Goal: Task Accomplishment & Management: Manage account settings

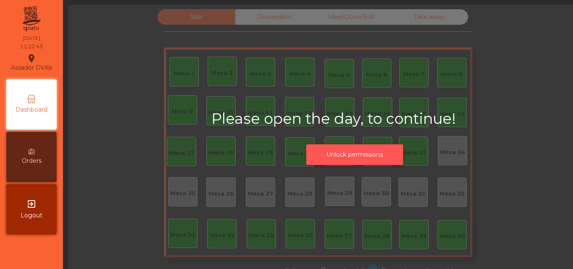
click at [335, 155] on button "Unlock permissions" at bounding box center [354, 154] width 97 height 21
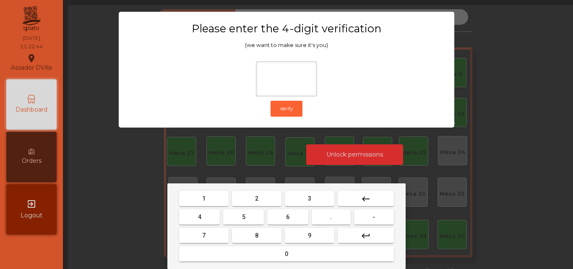
click at [256, 196] on span "2" at bounding box center [256, 198] width 3 height 7
click at [188, 219] on button "4" at bounding box center [199, 216] width 41 height 15
click at [291, 217] on button "6" at bounding box center [287, 216] width 41 height 15
click at [314, 245] on mat-keyboard-key "0" at bounding box center [287, 254] width 218 height 18
click at [314, 239] on button "9" at bounding box center [310, 235] width 50 height 15
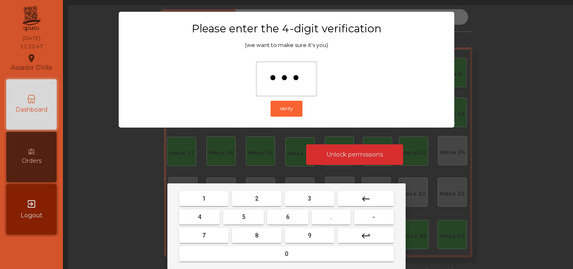
type input "****"
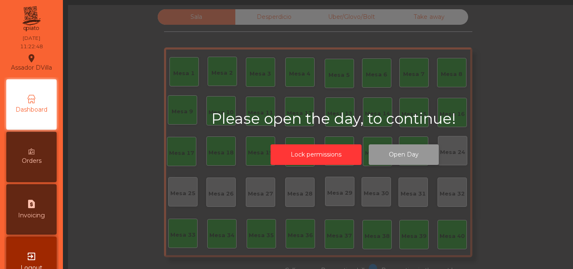
click at [414, 156] on button "Open Day" at bounding box center [404, 154] width 70 height 21
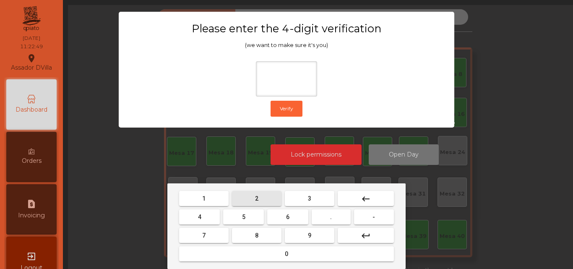
drag, startPoint x: 270, startPoint y: 199, endPoint x: 265, endPoint y: 201, distance: 5.2
click at [269, 199] on button "2" at bounding box center [257, 198] width 50 height 15
drag, startPoint x: 205, startPoint y: 218, endPoint x: 284, endPoint y: 232, distance: 80.5
click at [211, 219] on button "4" at bounding box center [199, 216] width 41 height 15
drag, startPoint x: 287, startPoint y: 222, endPoint x: 307, endPoint y: 237, distance: 25.1
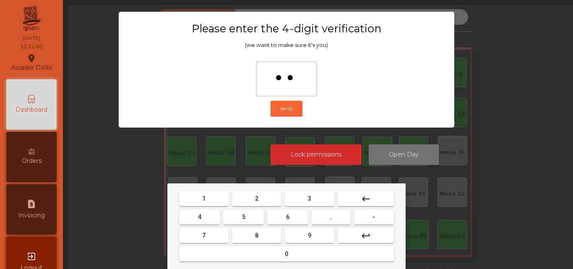
click at [290, 224] on button "6" at bounding box center [287, 216] width 41 height 15
drag, startPoint x: 307, startPoint y: 237, endPoint x: 307, endPoint y: 183, distance: 54.6
click at [307, 237] on button "9" at bounding box center [310, 235] width 50 height 15
type input "****"
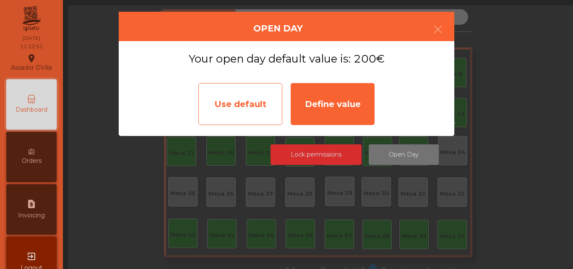
click at [248, 101] on div "Use default" at bounding box center [240, 104] width 84 height 42
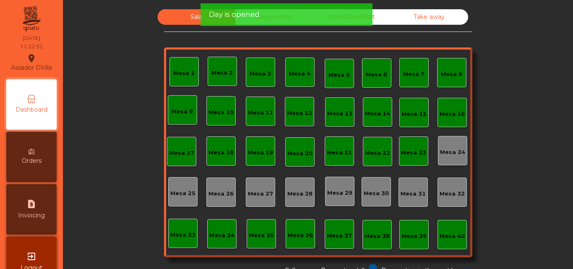
click at [262, 19] on div "Day is opened" at bounding box center [286, 14] width 155 height 10
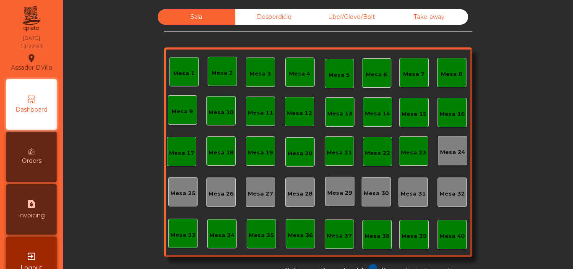
click at [308, 15] on div "Desperdicio" at bounding box center [274, 17] width 78 height 16
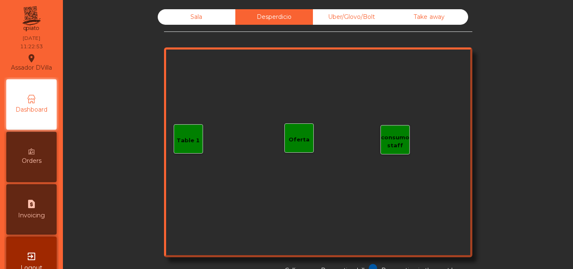
drag, startPoint x: 337, startPoint y: 15, endPoint x: 453, endPoint y: 13, distance: 116.7
click at [337, 15] on div "Uber/Glovo/Bolt" at bounding box center [352, 17] width 78 height 16
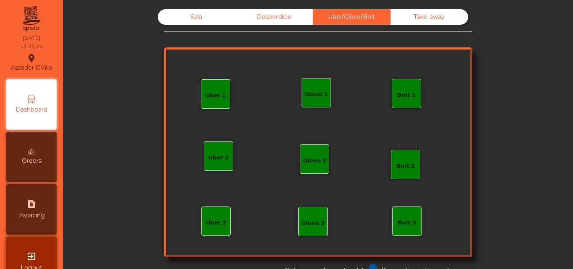
click at [470, 11] on div "Sala Desperdicio Uber/Glovo/Bolt Take away" at bounding box center [318, 17] width 321 height 16
click at [436, 16] on div "Take away" at bounding box center [430, 17] width 78 height 16
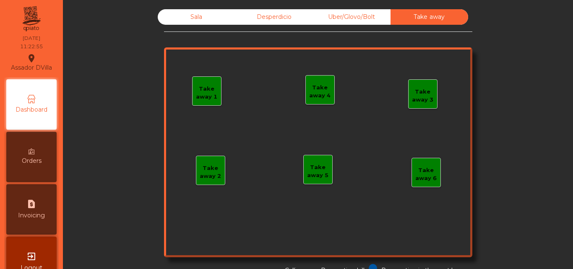
click at [177, 28] on div "Sala Desperdicio Uber/Glovo/Bolt Take away Take away 1 Take away 2 Take away 3 …" at bounding box center [318, 142] width 308 height 266
click at [178, 24] on div "Sala" at bounding box center [197, 17] width 78 height 16
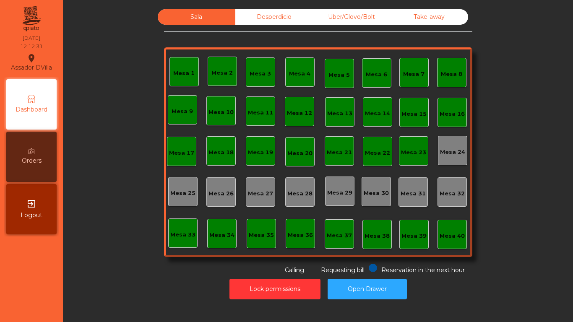
click at [322, 17] on div "Uber/Glovo/Bolt" at bounding box center [352, 17] width 78 height 16
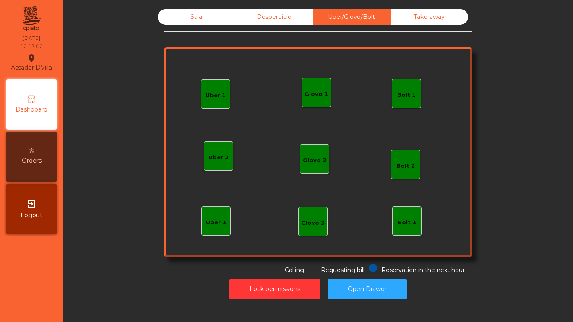
click at [397, 88] on div "Bolt 1" at bounding box center [406, 94] width 18 height 12
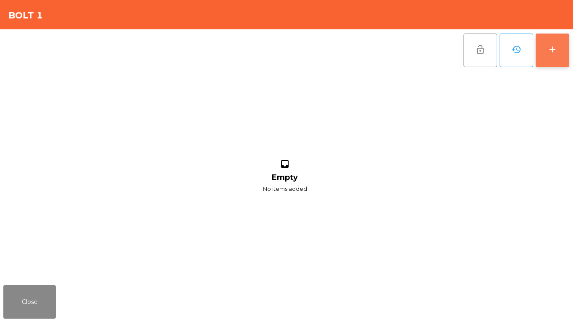
click at [547, 46] on button "add" at bounding box center [553, 51] width 34 height 34
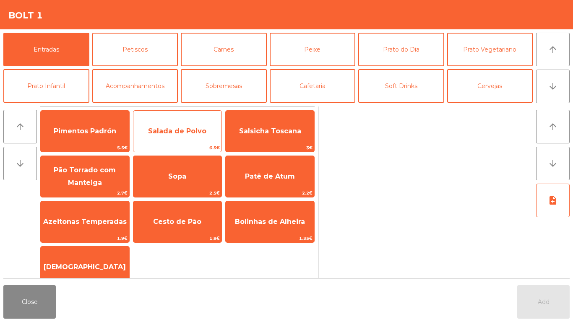
click at [172, 136] on span "Salada de Polvo" at bounding box center [177, 131] width 89 height 23
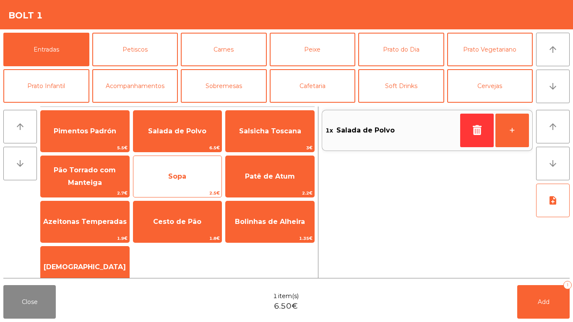
click at [172, 184] on span "Sopa" at bounding box center [177, 176] width 89 height 23
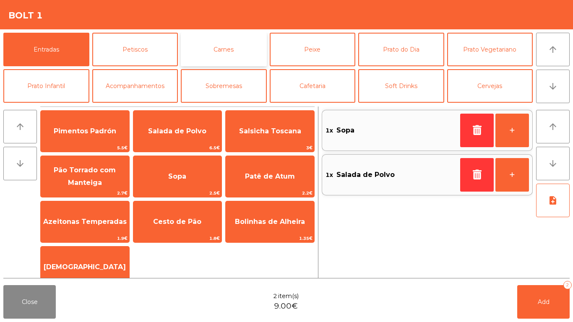
click at [201, 54] on button "Carnes" at bounding box center [224, 50] width 86 height 34
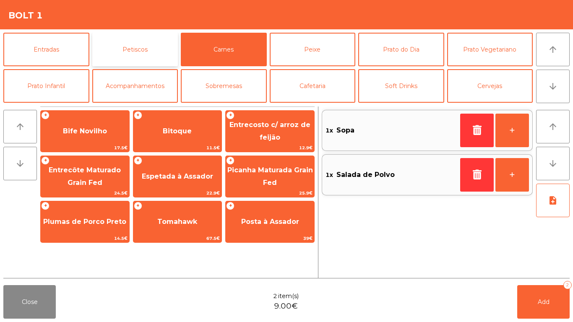
click at [119, 53] on button "Petiscos" at bounding box center [135, 50] width 86 height 34
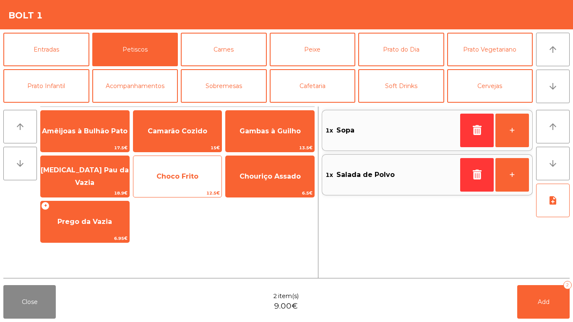
click at [161, 170] on span "Choco Frito" at bounding box center [177, 176] width 89 height 23
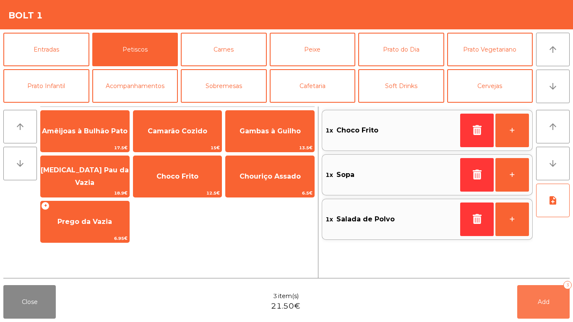
click at [525, 269] on button "Add 3" at bounding box center [543, 302] width 52 height 34
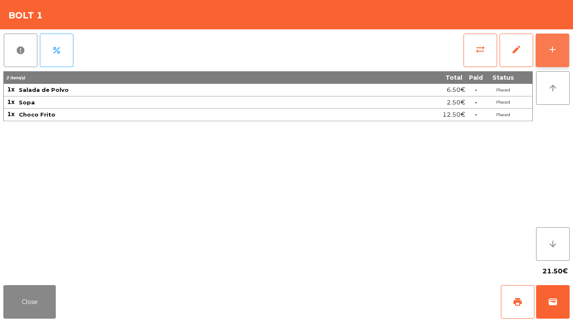
click at [564, 43] on button "add" at bounding box center [553, 51] width 34 height 34
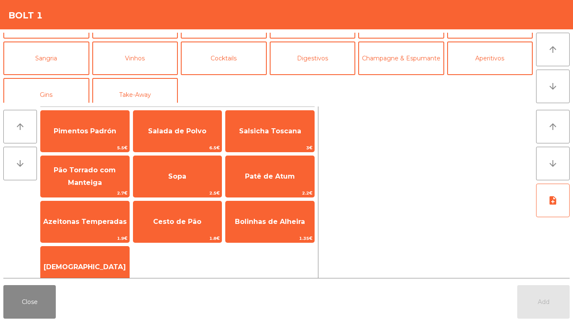
scroll to position [73, 0]
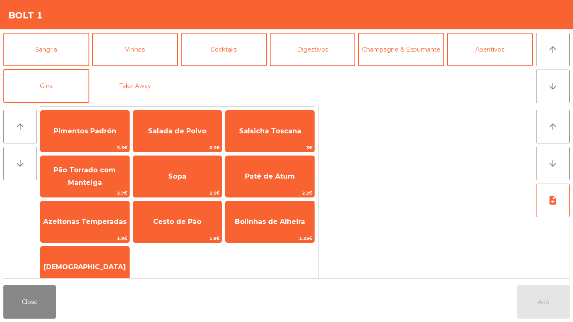
drag, startPoint x: 155, startPoint y: 78, endPoint x: 160, endPoint y: 107, distance: 29.4
click at [155, 79] on button "Take-Away" at bounding box center [135, 86] width 86 height 34
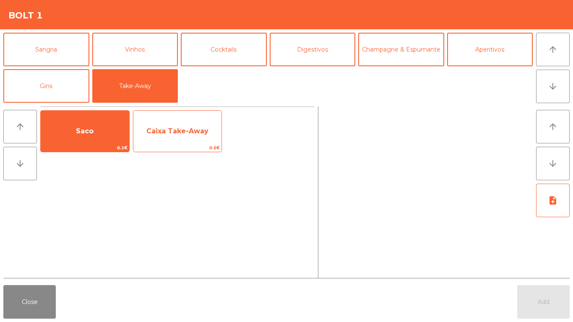
click at [176, 144] on div "Caixa Take-Away 0.5€" at bounding box center [177, 131] width 89 height 42
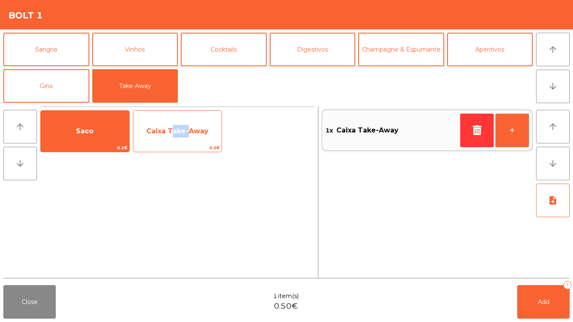
click at [176, 144] on div "Caixa Take-Away 0.5€" at bounding box center [177, 131] width 89 height 42
click at [176, 143] on div "Caixa Take-Away 0.5€" at bounding box center [177, 131] width 89 height 42
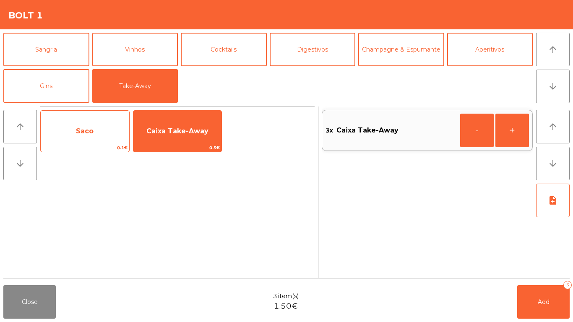
click at [96, 136] on span "Saco" at bounding box center [85, 131] width 89 height 23
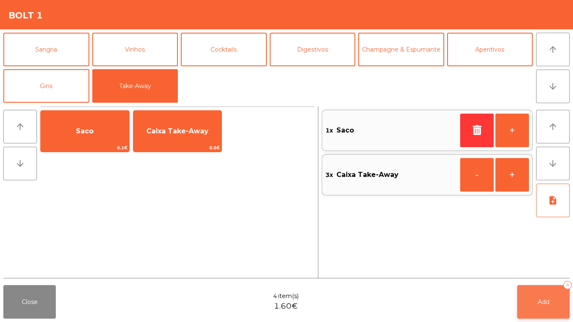
click at [527, 269] on button "Add 4" at bounding box center [543, 302] width 52 height 34
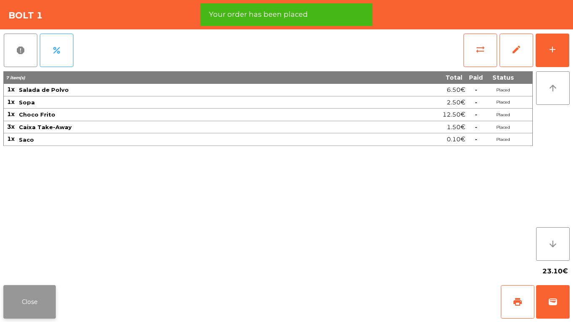
click at [31, 269] on button "Close" at bounding box center [29, 302] width 52 height 34
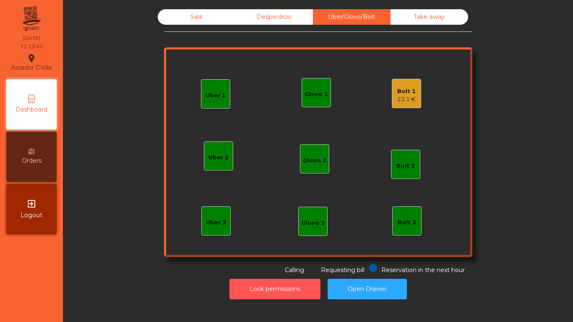
click at [278, 269] on button "Lock permissions" at bounding box center [275, 289] width 91 height 21
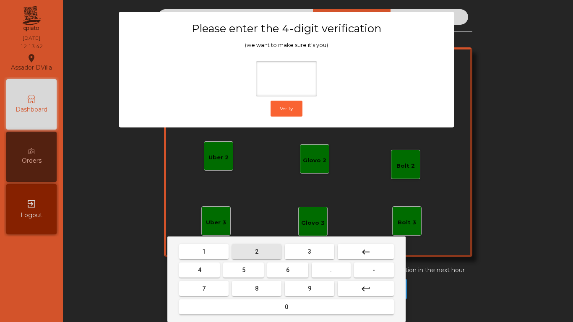
click at [252, 259] on button "2" at bounding box center [257, 251] width 50 height 15
drag, startPoint x: 211, startPoint y: 266, endPoint x: 216, endPoint y: 270, distance: 6.3
click at [211, 267] on button "4" at bounding box center [199, 270] width 41 height 15
click at [274, 269] on button "6" at bounding box center [287, 270] width 41 height 15
click at [293, 269] on button "9" at bounding box center [310, 288] width 50 height 15
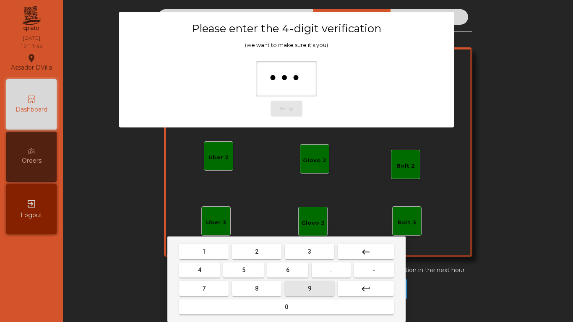
type input "****"
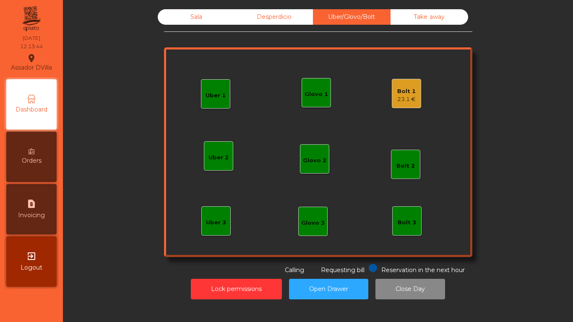
click at [392, 87] on div "Bolt 1 23.1 €" at bounding box center [406, 93] width 29 height 29
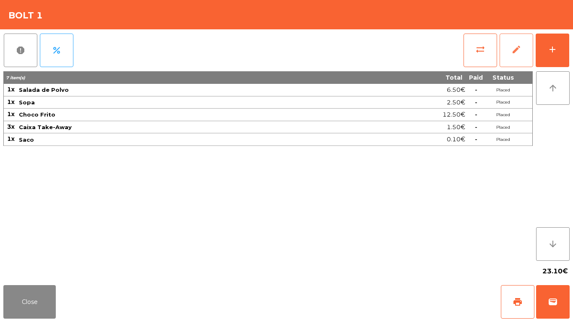
click at [507, 39] on button "edit" at bounding box center [517, 51] width 34 height 34
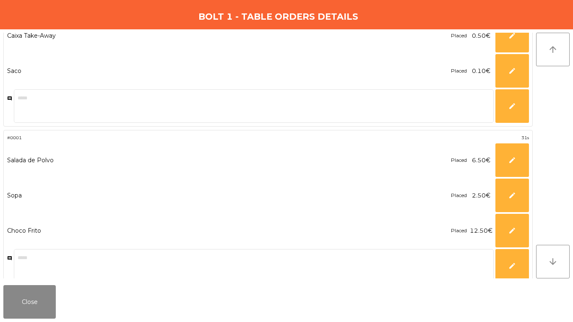
scroll to position [106, 0]
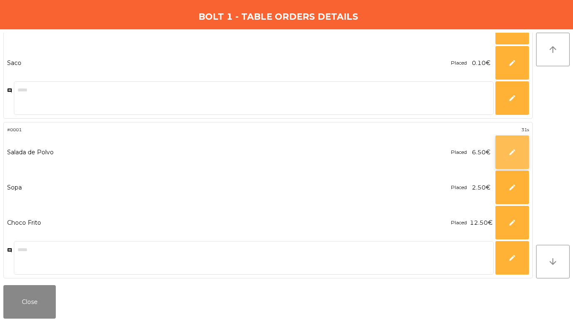
click at [514, 146] on button "edit" at bounding box center [513, 153] width 34 height 34
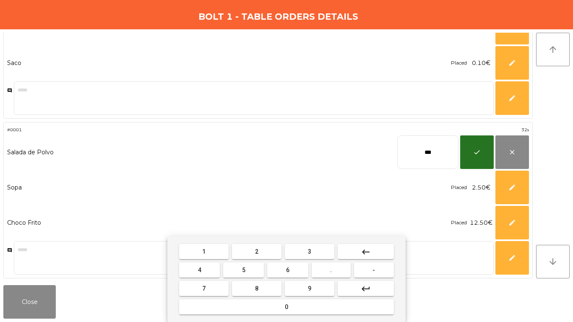
click at [436, 151] on input "***" at bounding box center [427, 153] width 61 height 34
type input "***"
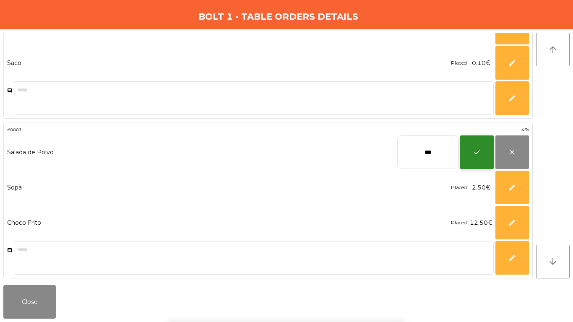
drag, startPoint x: 478, startPoint y: 159, endPoint x: 478, endPoint y: 163, distance: 4.6
click at [478, 163] on button "check" at bounding box center [477, 153] width 34 height 34
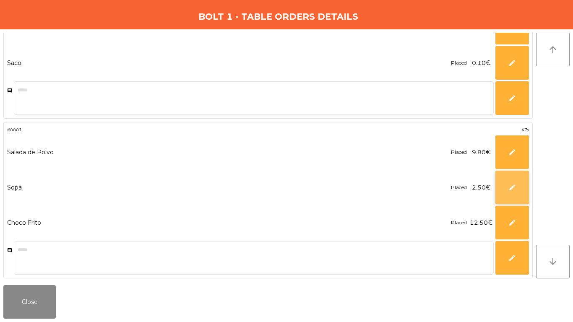
click at [520, 178] on button "edit" at bounding box center [513, 188] width 34 height 34
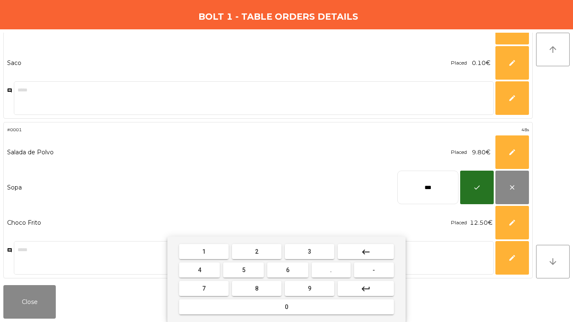
click at [429, 178] on input "***" at bounding box center [427, 188] width 61 height 34
type input "***"
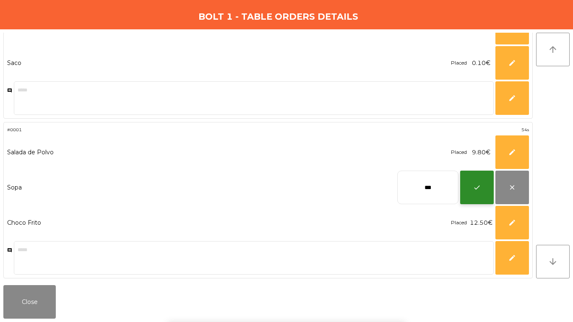
click at [477, 191] on button "check" at bounding box center [477, 188] width 34 height 34
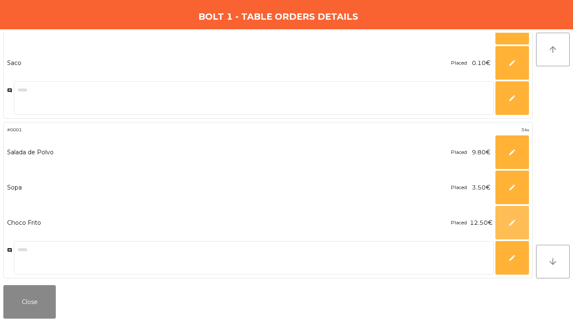
click at [499, 222] on button "edit" at bounding box center [513, 223] width 34 height 34
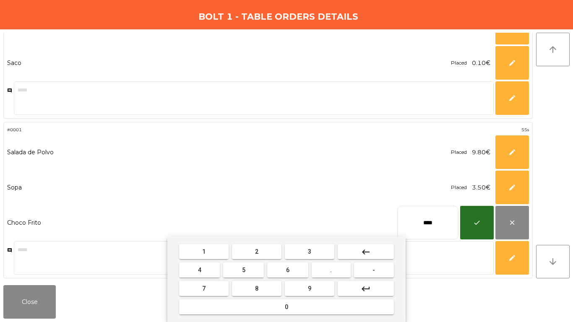
click at [437, 220] on input "****" at bounding box center [427, 223] width 61 height 34
type input "***"
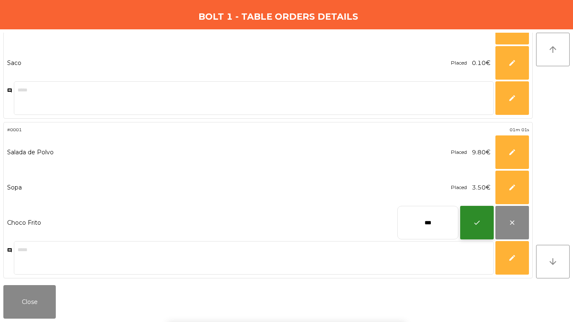
click at [469, 222] on button "check" at bounding box center [477, 223] width 34 height 34
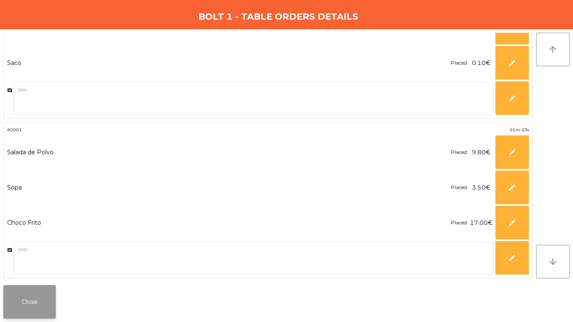
click at [46, 269] on button "Close" at bounding box center [29, 302] width 52 height 34
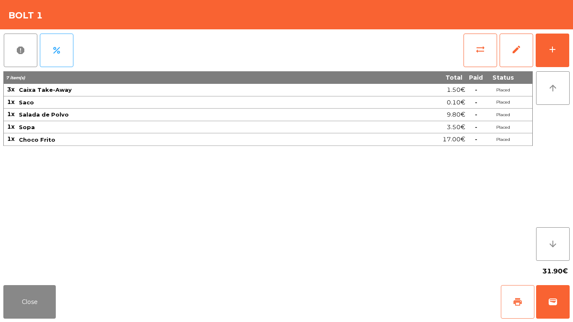
click at [517, 269] on button "print" at bounding box center [518, 302] width 34 height 34
click at [557, 269] on button "wallet" at bounding box center [553, 302] width 34 height 34
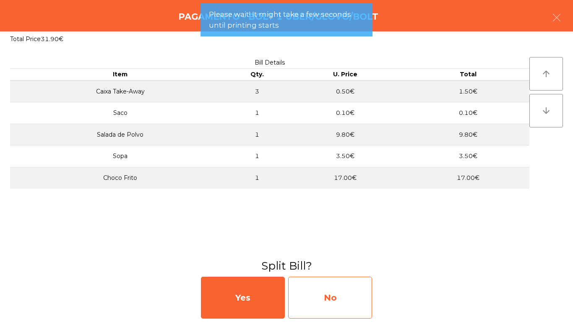
click at [320, 269] on div "No" at bounding box center [330, 298] width 84 height 42
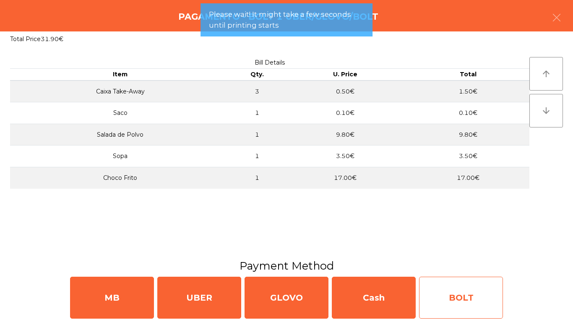
click at [458, 269] on div "BOLT" at bounding box center [461, 298] width 84 height 42
select select "**"
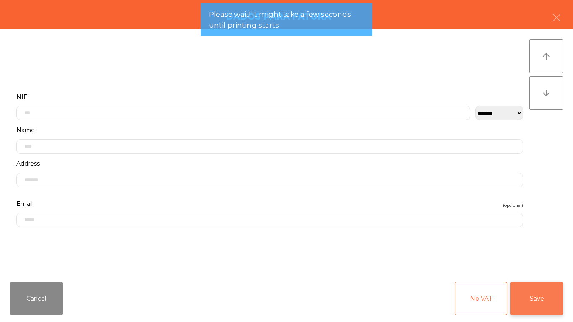
click at [518, 269] on button "Save" at bounding box center [537, 299] width 52 height 34
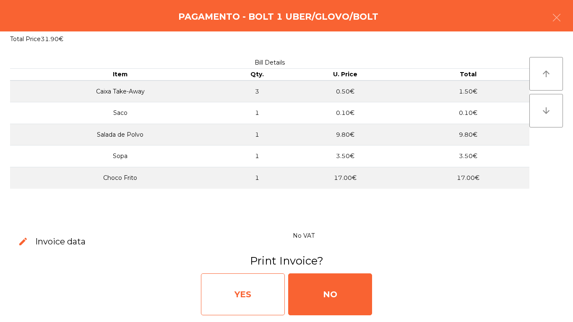
click at [249, 269] on div "YES" at bounding box center [243, 295] width 84 height 42
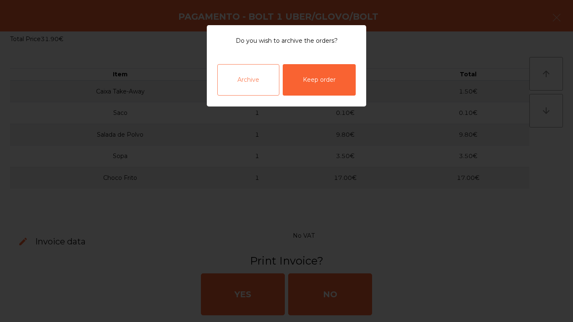
click at [254, 87] on div "Archive" at bounding box center [248, 79] width 62 height 31
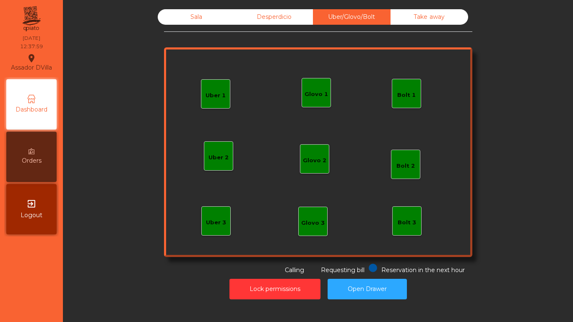
click at [200, 8] on div "Sala Desperdicio Uber/Glovo/Bolt Take away Uber 1 Uber 3 Bolt 2 Glovo 2 Uber 2 …" at bounding box center [318, 154] width 500 height 299
click at [200, 14] on div "Sala" at bounding box center [197, 17] width 78 height 16
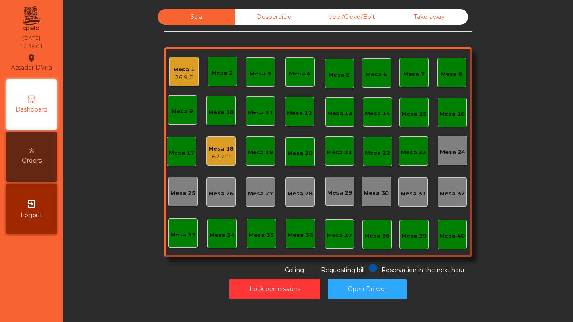
click at [213, 154] on div "62.7 €" at bounding box center [221, 157] width 25 height 8
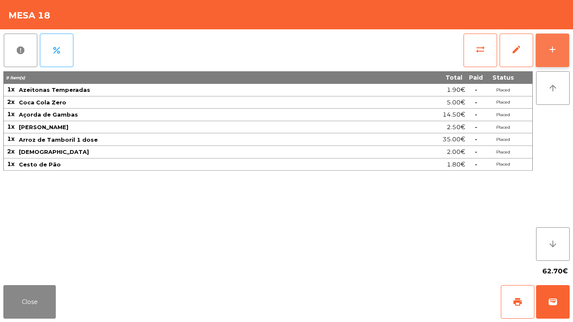
click at [551, 51] on div "add" at bounding box center [553, 49] width 10 height 10
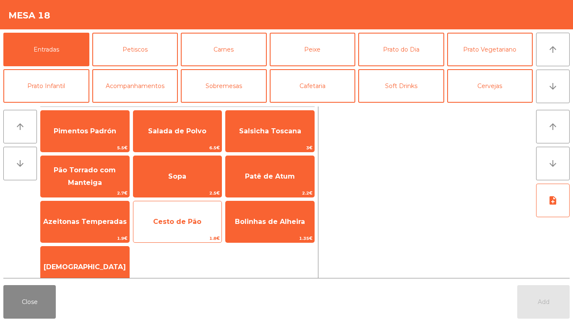
click at [167, 212] on span "Cesto de Pão" at bounding box center [177, 222] width 89 height 23
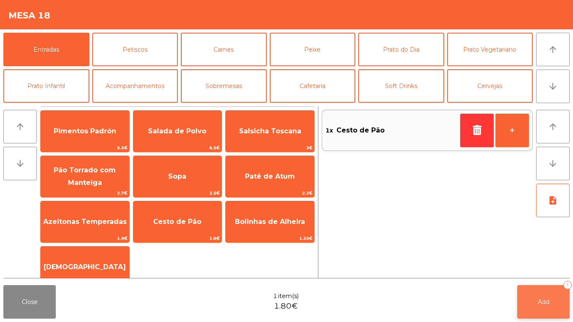
click at [530, 269] on button "Add 1" at bounding box center [543, 302] width 52 height 34
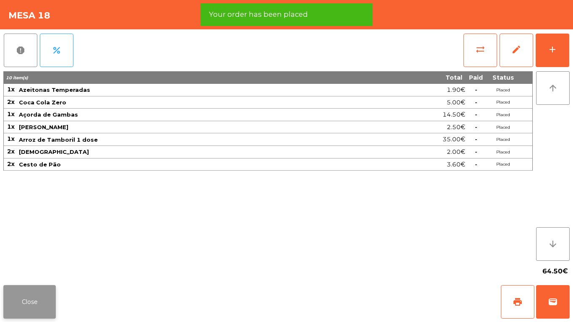
click at [53, 269] on button "Close" at bounding box center [29, 302] width 52 height 34
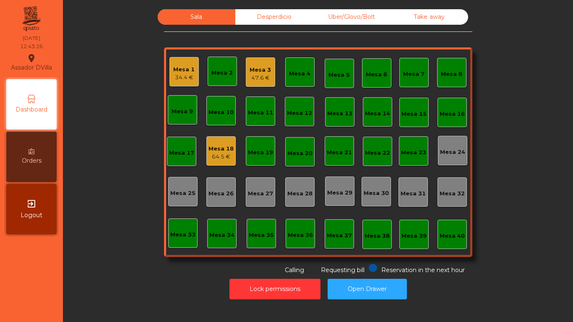
click at [3, 266] on nav "Assador DVilla location_on 30/08/2025 12:43:26 Dashboard Orders exit_to_app Log…" at bounding box center [31, 161] width 63 height 322
click at [390, 269] on button "Open Drawer" at bounding box center [367, 289] width 79 height 21
click at [250, 74] on div "52.3 €" at bounding box center [260, 78] width 21 height 8
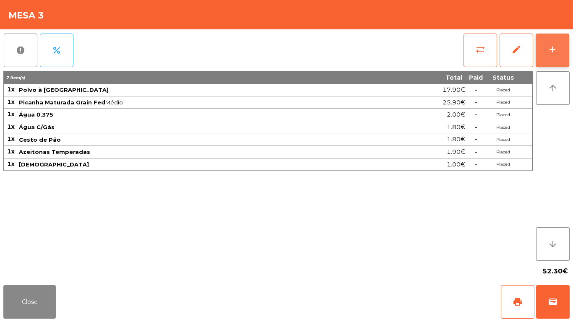
click at [556, 47] on div "add" at bounding box center [553, 49] width 10 height 10
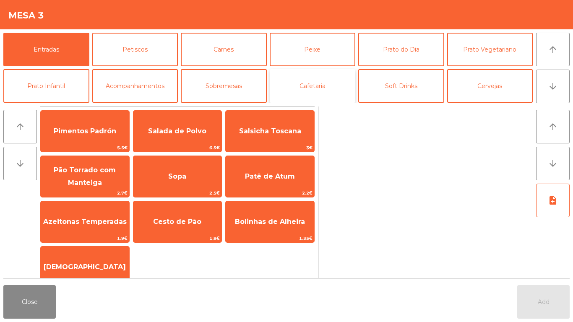
click at [299, 86] on button "Cafetaria" at bounding box center [313, 86] width 86 height 34
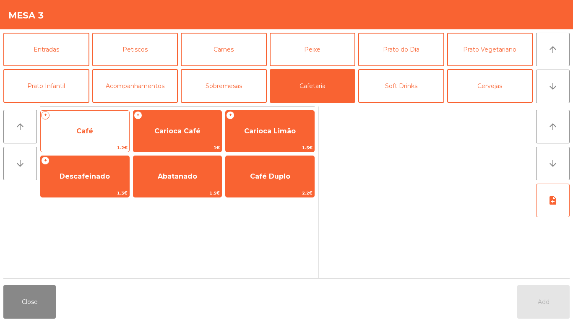
click at [75, 136] on span "Café" at bounding box center [85, 131] width 89 height 23
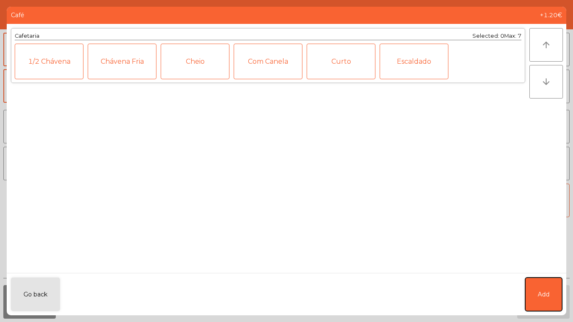
click at [540, 269] on span "Add" at bounding box center [544, 294] width 12 height 9
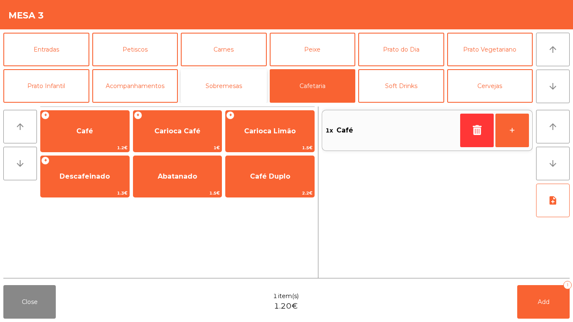
click at [210, 90] on button "Sobremesas" at bounding box center [224, 86] width 86 height 34
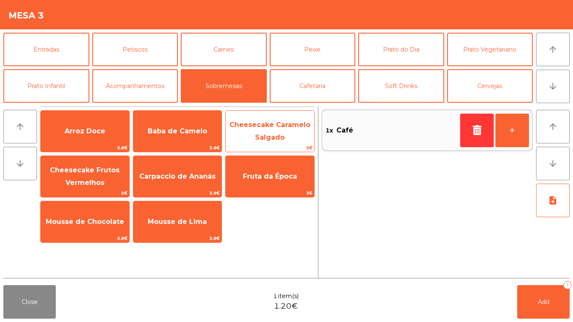
click at [258, 128] on span "Cheesecake Caramelo Salgado" at bounding box center [270, 131] width 81 height 21
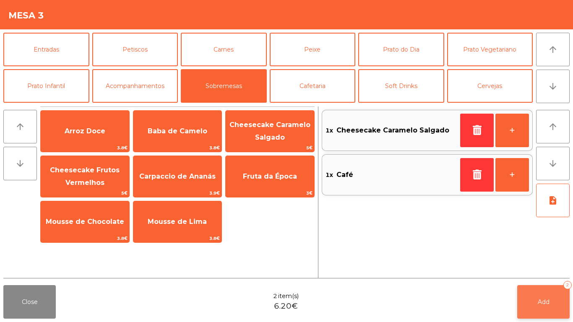
click at [531, 269] on button "Add 2" at bounding box center [543, 302] width 52 height 34
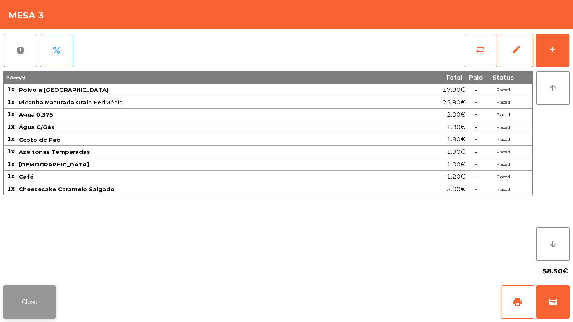
click at [30, 269] on button "Close" at bounding box center [29, 302] width 52 height 34
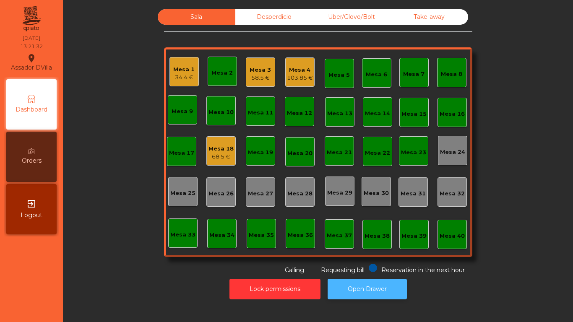
click at [362, 269] on button "Open Drawer" at bounding box center [367, 289] width 79 height 21
click at [300, 79] on div "103.85 €" at bounding box center [300, 78] width 26 height 8
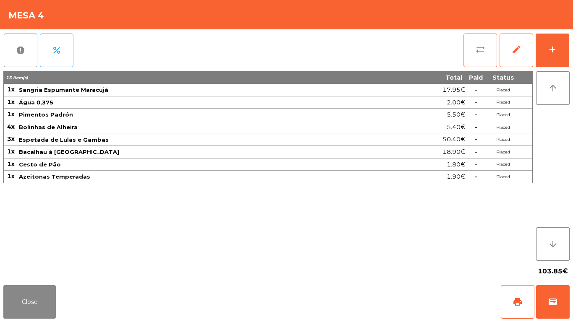
click at [573, 50] on div "report percent sync_alt edit add 13 item(s) Total Paid Status 1x Sangria Espuma…" at bounding box center [286, 155] width 573 height 253
click at [561, 45] on button "add" at bounding box center [553, 51] width 34 height 34
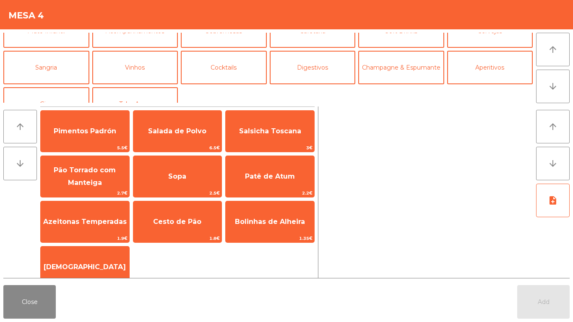
scroll to position [56, 0]
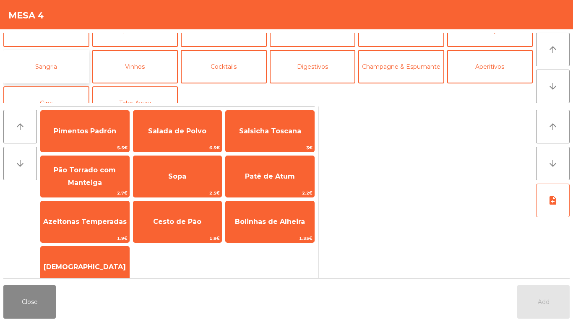
click at [63, 67] on button "Sangria" at bounding box center [46, 67] width 86 height 34
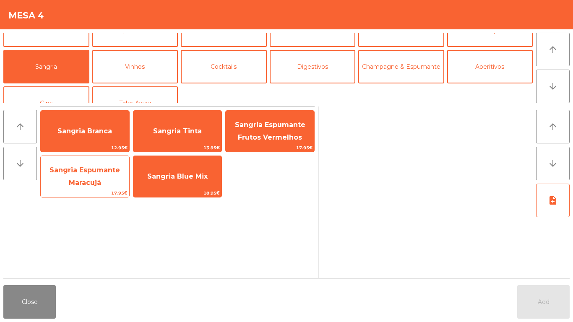
click at [89, 180] on span "Sangria Espumante Maracujá" at bounding box center [85, 176] width 70 height 21
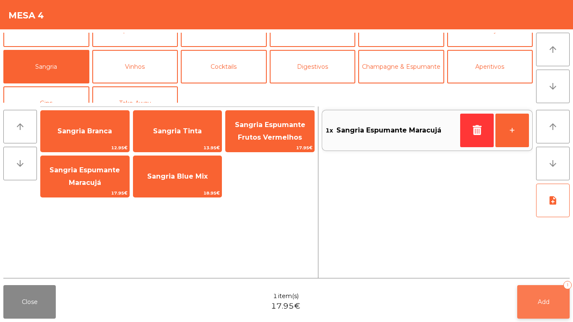
click at [559, 269] on button "Add 1" at bounding box center [543, 302] width 52 height 34
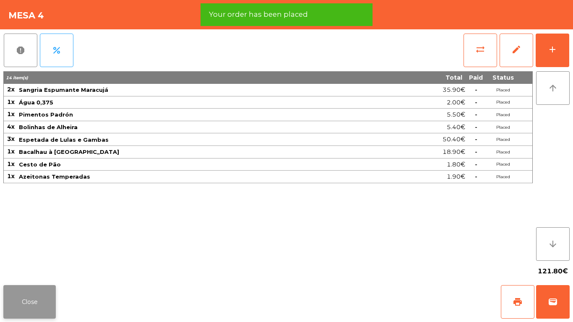
click at [20, 269] on button "Close" at bounding box center [29, 302] width 52 height 34
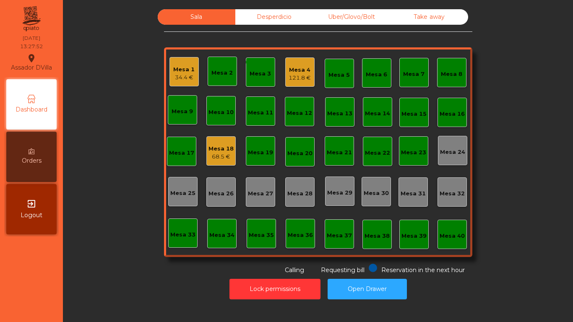
click at [298, 71] on div "Mesa 4" at bounding box center [300, 70] width 22 height 8
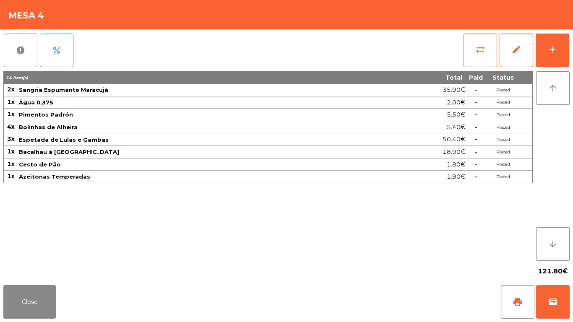
click at [573, 46] on div "report percent sync_alt edit add 14 item(s) Total Paid Status 2x Sangria Espuma…" at bounding box center [286, 155] width 573 height 253
click at [561, 42] on button "add" at bounding box center [553, 51] width 34 height 34
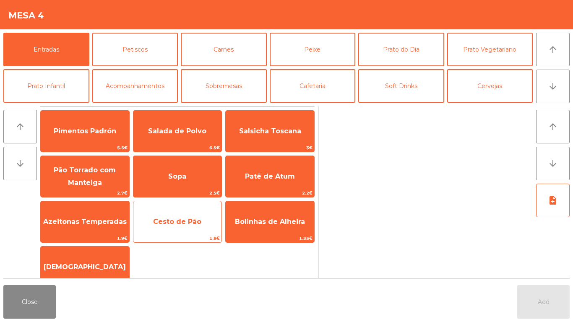
click at [178, 226] on span "Cesto de Pão" at bounding box center [177, 222] width 89 height 23
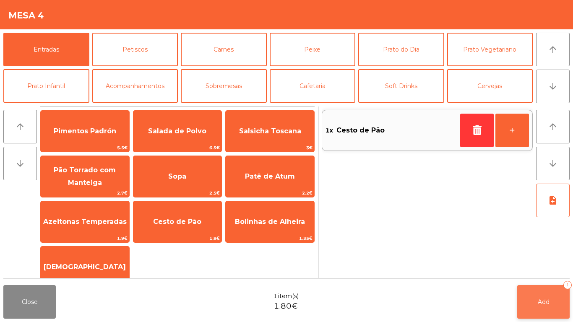
click at [550, 269] on button "Add 1" at bounding box center [543, 302] width 52 height 34
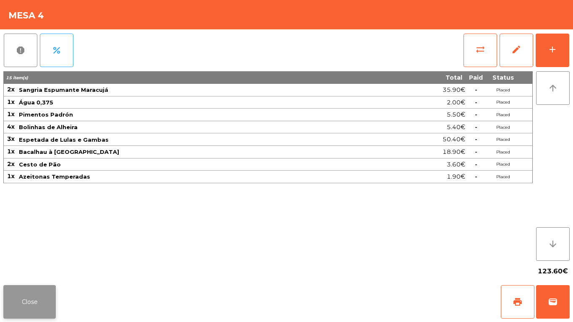
click at [9, 269] on button "Close" at bounding box center [29, 302] width 52 height 34
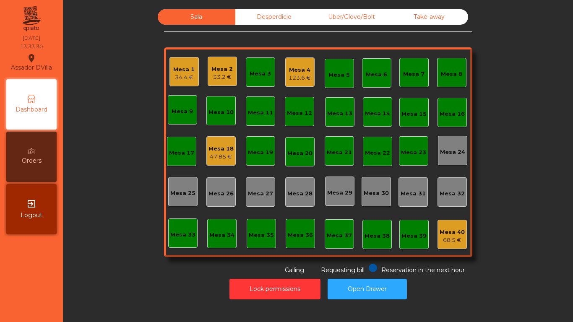
click at [210, 156] on div "47.85 €" at bounding box center [221, 157] width 25 height 8
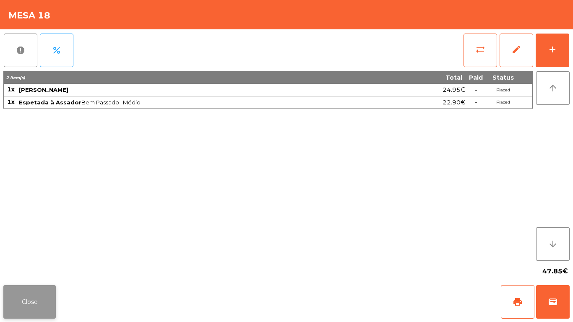
click at [40, 269] on button "Close" at bounding box center [29, 302] width 52 height 34
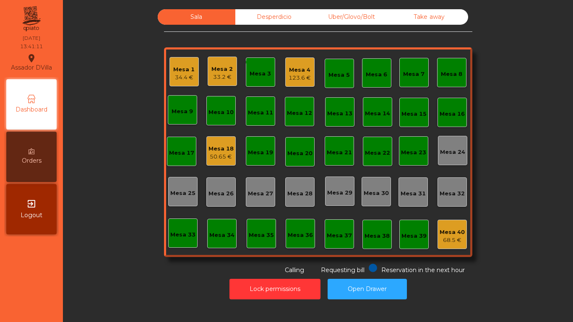
click at [208, 74] on div "Mesa 2 33.2 €" at bounding box center [222, 71] width 29 height 29
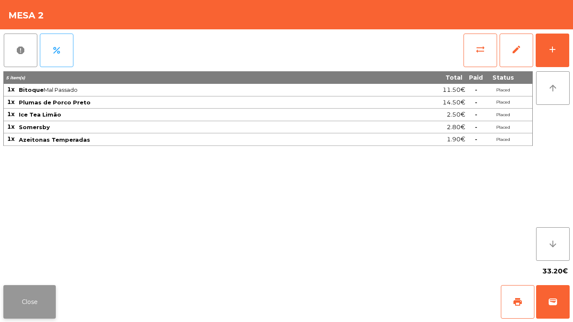
click at [18, 269] on button "Close" at bounding box center [29, 302] width 52 height 34
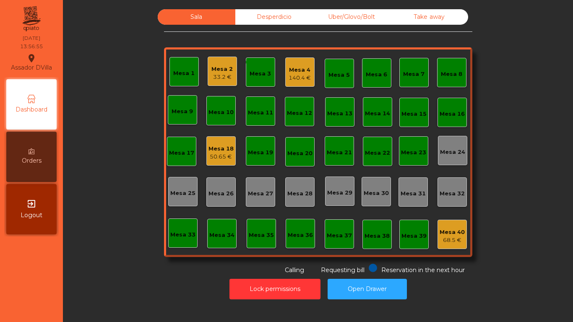
click at [295, 78] on div "140.4 €" at bounding box center [300, 78] width 22 height 8
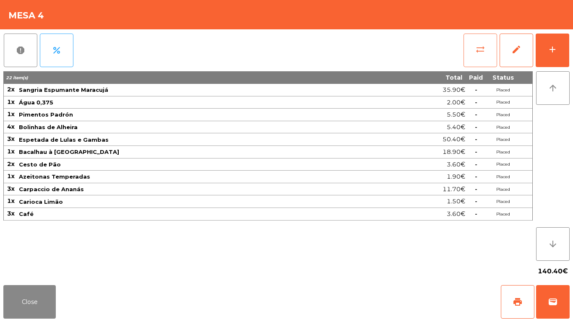
click at [483, 51] on span "sync_alt" at bounding box center [480, 49] width 10 height 10
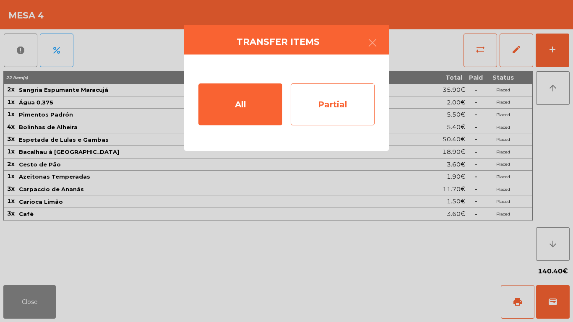
click at [316, 102] on div "Partial" at bounding box center [333, 105] width 84 height 42
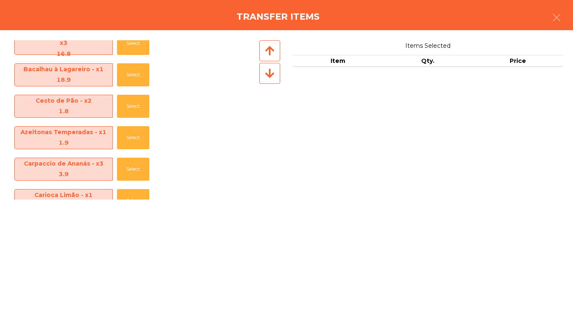
scroll to position [187, 0]
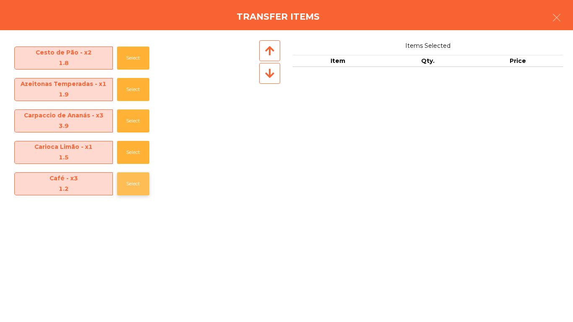
click at [131, 184] on button "Select" at bounding box center [133, 183] width 32 height 23
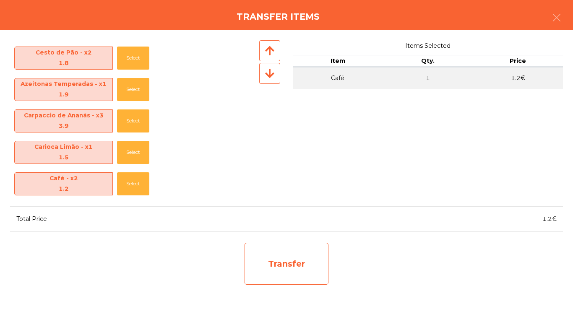
click at [322, 262] on div "Transfer" at bounding box center [287, 264] width 84 height 42
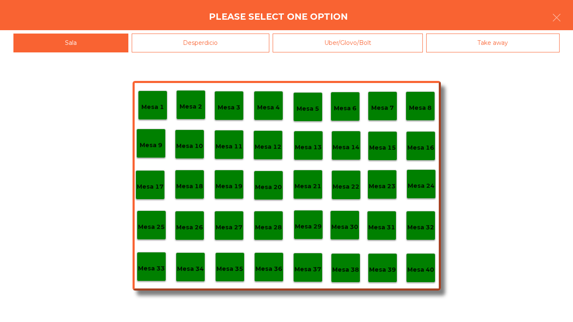
click at [204, 42] on div "Desperdicio" at bounding box center [201, 43] width 138 height 19
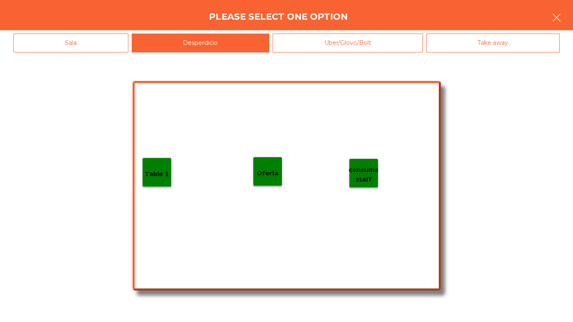
click at [562, 17] on button "button" at bounding box center [556, 18] width 23 height 25
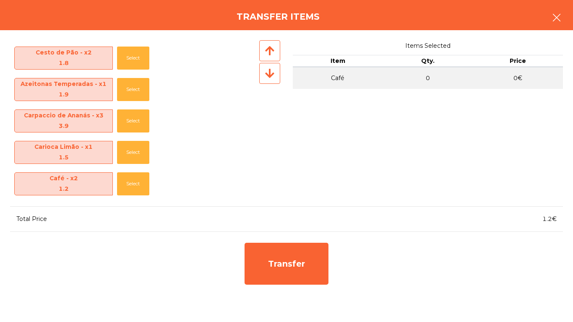
click at [555, 13] on icon "button" at bounding box center [557, 18] width 10 height 10
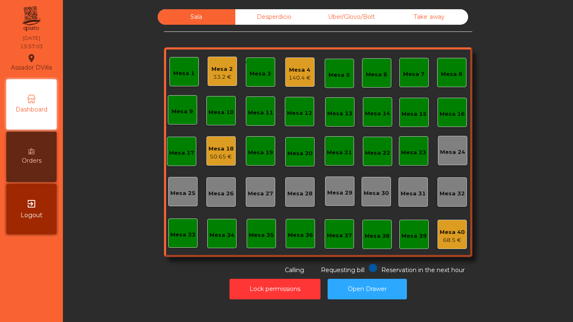
click at [300, 67] on div "Mesa 4" at bounding box center [300, 70] width 22 height 8
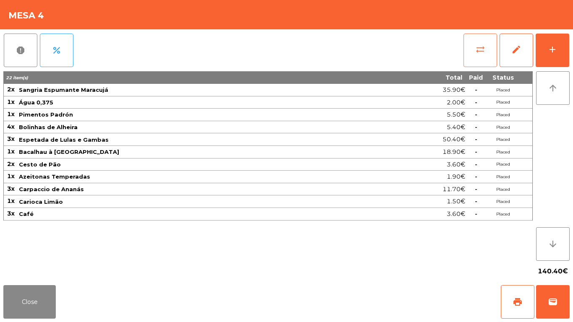
click at [485, 43] on button "sync_alt" at bounding box center [481, 51] width 34 height 34
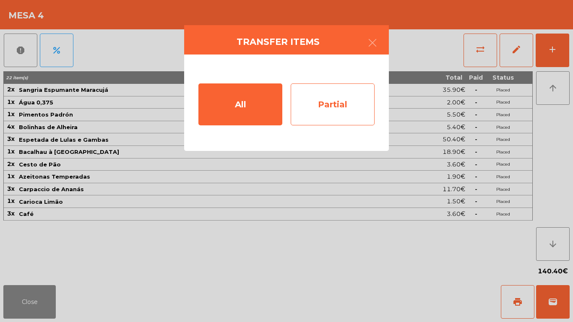
click at [352, 101] on div "Partial" at bounding box center [333, 105] width 84 height 42
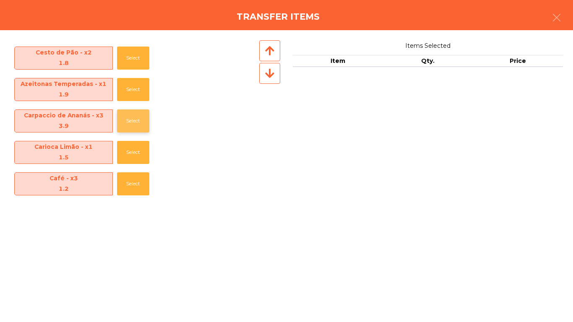
click at [121, 127] on button "Select" at bounding box center [133, 121] width 32 height 23
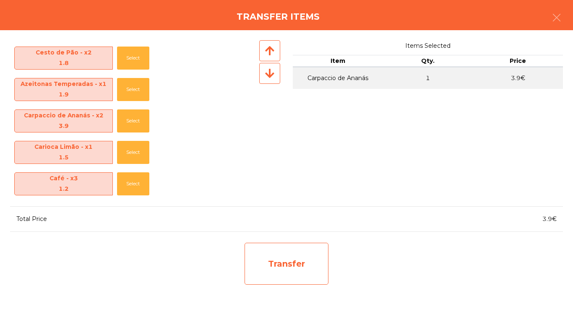
click at [264, 244] on div "Transfer" at bounding box center [287, 264] width 84 height 42
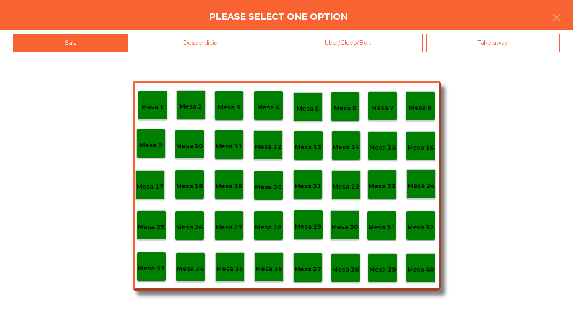
click at [178, 53] on div "Mesa 1 Mesa 2 Mesa 3 Mesa 4 Mesa 5 Mesa 6 Mesa 7 Mesa 8 Mesa 9 Mesa 10 Mesa 11 …" at bounding box center [286, 187] width 573 height 270
click at [178, 52] on div "Mesa 1 Mesa 2 Mesa 3 Mesa 4 Mesa 5 Mesa 6 Mesa 7 Mesa 8 Mesa 9 Mesa 10 Mesa 11 …" at bounding box center [286, 187] width 573 height 270
click at [178, 44] on div "Desperdicio" at bounding box center [201, 43] width 138 height 19
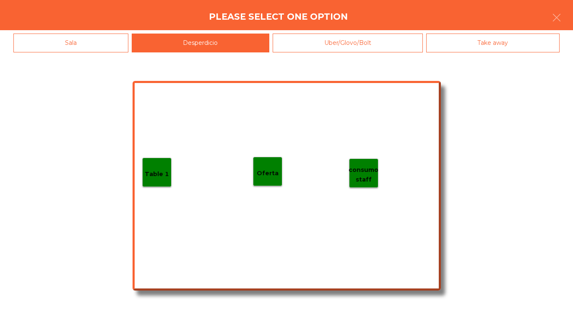
click at [165, 160] on div "Table 1" at bounding box center [156, 172] width 29 height 29
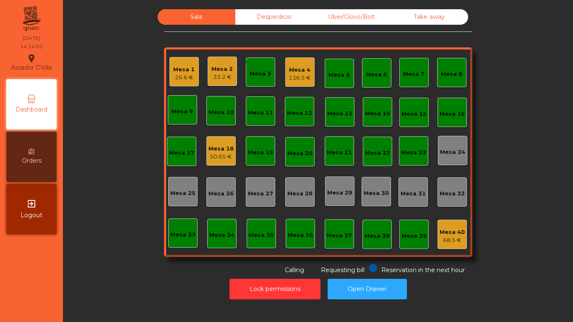
click at [217, 62] on div "Mesa 2 33.2 €" at bounding box center [221, 72] width 21 height 20
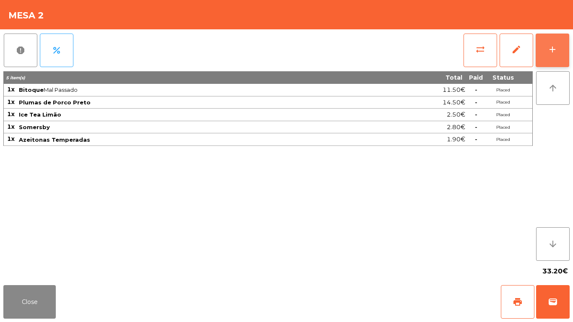
click at [561, 42] on button "add" at bounding box center [553, 51] width 34 height 34
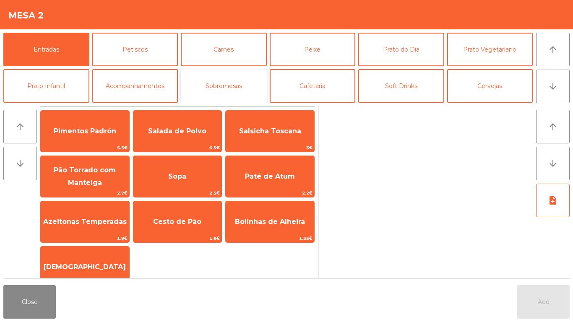
click at [217, 90] on button "Sobremesas" at bounding box center [224, 86] width 86 height 34
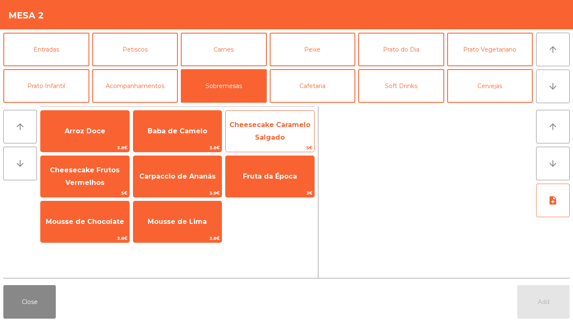
click at [268, 127] on span "Cheesecake Caramelo Salgado" at bounding box center [270, 131] width 81 height 21
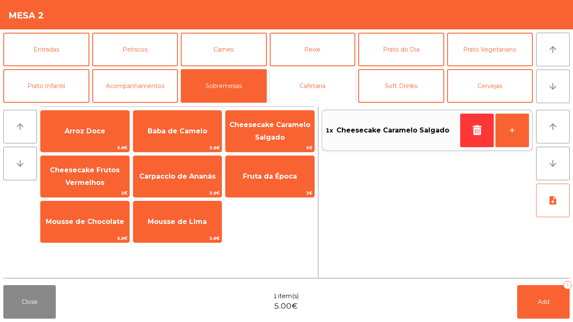
click at [313, 84] on button "Cafetaria" at bounding box center [313, 86] width 86 height 34
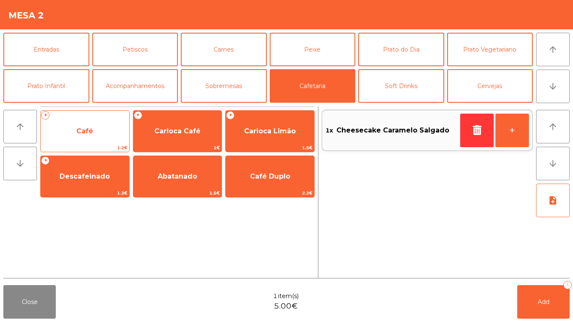
click at [80, 127] on span "Café" at bounding box center [84, 131] width 17 height 8
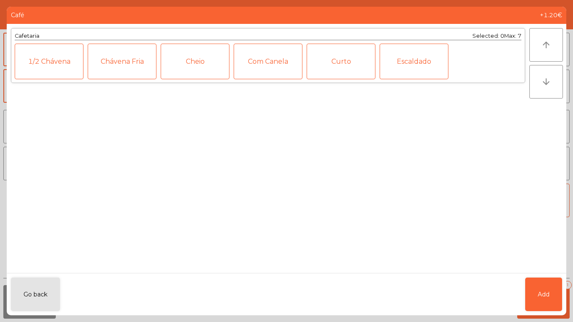
click at [201, 60] on div "Cheio" at bounding box center [195, 62] width 69 height 36
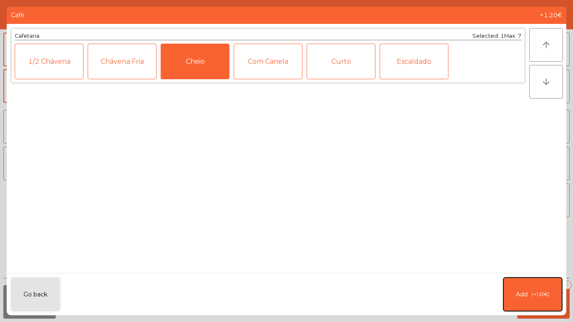
click at [541, 269] on button "Add (+1.20€)" at bounding box center [533, 295] width 59 height 34
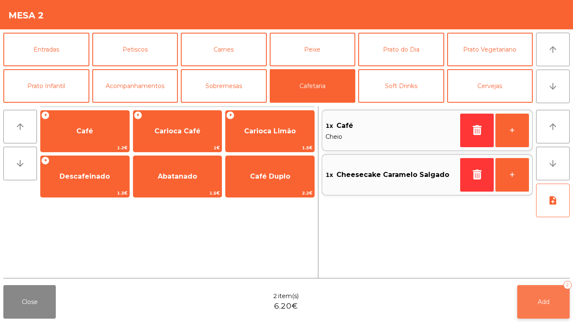
click at [538, 269] on span "Add" at bounding box center [544, 302] width 12 height 8
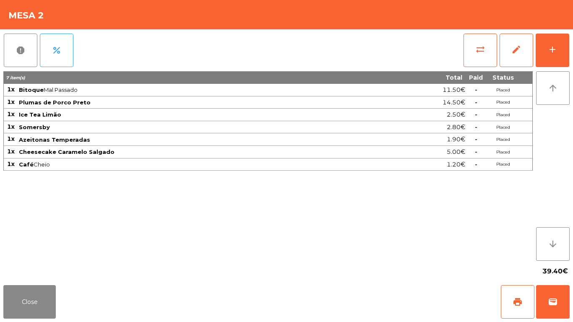
click at [0, 176] on div "report percent sync_alt edit add 7 item(s) Total Paid Status 1x Bitoque Mal Pas…" at bounding box center [286, 155] width 573 height 253
drag, startPoint x: 25, startPoint y: 291, endPoint x: 42, endPoint y: 230, distance: 63.4
click at [26, 269] on button "Close" at bounding box center [29, 302] width 52 height 34
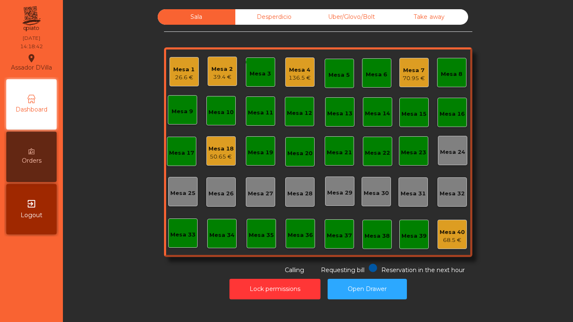
click at [406, 68] on div "Mesa 7" at bounding box center [414, 70] width 22 height 8
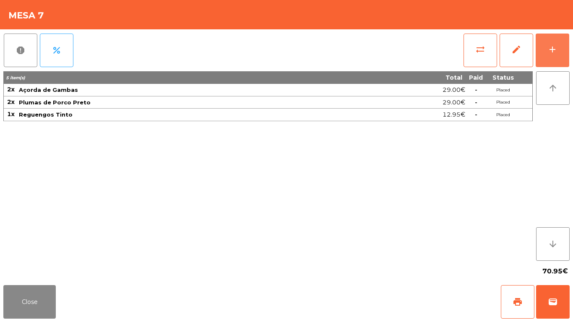
drag, startPoint x: 566, startPoint y: 59, endPoint x: 402, endPoint y: 49, distance: 164.0
click at [566, 59] on button "add" at bounding box center [553, 51] width 34 height 34
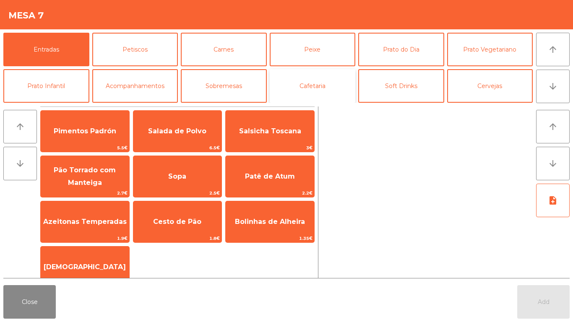
click at [298, 85] on button "Cafetaria" at bounding box center [313, 86] width 86 height 34
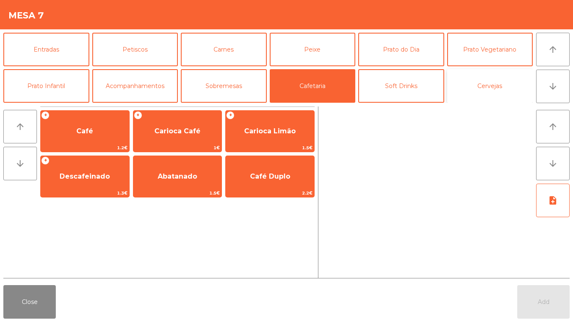
click at [473, 83] on button "Cervejas" at bounding box center [490, 86] width 86 height 34
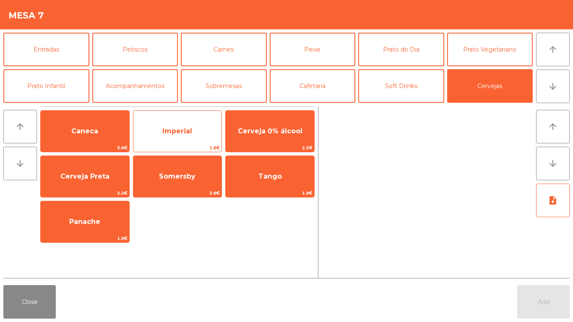
click at [168, 129] on span "Imperial" at bounding box center [177, 131] width 30 height 8
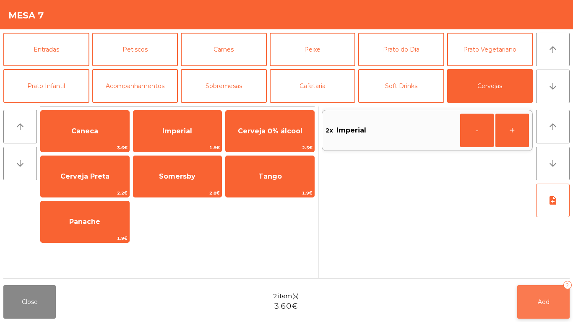
click at [536, 269] on button "Add 2" at bounding box center [543, 302] width 52 height 34
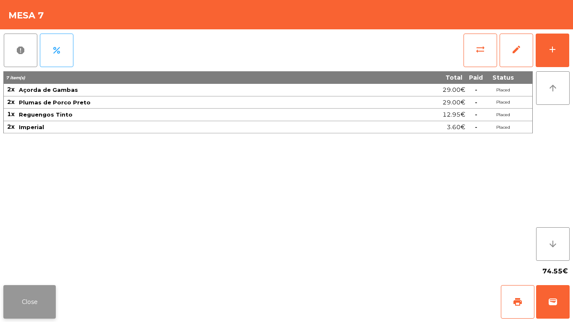
click at [20, 305] on button "Close" at bounding box center [29, 302] width 52 height 34
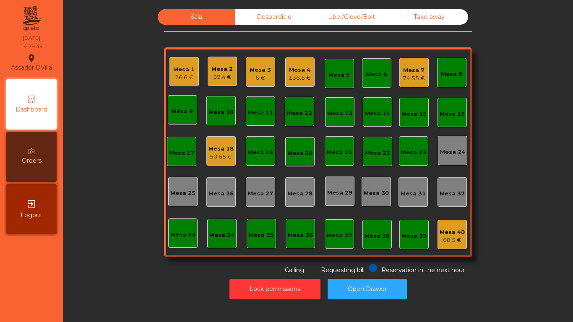
click at [455, 111] on div "Mesa 16" at bounding box center [452, 114] width 25 height 8
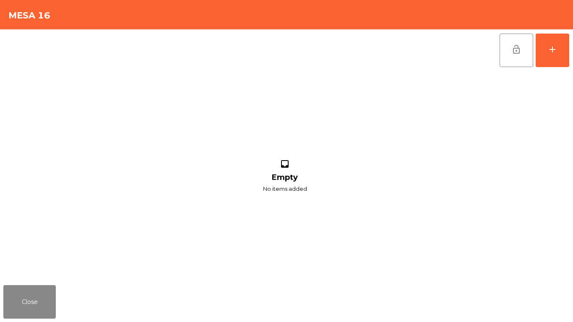
click at [572, 43] on div "lock_open add inbox Empty No items added" at bounding box center [286, 155] width 573 height 253
click at [562, 54] on button "add" at bounding box center [553, 51] width 34 height 34
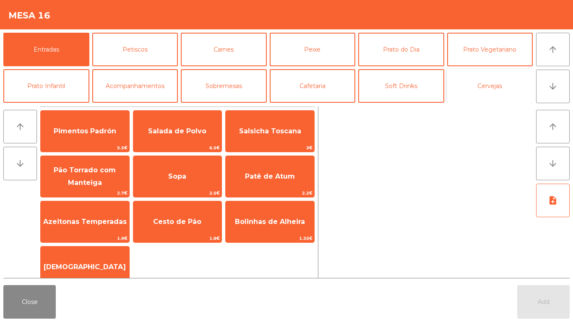
click at [497, 74] on button "Cervejas" at bounding box center [490, 86] width 86 height 34
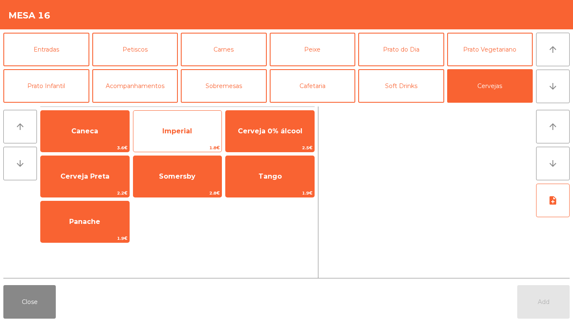
click at [170, 128] on span "Imperial" at bounding box center [177, 131] width 30 height 8
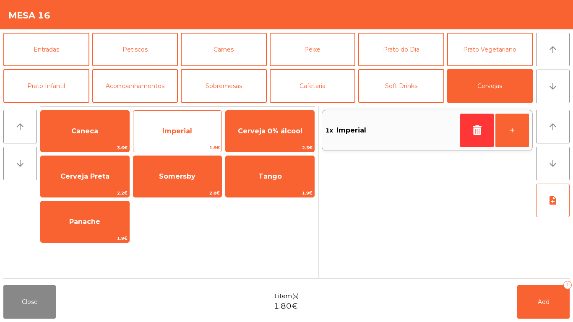
click at [186, 138] on span "Imperial" at bounding box center [177, 131] width 89 height 23
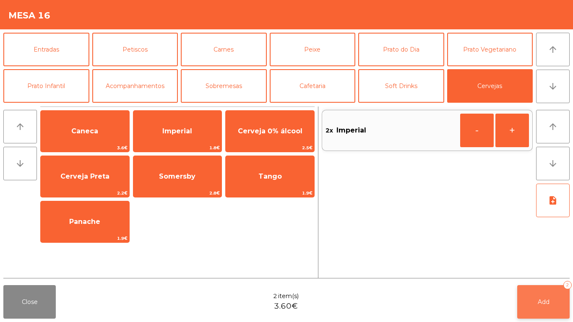
click at [527, 288] on button "Add 2" at bounding box center [543, 302] width 52 height 34
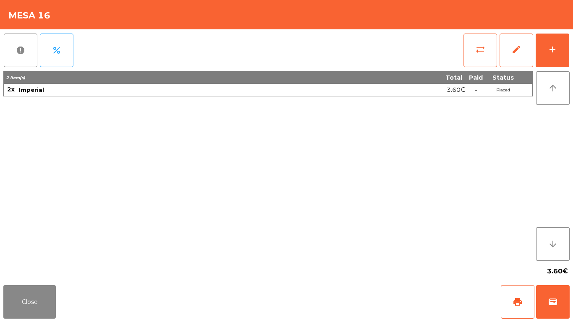
click at [572, 50] on div "report percent sync_alt edit add 2 item(s) Total Paid Status 2x Imperial 3.60€ …" at bounding box center [286, 155] width 573 height 253
click at [564, 46] on button "add" at bounding box center [553, 51] width 34 height 34
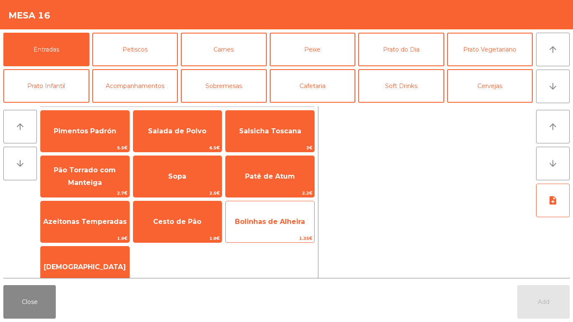
click at [265, 215] on span "Bolinhas de Alheira" at bounding box center [270, 222] width 89 height 23
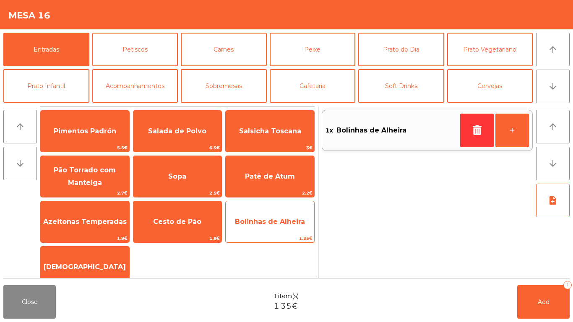
click at [266, 222] on span "Bolinhas de Alheira" at bounding box center [270, 222] width 70 height 8
click at [253, 224] on span "Bolinhas de Alheira" at bounding box center [270, 222] width 70 height 8
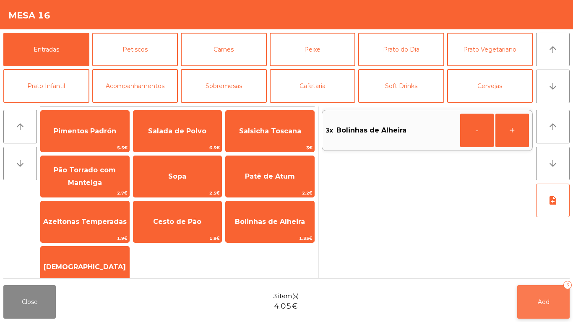
click at [553, 292] on button "Add 3" at bounding box center [543, 302] width 52 height 34
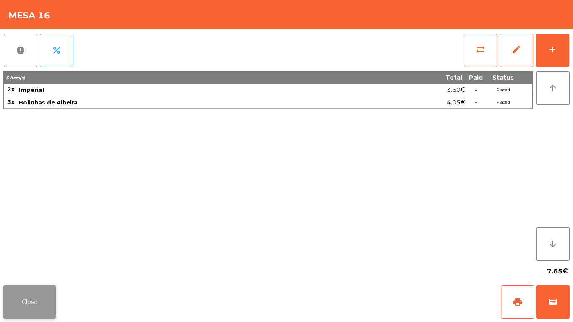
click at [14, 293] on button "Close" at bounding box center [29, 302] width 52 height 34
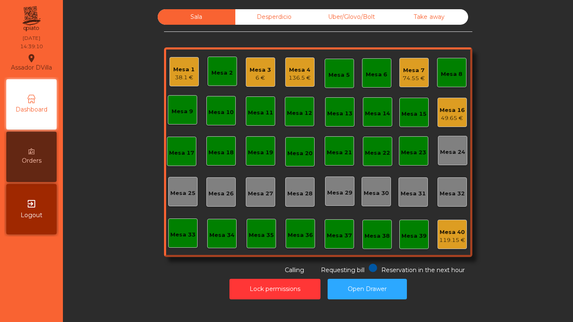
click at [454, 112] on div "Mesa 16" at bounding box center [452, 110] width 25 height 8
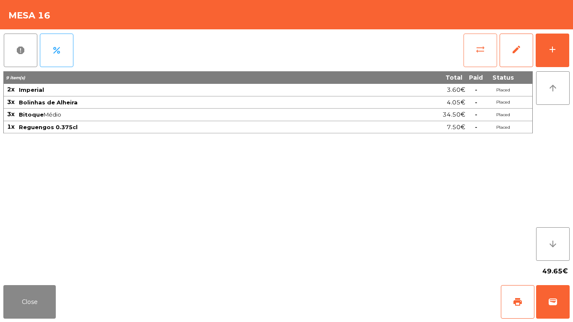
click at [483, 45] on span "sync_alt" at bounding box center [480, 49] width 10 height 10
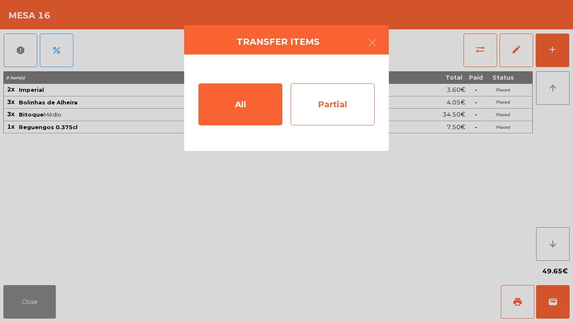
click at [320, 102] on div "Partial" at bounding box center [333, 105] width 84 height 42
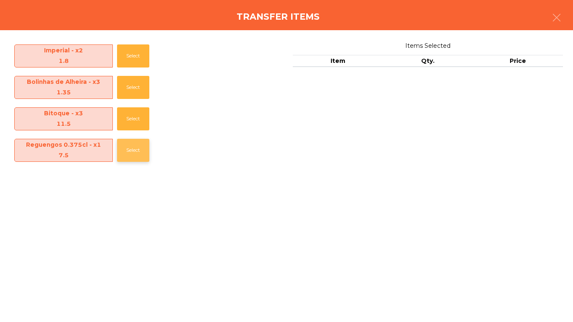
click at [128, 151] on button "Select" at bounding box center [133, 150] width 32 height 23
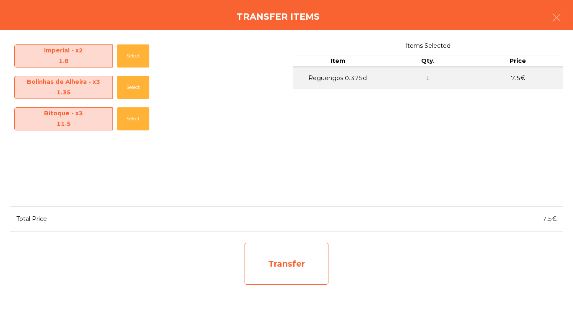
click at [295, 266] on div "Transfer" at bounding box center [287, 264] width 84 height 42
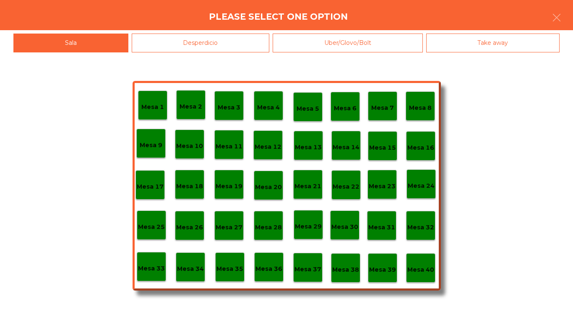
click at [211, 49] on div "Desperdicio" at bounding box center [201, 43] width 138 height 19
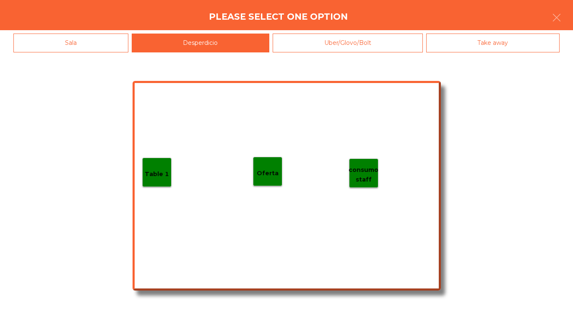
click at [153, 185] on div "Table 1" at bounding box center [156, 172] width 29 height 29
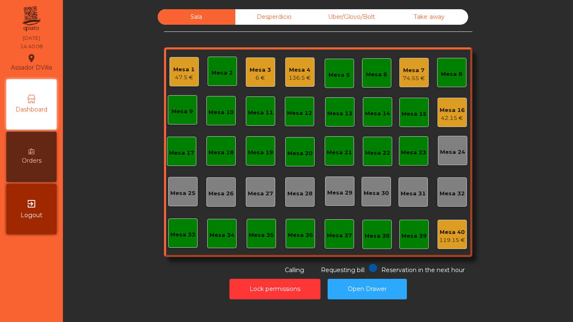
click at [454, 125] on div "Mesa 16 42.15 €" at bounding box center [452, 112] width 29 height 29
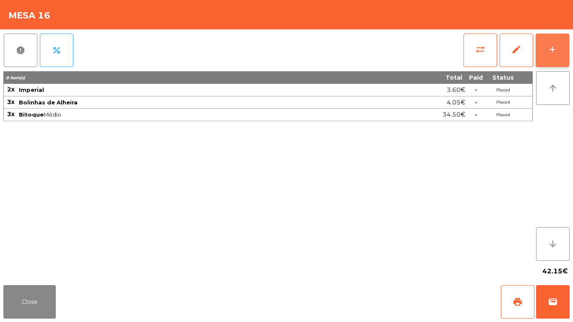
click at [553, 49] on div "add" at bounding box center [553, 49] width 10 height 10
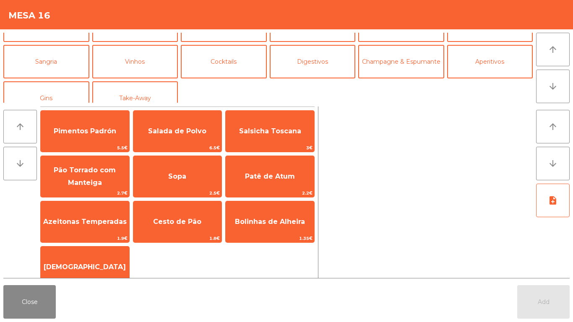
scroll to position [59, 0]
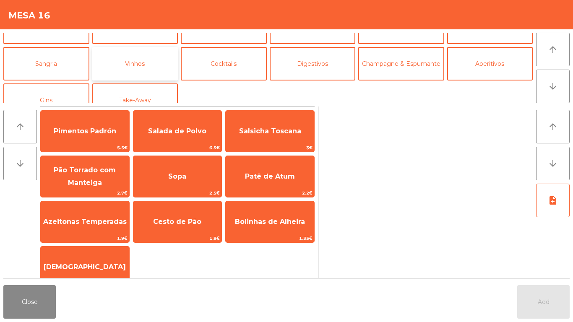
click at [149, 62] on button "Vinhos" at bounding box center [135, 64] width 86 height 34
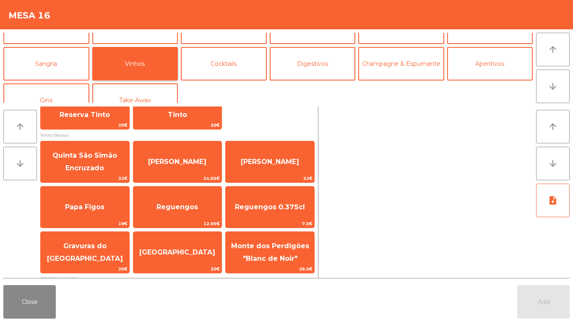
scroll to position [261, 0]
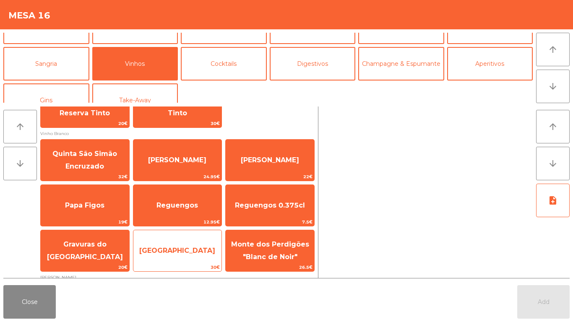
click at [210, 253] on span "[GEOGRAPHIC_DATA]" at bounding box center [177, 251] width 76 height 8
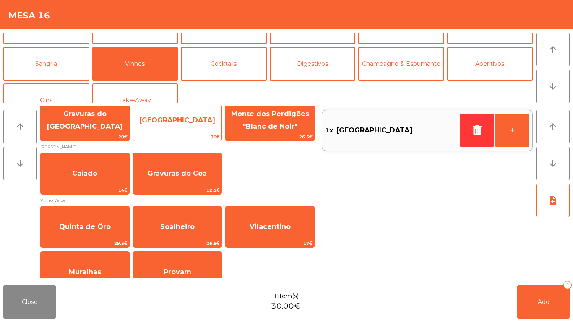
scroll to position [395, 0]
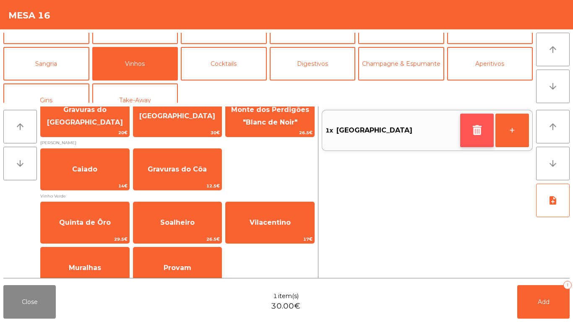
click at [472, 135] on icon "button" at bounding box center [477, 130] width 13 height 10
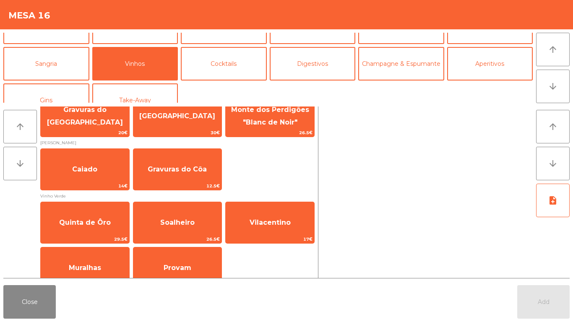
click at [269, 156] on div "Caiado 14€ Gravuras do Côa 12.5€" at bounding box center [177, 170] width 274 height 42
click at [260, 165] on div "Caiado 14€ Gravuras do Côa 12.5€" at bounding box center [177, 170] width 274 height 42
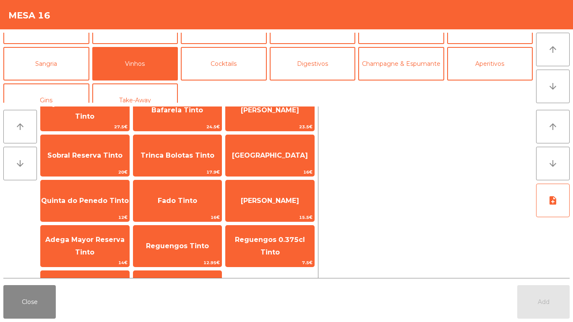
scroll to position [79, 0]
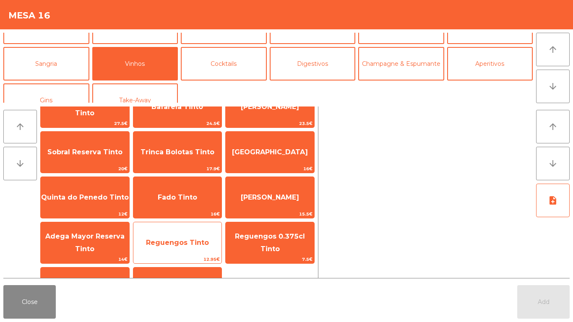
click at [176, 250] on span "Reguengos Tinto" at bounding box center [177, 243] width 89 height 23
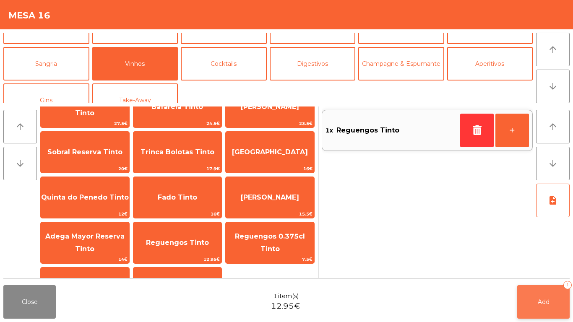
click at [546, 310] on button "Add 1" at bounding box center [543, 302] width 52 height 34
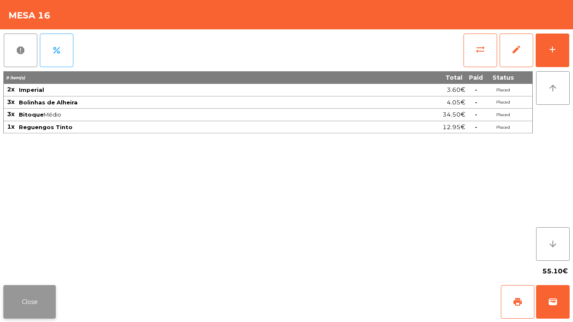
click at [42, 300] on button "Close" at bounding box center [29, 302] width 52 height 34
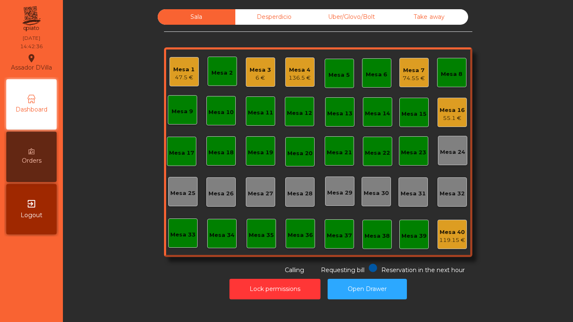
click at [423, 69] on div "Mesa 7 74.55 €" at bounding box center [413, 72] width 29 height 29
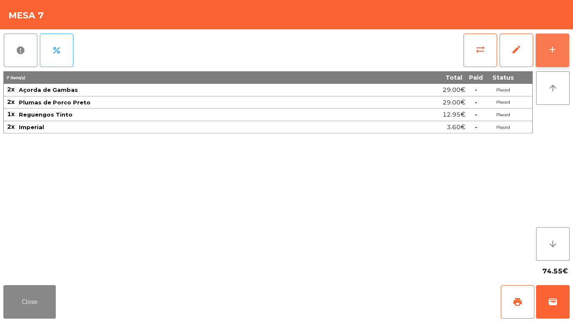
click at [562, 41] on button "add" at bounding box center [553, 51] width 34 height 34
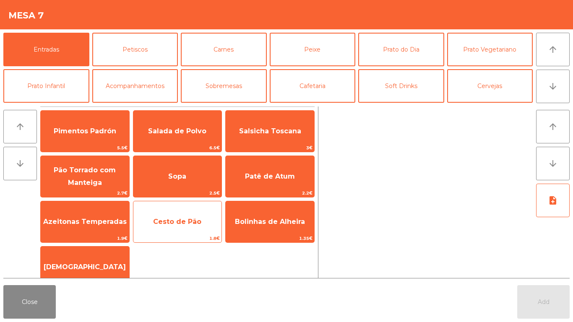
drag, startPoint x: 196, startPoint y: 227, endPoint x: 181, endPoint y: 218, distance: 16.9
click at [196, 225] on span "Cesto de Pão" at bounding box center [177, 222] width 89 height 23
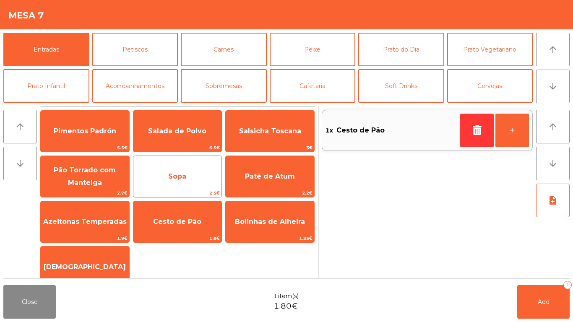
drag, startPoint x: 79, startPoint y: 227, endPoint x: 194, endPoint y: 172, distance: 127.3
click at [79, 226] on span "Azeitonas Temperadas" at bounding box center [85, 222] width 89 height 23
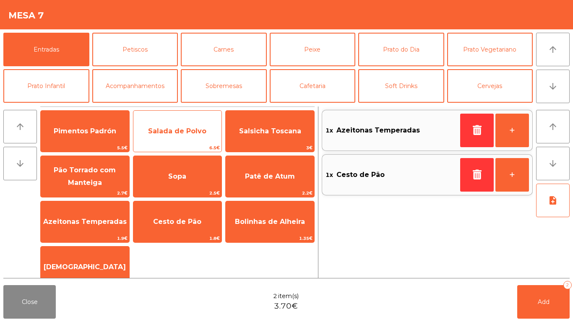
click at [159, 139] on span "Salada de Polvo" at bounding box center [177, 131] width 89 height 23
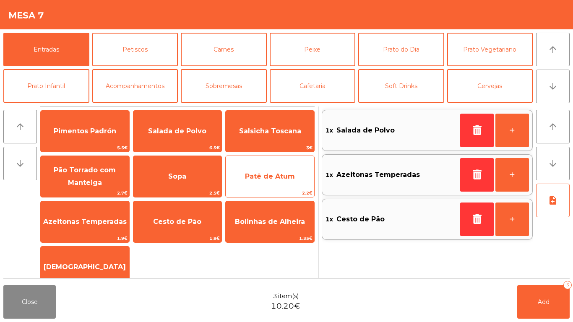
click at [306, 191] on span "2.2€" at bounding box center [270, 193] width 89 height 8
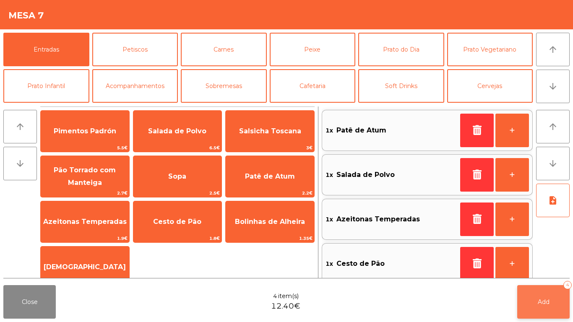
drag, startPoint x: 553, startPoint y: 310, endPoint x: 462, endPoint y: 292, distance: 92.0
click at [550, 309] on button "Add 4" at bounding box center [543, 302] width 52 height 34
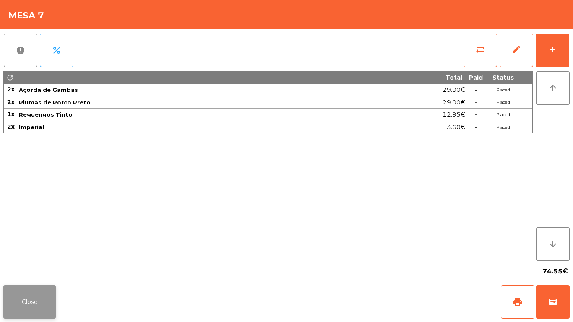
click at [40, 298] on button "Close" at bounding box center [29, 302] width 52 height 34
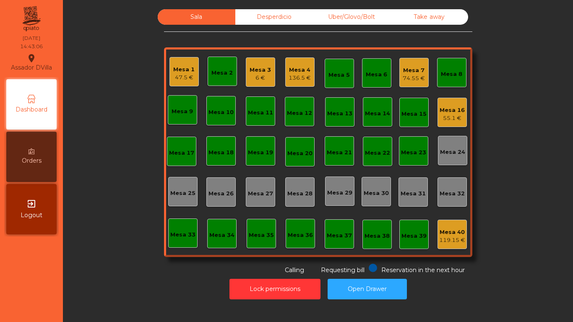
click at [440, 108] on div "Mesa 16" at bounding box center [452, 110] width 25 height 8
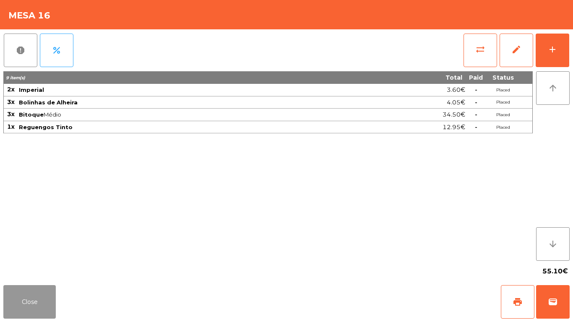
drag, startPoint x: 28, startPoint y: 312, endPoint x: 39, endPoint y: 295, distance: 20.5
click at [34, 303] on button "Close" at bounding box center [29, 302] width 52 height 34
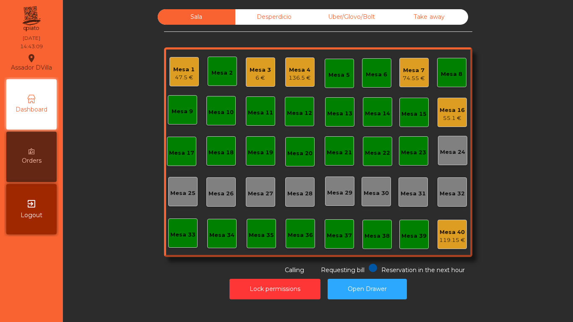
click at [276, 15] on div "Desperdicio" at bounding box center [274, 17] width 78 height 16
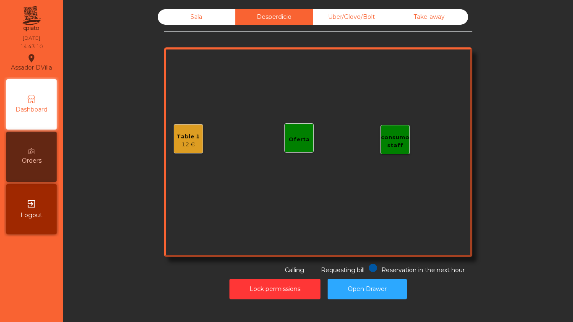
click at [180, 146] on div "12 €" at bounding box center [188, 145] width 23 height 8
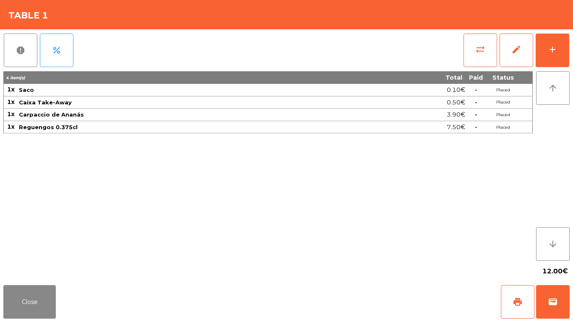
click at [497, 44] on div "sync_alt edit add" at bounding box center [516, 50] width 107 height 42
click at [491, 44] on button "sync_alt" at bounding box center [481, 51] width 34 height 34
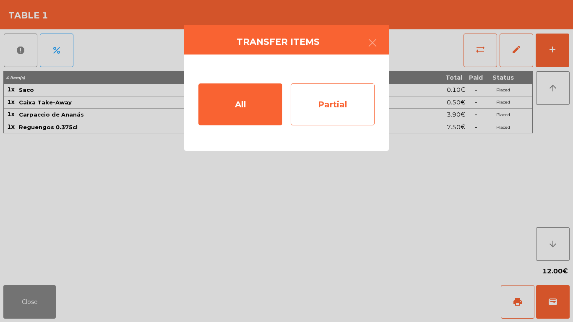
click at [334, 102] on div "Partial" at bounding box center [333, 105] width 84 height 42
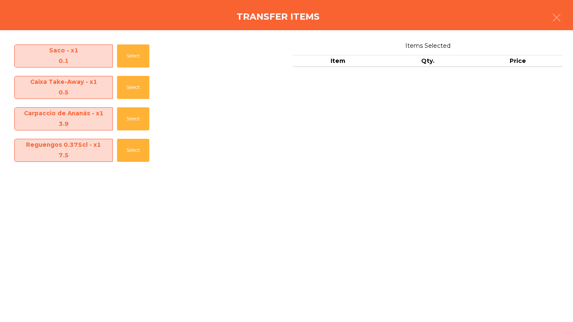
click at [116, 148] on div "Reguengos 0.375cl - x1 7.5 Select" at bounding box center [145, 150] width 270 height 31
click at [140, 151] on button "Select" at bounding box center [133, 150] width 32 height 23
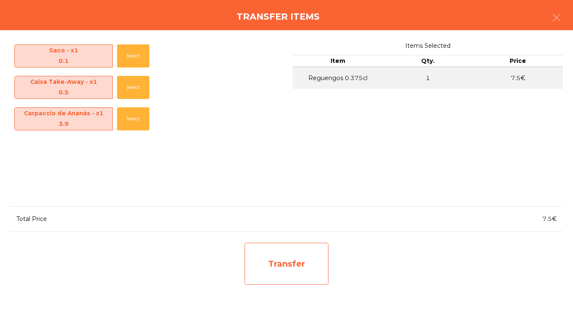
click at [306, 254] on div "Transfer" at bounding box center [287, 264] width 84 height 42
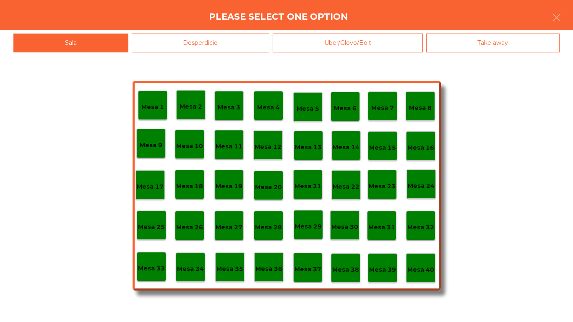
click at [418, 148] on p "Mesa 16" at bounding box center [420, 148] width 27 height 10
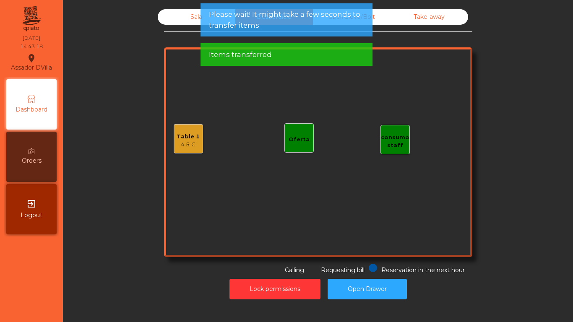
click at [186, 19] on div "Sala" at bounding box center [197, 17] width 78 height 16
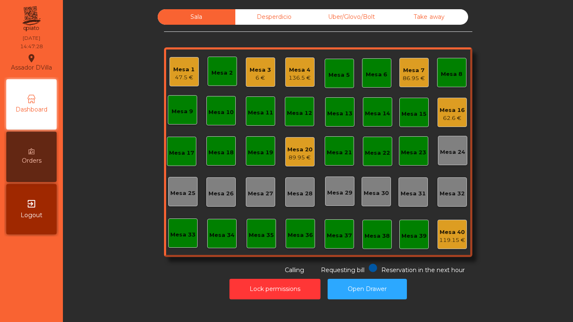
click at [460, 112] on div "Mesa 16" at bounding box center [452, 110] width 25 height 8
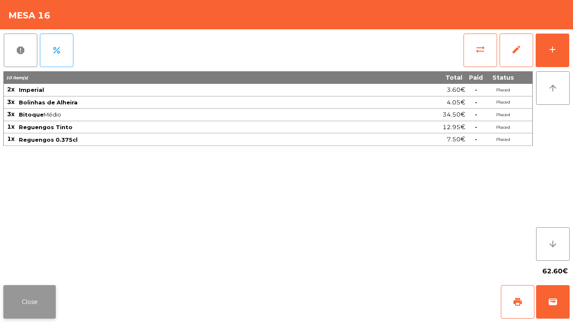
click at [41, 292] on button "Close" at bounding box center [29, 302] width 52 height 34
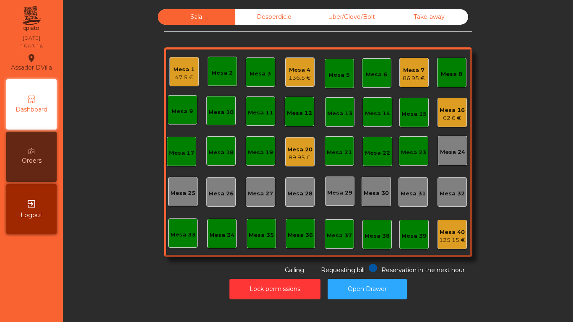
click at [294, 155] on div "89.95 €" at bounding box center [299, 158] width 25 height 8
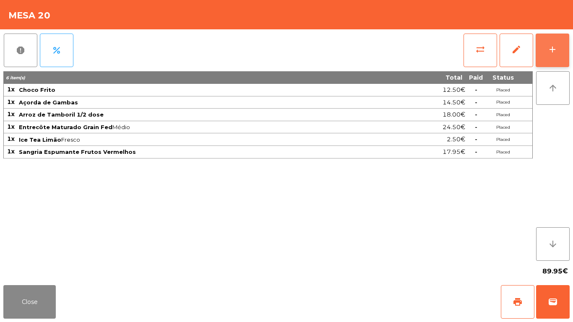
click at [559, 44] on button "add" at bounding box center [553, 51] width 34 height 34
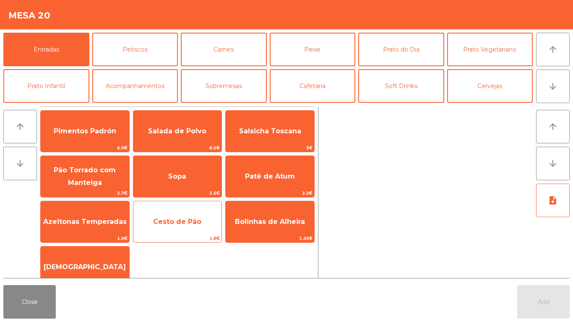
click at [179, 219] on span "Cesto de Pão" at bounding box center [177, 222] width 48 height 8
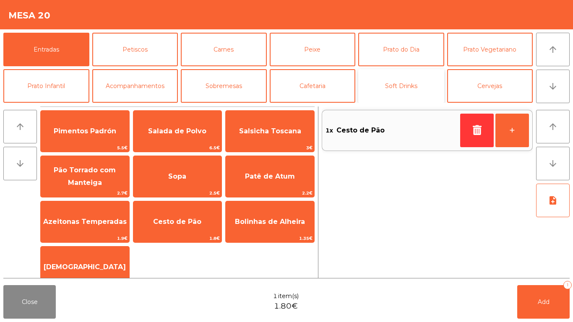
click at [409, 79] on button "Soft Drinks" at bounding box center [401, 86] width 86 height 34
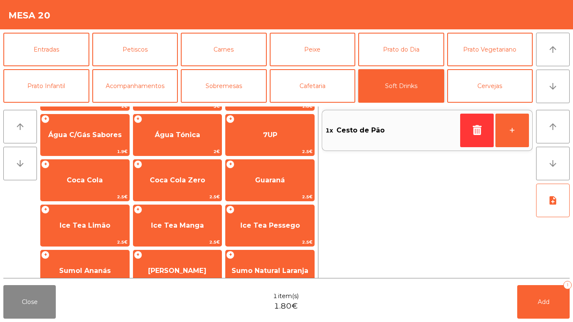
scroll to position [77, 0]
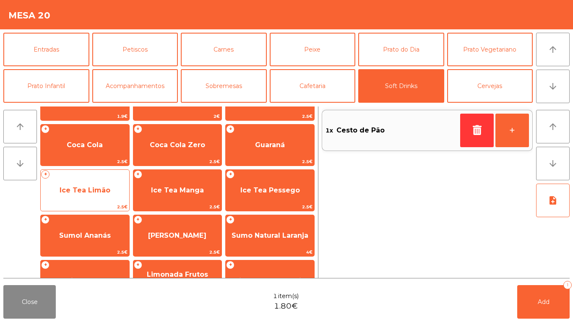
click at [100, 184] on span "Ice Tea Limão" at bounding box center [85, 190] width 89 height 23
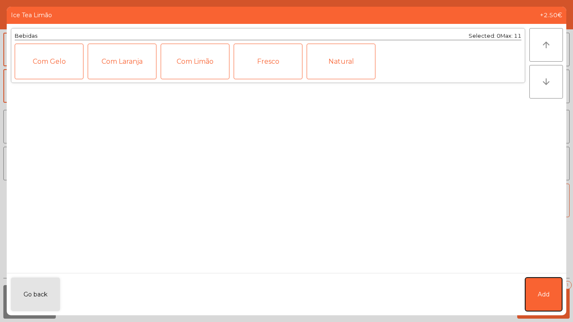
click at [551, 280] on button "Add" at bounding box center [543, 295] width 37 height 34
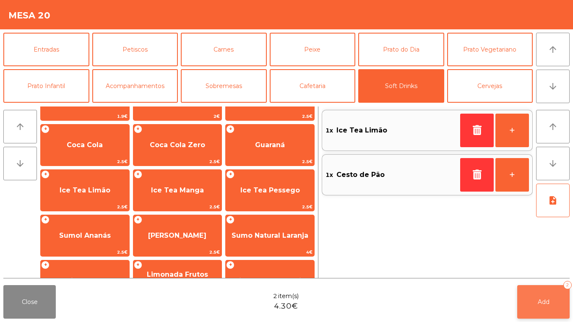
click at [547, 295] on button "Add 2" at bounding box center [543, 302] width 52 height 34
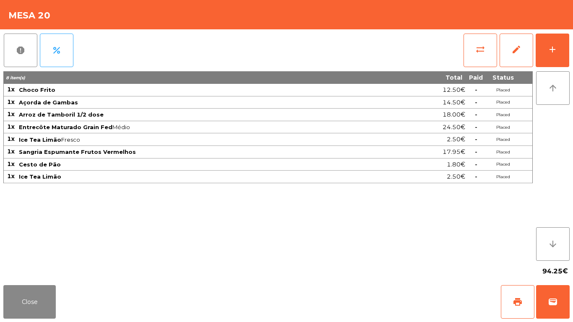
drag, startPoint x: 99, startPoint y: 145, endPoint x: 92, endPoint y: 144, distance: 7.2
click at [99, 145] on td "Ice Tea Limão Fresco" at bounding box center [205, 139] width 374 height 13
click at [19, 305] on button "Close" at bounding box center [29, 302] width 52 height 34
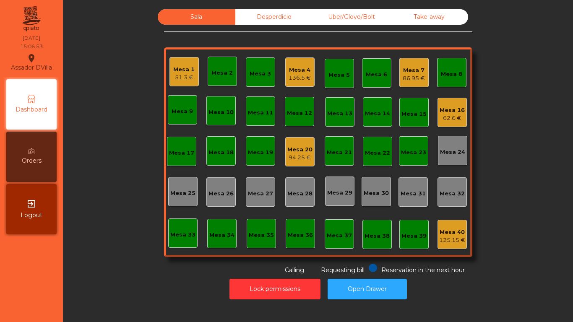
click at [185, 112] on div "Mesa 9" at bounding box center [182, 111] width 21 height 8
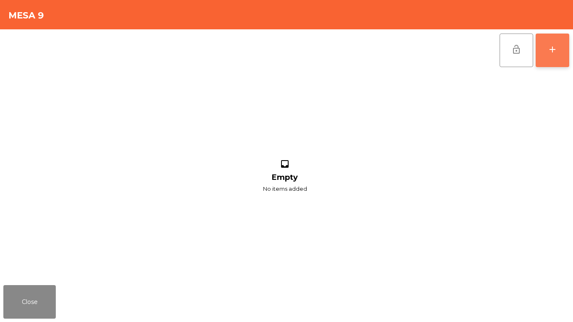
click at [556, 60] on button "add" at bounding box center [553, 51] width 34 height 34
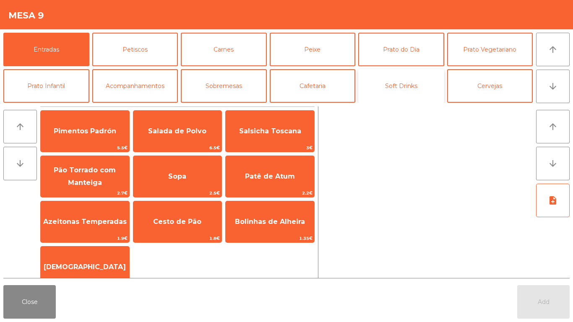
click at [393, 81] on button "Soft Drinks" at bounding box center [401, 86] width 86 height 34
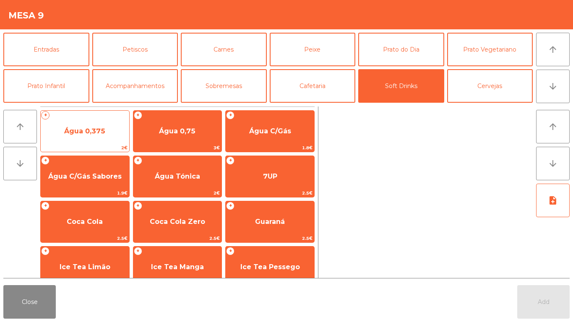
click at [104, 135] on span "Água 0,375" at bounding box center [84, 131] width 41 height 8
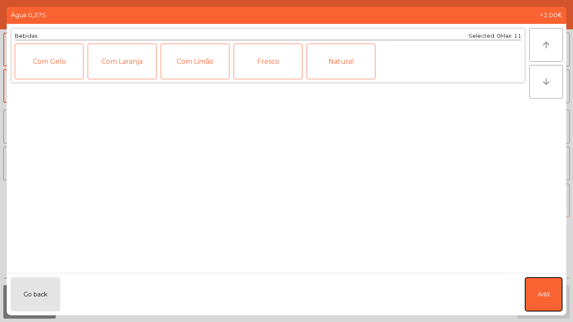
click at [534, 293] on button "Add" at bounding box center [543, 295] width 37 height 34
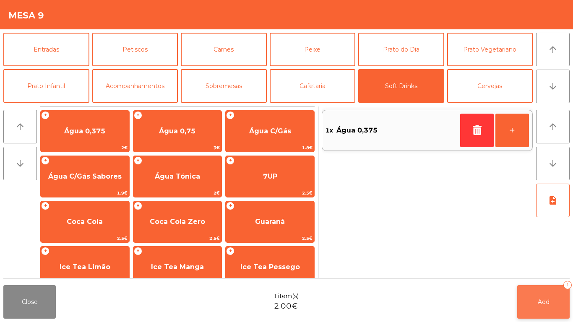
click at [538, 299] on button "Add 1" at bounding box center [543, 302] width 52 height 34
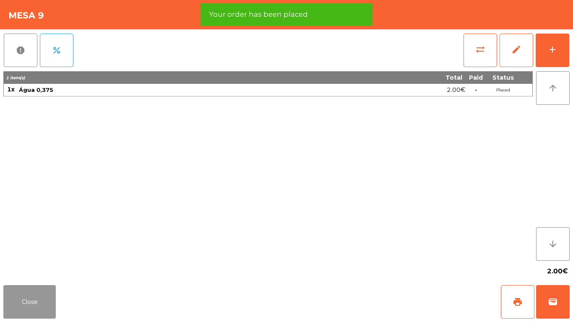
click at [35, 297] on button "Close" at bounding box center [29, 302] width 52 height 34
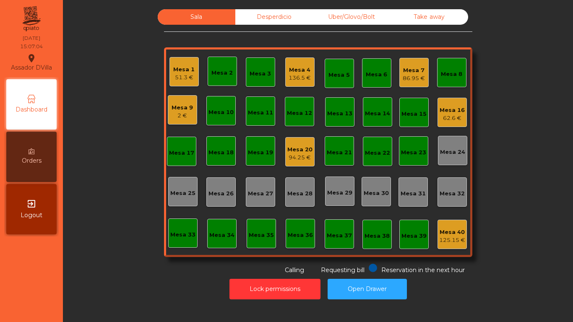
click at [177, 71] on div "Mesa 1" at bounding box center [183, 69] width 21 height 8
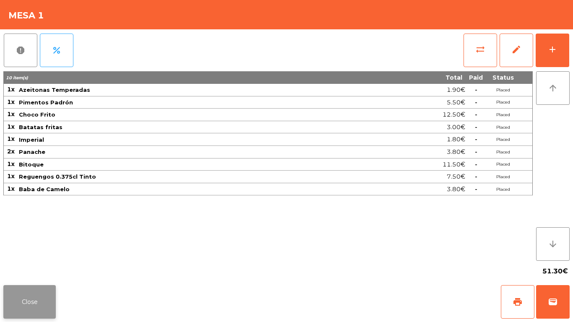
click at [19, 296] on button "Close" at bounding box center [29, 302] width 52 height 34
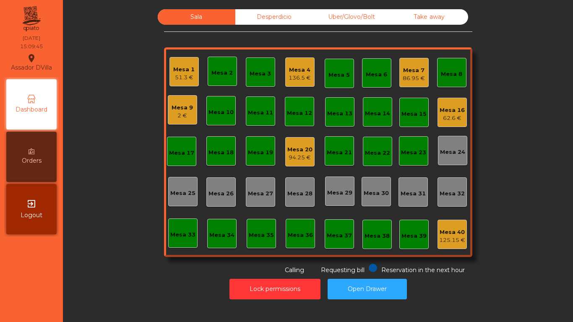
click at [153, 105] on div "Sala Desperdicio Uber/Glovo/Bolt Take away Mesa 1 51.3 € Mesa 2 Mesa 3 Mesa 4 1…" at bounding box center [318, 142] width 488 height 266
click at [172, 113] on div "2 €" at bounding box center [182, 116] width 21 height 8
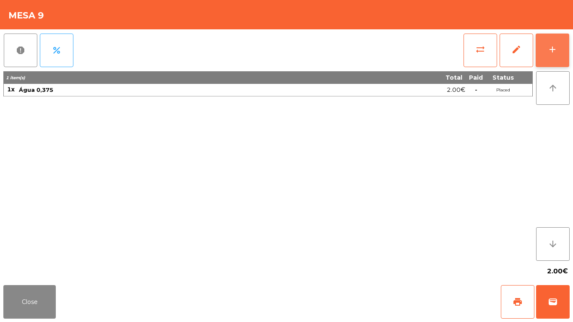
click at [559, 45] on button "add" at bounding box center [553, 51] width 34 height 34
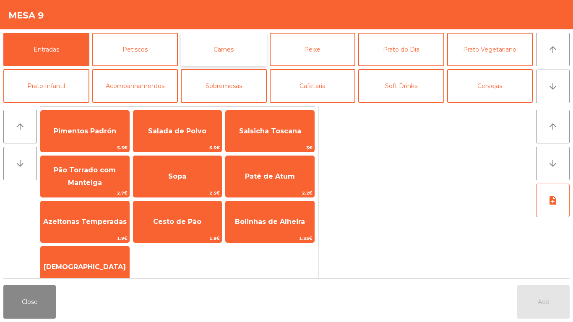
click at [216, 48] on button "Carnes" at bounding box center [224, 50] width 86 height 34
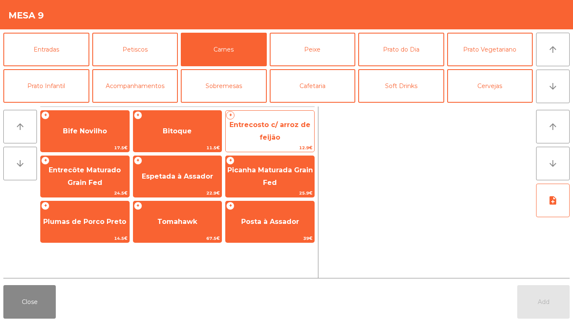
click at [260, 132] on span "Entrecosto c/ arroz de feijão" at bounding box center [270, 132] width 89 height 36
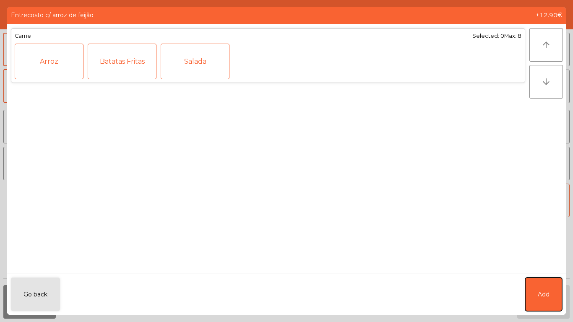
click at [557, 290] on button "Add" at bounding box center [543, 295] width 37 height 34
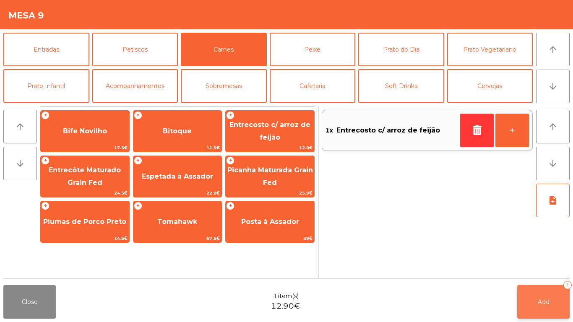
click at [546, 302] on span "Add" at bounding box center [544, 302] width 12 height 8
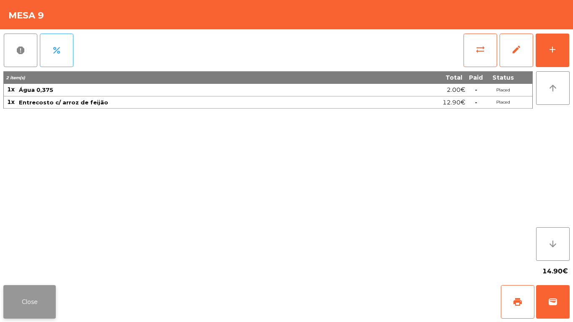
click at [28, 299] on button "Close" at bounding box center [29, 302] width 52 height 34
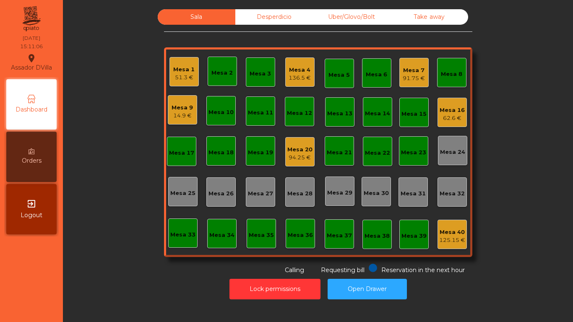
click at [175, 63] on div "Mesa 1 51.3 €" at bounding box center [183, 72] width 21 height 20
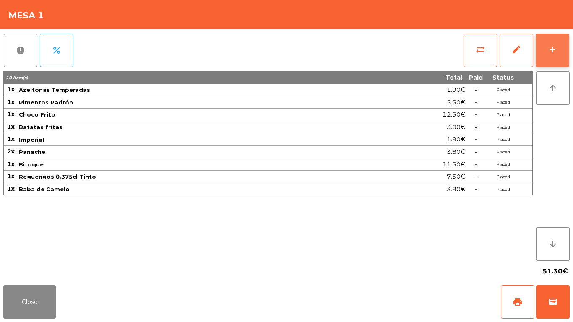
click at [560, 40] on button "add" at bounding box center [553, 51] width 34 height 34
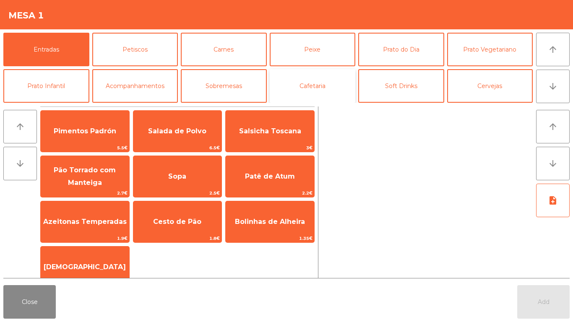
click at [329, 81] on button "Cafetaria" at bounding box center [313, 86] width 86 height 34
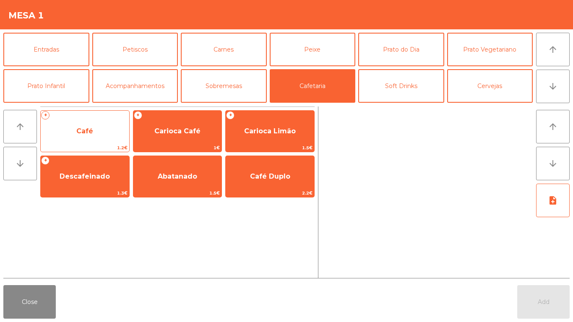
click at [88, 131] on span "Café" at bounding box center [84, 131] width 17 height 8
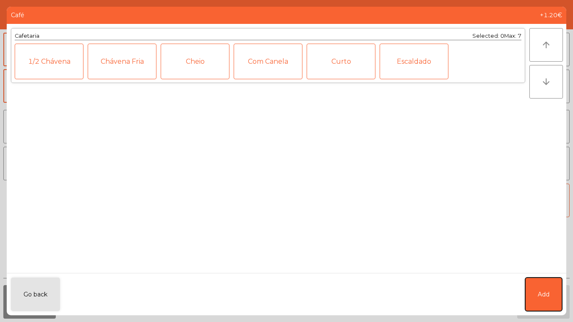
click at [548, 279] on button "Add" at bounding box center [543, 295] width 37 height 34
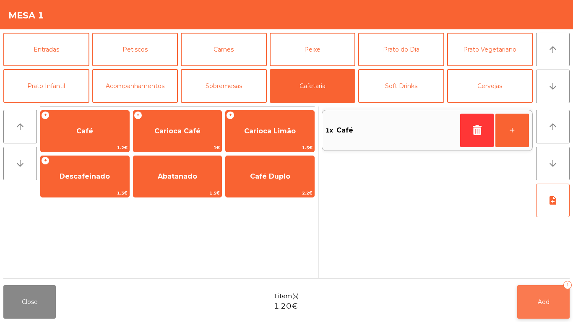
click at [532, 300] on button "Add 1" at bounding box center [543, 302] width 52 height 34
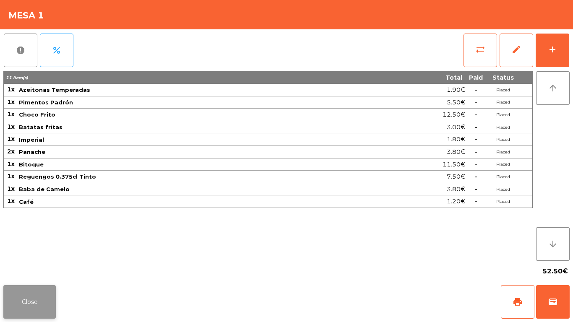
click at [39, 293] on button "Close" at bounding box center [29, 302] width 52 height 34
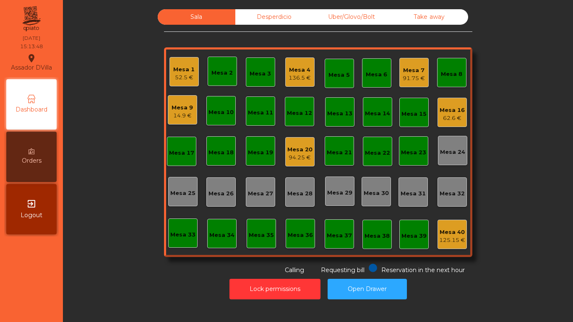
click at [307, 146] on div "Mesa 20" at bounding box center [299, 150] width 25 height 8
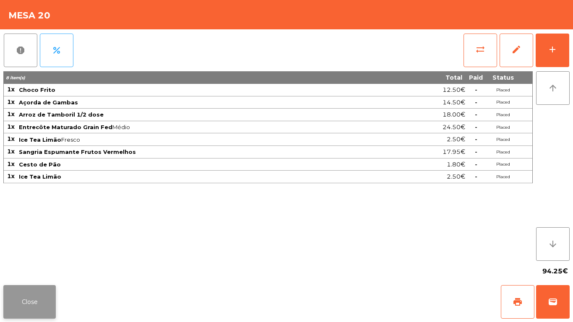
click at [42, 313] on button "Close" at bounding box center [29, 302] width 52 height 34
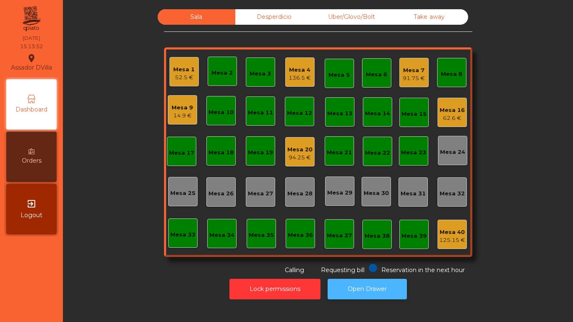
click at [382, 279] on button "Open Drawer" at bounding box center [367, 289] width 79 height 21
click at [304, 164] on div "Mesa 20 94.25 €" at bounding box center [299, 151] width 29 height 29
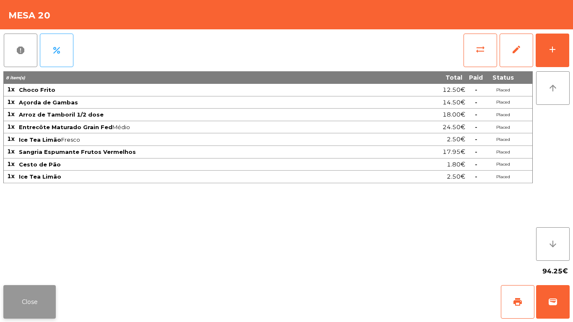
click at [33, 313] on button "Close" at bounding box center [29, 302] width 52 height 34
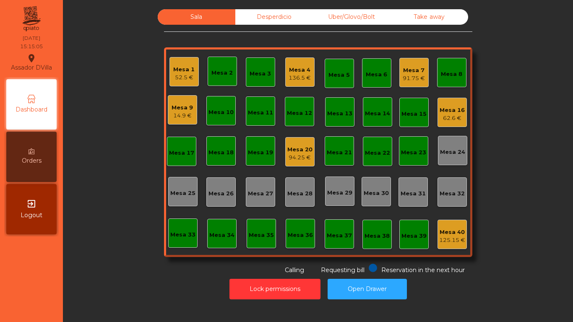
click at [305, 154] on div "94.25 €" at bounding box center [299, 158] width 25 height 8
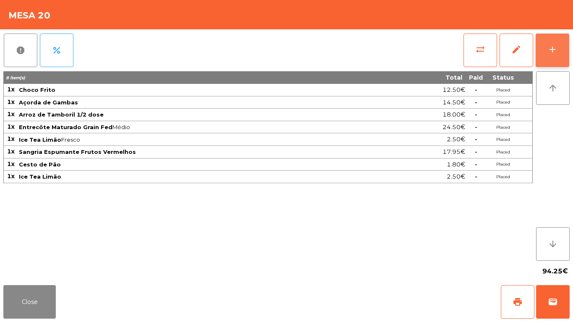
click at [556, 53] on div "add" at bounding box center [553, 49] width 10 height 10
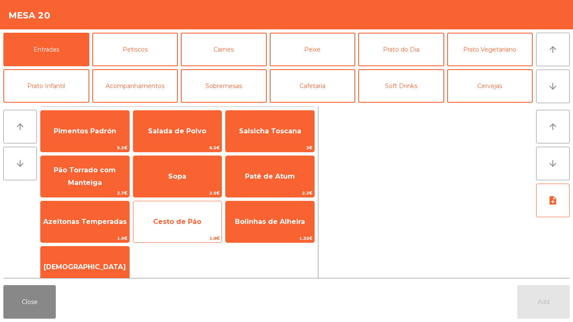
drag, startPoint x: 166, startPoint y: 208, endPoint x: 156, endPoint y: 210, distance: 10.6
click at [167, 208] on div "Cesto de Pão 1.8€" at bounding box center [177, 222] width 89 height 42
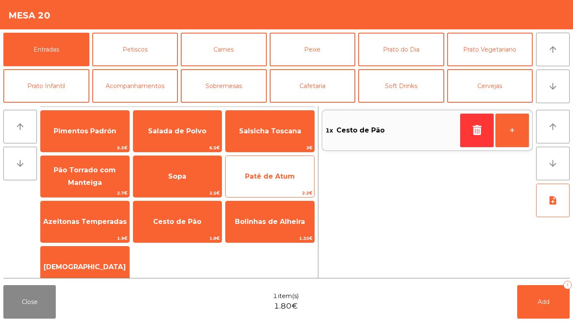
click at [261, 180] on span "Patê de Atum" at bounding box center [270, 176] width 50 height 8
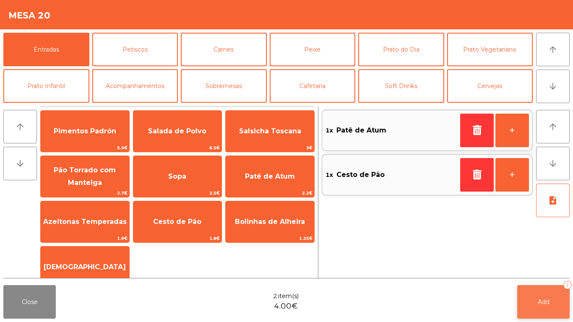
click at [555, 299] on button "Add 2" at bounding box center [543, 302] width 52 height 34
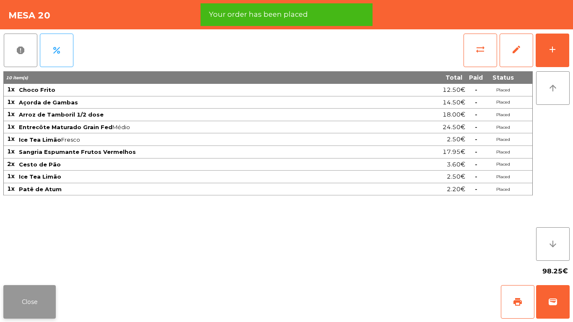
click at [26, 300] on button "Close" at bounding box center [29, 302] width 52 height 34
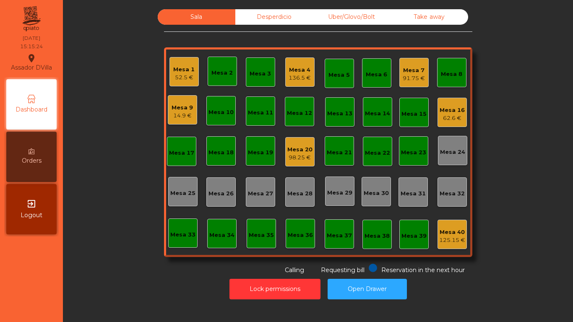
click at [187, 100] on div "Mesa 9 14.9 €" at bounding box center [182, 110] width 21 height 20
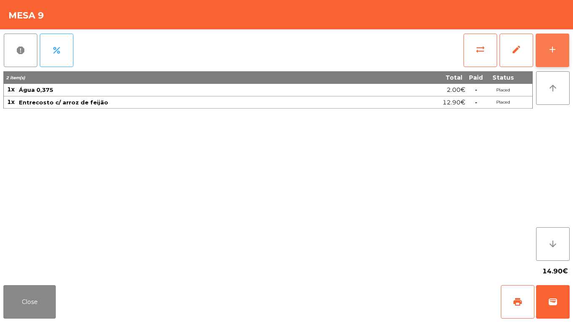
click at [561, 52] on button "add" at bounding box center [553, 51] width 34 height 34
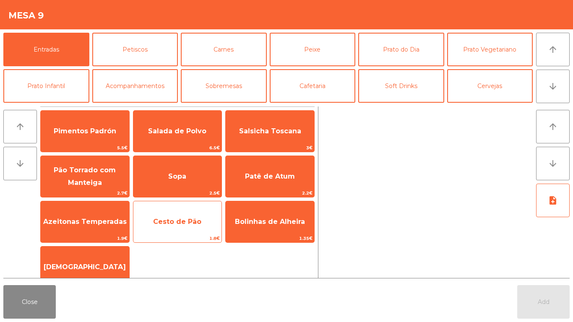
click at [167, 223] on span "Cesto de Pão" at bounding box center [177, 222] width 48 height 8
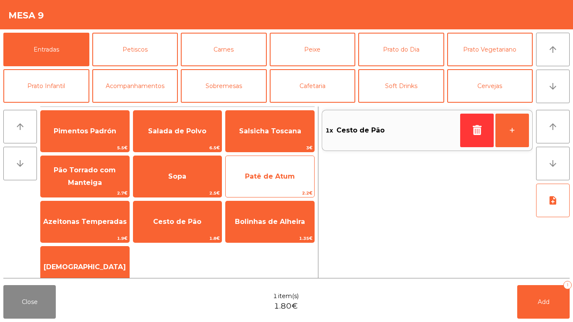
click at [265, 184] on span "Patê de Atum" at bounding box center [270, 176] width 89 height 23
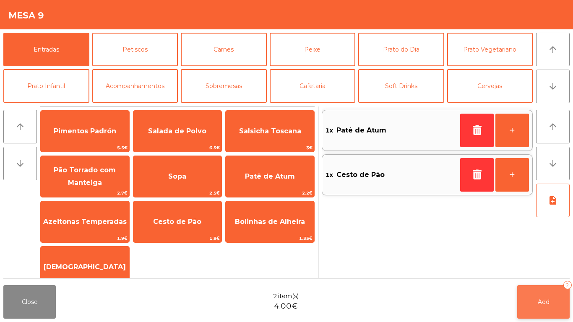
click at [558, 305] on button "Add 2" at bounding box center [543, 302] width 52 height 34
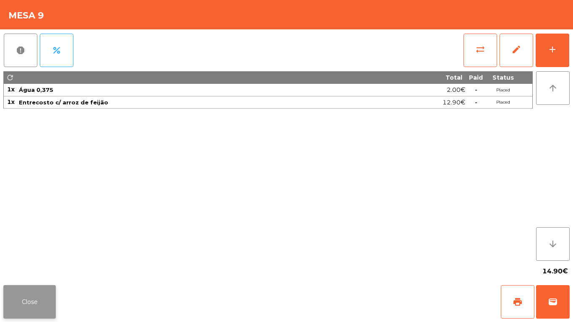
click at [37, 296] on button "Close" at bounding box center [29, 302] width 52 height 34
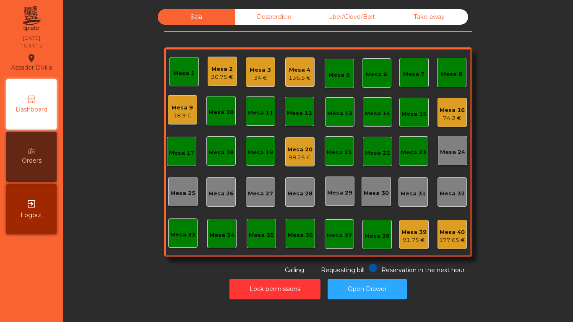
click at [211, 68] on div "Mesa 2" at bounding box center [222, 69] width 22 height 8
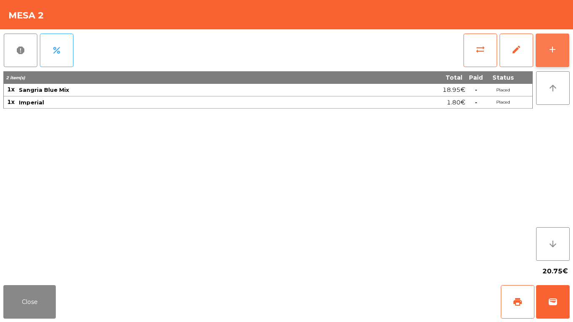
click at [561, 50] on button "add" at bounding box center [553, 51] width 34 height 34
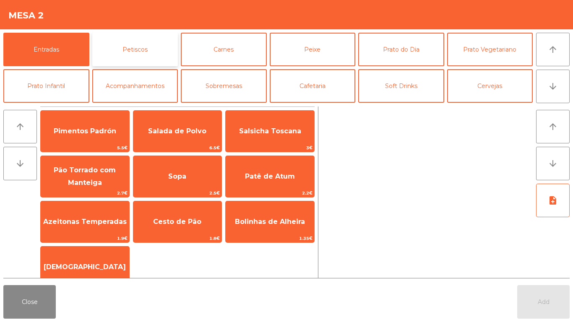
click at [130, 50] on button "Petiscos" at bounding box center [135, 50] width 86 height 34
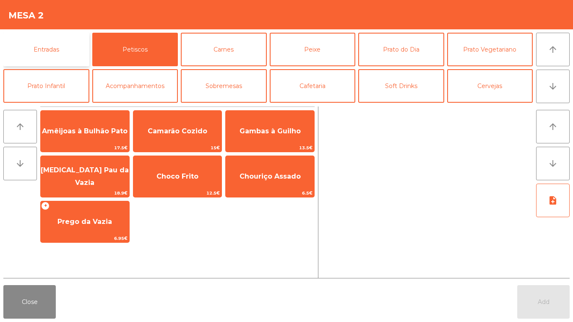
click at [42, 52] on button "Entradas" at bounding box center [46, 50] width 86 height 34
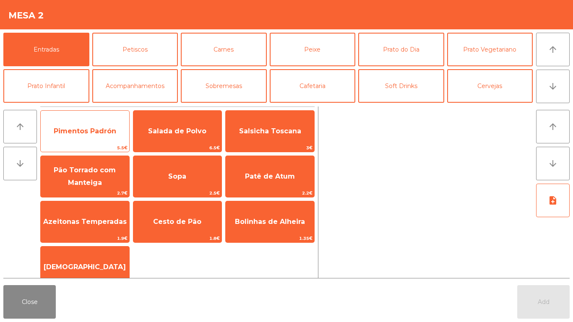
click at [68, 141] on span "Pimentos Padrón" at bounding box center [85, 131] width 89 height 23
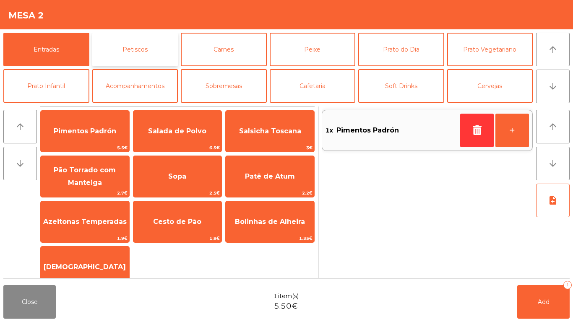
click at [140, 41] on button "Petiscos" at bounding box center [135, 50] width 86 height 34
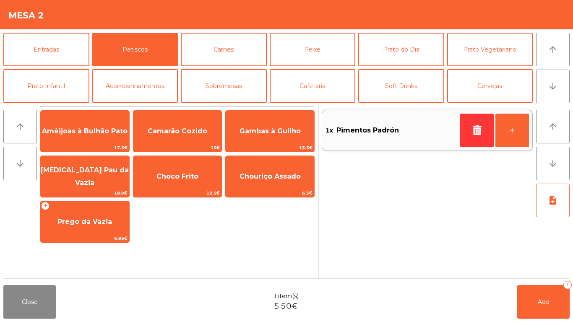
click at [0, 128] on div "arrow_upward arrow_downward Amêijoas à Bulhão Pato 17.5€ Camarão Cozido 15€ Gam…" at bounding box center [286, 192] width 573 height 179
click at [20, 133] on button "arrow_upward" at bounding box center [20, 127] width 34 height 34
click at [23, 126] on icon "arrow_upward" at bounding box center [20, 127] width 10 height 10
click at [139, 88] on button "Acompanhamentos" at bounding box center [135, 86] width 86 height 34
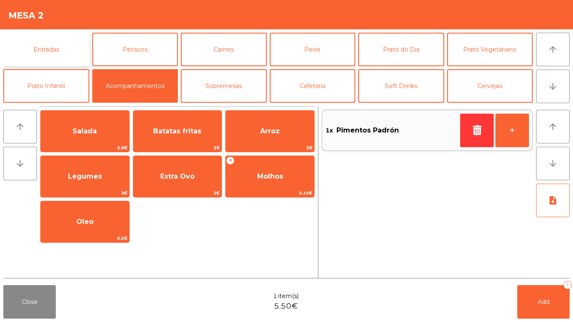
click at [55, 60] on button "Entradas" at bounding box center [46, 50] width 86 height 34
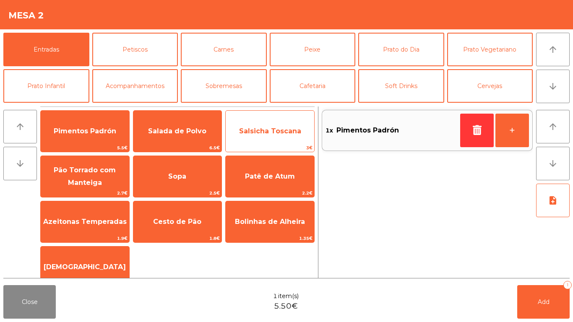
click at [281, 131] on span "Salsicha Toscana" at bounding box center [270, 131] width 62 height 8
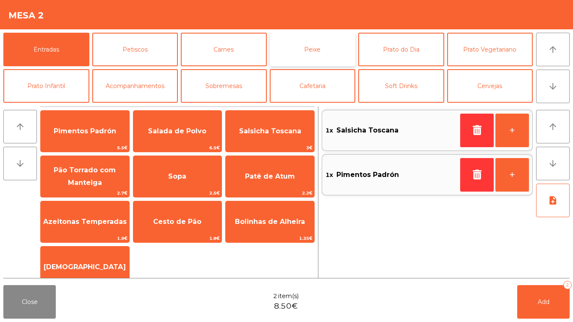
click at [321, 52] on button "Peixe" at bounding box center [313, 50] width 86 height 34
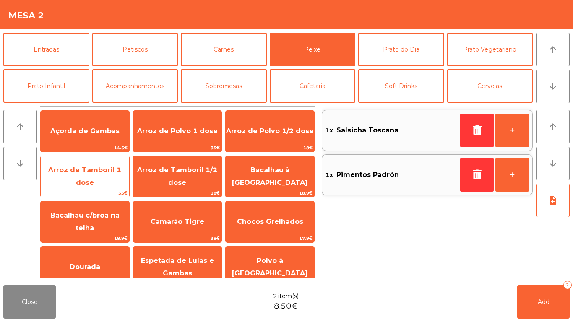
click at [94, 172] on span "Arroz de Tamboril 1 dose" at bounding box center [85, 177] width 89 height 36
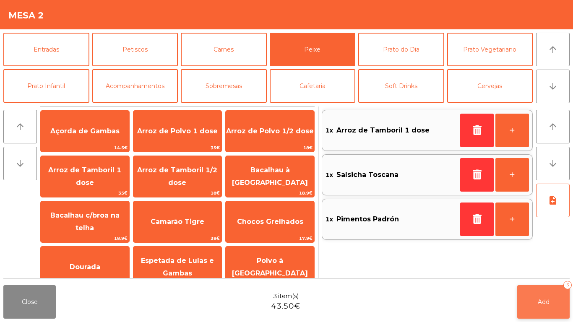
click at [549, 293] on button "Add 3" at bounding box center [543, 302] width 52 height 34
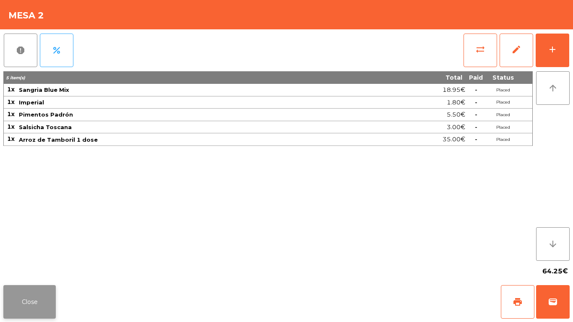
click at [43, 300] on button "Close" at bounding box center [29, 302] width 52 height 34
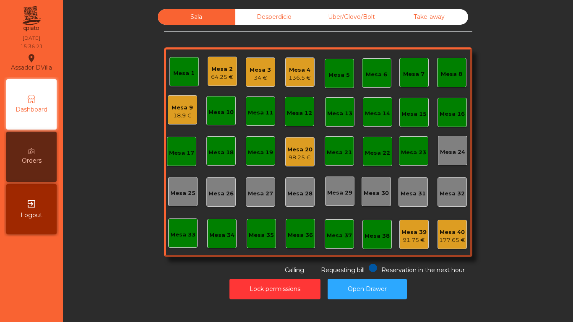
click at [262, 78] on div "34 €" at bounding box center [260, 78] width 21 height 8
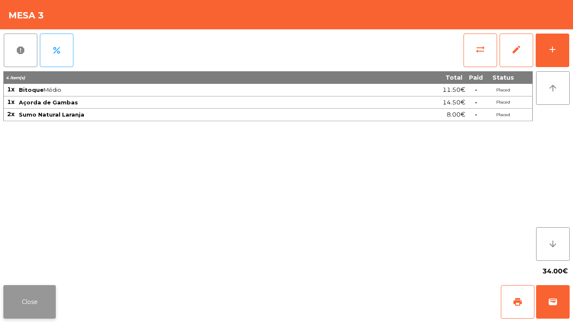
click at [29, 312] on button "Close" at bounding box center [29, 302] width 52 height 34
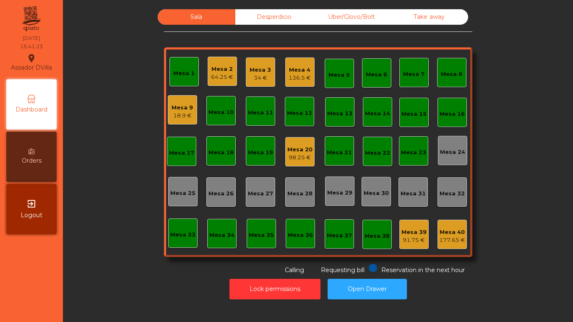
click at [304, 158] on div "98.25 €" at bounding box center [299, 158] width 25 height 8
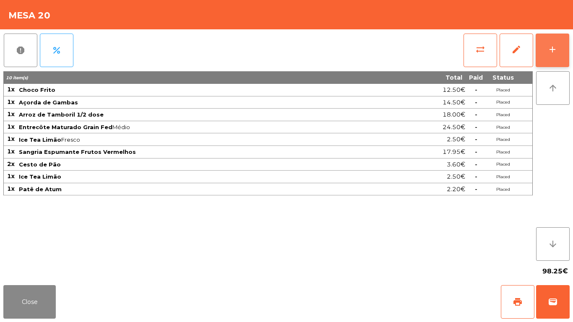
click at [555, 49] on div "add" at bounding box center [553, 49] width 10 height 10
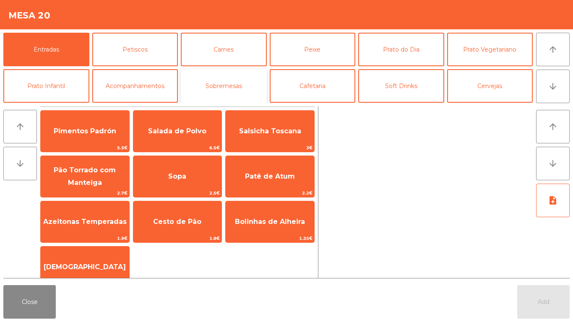
click at [249, 87] on button "Sobremesas" at bounding box center [224, 86] width 86 height 34
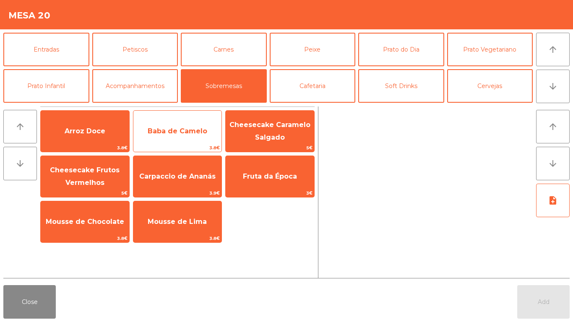
click at [156, 129] on span "Baba de Camelo" at bounding box center [178, 131] width 60 height 8
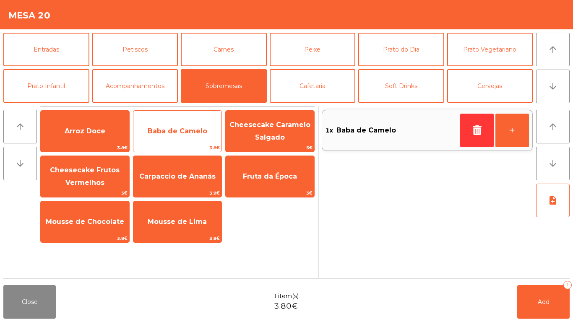
click at [157, 129] on span "Baba de Camelo" at bounding box center [178, 131] width 60 height 8
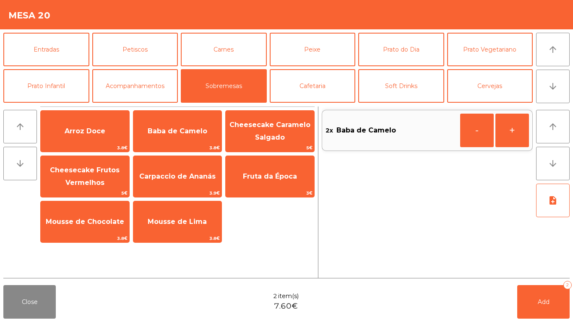
drag, startPoint x: 171, startPoint y: 219, endPoint x: 311, endPoint y: 231, distance: 139.8
click at [172, 219] on span "Mousse de Lima" at bounding box center [177, 222] width 59 height 8
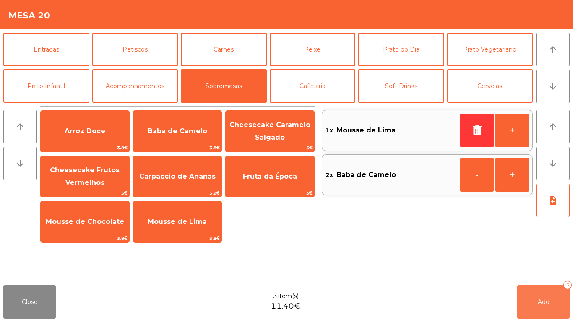
click at [546, 296] on button "Add 3" at bounding box center [543, 302] width 52 height 34
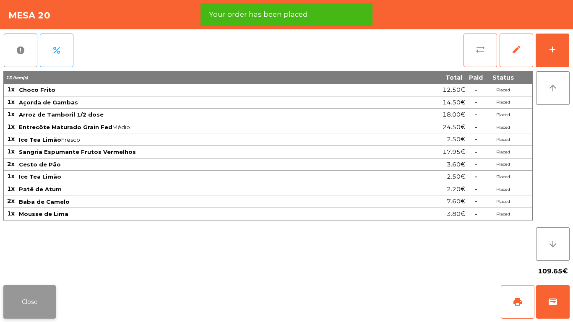
click at [28, 292] on button "Close" at bounding box center [29, 302] width 52 height 34
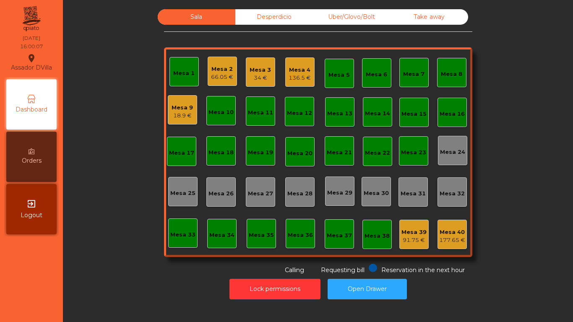
click at [23, 294] on nav "Assador DVilla location_on 30/08/2025 16:00:07 Dashboard Orders exit_to_app Log…" at bounding box center [31, 161] width 63 height 322
click at [268, 70] on div "Mesa 3 34 €" at bounding box center [260, 71] width 29 height 29
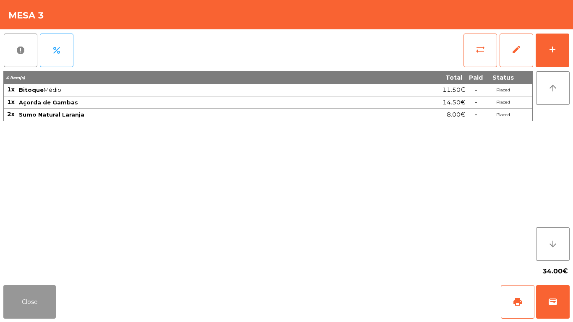
drag, startPoint x: 39, startPoint y: 294, endPoint x: 112, endPoint y: 177, distance: 138.4
click at [39, 294] on button "Close" at bounding box center [29, 302] width 52 height 34
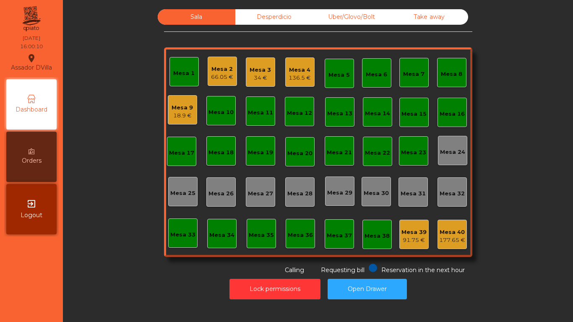
click at [257, 72] on div "Mesa 3" at bounding box center [260, 70] width 21 height 8
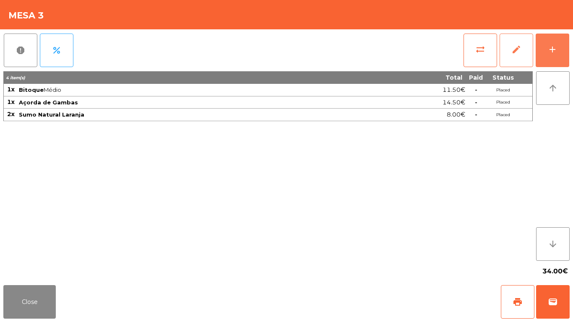
drag, startPoint x: 546, startPoint y: 58, endPoint x: 531, endPoint y: 57, distance: 14.7
click at [540, 57] on button "add" at bounding box center [553, 51] width 34 height 34
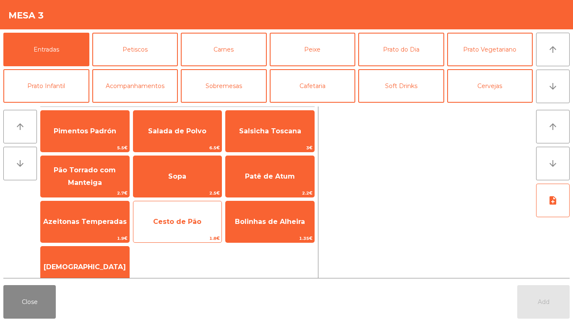
click at [169, 228] on span "Cesto de Pão" at bounding box center [177, 222] width 89 height 23
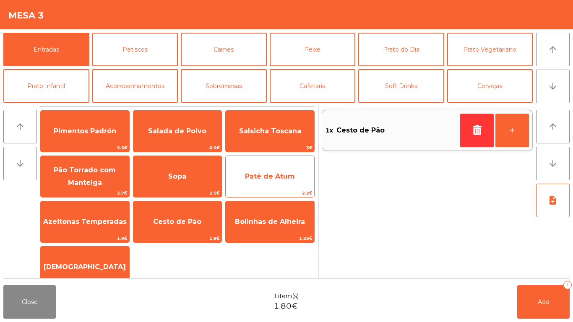
click at [253, 171] on span "Patê de Atum" at bounding box center [270, 176] width 89 height 23
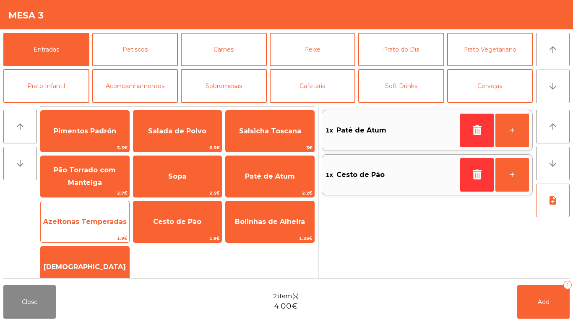
click at [68, 220] on span "Azeitonas Temperadas" at bounding box center [85, 222] width 84 height 8
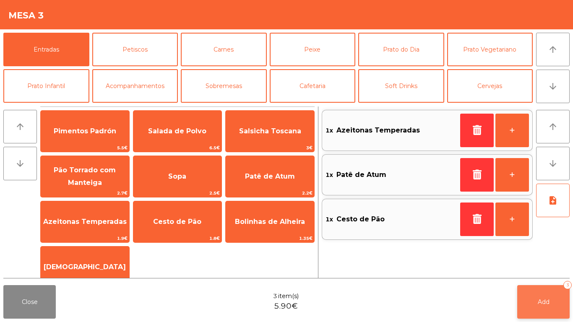
click at [533, 308] on button "Add 3" at bounding box center [543, 302] width 52 height 34
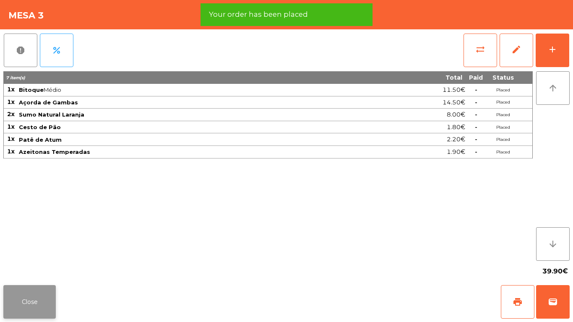
click at [53, 313] on button "Close" at bounding box center [29, 302] width 52 height 34
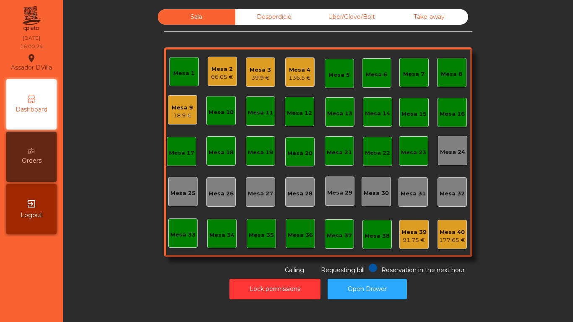
click at [270, 78] on div "Mesa 3 39.9 €" at bounding box center [260, 71] width 29 height 29
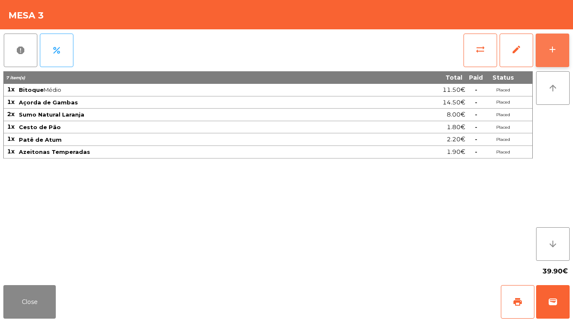
click at [546, 44] on button "add" at bounding box center [553, 51] width 34 height 34
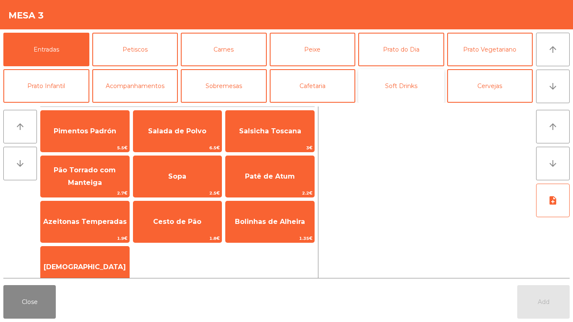
click at [427, 84] on button "Soft Drinks" at bounding box center [401, 86] width 86 height 34
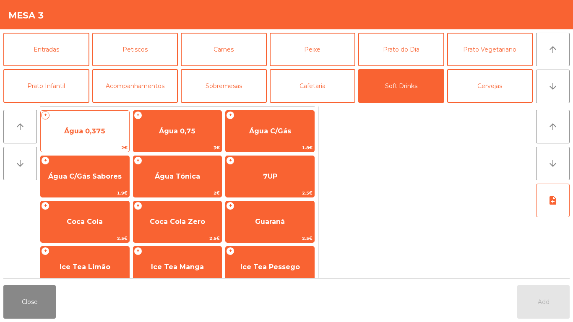
click at [91, 119] on div "+ Água 0,375 2€" at bounding box center [84, 131] width 89 height 42
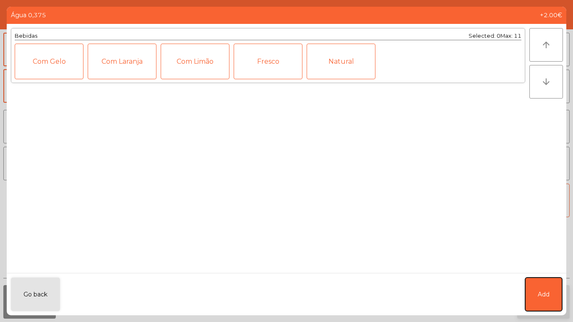
click at [555, 305] on button "Add" at bounding box center [543, 295] width 37 height 34
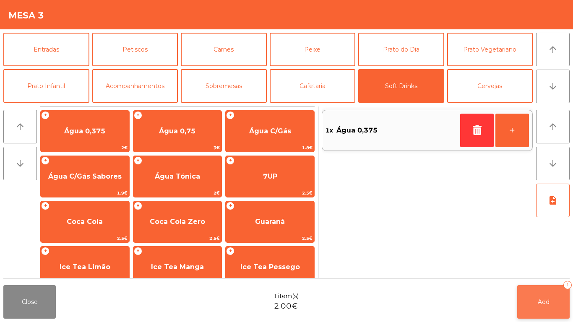
click at [555, 305] on button "Add 1" at bounding box center [543, 302] width 52 height 34
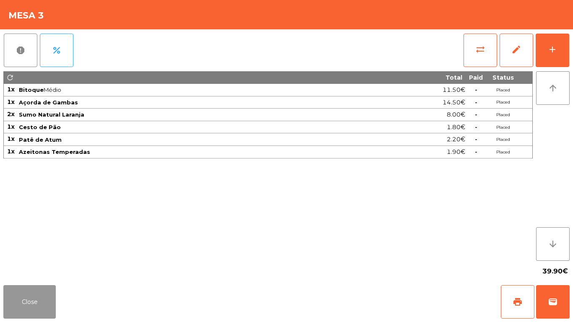
click at [17, 303] on button "Close" at bounding box center [29, 302] width 52 height 34
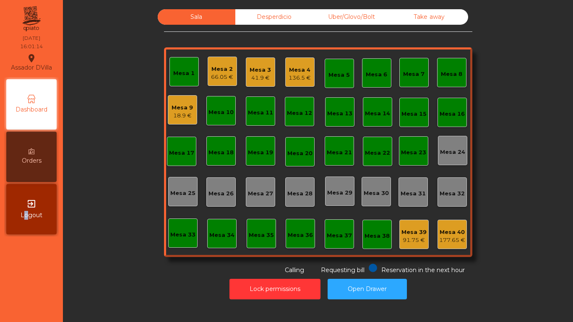
click at [26, 313] on nav "Assador DVilla location_on 30/08/2025 16:01:14 Dashboard Orders exit_to_app Log…" at bounding box center [31, 161] width 63 height 322
click at [183, 108] on div "Mesa 9" at bounding box center [182, 108] width 21 height 8
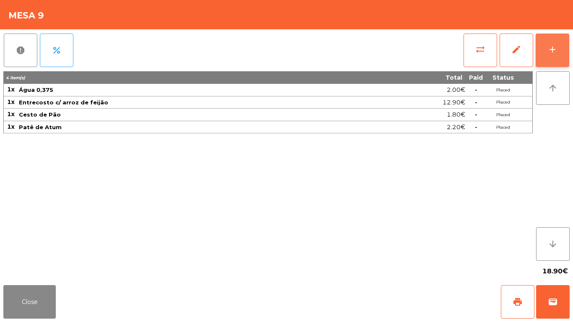
click at [562, 49] on button "add" at bounding box center [553, 51] width 34 height 34
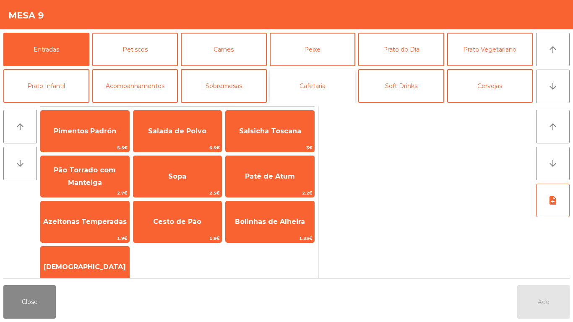
click at [310, 95] on button "Cafetaria" at bounding box center [313, 86] width 86 height 34
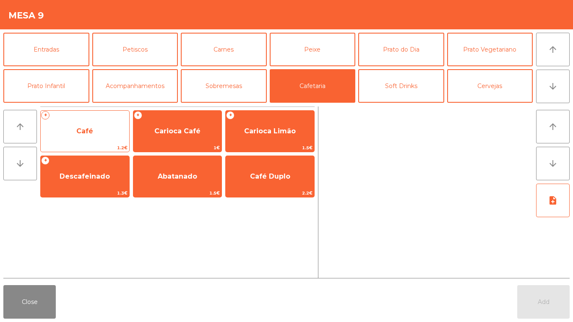
click at [57, 138] on span "Café" at bounding box center [85, 131] width 89 height 23
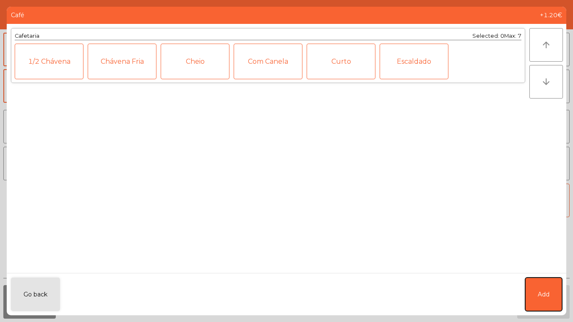
click at [548, 295] on span "Add" at bounding box center [544, 294] width 12 height 9
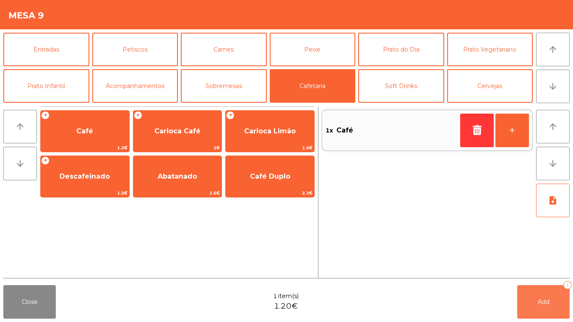
click at [548, 295] on button "Add 1" at bounding box center [543, 302] width 52 height 34
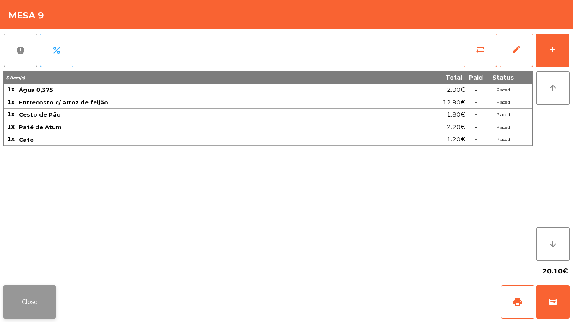
click at [39, 307] on button "Close" at bounding box center [29, 302] width 52 height 34
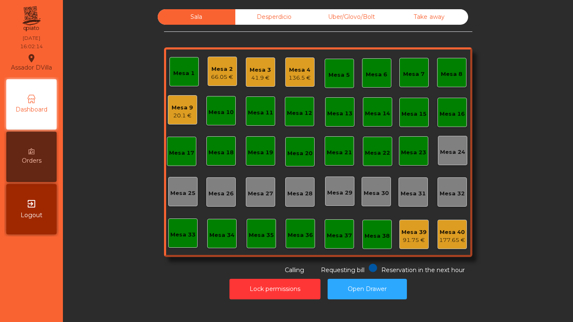
click at [168, 115] on div "Mesa 9 20.1 €" at bounding box center [182, 109] width 29 height 29
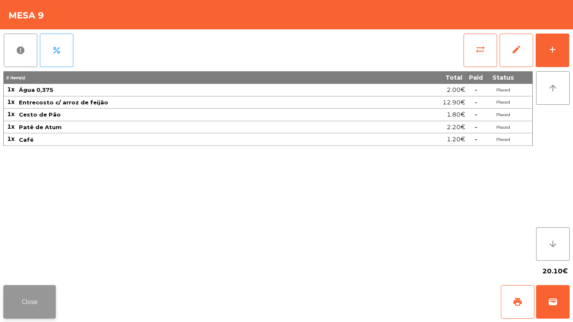
click at [31, 303] on button "Close" at bounding box center [29, 302] width 52 height 34
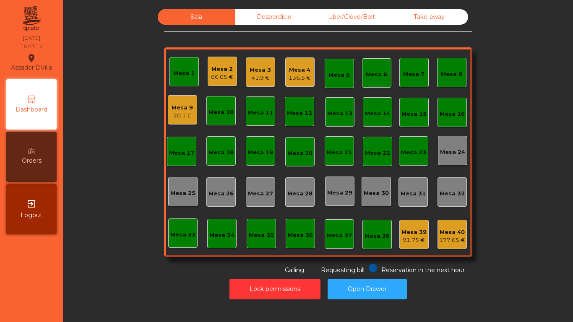
click at [259, 73] on div "Mesa 3" at bounding box center [260, 70] width 21 height 8
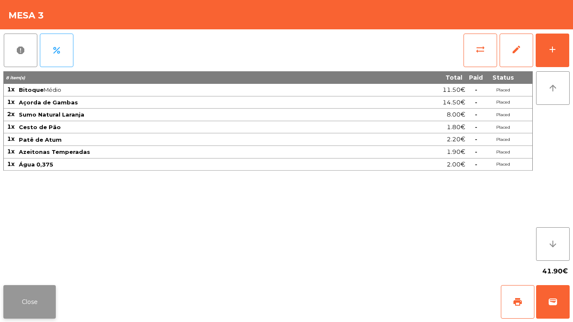
click at [21, 291] on button "Close" at bounding box center [29, 302] width 52 height 34
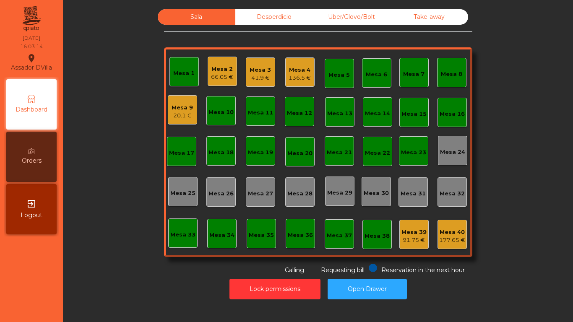
click at [227, 81] on div "66.05 €" at bounding box center [222, 77] width 22 height 8
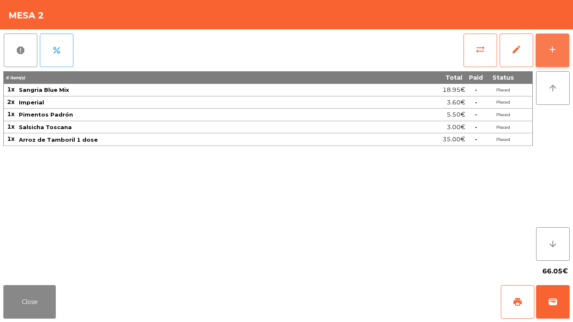
click at [554, 54] on div "add" at bounding box center [553, 49] width 10 height 10
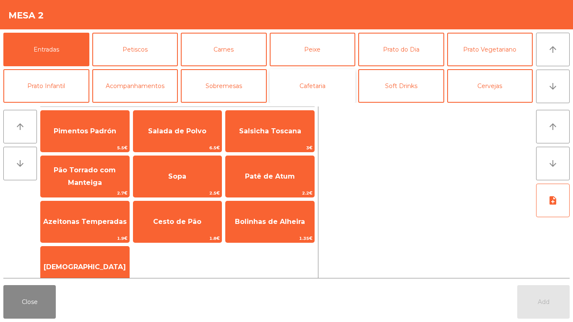
click at [312, 87] on button "Cafetaria" at bounding box center [313, 86] width 86 height 34
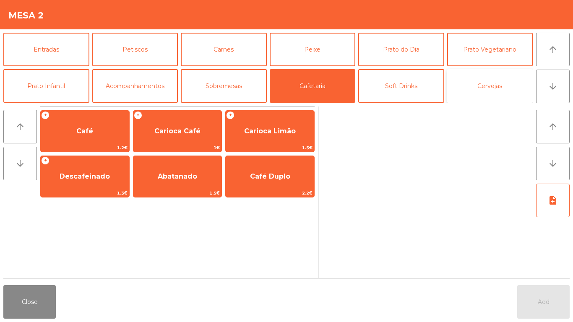
click at [478, 86] on button "Cervejas" at bounding box center [490, 86] width 86 height 34
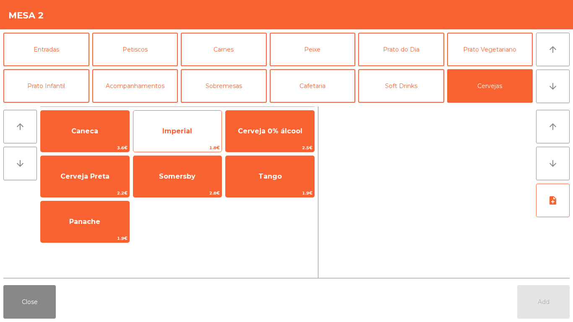
drag, startPoint x: 177, startPoint y: 126, endPoint x: 181, endPoint y: 138, distance: 13.3
click at [178, 126] on span "Imperial" at bounding box center [177, 131] width 89 height 23
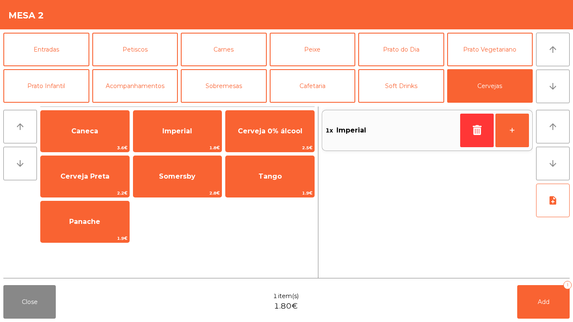
click at [571, 295] on div "Close 1 item(s) 1.80€ Add 1" at bounding box center [286, 302] width 573 height 40
click at [565, 296] on button "Add 1" at bounding box center [543, 302] width 52 height 34
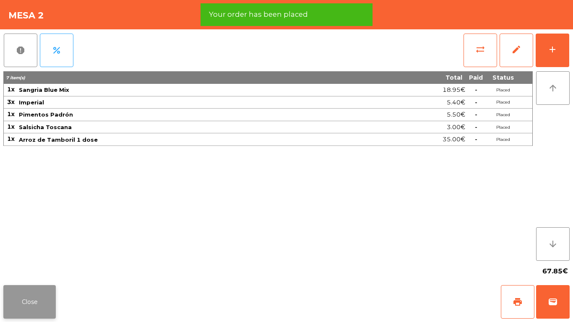
click at [23, 290] on button "Close" at bounding box center [29, 302] width 52 height 34
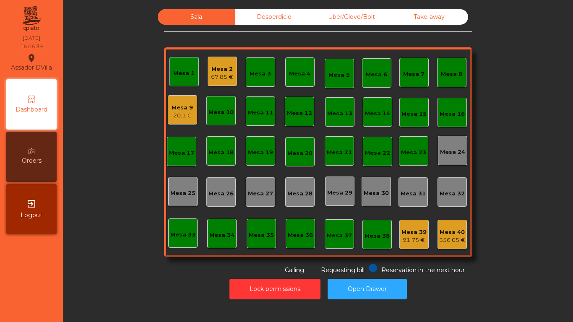
click at [270, 20] on div "Desperdicio" at bounding box center [274, 17] width 78 height 16
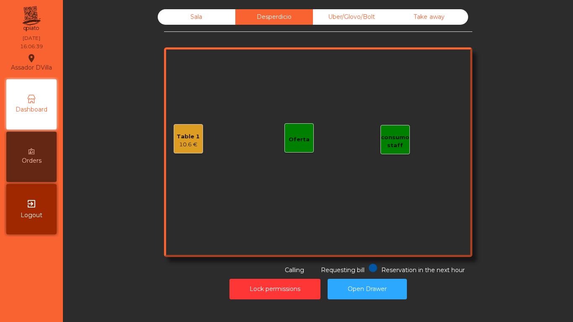
click at [351, 22] on div "Uber/Glovo/Bolt" at bounding box center [352, 17] width 78 height 16
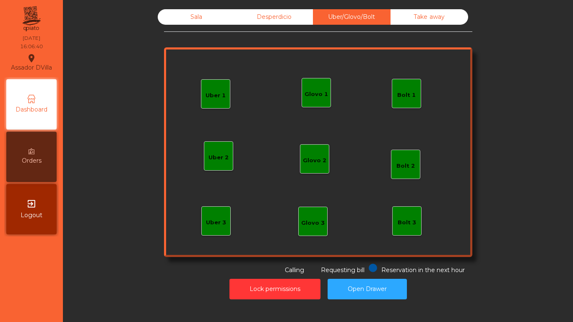
click at [417, 16] on div "Take away" at bounding box center [430, 17] width 78 height 16
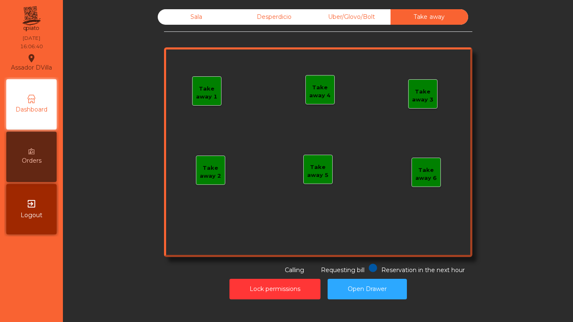
click at [206, 16] on div "Sala" at bounding box center [197, 17] width 78 height 16
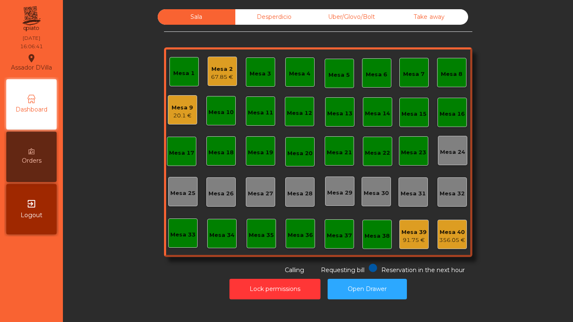
click at [271, 35] on div "Sala Desperdicio Uber/Glovo/Bolt Take away Mesa 1 Mesa 2 67.85 € Mesa 3 Mesa 4 …" at bounding box center [318, 142] width 308 height 266
click at [272, 20] on div "Desperdicio" at bounding box center [274, 17] width 78 height 16
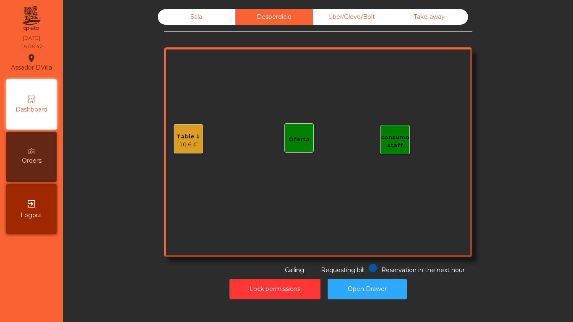
click at [214, 11] on div "Sala" at bounding box center [197, 17] width 78 height 16
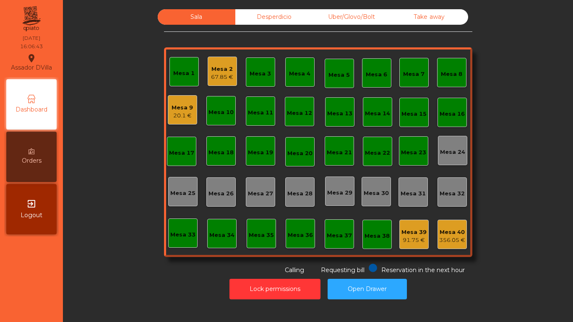
click at [118, 64] on div "Sala Desperdicio Uber/Glovo/Bolt Take away Mesa 1 Mesa 2 67.85 € Mesa 3 Mesa 4 …" at bounding box center [318, 142] width 488 height 266
click at [329, 15] on div "Uber/Glovo/Bolt" at bounding box center [352, 17] width 78 height 16
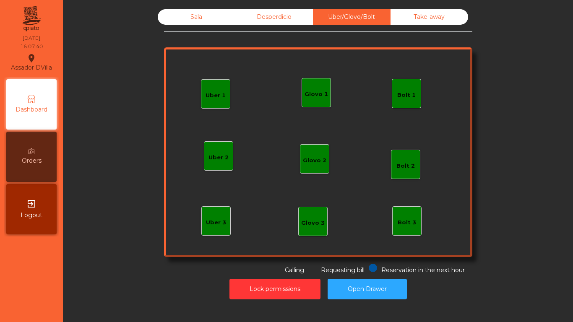
click at [404, 88] on div "Bolt 1" at bounding box center [406, 94] width 18 height 12
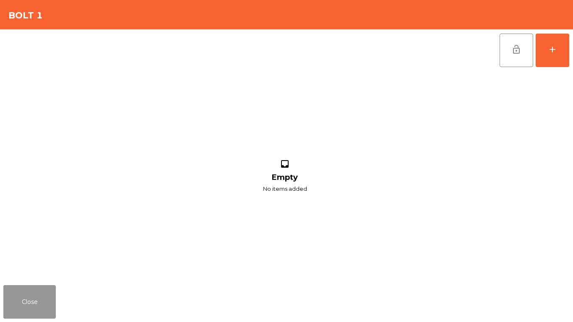
drag, startPoint x: 8, startPoint y: 302, endPoint x: 17, endPoint y: 297, distance: 9.6
click at [13, 299] on button "Close" at bounding box center [29, 302] width 52 height 34
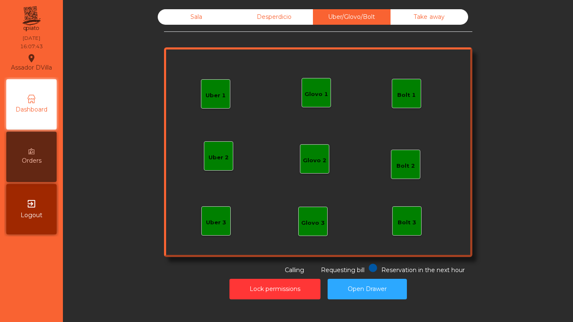
click at [316, 95] on div "Glovo 1" at bounding box center [316, 94] width 23 height 8
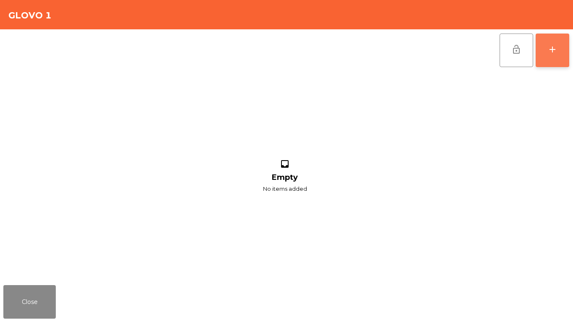
click at [557, 39] on button "add" at bounding box center [553, 51] width 34 height 34
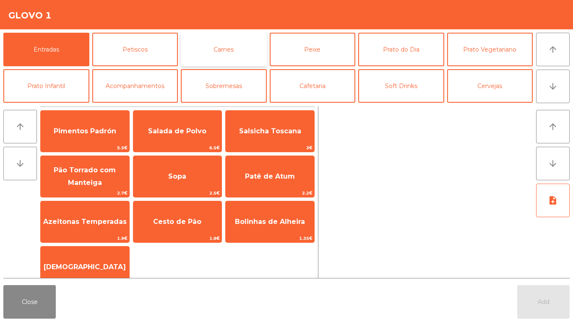
click at [233, 47] on button "Carnes" at bounding box center [224, 50] width 86 height 34
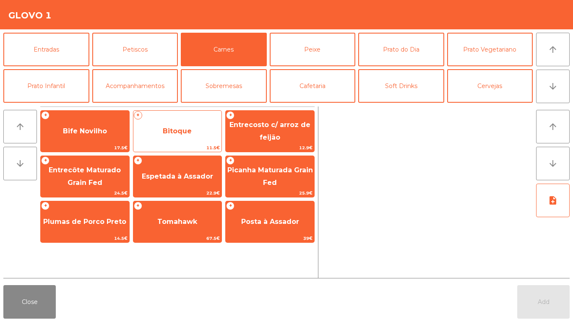
click at [183, 123] on span "Bitoque" at bounding box center [177, 131] width 89 height 23
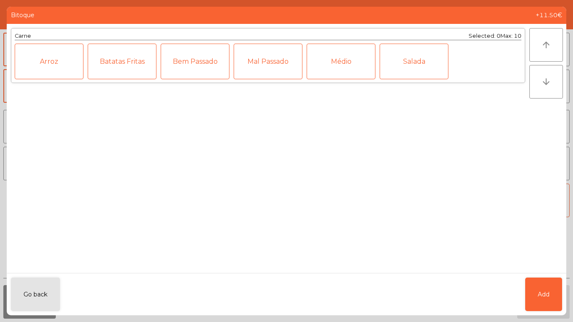
click at [357, 62] on div "Médio" at bounding box center [341, 62] width 69 height 36
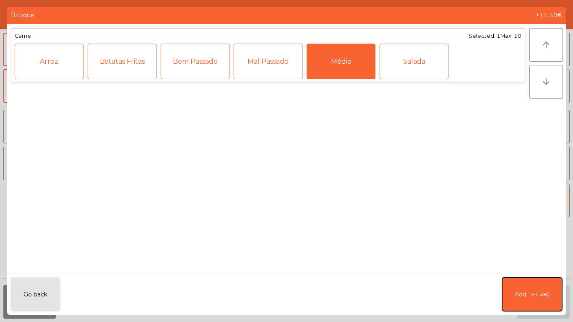
click at [536, 300] on button "Add (+11.50€)" at bounding box center [532, 295] width 60 height 34
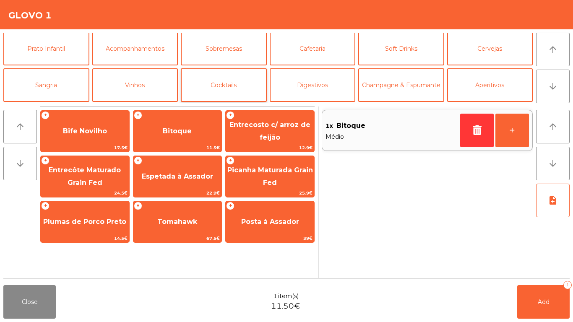
scroll to position [73, 0]
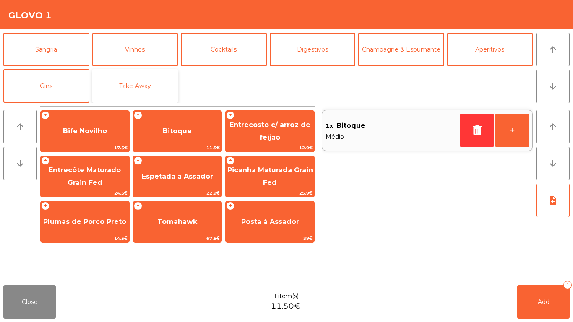
click at [134, 87] on button "Take-Away" at bounding box center [135, 86] width 86 height 34
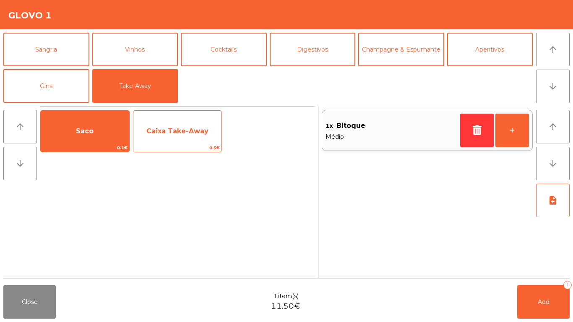
click at [144, 128] on span "Caixa Take-Away" at bounding box center [177, 131] width 89 height 23
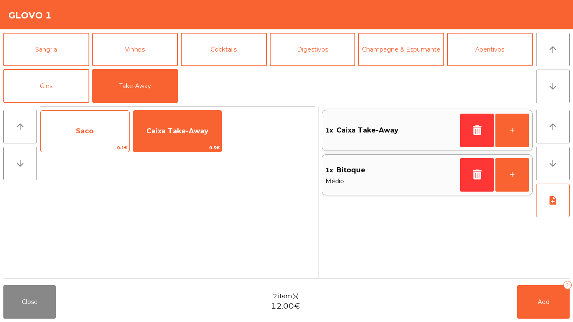
click at [80, 125] on span "Saco" at bounding box center [85, 131] width 89 height 23
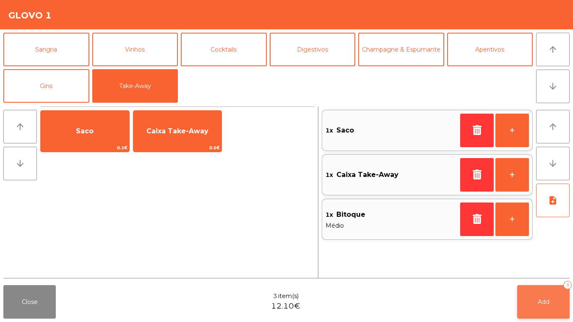
click at [543, 302] on span "Add" at bounding box center [544, 302] width 12 height 8
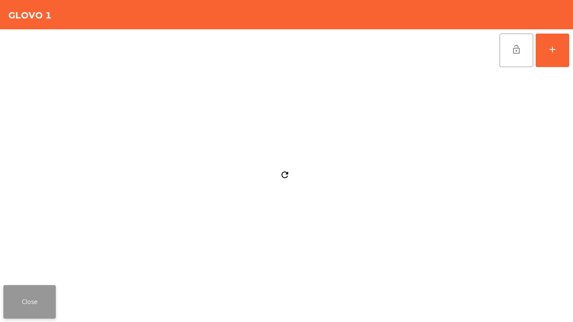
click at [38, 315] on button "Close" at bounding box center [29, 302] width 52 height 34
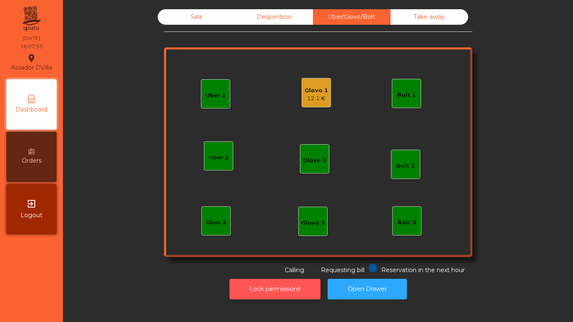
click at [292, 287] on button "Lock permissions" at bounding box center [275, 289] width 91 height 21
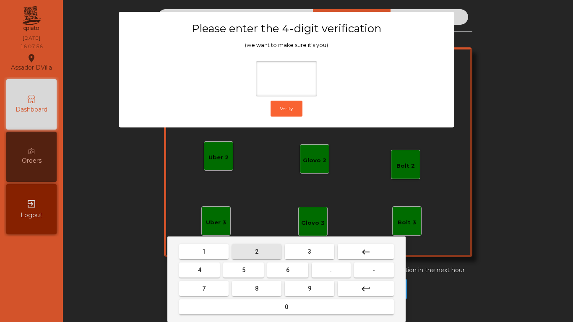
click at [246, 256] on button "2" at bounding box center [257, 251] width 50 height 15
click at [204, 270] on button "4" at bounding box center [199, 270] width 41 height 15
click at [293, 267] on button "6" at bounding box center [287, 270] width 41 height 15
click at [300, 285] on button "9" at bounding box center [310, 288] width 50 height 15
type input "****"
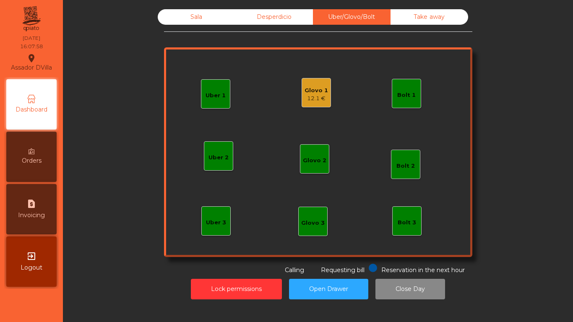
click at [305, 102] on div "12.1 €" at bounding box center [316, 98] width 23 height 8
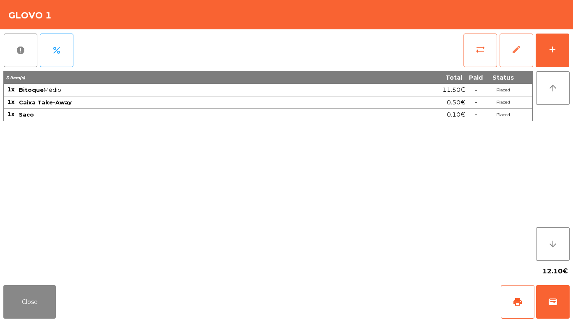
click at [524, 53] on button "edit" at bounding box center [517, 51] width 34 height 34
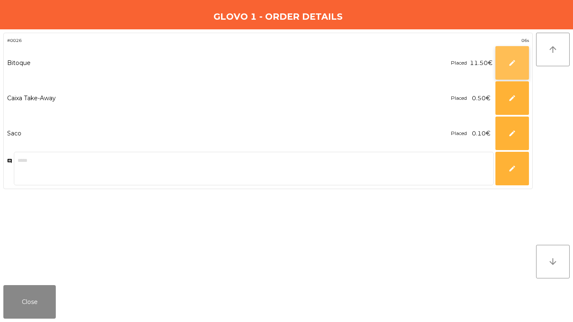
click at [506, 63] on button "edit" at bounding box center [513, 63] width 34 height 34
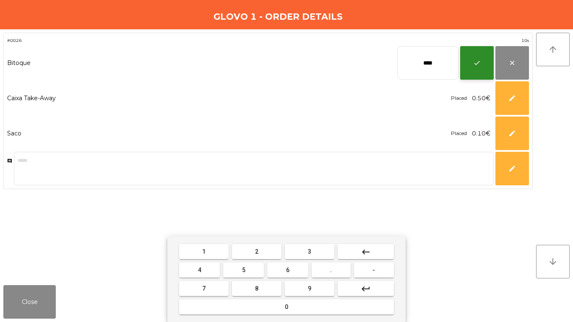
type input "****"
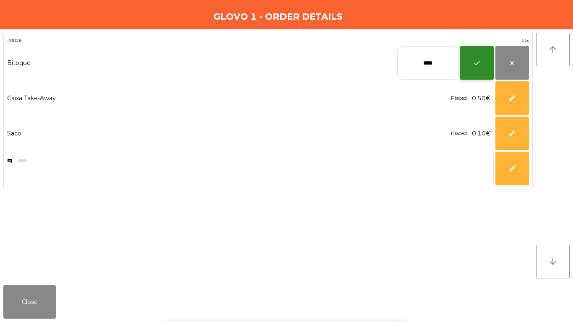
click at [464, 67] on button "check" at bounding box center [477, 63] width 34 height 34
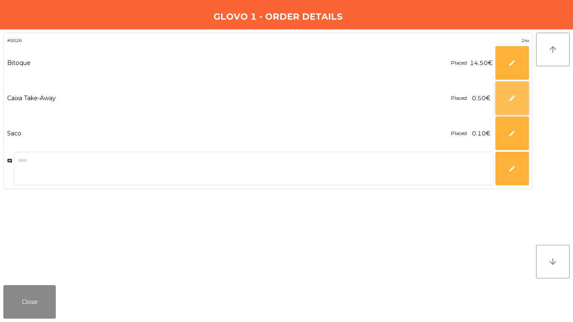
click at [506, 94] on button "edit" at bounding box center [513, 98] width 34 height 34
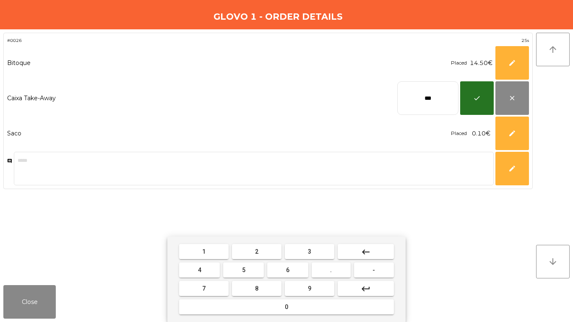
click at [434, 99] on input "***" at bounding box center [427, 98] width 61 height 34
type input "****"
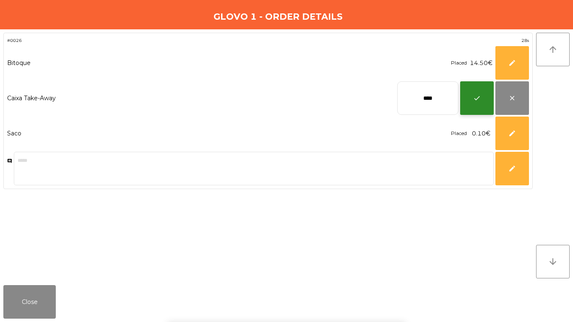
click at [473, 95] on button "check" at bounding box center [477, 98] width 34 height 34
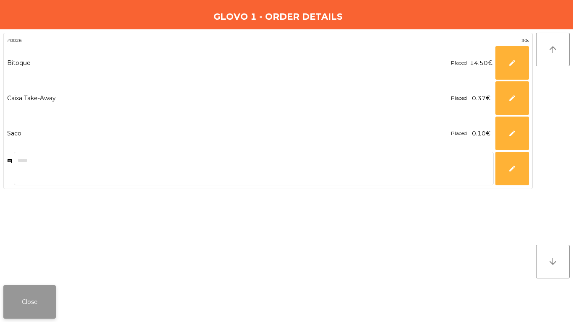
click at [50, 304] on button "Close" at bounding box center [29, 302] width 52 height 34
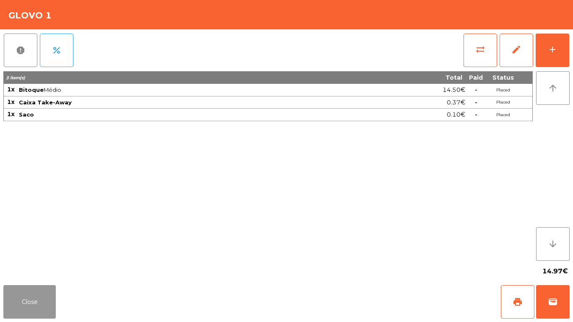
click at [40, 298] on button "Close" at bounding box center [29, 302] width 52 height 34
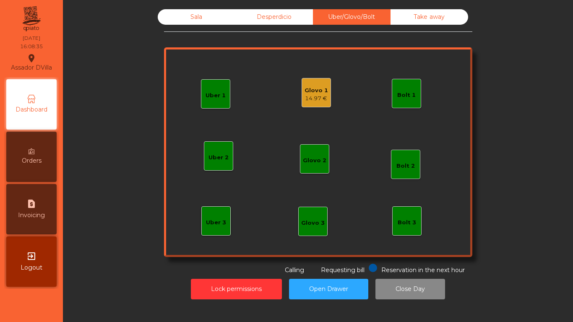
click at [307, 92] on div "Glovo 1" at bounding box center [316, 90] width 23 height 8
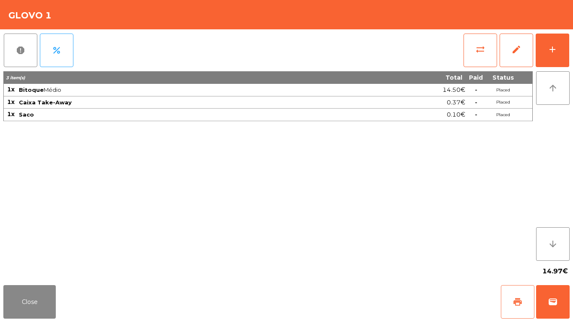
click at [517, 299] on span "print" at bounding box center [518, 302] width 10 height 10
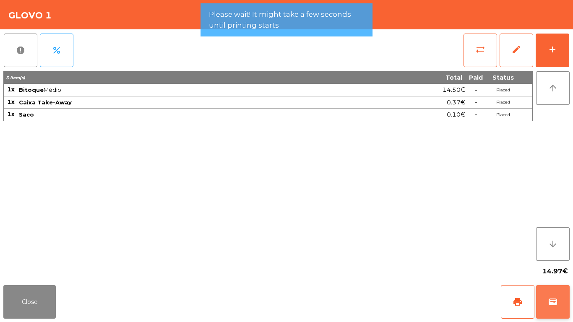
click at [548, 300] on button "wallet" at bounding box center [553, 302] width 34 height 34
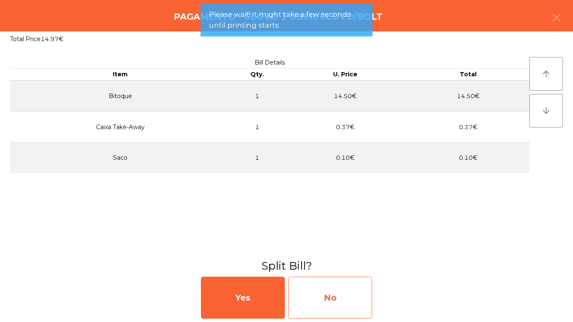
click at [311, 294] on div "No" at bounding box center [330, 298] width 84 height 42
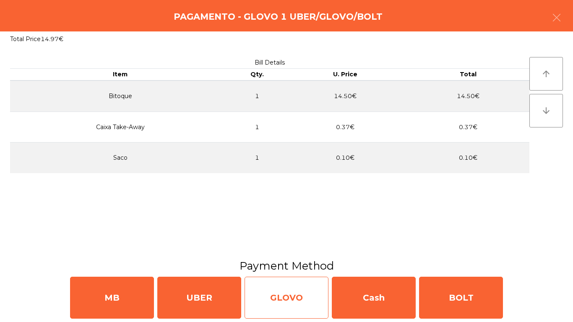
click at [265, 301] on div "GLOVO" at bounding box center [287, 298] width 84 height 42
select select "**"
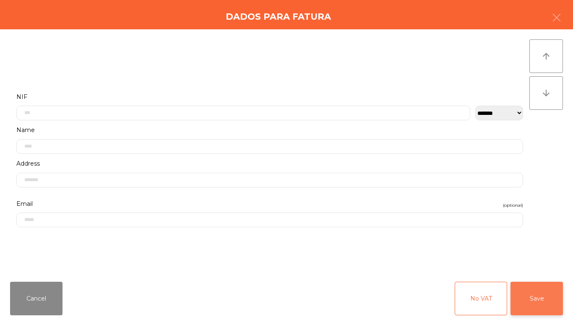
click at [544, 298] on button "Save" at bounding box center [537, 299] width 52 height 34
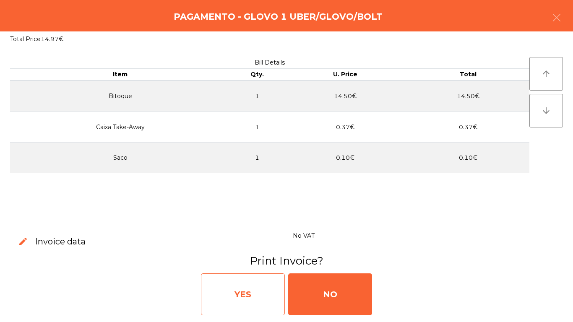
click at [280, 285] on div "YES" at bounding box center [243, 295] width 84 height 42
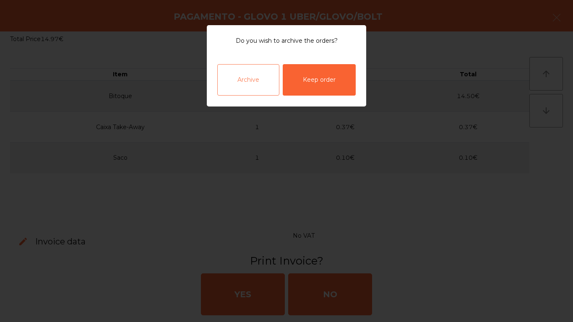
click at [257, 66] on div "Archive" at bounding box center [248, 79] width 62 height 31
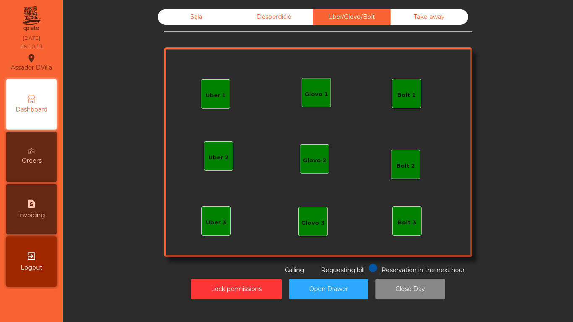
click at [185, 8] on div "Sala Desperdicio Uber/Glovo/Bolt Take away Uber 1 Uber 3 Bolt 2 Glovo 2 Uber 2 …" at bounding box center [318, 154] width 500 height 299
click at [185, 10] on div "Sala Desperdicio Uber/Glovo/Bolt Take away Uber 1 Uber 3 Bolt 2 Glovo 2 Uber 2 …" at bounding box center [318, 154] width 500 height 299
click at [186, 13] on div "Sala" at bounding box center [197, 17] width 78 height 16
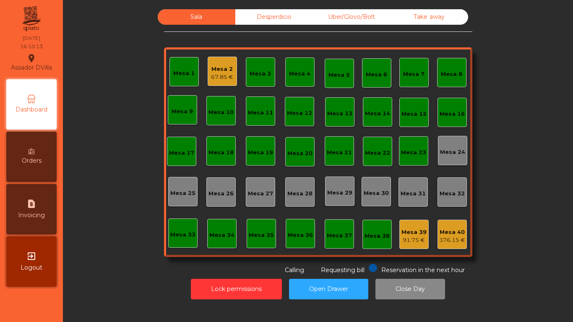
click at [229, 73] on div "Mesa 2" at bounding box center [222, 69] width 22 height 8
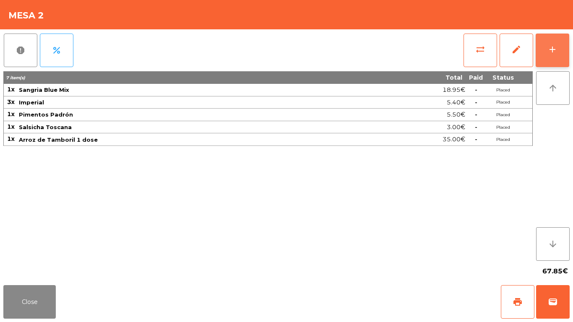
click at [551, 50] on div "add" at bounding box center [553, 49] width 10 height 10
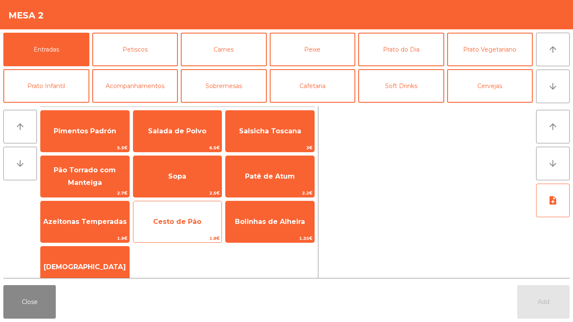
click at [167, 221] on span "Cesto de Pão" at bounding box center [177, 222] width 48 height 8
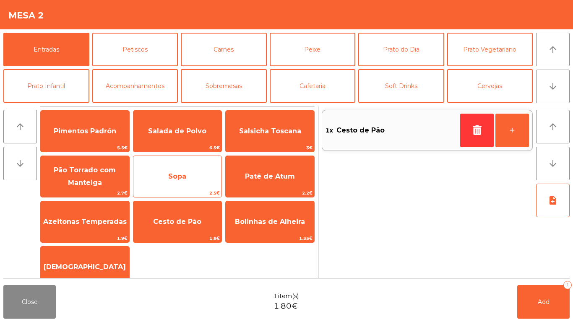
drag, startPoint x: 206, startPoint y: 119, endPoint x: 174, endPoint y: 165, distance: 56.6
click at [206, 119] on div "Salada de Polvo 6.5€" at bounding box center [177, 131] width 89 height 42
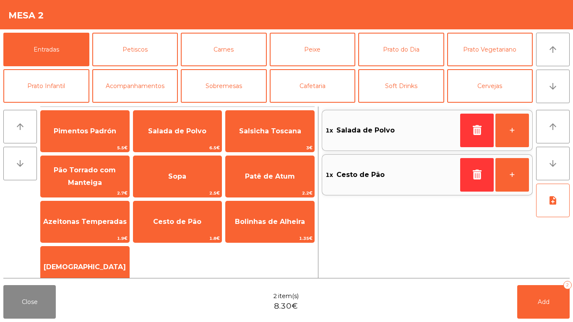
drag, startPoint x: 109, startPoint y: 261, endPoint x: 182, endPoint y: 252, distance: 73.5
click at [110, 261] on span "[DEMOGRAPHIC_DATA]" at bounding box center [85, 267] width 89 height 23
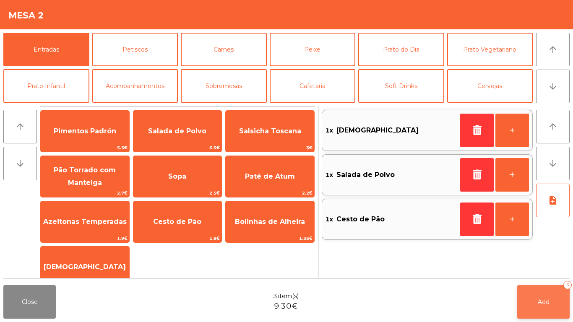
drag, startPoint x: 565, startPoint y: 311, endPoint x: 515, endPoint y: 301, distance: 50.8
click at [563, 311] on button "Add 3" at bounding box center [543, 302] width 52 height 34
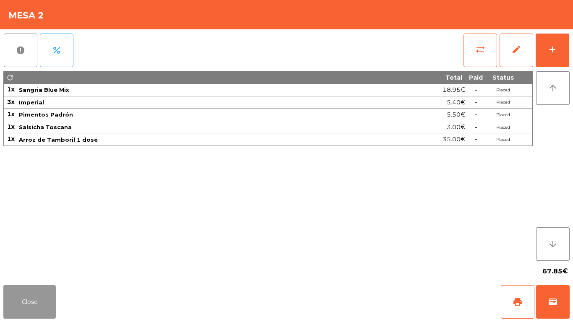
click at [26, 295] on button "Close" at bounding box center [29, 302] width 52 height 34
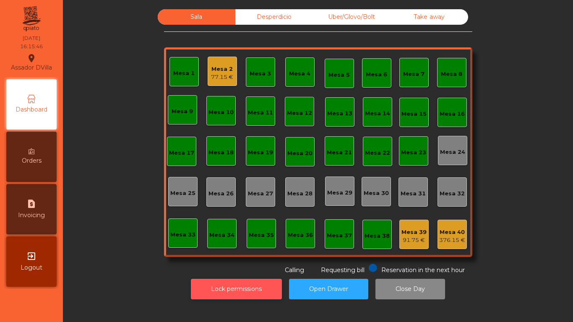
click at [204, 282] on button "Lock permissions" at bounding box center [236, 289] width 91 height 21
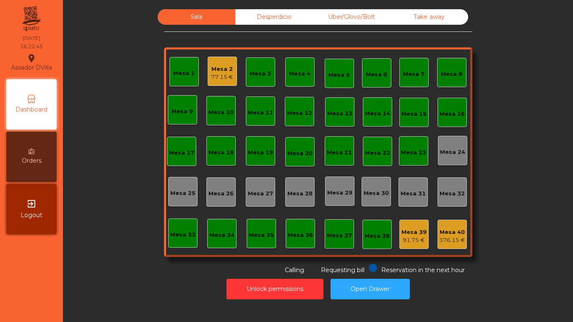
click at [208, 68] on div "Mesa 2 77.15 €" at bounding box center [222, 71] width 29 height 29
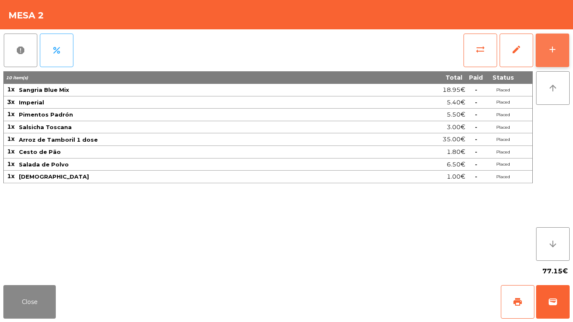
click at [564, 48] on button "add" at bounding box center [553, 51] width 34 height 34
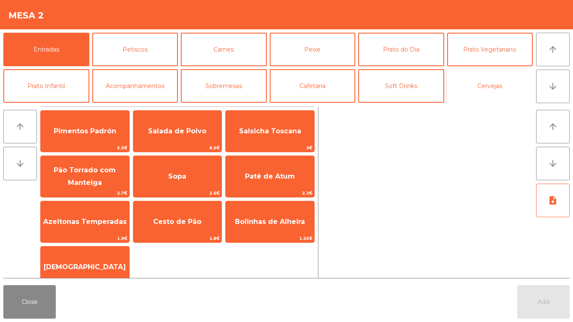
click at [492, 90] on button "Cervejas" at bounding box center [490, 86] width 86 height 34
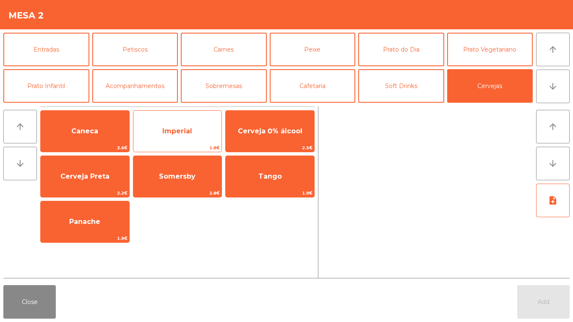
click at [178, 144] on span "1.8€" at bounding box center [177, 148] width 89 height 8
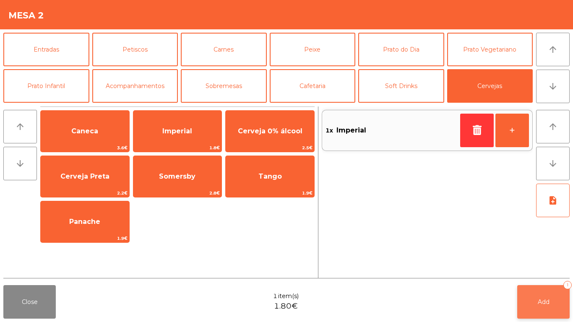
click at [545, 296] on button "Add 1" at bounding box center [543, 302] width 52 height 34
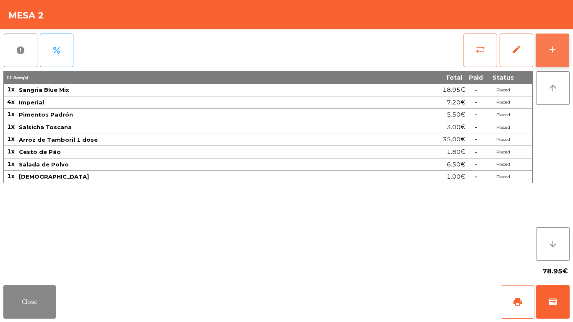
click at [566, 56] on button "add" at bounding box center [553, 51] width 34 height 34
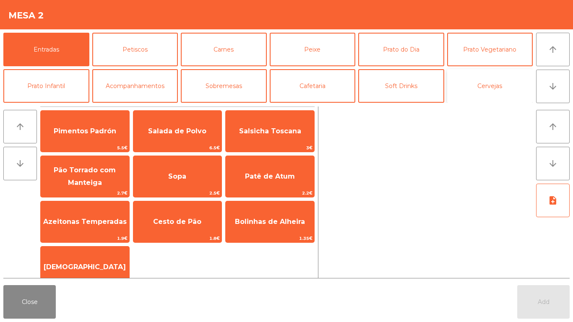
click at [483, 88] on button "Cervejas" at bounding box center [490, 86] width 86 height 34
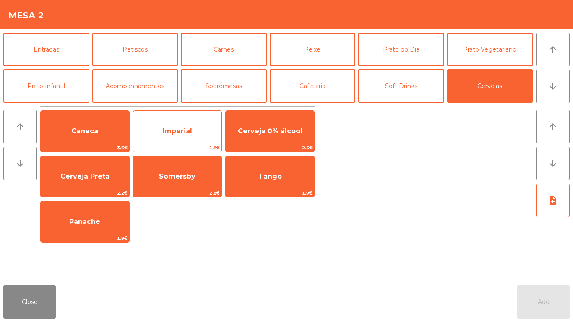
click at [174, 132] on span "Imperial" at bounding box center [177, 131] width 30 height 8
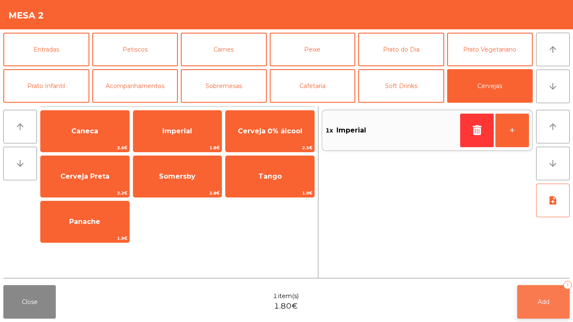
click at [525, 305] on button "Add 1" at bounding box center [543, 302] width 52 height 34
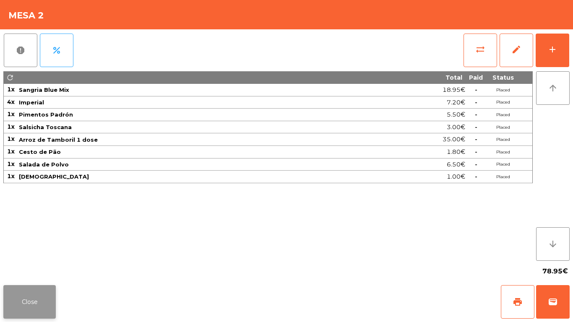
click at [13, 289] on button "Close" at bounding box center [29, 302] width 52 height 34
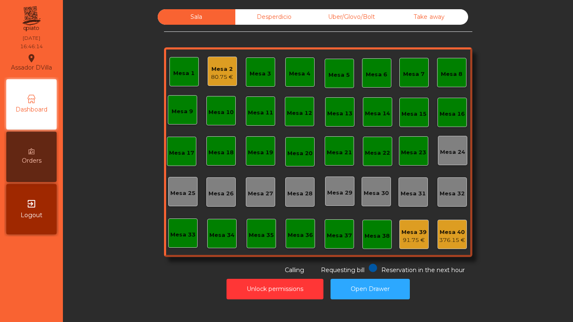
click at [23, 156] on div "Orders" at bounding box center [31, 157] width 50 height 50
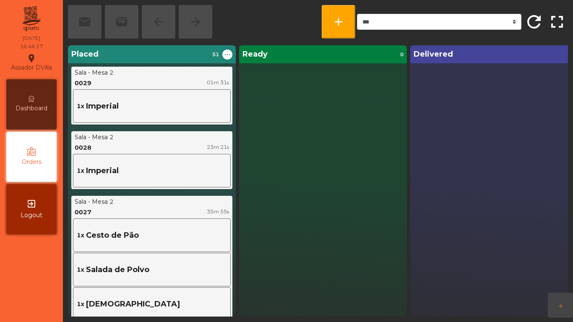
click at [20, 90] on div "Dashboard" at bounding box center [31, 104] width 50 height 50
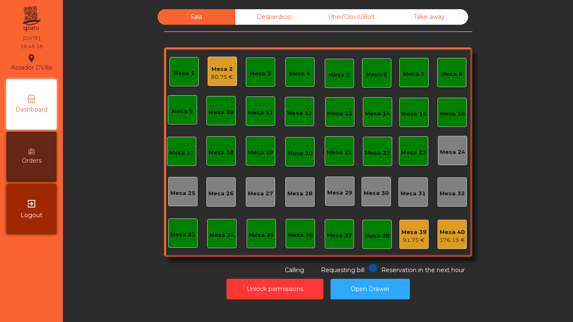
click at [217, 72] on div "Mesa 2" at bounding box center [222, 69] width 22 height 8
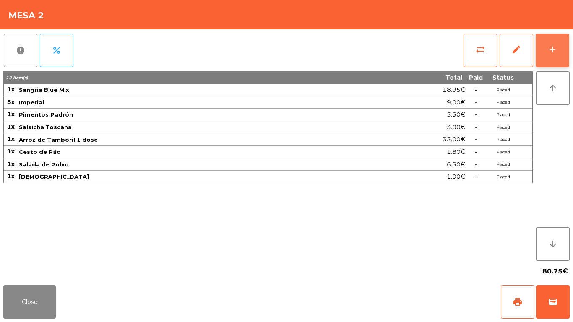
click at [564, 55] on button "add" at bounding box center [553, 51] width 34 height 34
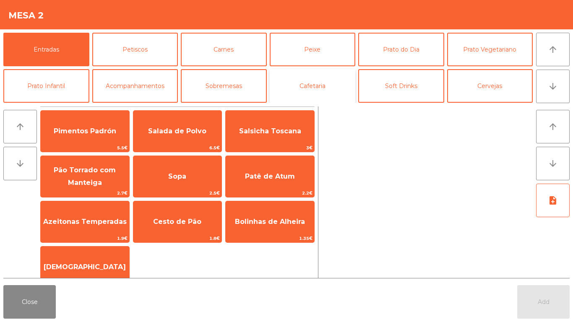
click at [319, 89] on button "Cafetaria" at bounding box center [313, 86] width 86 height 34
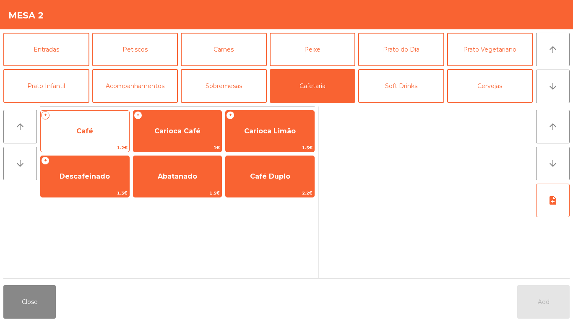
click at [95, 133] on span "Café" at bounding box center [85, 131] width 89 height 23
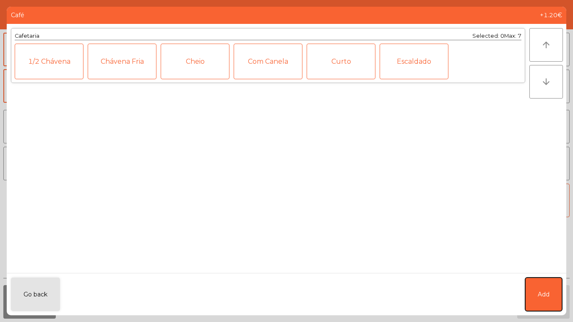
click at [559, 303] on button "Add" at bounding box center [543, 295] width 37 height 34
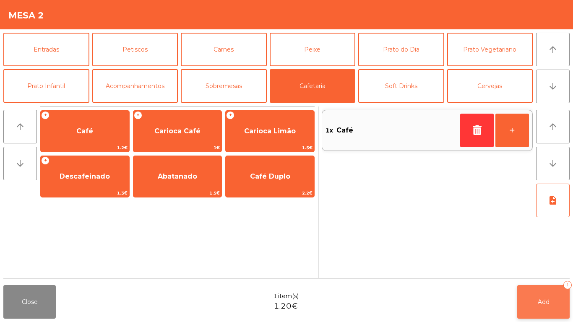
click at [565, 304] on button "Add 1" at bounding box center [543, 302] width 52 height 34
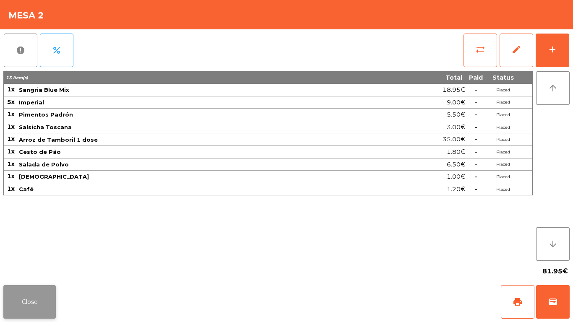
click at [39, 293] on button "Close" at bounding box center [29, 302] width 52 height 34
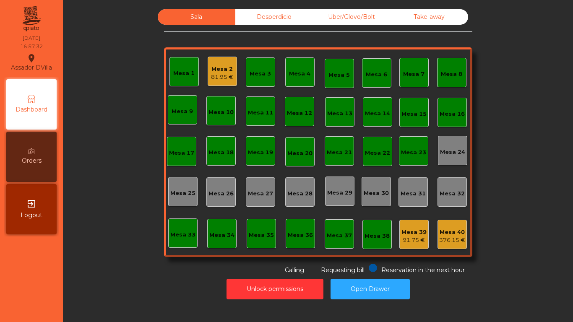
click at [415, 228] on div "Mesa 39" at bounding box center [414, 232] width 25 height 8
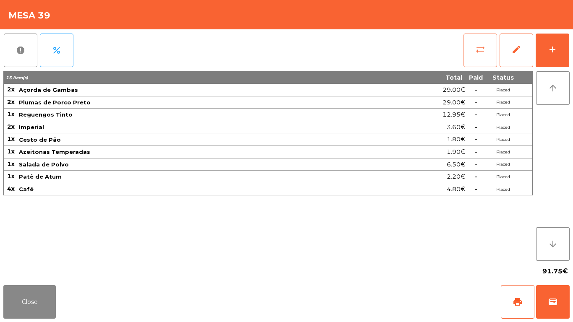
click at [480, 56] on button "sync_alt" at bounding box center [481, 51] width 34 height 34
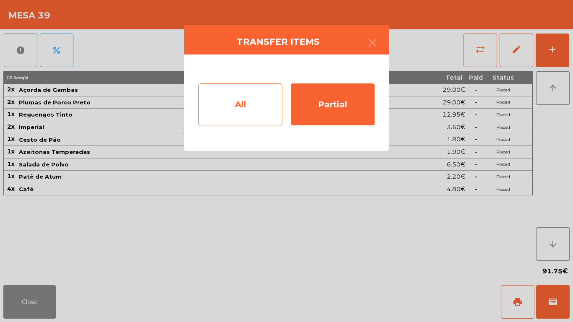
click at [236, 115] on div "All" at bounding box center [240, 105] width 84 height 42
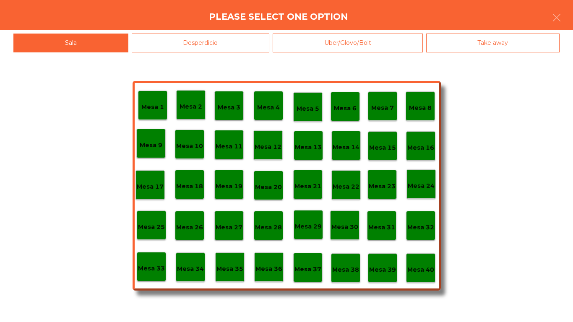
click at [433, 274] on p "Mesa 40" at bounding box center [420, 270] width 27 height 10
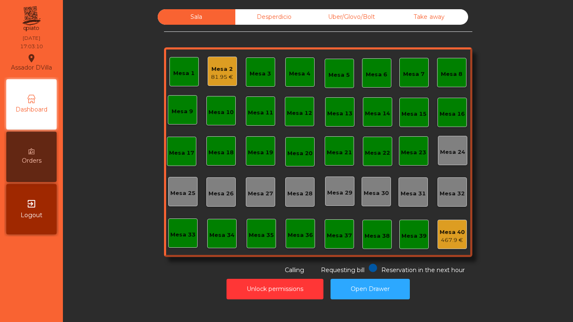
click at [283, 11] on div "Desperdicio" at bounding box center [274, 17] width 78 height 16
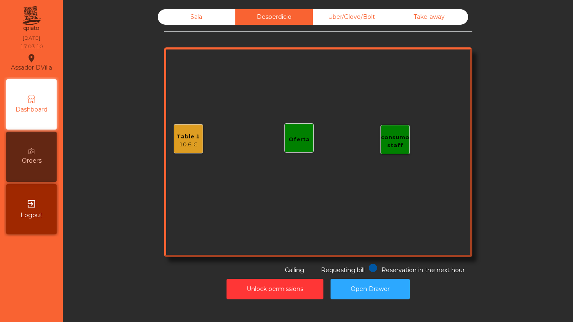
click at [403, 20] on div "Take away" at bounding box center [430, 17] width 78 height 16
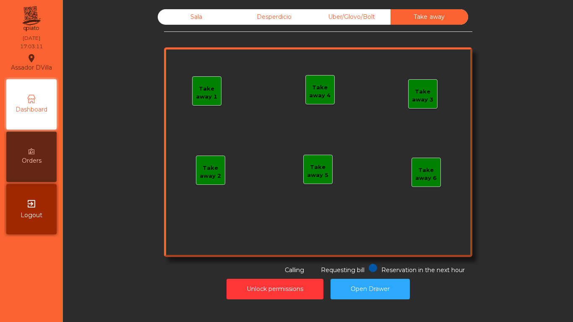
click at [306, 12] on div "Desperdicio" at bounding box center [274, 17] width 78 height 16
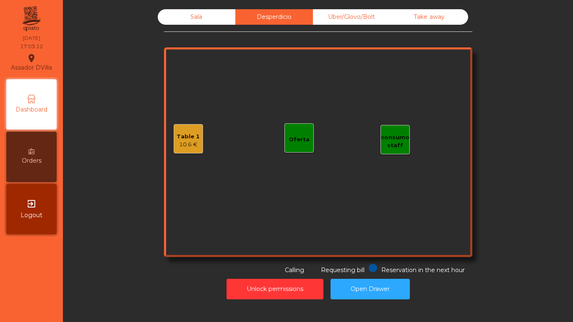
click at [352, 21] on div "Uber/Glovo/Bolt" at bounding box center [352, 17] width 78 height 16
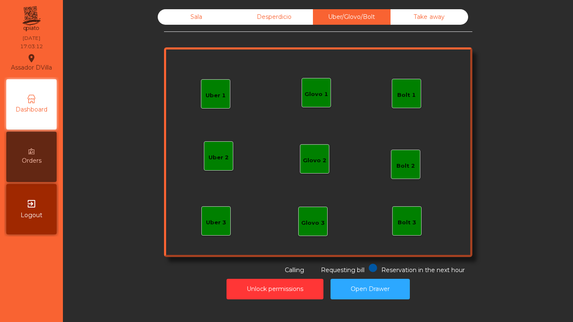
click at [216, 16] on div "Sala" at bounding box center [197, 17] width 78 height 16
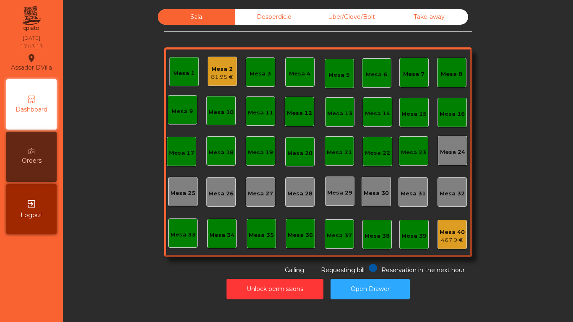
drag, startPoint x: 259, startPoint y: 20, endPoint x: 200, endPoint y: 44, distance: 64.2
click at [260, 20] on div "Desperdicio" at bounding box center [274, 17] width 78 height 16
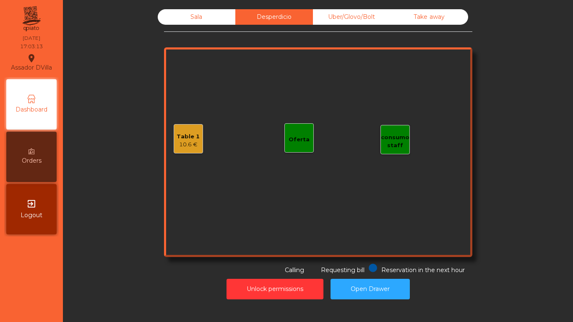
click at [187, 144] on div "10.6 €" at bounding box center [188, 145] width 23 height 8
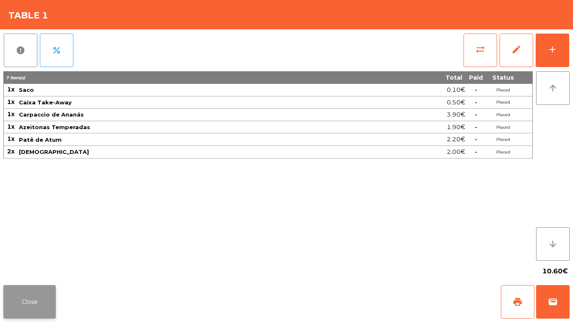
click at [32, 295] on button "Close" at bounding box center [29, 302] width 52 height 34
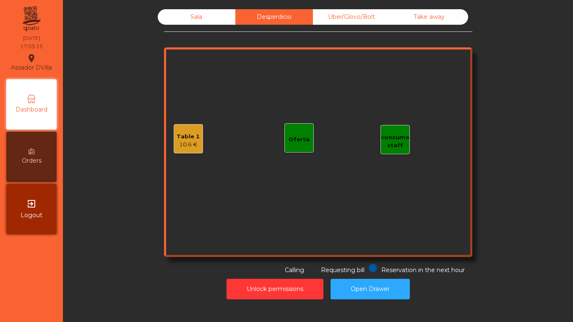
click at [211, 16] on div "Sala" at bounding box center [197, 17] width 78 height 16
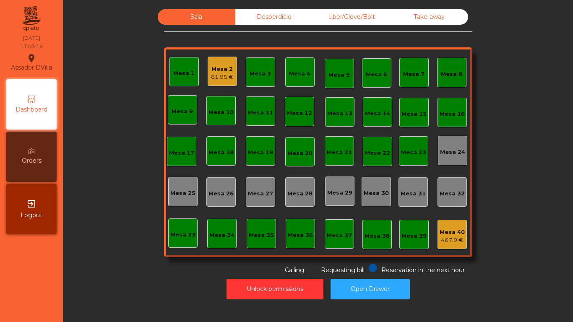
click at [217, 73] on div "81.95 €" at bounding box center [222, 77] width 22 height 8
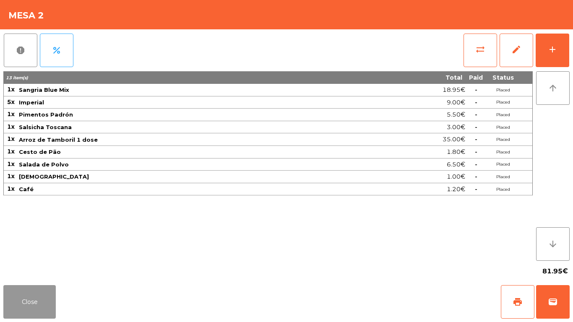
click at [27, 306] on button "Close" at bounding box center [29, 302] width 52 height 34
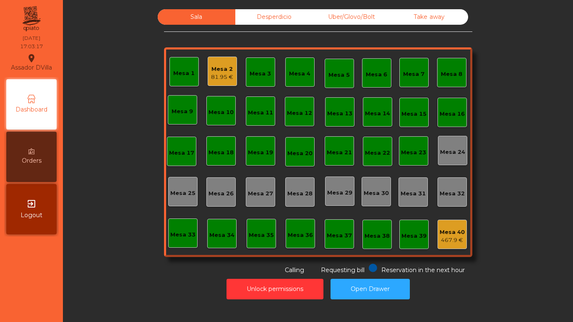
click at [452, 232] on div "Mesa 40" at bounding box center [452, 232] width 25 height 8
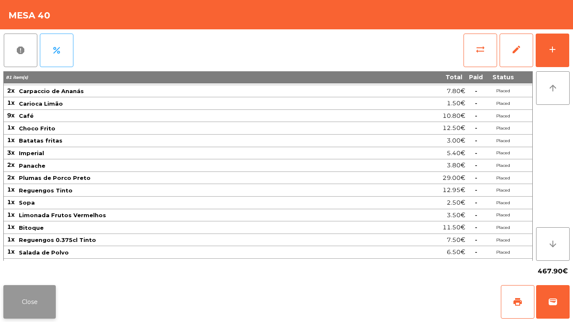
scroll to position [282, 0]
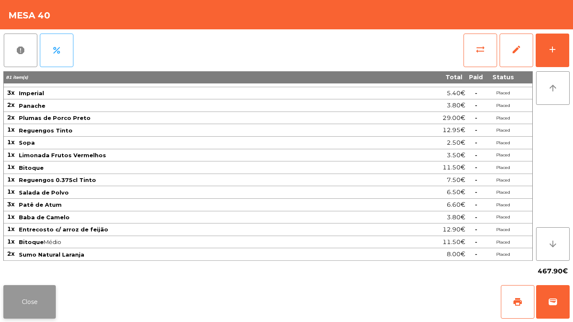
click at [45, 292] on button "Close" at bounding box center [29, 302] width 52 height 34
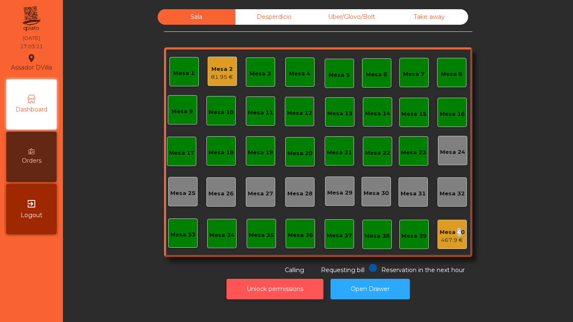
click at [231, 283] on button "Unlock permissions" at bounding box center [275, 289] width 97 height 21
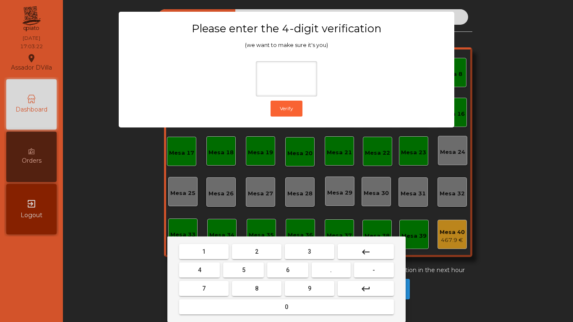
click at [209, 251] on button "1" at bounding box center [204, 251] width 50 height 15
click at [296, 287] on button "9" at bounding box center [310, 288] width 50 height 15
click at [193, 265] on button "4" at bounding box center [199, 270] width 41 height 15
click at [228, 311] on button "0" at bounding box center [286, 307] width 215 height 15
type input "****"
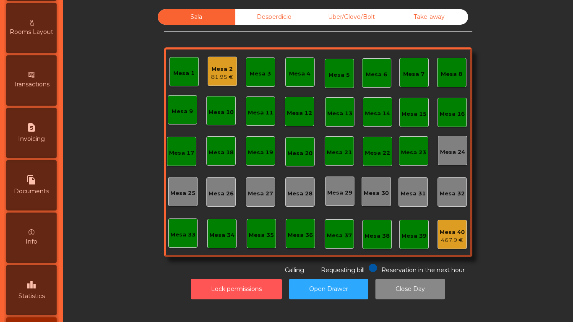
scroll to position [443, 0]
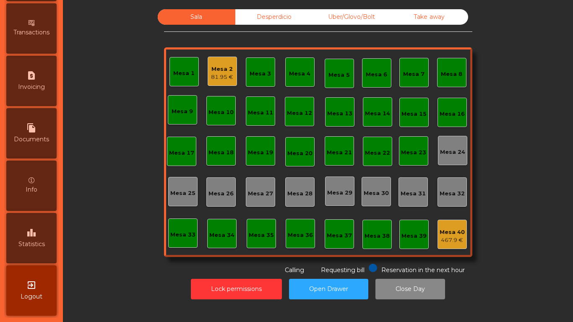
click at [44, 253] on div "leaderboard Statistics" at bounding box center [31, 238] width 50 height 50
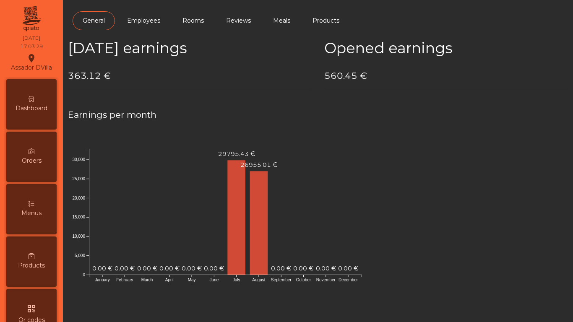
click at [47, 105] on span "Dashboard" at bounding box center [32, 108] width 32 height 9
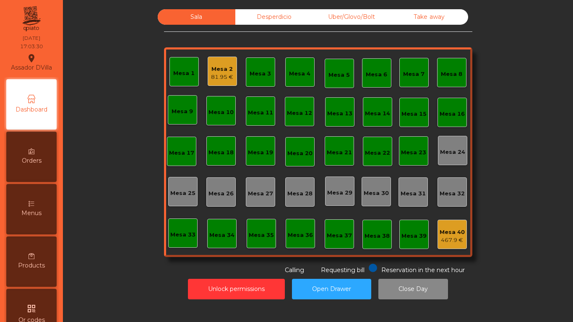
click at [261, 24] on div "Desperdicio" at bounding box center [274, 17] width 78 height 16
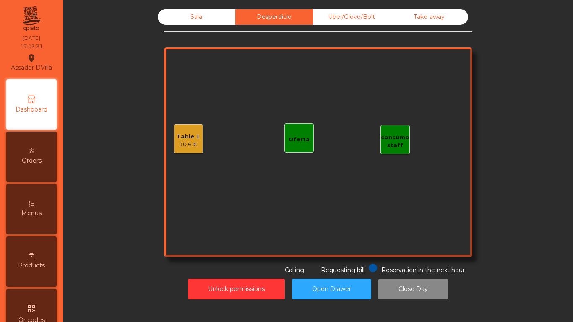
click at [190, 134] on div "Table 1" at bounding box center [188, 137] width 23 height 8
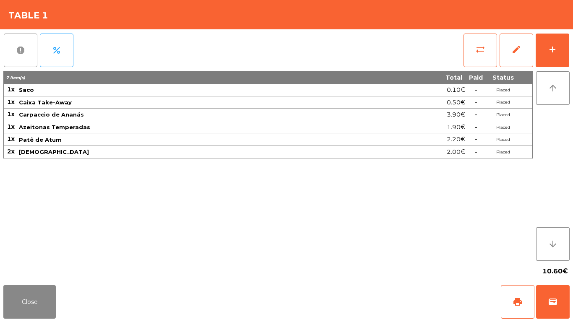
click at [17, 50] on span "report" at bounding box center [21, 50] width 10 height 10
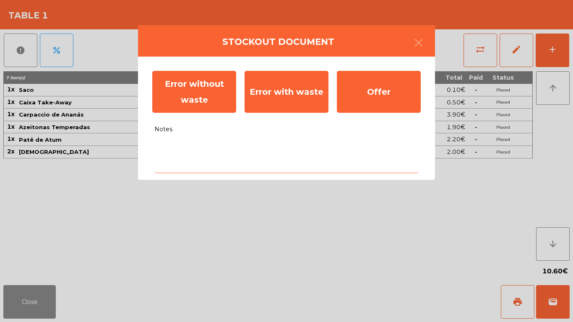
click at [252, 157] on textarea "Notes" at bounding box center [286, 155] width 264 height 35
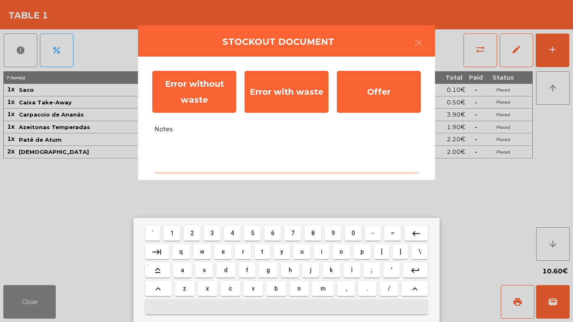
click at [270, 304] on button at bounding box center [286, 307] width 283 height 15
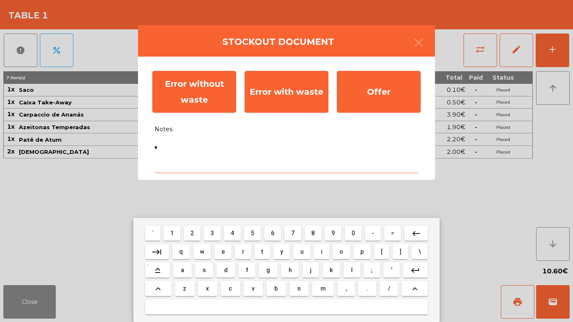
drag, startPoint x: 269, startPoint y: 292, endPoint x: 257, endPoint y: 232, distance: 61.3
click at [269, 291] on button "b" at bounding box center [276, 288] width 20 height 15
type textarea "*"
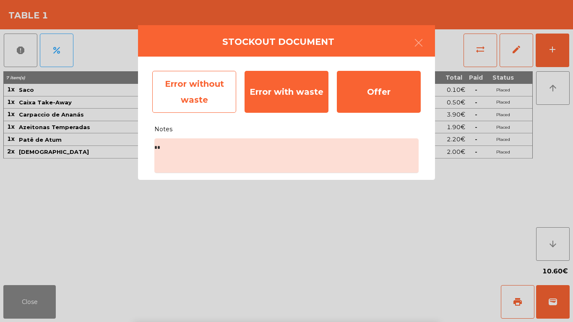
click at [206, 113] on div "Error without waste" at bounding box center [194, 92] width 84 height 42
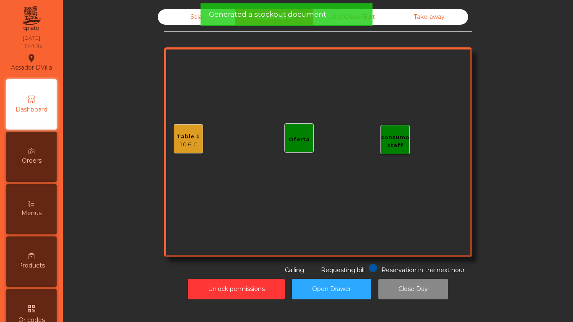
click at [173, 21] on div "Sala" at bounding box center [197, 17] width 78 height 16
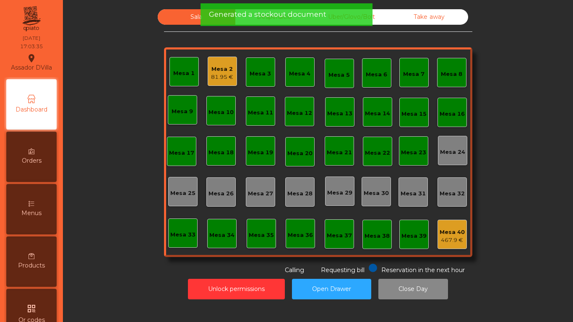
click at [229, 67] on div "Mesa 2" at bounding box center [222, 69] width 22 height 8
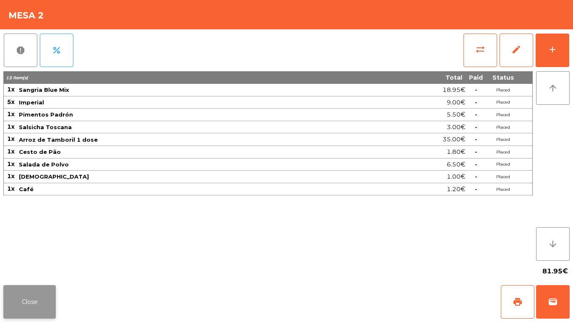
click at [35, 293] on button "Close" at bounding box center [29, 302] width 52 height 34
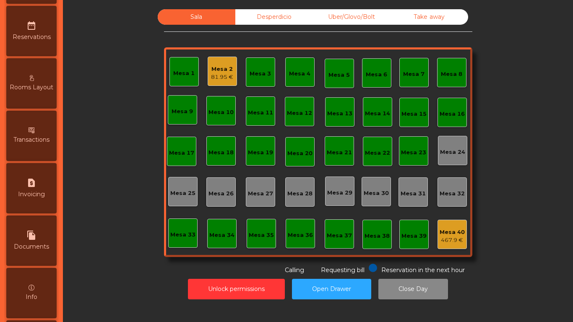
click at [42, 256] on div "file_copy Documents" at bounding box center [31, 241] width 50 height 50
select select "*"
select select "****"
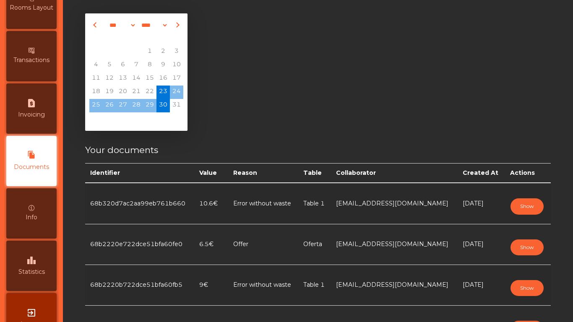
click at [39, 254] on div "leaderboard Statistics" at bounding box center [31, 266] width 50 height 50
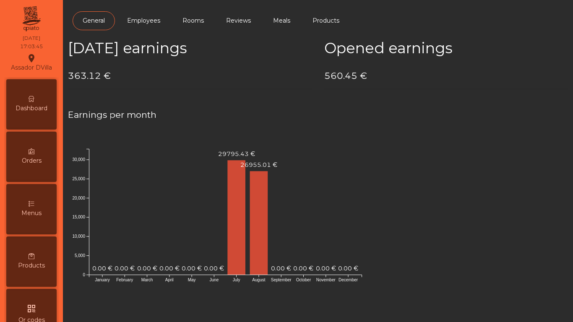
click at [26, 92] on div "Dashboard" at bounding box center [31, 104] width 50 height 50
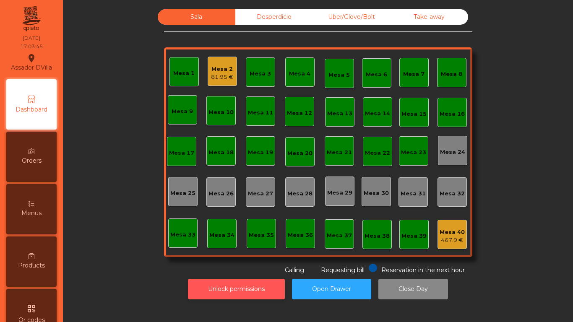
click at [193, 282] on button "Unlock permissions" at bounding box center [236, 289] width 97 height 21
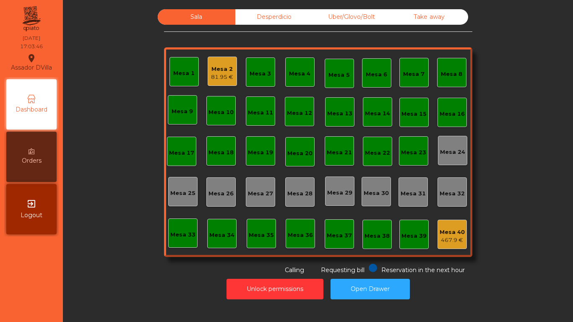
click at [159, 277] on div "Unlock permissions Open Drawer" at bounding box center [318, 289] width 488 height 29
click at [208, 76] on div "Mesa 2 81.95 €" at bounding box center [222, 71] width 29 height 29
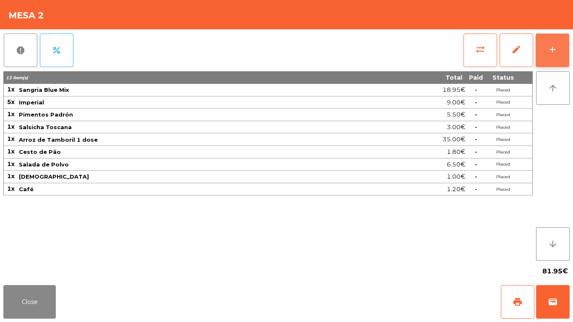
click at [558, 42] on button "add" at bounding box center [553, 51] width 34 height 34
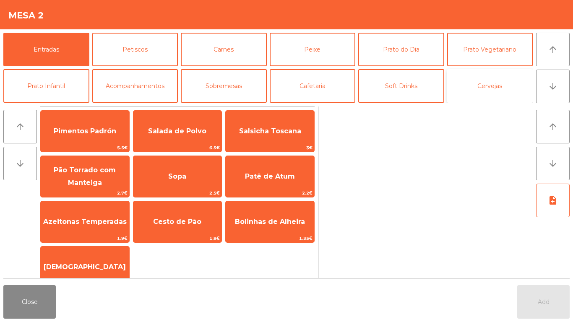
click at [481, 96] on button "Cervejas" at bounding box center [490, 86] width 86 height 34
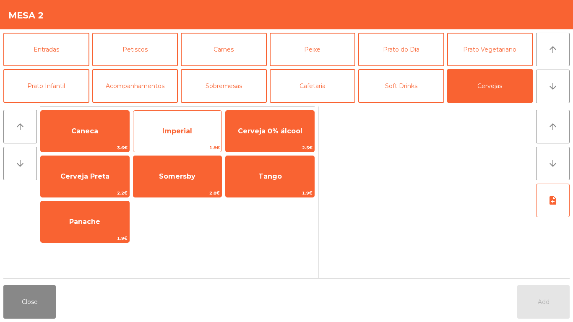
click at [164, 135] on span "Imperial" at bounding box center [177, 131] width 30 height 8
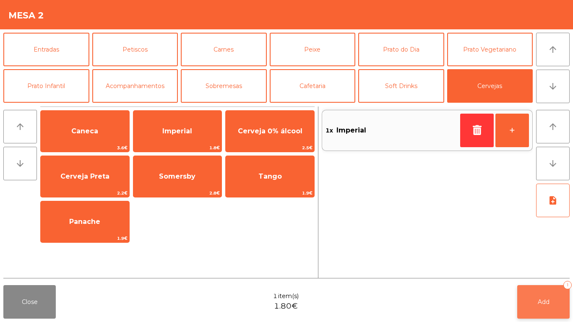
click at [551, 298] on button "Add 1" at bounding box center [543, 302] width 52 height 34
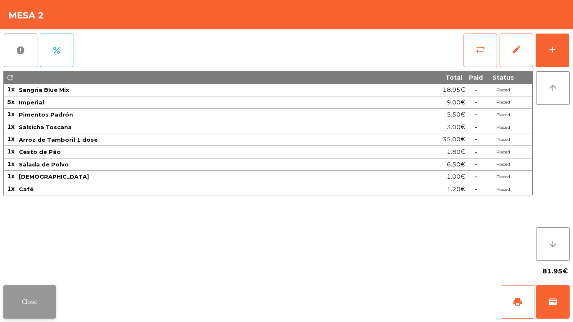
click at [21, 291] on button "Close" at bounding box center [29, 302] width 52 height 34
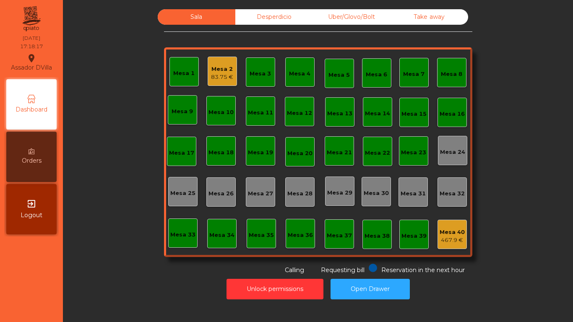
click at [240, 19] on div "Desperdicio" at bounding box center [274, 17] width 78 height 16
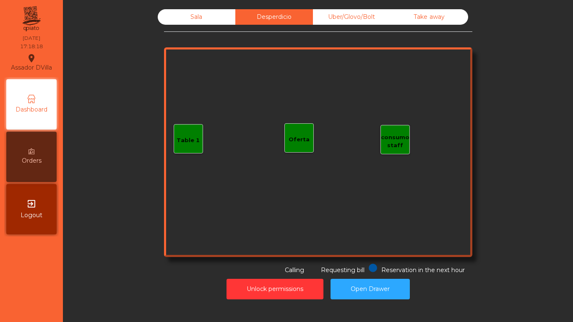
click at [362, 8] on div "Sala Desperdicio Uber/Glovo/Bolt Take away Table 1 consumo staff Oferta Reserva…" at bounding box center [318, 154] width 500 height 299
click at [402, 22] on div "Take away" at bounding box center [430, 17] width 78 height 16
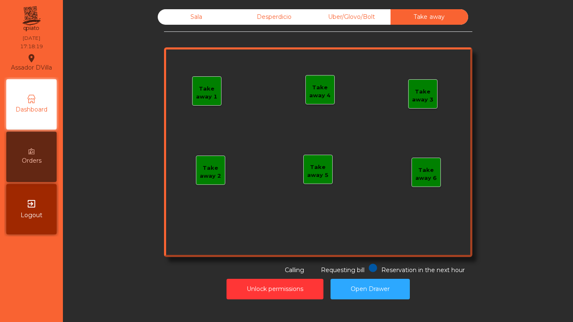
drag, startPoint x: 372, startPoint y: 18, endPoint x: 338, endPoint y: 18, distance: 33.6
click at [371, 18] on div "Uber/Glovo/Bolt" at bounding box center [352, 17] width 78 height 16
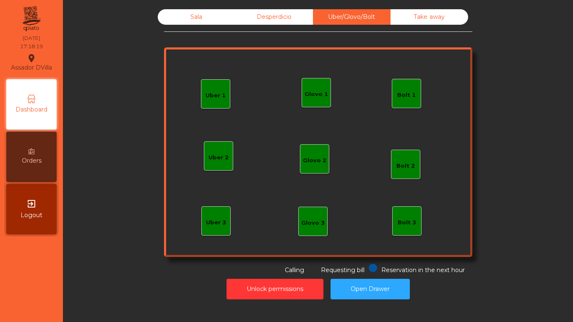
click at [283, 17] on div "Desperdicio" at bounding box center [274, 17] width 78 height 16
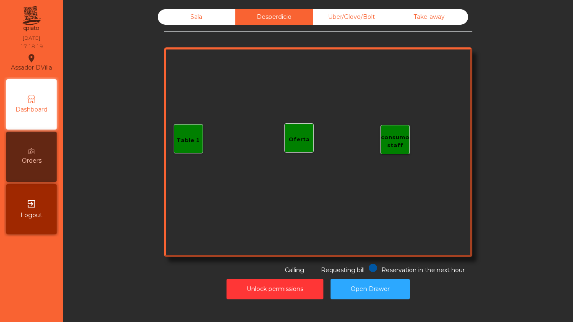
click at [227, 16] on div "Sala" at bounding box center [197, 17] width 78 height 16
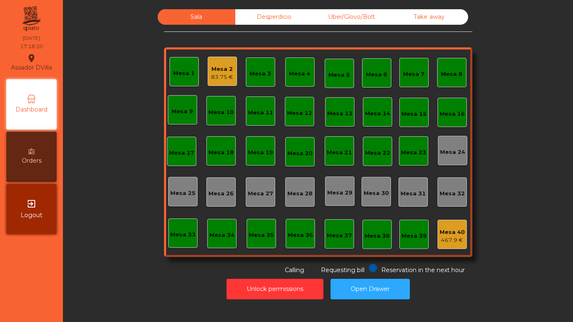
click at [222, 67] on div "Mesa 2" at bounding box center [222, 69] width 22 height 8
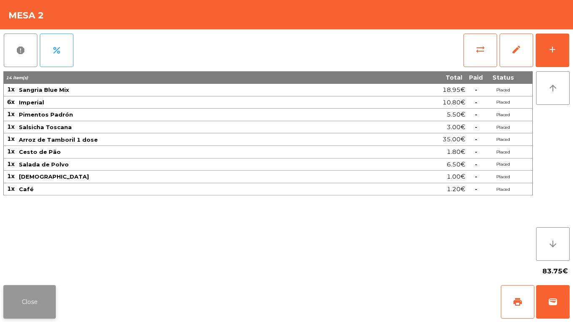
click at [36, 295] on button "Close" at bounding box center [29, 302] width 52 height 34
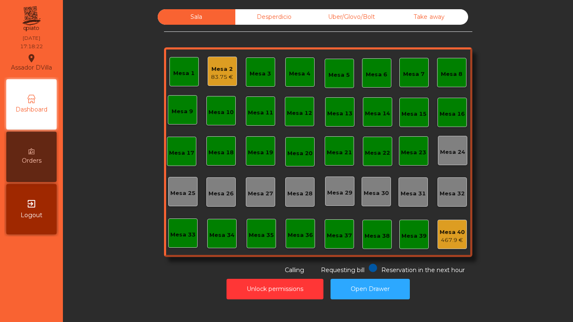
click at [452, 233] on div "Mesa 40" at bounding box center [452, 232] width 25 height 8
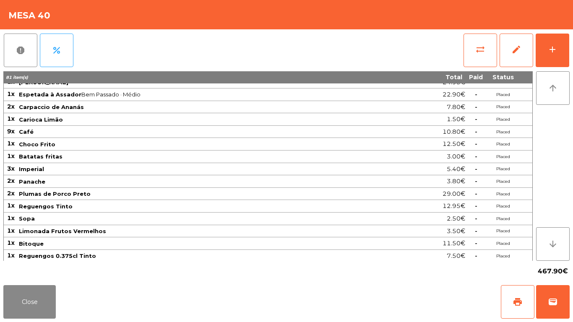
scroll to position [282, 0]
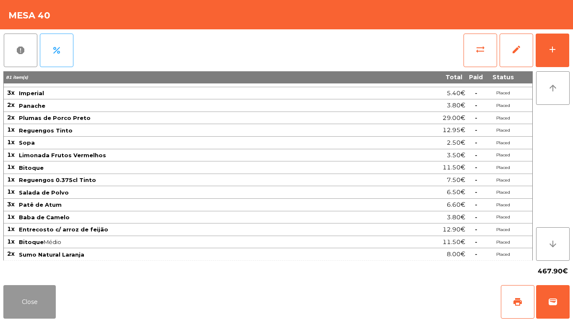
click at [41, 298] on button "Close" at bounding box center [29, 302] width 52 height 34
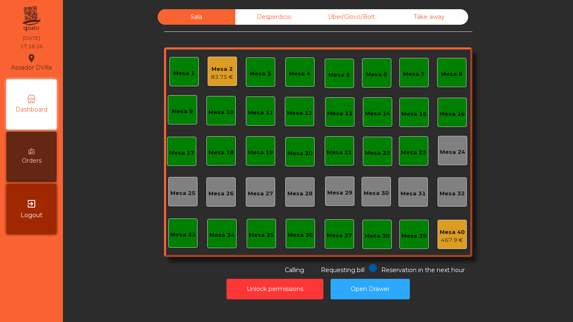
click at [217, 79] on div "83.75 €" at bounding box center [222, 77] width 22 height 8
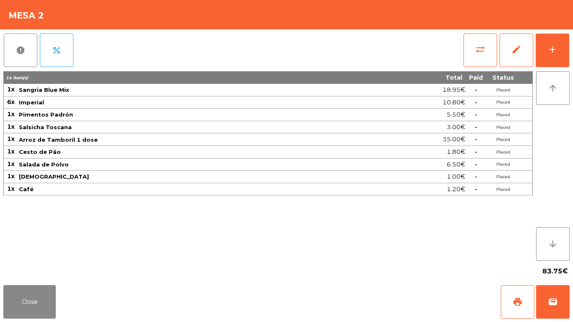
click at [59, 298] on div "Close print wallet" at bounding box center [286, 302] width 573 height 40
click at [36, 300] on button "Close" at bounding box center [29, 302] width 52 height 34
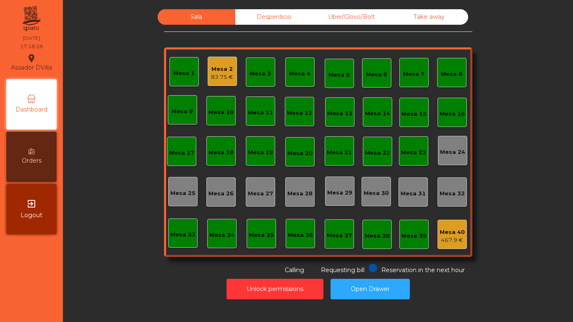
click at [451, 226] on div "Mesa 40 467.9 €" at bounding box center [452, 235] width 25 height 20
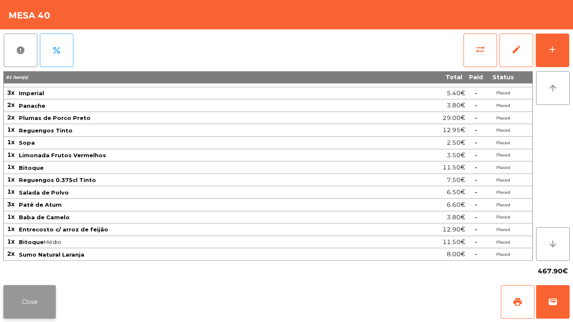
click at [29, 305] on button "Close" at bounding box center [29, 302] width 52 height 34
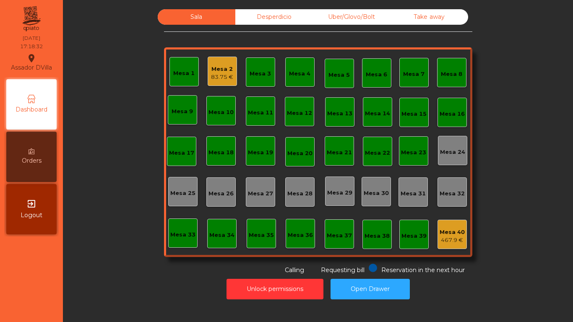
click at [269, 25] on div "Sala Desperdicio Uber/Glovo/Bolt Take away Mesa 1 Mesa 2 83.75 € Mesa 3 Mesa 4 …" at bounding box center [318, 142] width 308 height 266
click at [269, 23] on div "Desperdicio" at bounding box center [274, 17] width 78 height 16
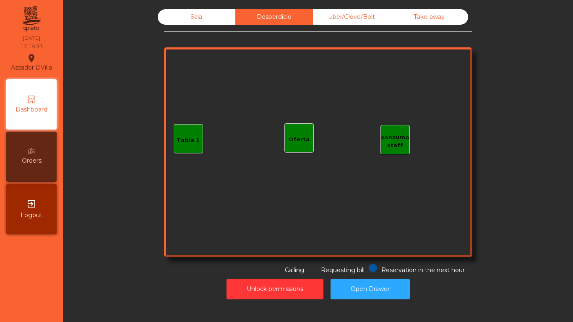
click at [328, 10] on div "Uber/Glovo/Bolt" at bounding box center [352, 17] width 78 height 16
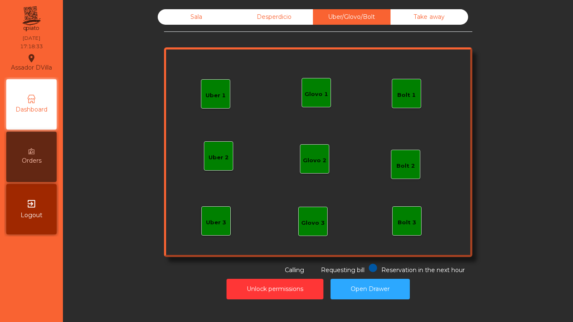
click at [401, 18] on div "Take away" at bounding box center [430, 17] width 78 height 16
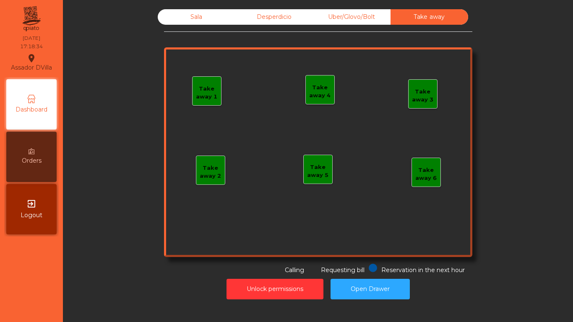
click at [274, 13] on div "Desperdicio" at bounding box center [274, 17] width 78 height 16
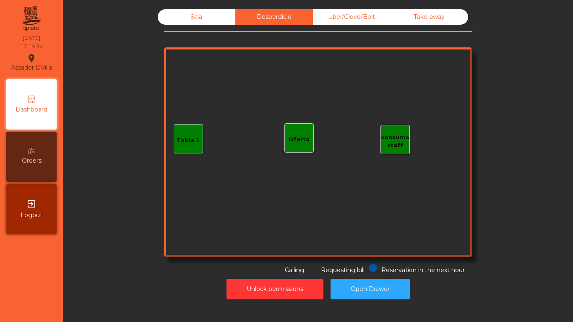
click at [211, 13] on div "Sala" at bounding box center [197, 17] width 78 height 16
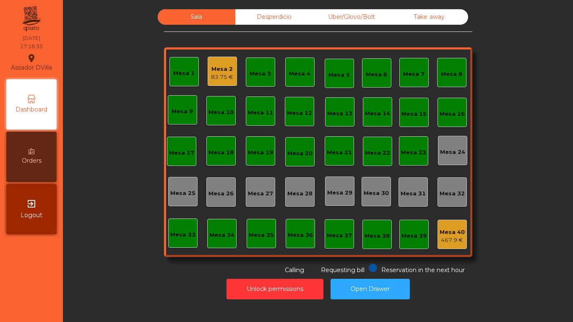
click at [110, 123] on div "Sala Desperdicio Uber/Glovo/Bolt Take away Mesa 1 Mesa 2 83.75 € Mesa 3 Mesa 4 …" at bounding box center [318, 142] width 488 height 266
click at [223, 72] on div "Mesa 2" at bounding box center [222, 69] width 22 height 8
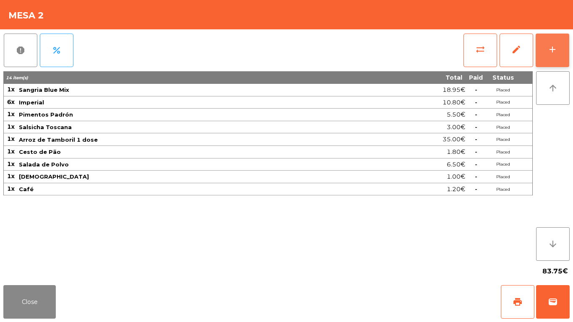
click at [554, 49] on div "add" at bounding box center [553, 49] width 10 height 10
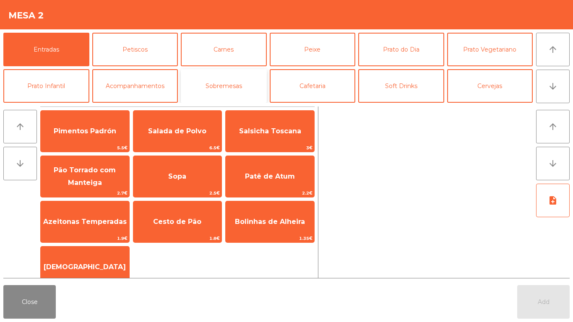
click at [241, 86] on button "Sobremesas" at bounding box center [224, 86] width 86 height 34
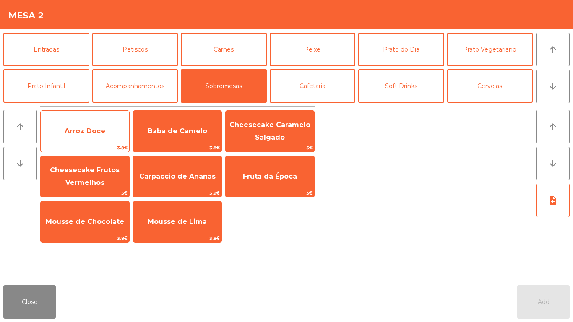
click at [86, 141] on span "Arroz Doce" at bounding box center [85, 131] width 89 height 23
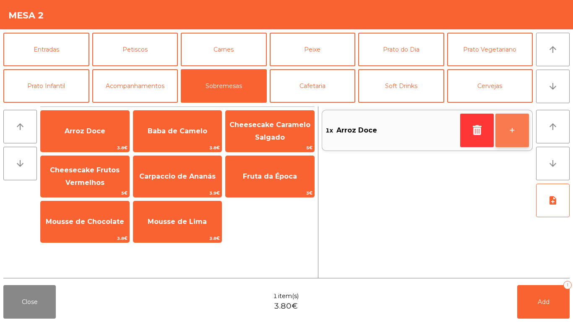
click at [512, 139] on button "+" at bounding box center [513, 131] width 34 height 34
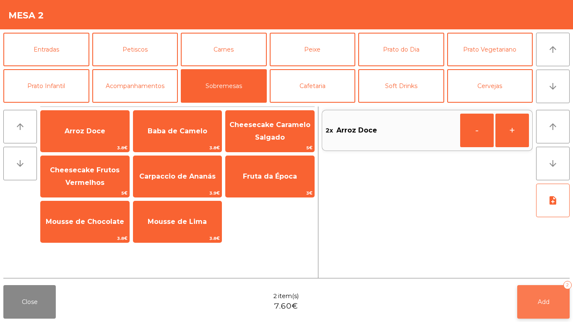
click at [528, 304] on button "Add 2" at bounding box center [543, 302] width 52 height 34
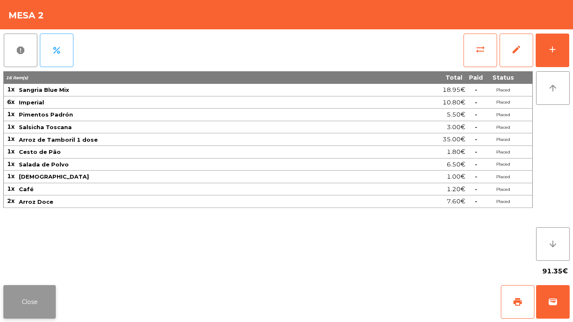
click at [46, 290] on button "Close" at bounding box center [29, 302] width 52 height 34
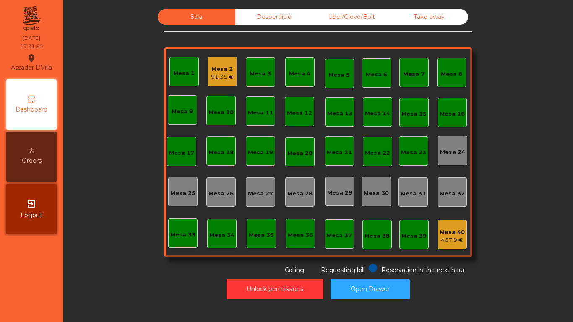
click at [230, 84] on div "Mesa 2 91.35 €" at bounding box center [222, 71] width 29 height 29
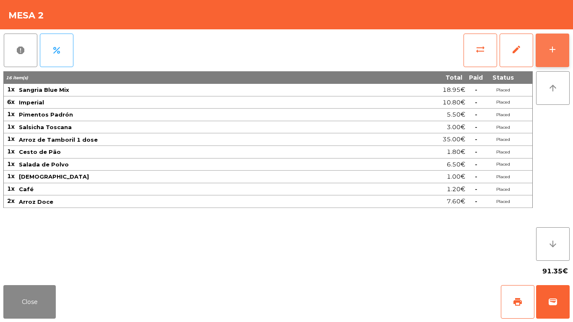
click at [560, 55] on button "add" at bounding box center [553, 51] width 34 height 34
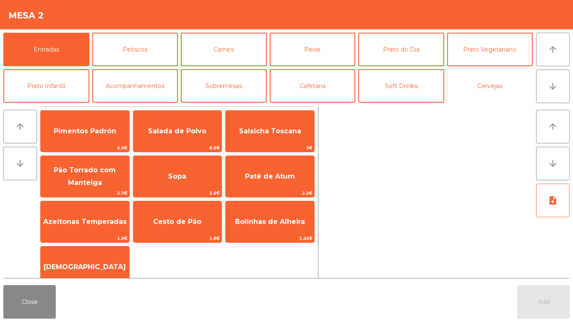
click at [487, 85] on button "Cervejas" at bounding box center [490, 86] width 86 height 34
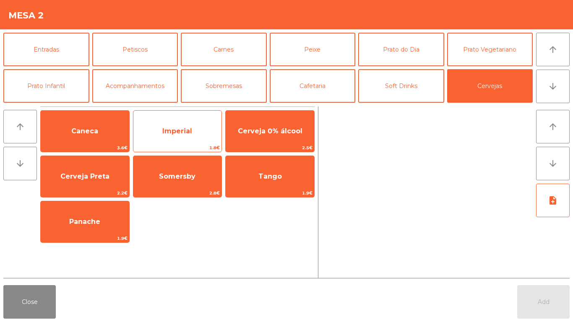
click at [168, 137] on span "Imperial" at bounding box center [177, 131] width 89 height 23
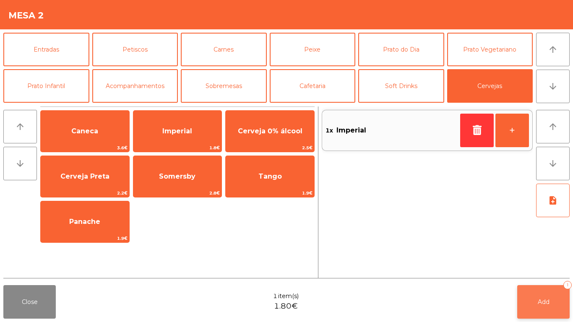
click at [525, 302] on button "Add 1" at bounding box center [543, 302] width 52 height 34
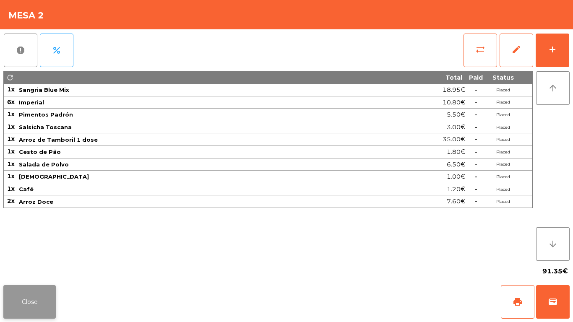
click at [14, 290] on button "Close" at bounding box center [29, 302] width 52 height 34
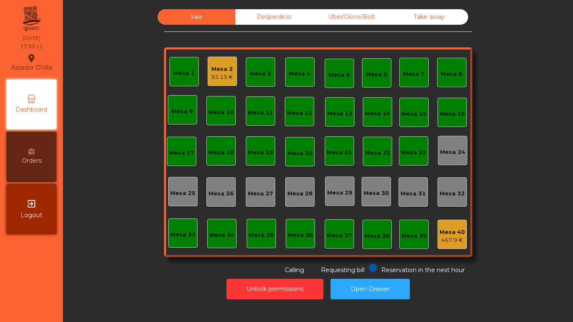
click at [219, 68] on div "Mesa 2" at bounding box center [222, 69] width 22 height 8
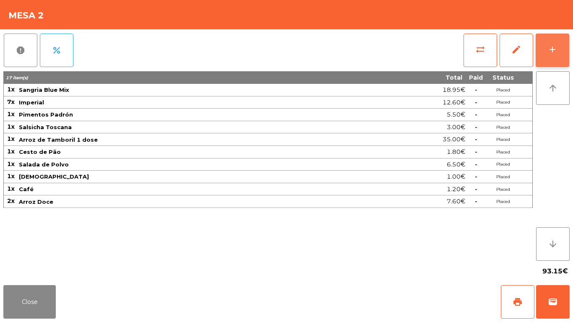
click at [564, 47] on button "add" at bounding box center [553, 51] width 34 height 34
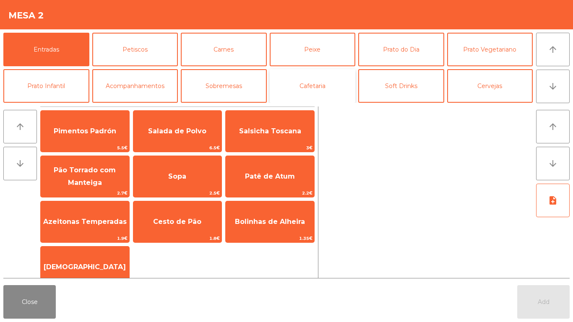
click at [329, 73] on button "Cafetaria" at bounding box center [313, 86] width 86 height 34
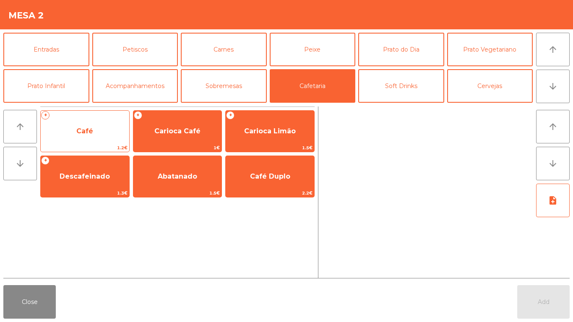
click at [74, 128] on span "Café" at bounding box center [85, 131] width 89 height 23
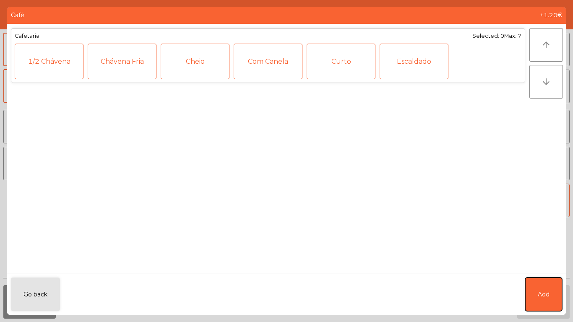
click at [529, 294] on button "Add" at bounding box center [543, 295] width 37 height 34
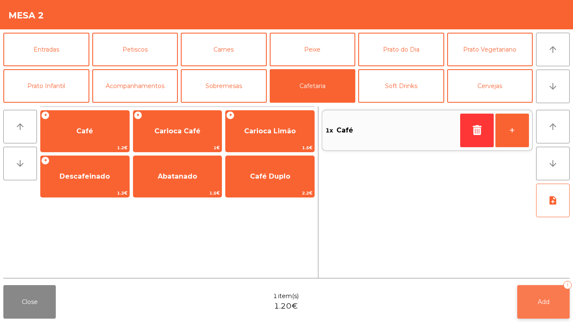
click at [530, 294] on button "Add 1" at bounding box center [543, 302] width 52 height 34
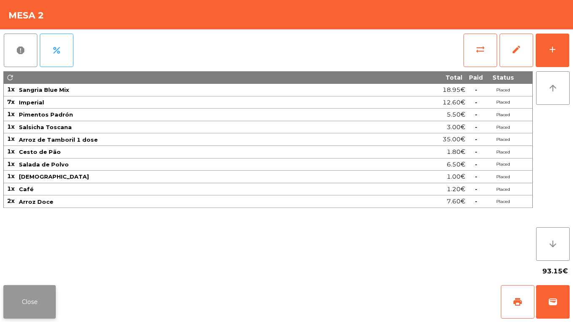
click at [41, 306] on button "Close" at bounding box center [29, 302] width 52 height 34
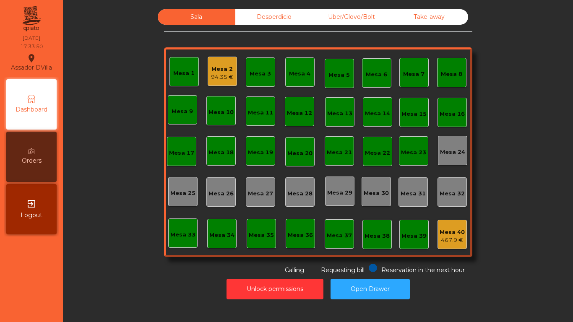
click at [203, 66] on div "Mesa 1 Mesa 2 94.35 € Mesa 3 Mesa 4 Mesa 5 Mesa 6 Mesa 7 Mesa 8 Mesa 9 Mesa 10 …" at bounding box center [318, 152] width 308 height 210
click at [211, 74] on div "94.35 €" at bounding box center [222, 77] width 22 height 8
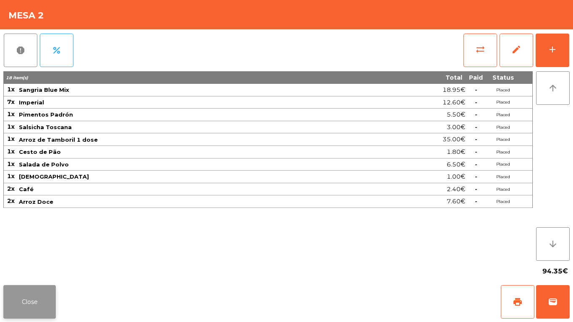
click at [36, 308] on button "Close" at bounding box center [29, 302] width 52 height 34
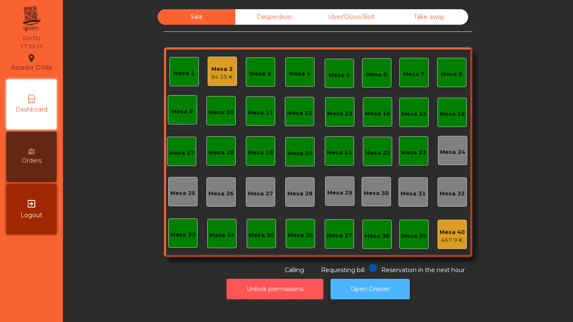
drag, startPoint x: 318, startPoint y: 282, endPoint x: 350, endPoint y: 299, distance: 36.2
click at [321, 284] on div "Unlock permissions Open Drawer" at bounding box center [318, 289] width 488 height 29
click at [351, 292] on button "Open Drawer" at bounding box center [370, 289] width 79 height 21
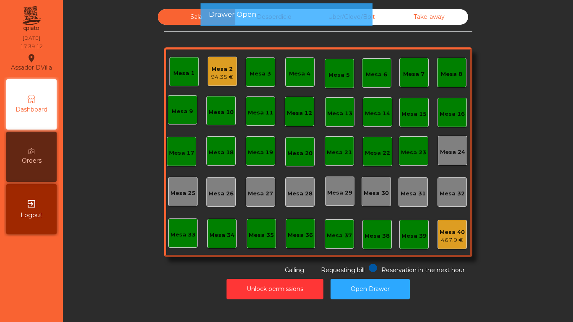
click at [505, 268] on div "Sala Desperdicio Uber/Glovo/Bolt Take away Mesa 1 Mesa 2 94.35 € Mesa 3 Mesa 4 …" at bounding box center [318, 142] width 488 height 266
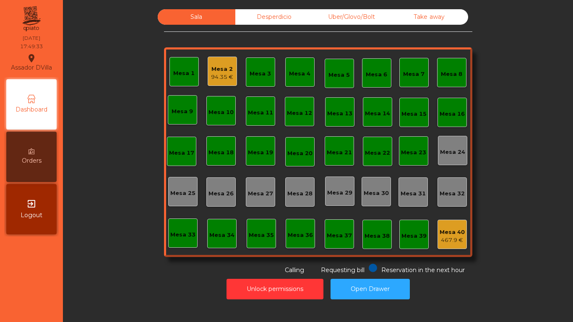
click at [463, 238] on div "Mesa 40 467.9 €" at bounding box center [452, 234] width 29 height 29
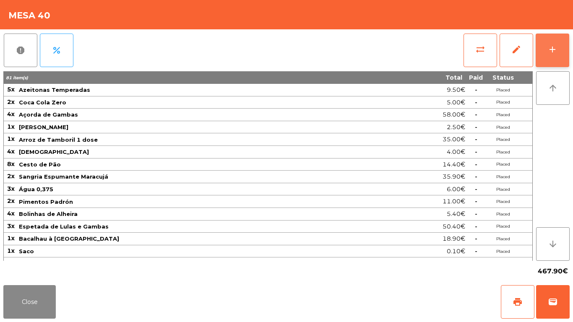
click at [560, 57] on button "add" at bounding box center [553, 51] width 34 height 34
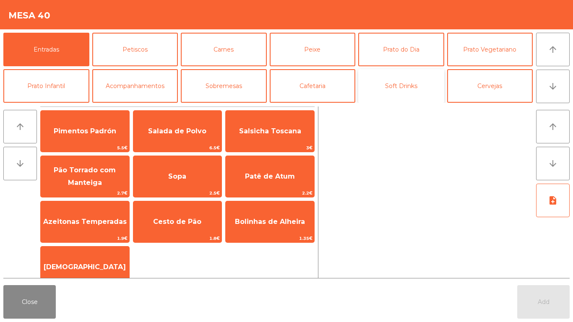
click at [408, 82] on button "Soft Drinks" at bounding box center [401, 86] width 86 height 34
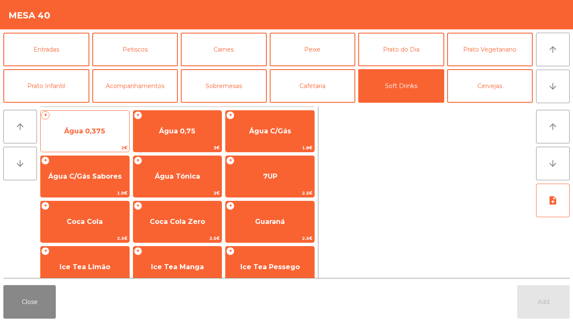
click at [87, 136] on span "Água 0,375" at bounding box center [85, 131] width 89 height 23
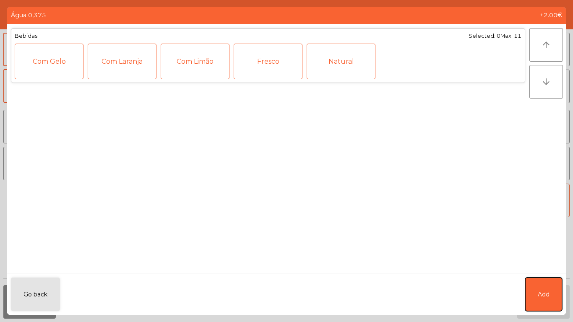
click at [542, 294] on span "Add" at bounding box center [544, 294] width 12 height 9
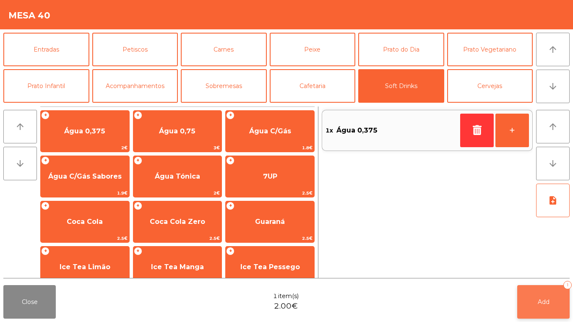
click at [545, 297] on button "Add 1" at bounding box center [543, 302] width 52 height 34
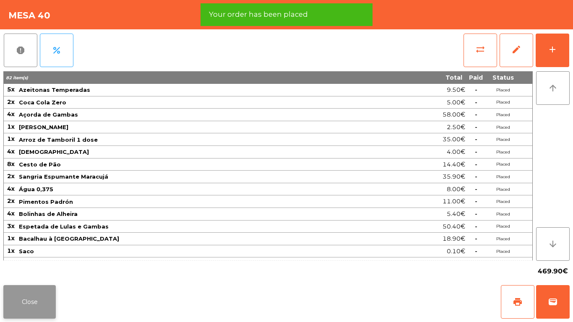
click at [39, 300] on button "Close" at bounding box center [29, 302] width 52 height 34
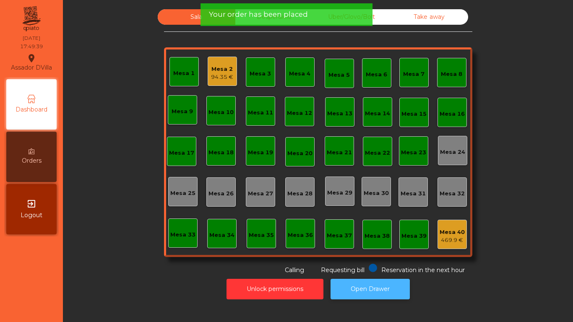
click at [354, 282] on button "Open Drawer" at bounding box center [370, 289] width 79 height 21
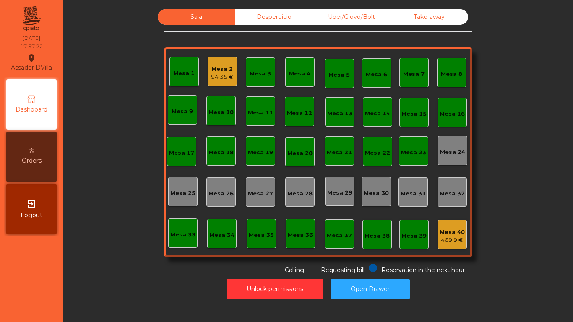
click at [208, 75] on div "Mesa 2 94.35 €" at bounding box center [222, 71] width 29 height 29
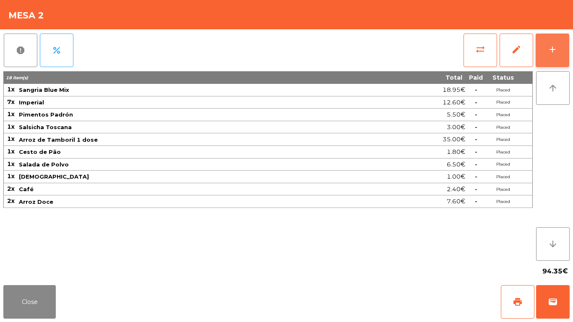
click at [564, 47] on button "add" at bounding box center [553, 51] width 34 height 34
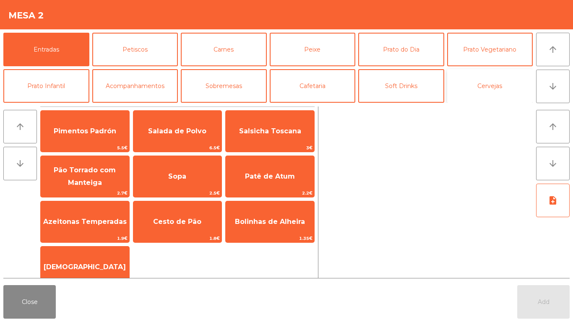
click at [491, 94] on button "Cervejas" at bounding box center [490, 86] width 86 height 34
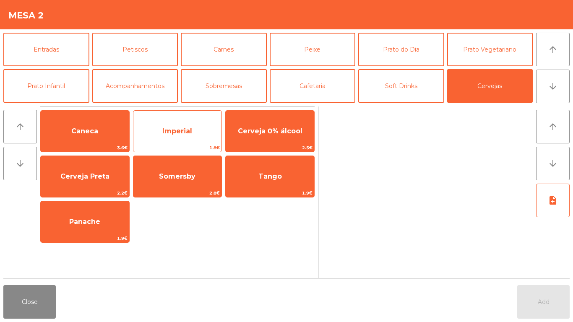
click at [168, 133] on span "Imperial" at bounding box center [177, 131] width 30 height 8
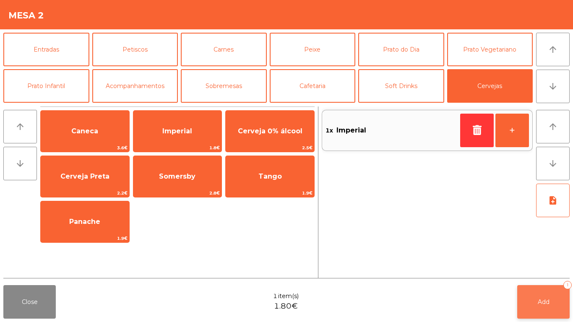
click at [523, 296] on button "Add 1" at bounding box center [543, 302] width 52 height 34
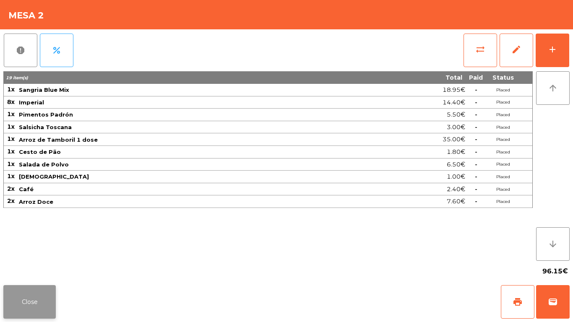
click at [34, 293] on button "Close" at bounding box center [29, 302] width 52 height 34
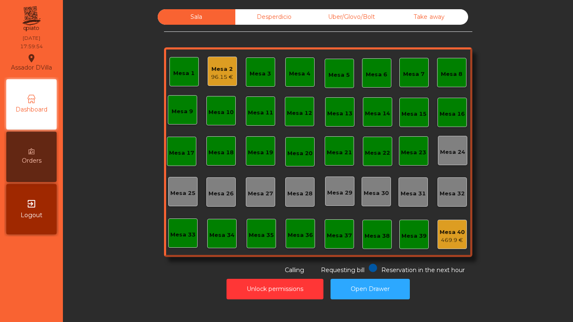
click at [47, 154] on div "Orders" at bounding box center [31, 157] width 50 height 50
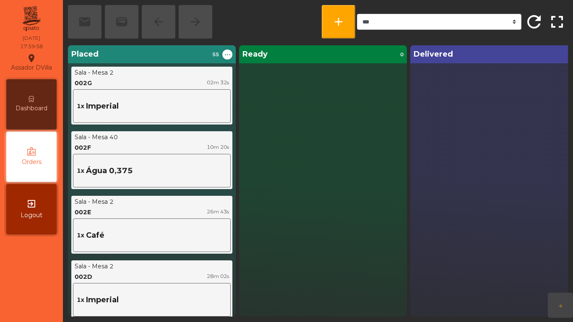
click at [44, 97] on div "Dashboard" at bounding box center [31, 104] width 50 height 50
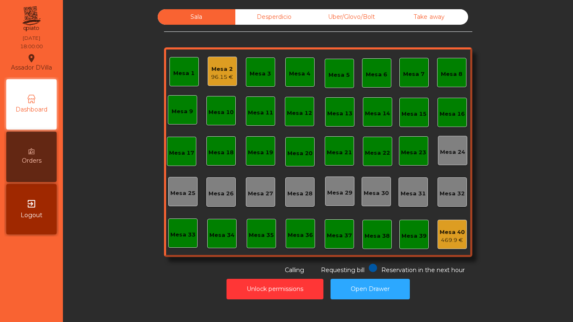
click at [149, 102] on div "Sala Desperdicio Uber/Glovo/Bolt Take away Mesa 1 Mesa 2 96.15 € Mesa 3 Mesa 4 …" at bounding box center [318, 142] width 488 height 266
click at [226, 72] on div "Mesa 2" at bounding box center [222, 69] width 22 height 8
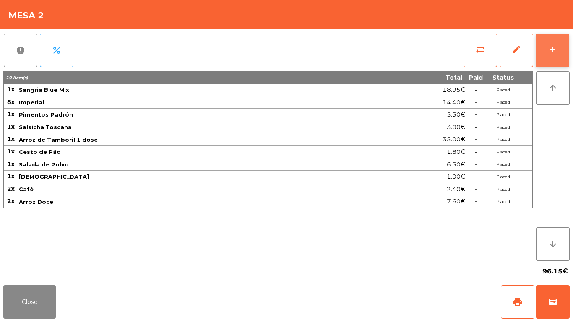
click at [564, 49] on button "add" at bounding box center [553, 51] width 34 height 34
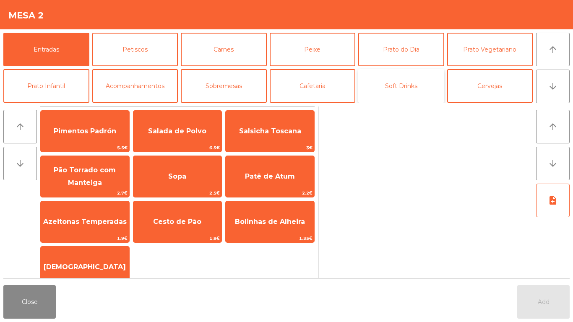
click at [410, 87] on button "Soft Drinks" at bounding box center [401, 86] width 86 height 34
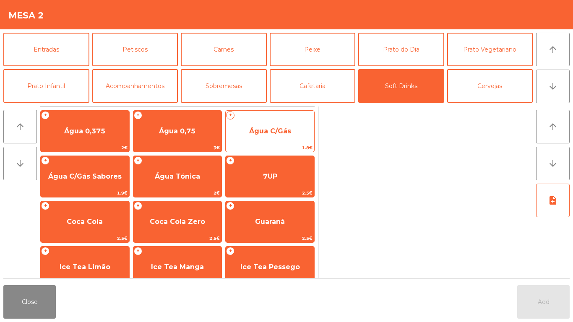
click at [279, 132] on span "Água C/Gás" at bounding box center [270, 131] width 42 height 8
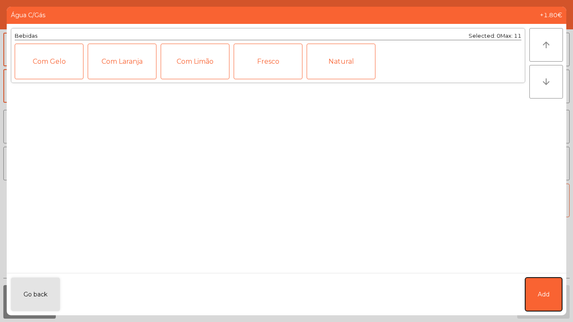
click at [551, 306] on button "Add" at bounding box center [543, 295] width 37 height 34
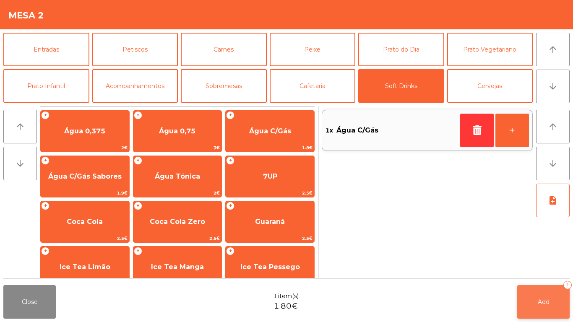
click at [540, 299] on span "Add" at bounding box center [544, 302] width 12 height 8
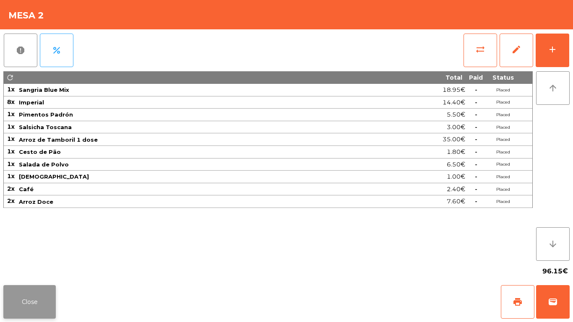
click at [55, 297] on button "Close" at bounding box center [29, 302] width 52 height 34
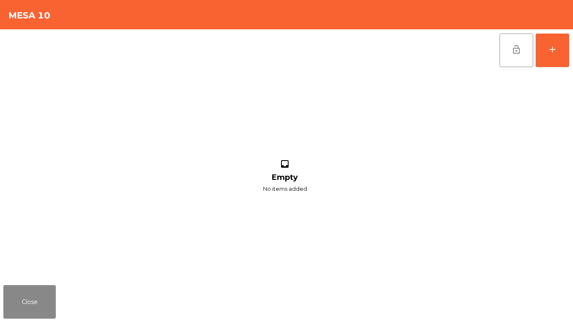
click at [213, 75] on div "inbox Empty No items added" at bounding box center [284, 176] width 563 height 211
drag, startPoint x: 45, startPoint y: 298, endPoint x: 212, endPoint y: 140, distance: 230.3
click at [45, 295] on button "Close" at bounding box center [29, 302] width 52 height 34
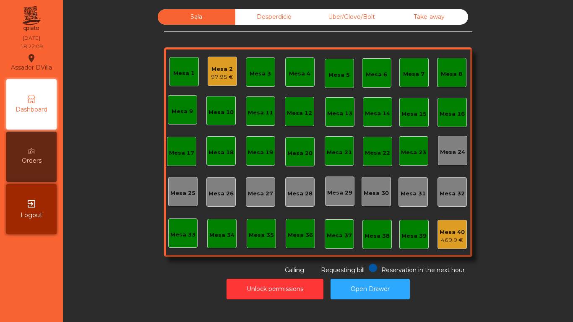
click at [214, 69] on div "Mesa 2" at bounding box center [222, 69] width 22 height 8
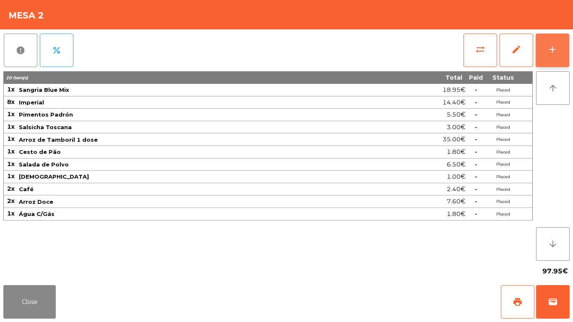
click at [560, 41] on button "add" at bounding box center [553, 51] width 34 height 34
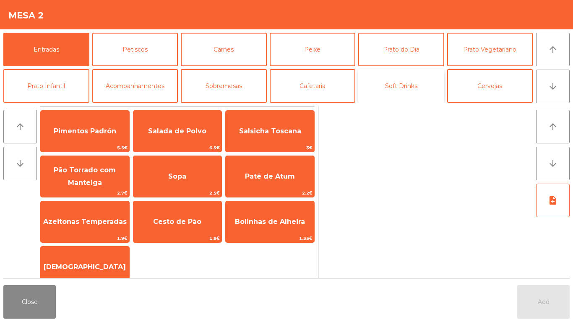
click at [434, 79] on button "Soft Drinks" at bounding box center [401, 86] width 86 height 34
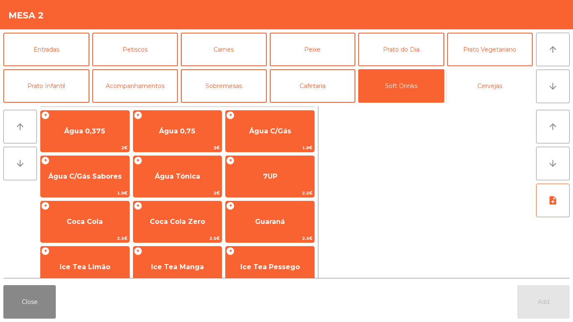
click at [481, 94] on button "Cervejas" at bounding box center [490, 86] width 86 height 34
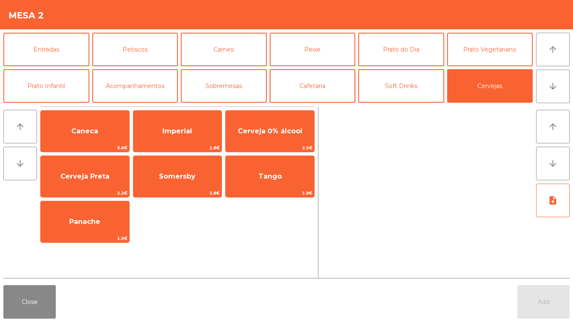
drag, startPoint x: 197, startPoint y: 131, endPoint x: 274, endPoint y: 93, distance: 86.5
click at [199, 129] on span "Imperial" at bounding box center [177, 131] width 89 height 23
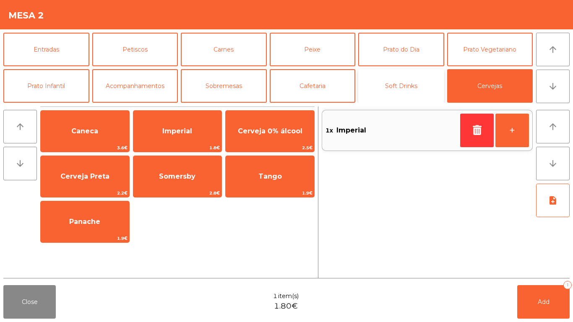
click at [414, 79] on button "Soft Drinks" at bounding box center [401, 86] width 86 height 34
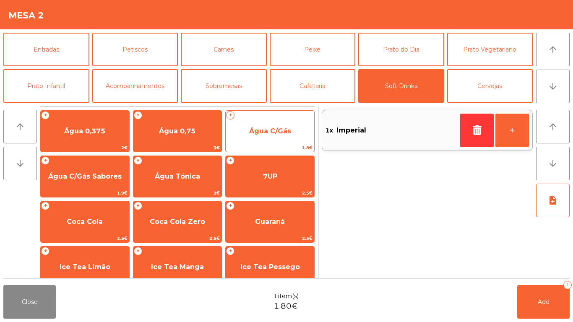
click at [251, 131] on span "Água C/Gás" at bounding box center [270, 131] width 42 height 8
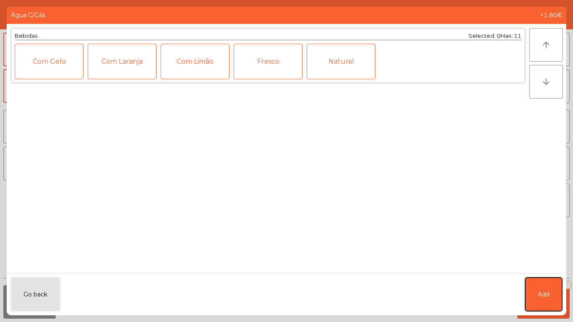
click at [550, 298] on button "Add" at bounding box center [543, 295] width 37 height 34
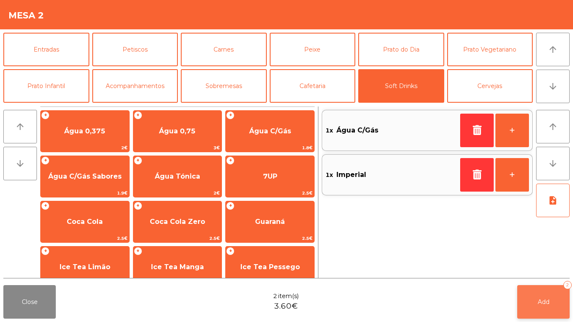
click at [540, 308] on button "Add 2" at bounding box center [543, 302] width 52 height 34
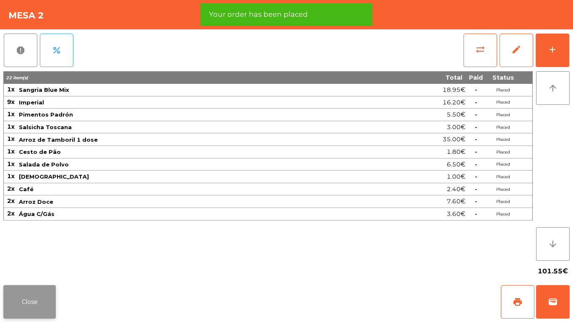
click at [41, 305] on button "Close" at bounding box center [29, 302] width 52 height 34
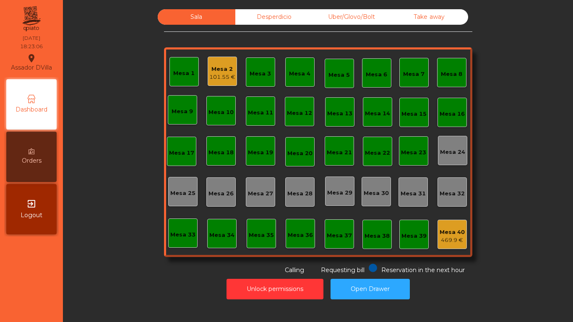
click at [209, 68] on div "Mesa 2" at bounding box center [222, 69] width 26 height 8
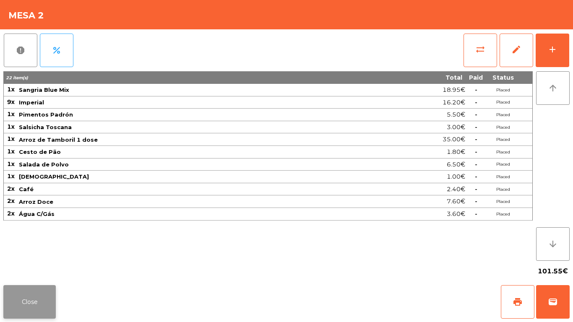
click at [29, 304] on button "Close" at bounding box center [29, 302] width 52 height 34
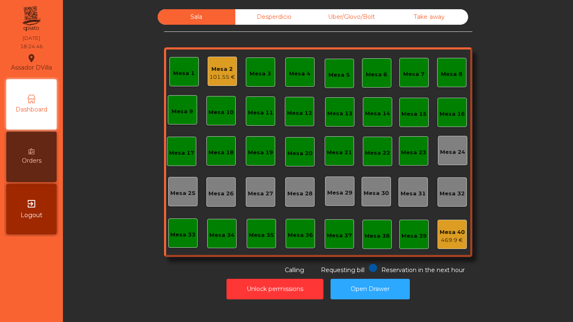
click at [212, 76] on div "101.55 €" at bounding box center [222, 77] width 26 height 8
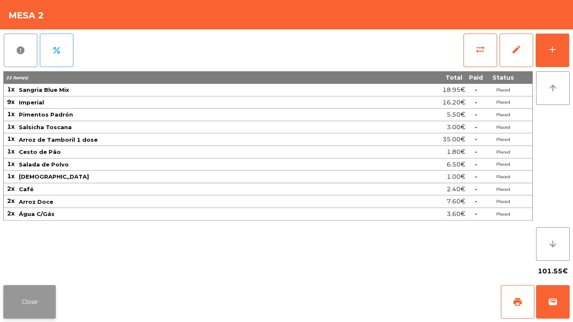
click at [36, 295] on button "Close" at bounding box center [29, 302] width 52 height 34
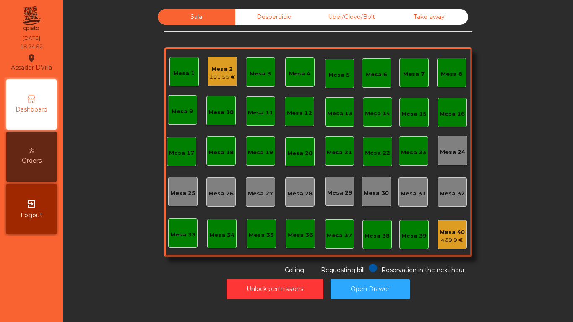
click at [230, 70] on div "Mesa 2" at bounding box center [222, 69] width 26 height 8
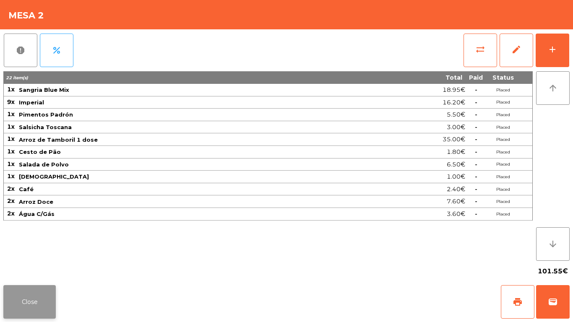
click at [31, 298] on button "Close" at bounding box center [29, 302] width 52 height 34
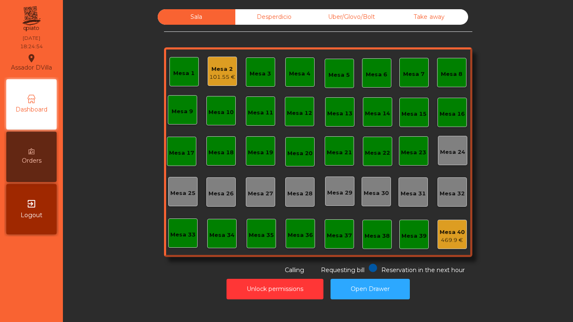
click at [96, 266] on div "Sala Desperdicio Uber/Glovo/Bolt Take away Mesa 1 Mesa 2 101.55 € Mesa 3 Mesa 4…" at bounding box center [318, 142] width 488 height 266
click at [50, 154] on div "Orders" at bounding box center [31, 157] width 50 height 50
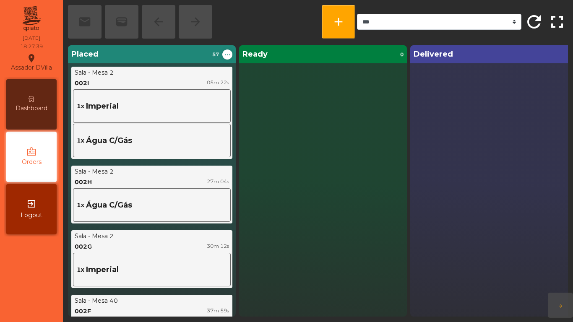
click at [38, 101] on div "Dashboard" at bounding box center [31, 104] width 50 height 50
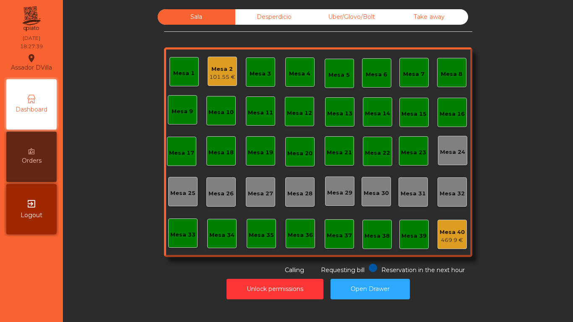
click at [104, 223] on div "Sala Desperdicio Uber/Glovo/Bolt Take away Mesa 1 Mesa 2 101.55 € Mesa 3 Mesa 4…" at bounding box center [318, 142] width 488 height 266
click at [246, 297] on button "Unlock permissions" at bounding box center [275, 289] width 97 height 21
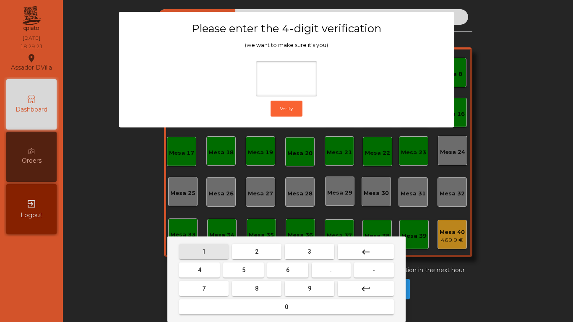
click at [212, 256] on button "1" at bounding box center [204, 251] width 50 height 15
click at [325, 289] on button "9" at bounding box center [310, 288] width 50 height 15
click at [195, 267] on button "4" at bounding box center [199, 270] width 41 height 15
click at [246, 299] on mat-keyboard-key "0" at bounding box center [287, 307] width 218 height 18
click at [244, 303] on button "0" at bounding box center [286, 307] width 215 height 15
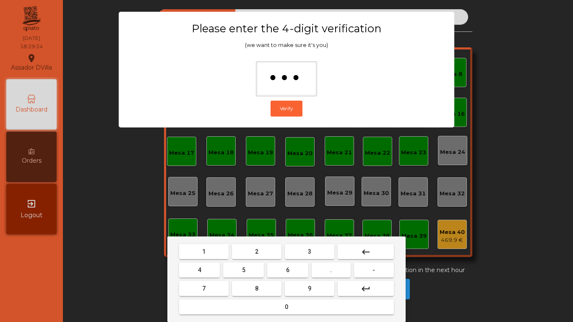
type input "****"
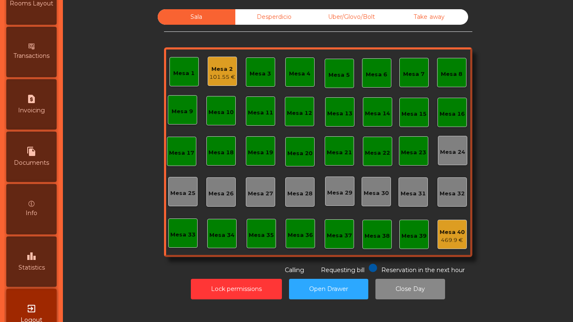
click at [33, 259] on icon "leaderboard" at bounding box center [31, 256] width 10 height 10
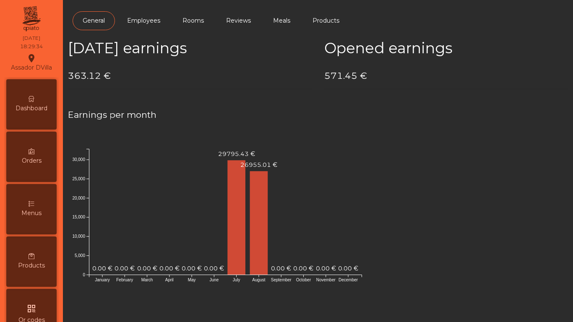
click at [20, 109] on span "Dashboard" at bounding box center [32, 108] width 32 height 9
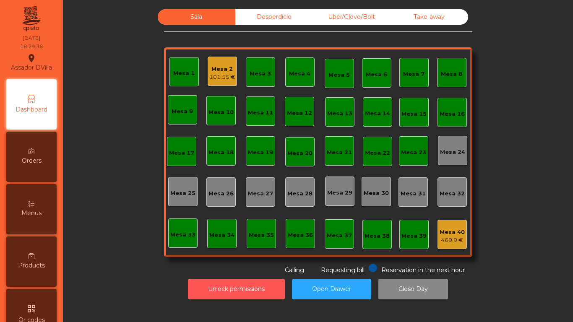
drag, startPoint x: 198, startPoint y: 292, endPoint x: 265, endPoint y: 43, distance: 257.2
click at [205, 280] on button "Unlock permissions" at bounding box center [236, 289] width 97 height 21
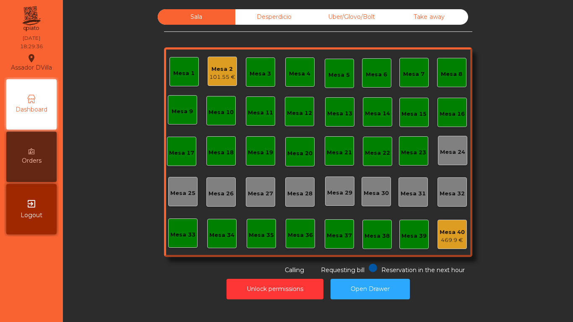
drag, startPoint x: 248, startPoint y: 14, endPoint x: 257, endPoint y: 15, distance: 9.3
click at [249, 15] on div "Desperdicio" at bounding box center [274, 17] width 78 height 16
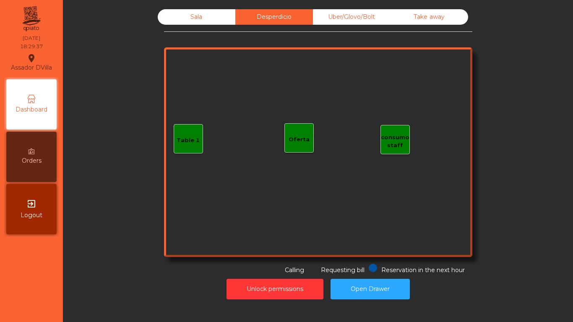
click at [337, 17] on div "Uber/Glovo/Bolt" at bounding box center [352, 17] width 78 height 16
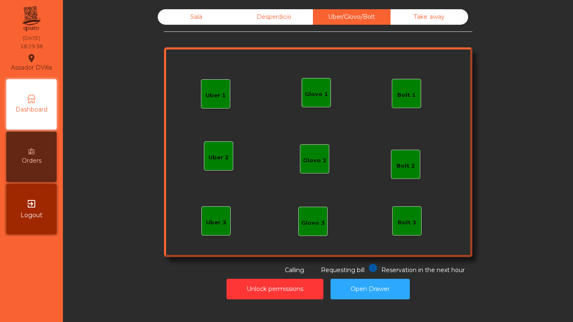
click at [454, 25] on div "Sala Desperdicio Uber/Glovo/Bolt Take away Uber 1 Uber 3 Bolt 2 Glovo 2 Uber 2 …" at bounding box center [318, 142] width 308 height 266
click at [446, 18] on div "Take away" at bounding box center [430, 17] width 78 height 16
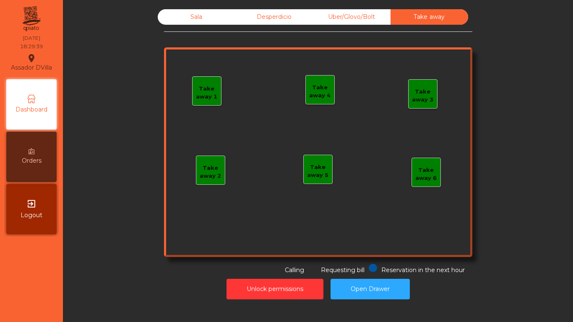
drag, startPoint x: 149, startPoint y: 20, endPoint x: 182, endPoint y: 18, distance: 32.8
click at [150, 20] on div "Sala Desperdicio Uber/Glovo/Bolt Take away Take away 1 Take away 2 Take away 3 …" at bounding box center [318, 142] width 488 height 266
click at [182, 18] on div "Sala" at bounding box center [197, 17] width 78 height 16
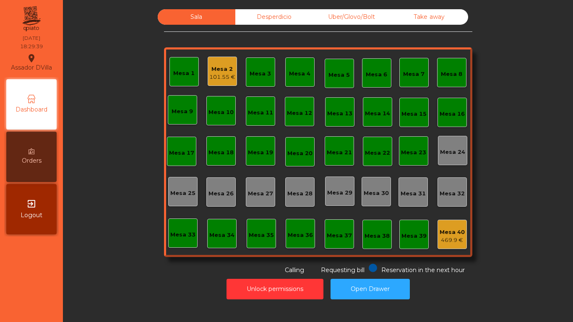
click at [131, 61] on div "Sala Desperdicio Uber/Glovo/Bolt Take away Mesa 1 Mesa 2 101.55 € Mesa 3 Mesa 4…" at bounding box center [318, 142] width 488 height 266
click at [144, 32] on div "Sala Desperdicio Uber/Glovo/Bolt Take away Mesa 1 Mesa 2 103.35 € Mesa 3 Mesa 4…" at bounding box center [318, 142] width 488 height 266
click at [216, 69] on div "Mesa 2" at bounding box center [222, 69] width 26 height 8
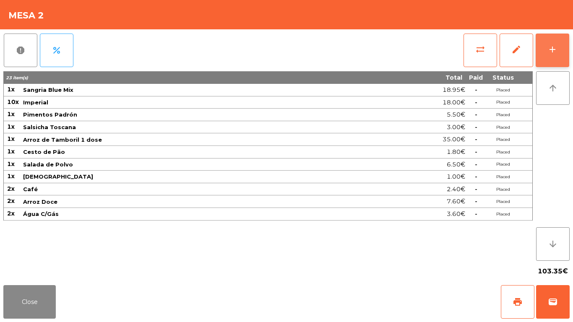
click at [554, 57] on button "add" at bounding box center [553, 51] width 34 height 34
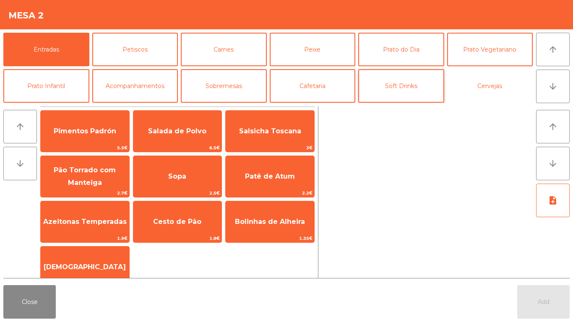
drag, startPoint x: 476, startPoint y: 95, endPoint x: 442, endPoint y: 101, distance: 35.0
click at [477, 95] on button "Cervejas" at bounding box center [490, 86] width 86 height 34
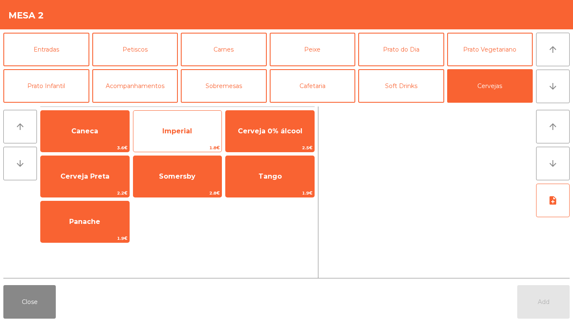
click at [194, 133] on span "Imperial" at bounding box center [177, 131] width 89 height 23
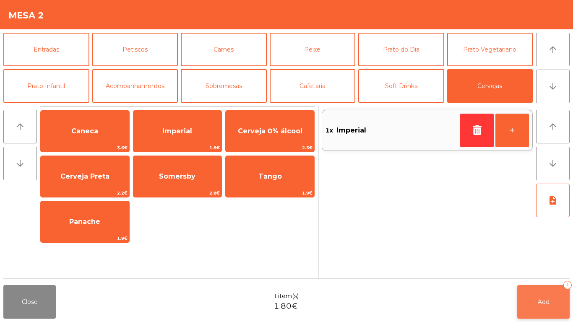
drag, startPoint x: 552, startPoint y: 306, endPoint x: 462, endPoint y: 291, distance: 91.1
click at [551, 306] on button "Add 1" at bounding box center [543, 302] width 52 height 34
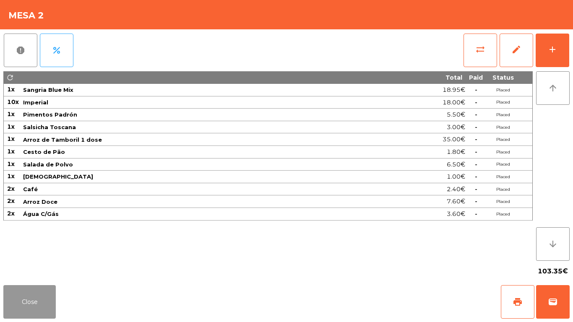
click at [54, 300] on button "Close" at bounding box center [29, 302] width 52 height 34
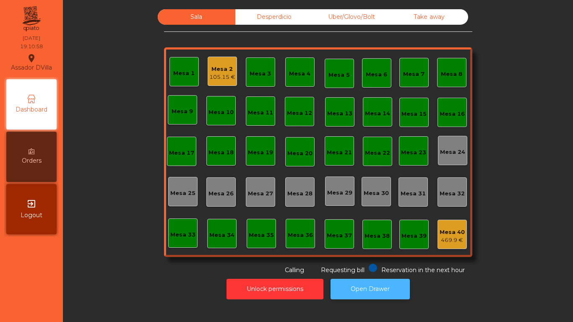
click at [388, 292] on button "Open Drawer" at bounding box center [370, 289] width 79 height 21
click at [360, 281] on button "Open Drawer" at bounding box center [370, 289] width 79 height 21
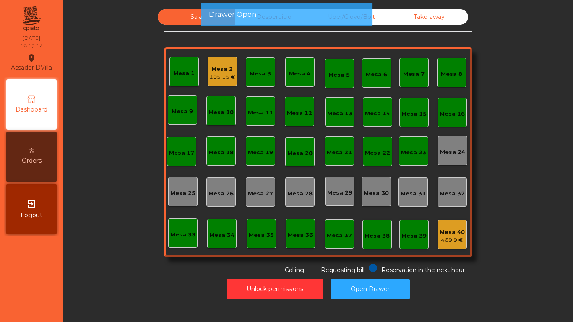
click at [209, 66] on div "Mesa 2" at bounding box center [222, 69] width 26 height 8
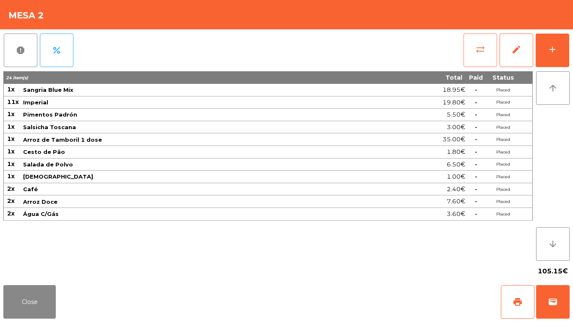
click at [485, 57] on button "sync_alt" at bounding box center [481, 51] width 34 height 34
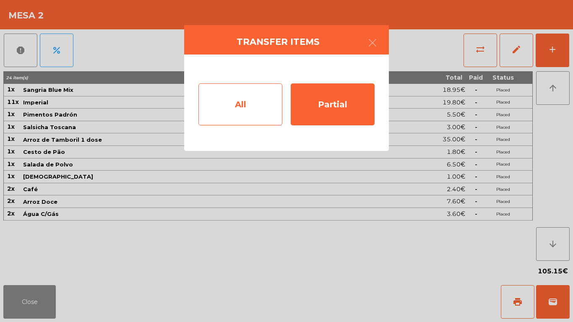
click at [246, 108] on div "All" at bounding box center [240, 105] width 84 height 42
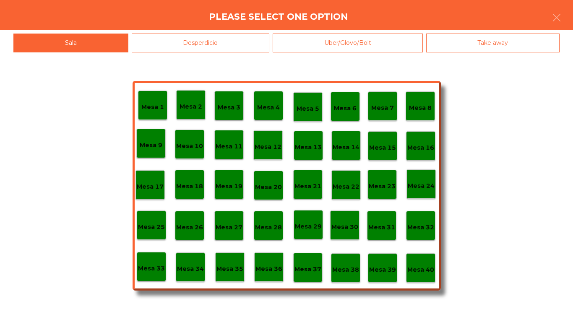
click at [428, 258] on div "Mesa 40" at bounding box center [420, 267] width 29 height 29
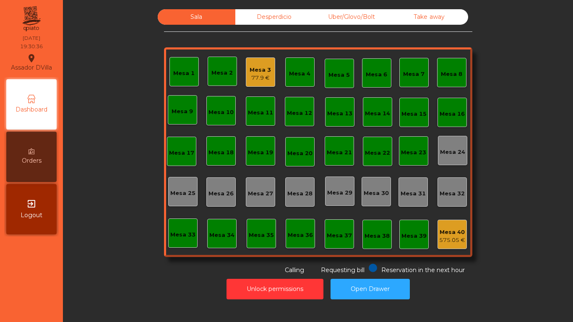
click at [254, 72] on div "Mesa 3" at bounding box center [260, 70] width 21 height 8
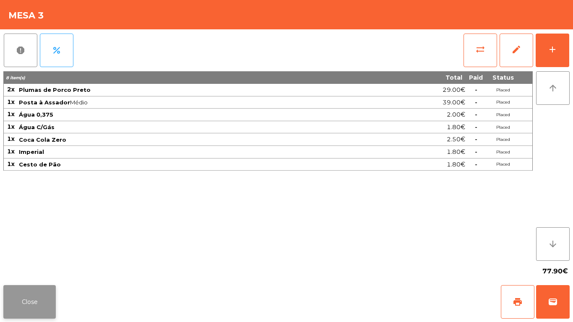
click at [29, 296] on button "Close" at bounding box center [29, 302] width 52 height 34
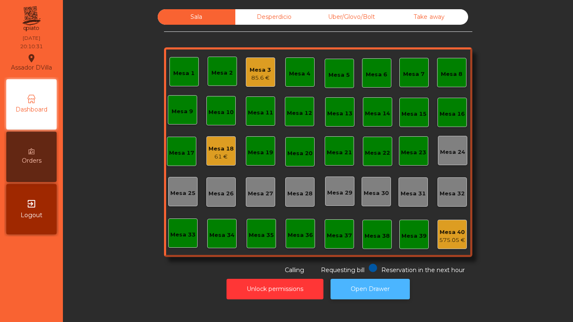
click at [371, 290] on button "Open Drawer" at bounding box center [370, 289] width 79 height 21
click at [209, 149] on div "Mesa 18" at bounding box center [221, 149] width 25 height 8
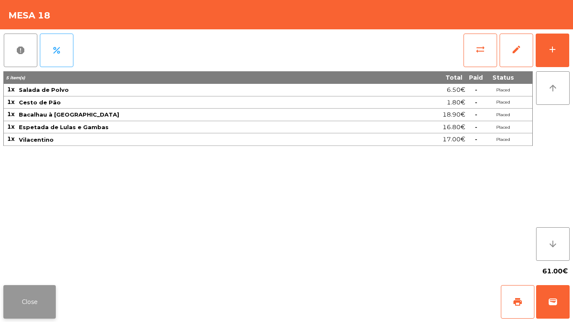
click at [37, 298] on button "Close" at bounding box center [29, 302] width 52 height 34
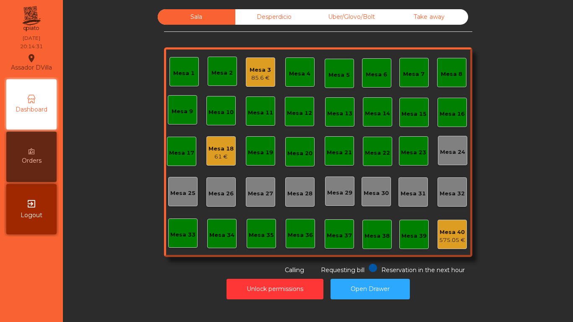
click at [261, 70] on div "Mesa 3" at bounding box center [260, 70] width 21 height 8
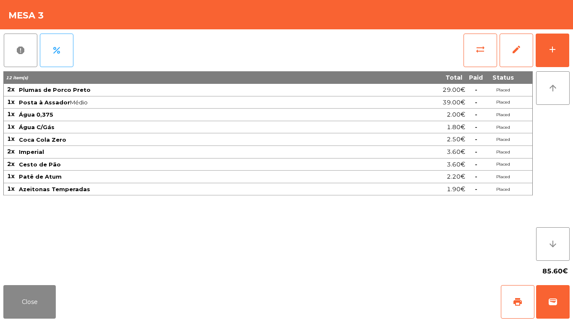
click at [573, 54] on div "report percent sync_alt edit add 12 item(s) Total Paid Status 2x Plumas de Porc…" at bounding box center [286, 155] width 573 height 253
click at [569, 51] on button "add" at bounding box center [553, 51] width 34 height 34
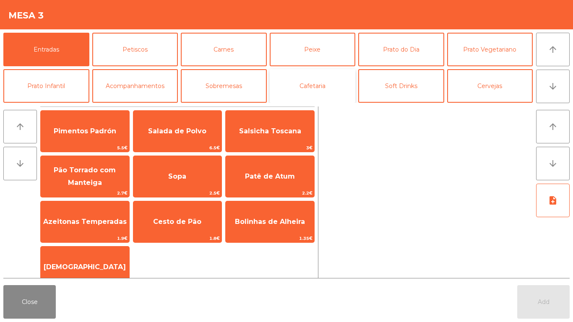
click at [312, 96] on button "Cafetaria" at bounding box center [313, 86] width 86 height 34
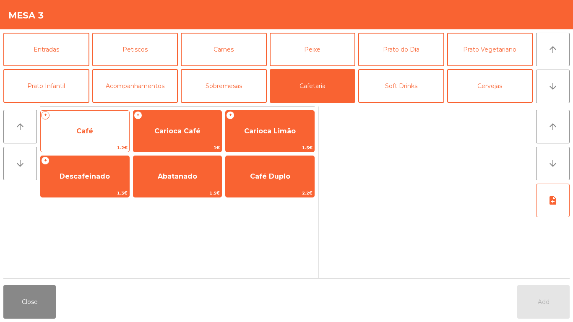
click at [91, 125] on span "Café" at bounding box center [85, 131] width 89 height 23
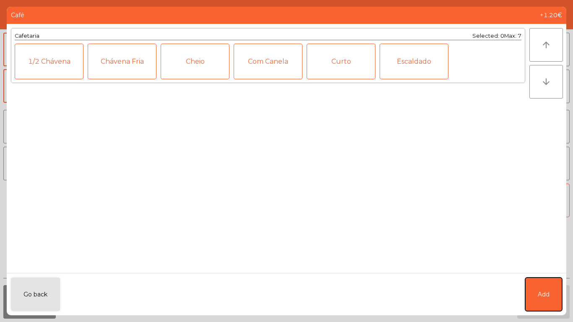
click at [545, 290] on span "Add" at bounding box center [544, 294] width 12 height 9
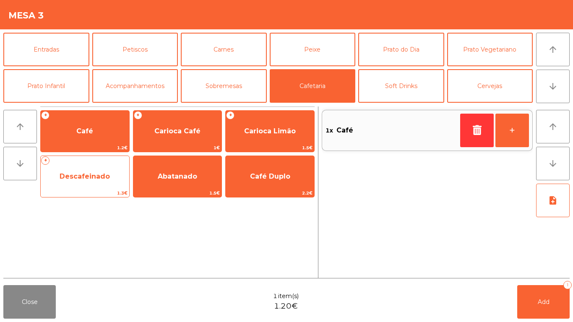
click at [78, 179] on span "Descafeinado" at bounding box center [85, 176] width 50 height 8
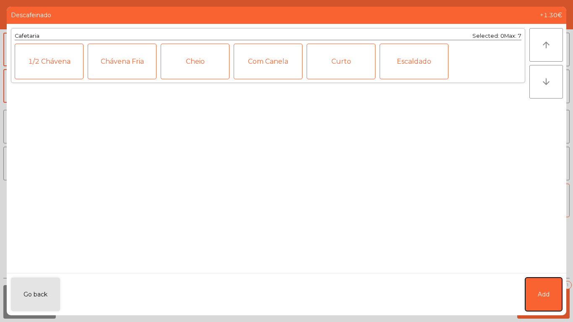
click at [559, 300] on button "Add" at bounding box center [543, 295] width 37 height 34
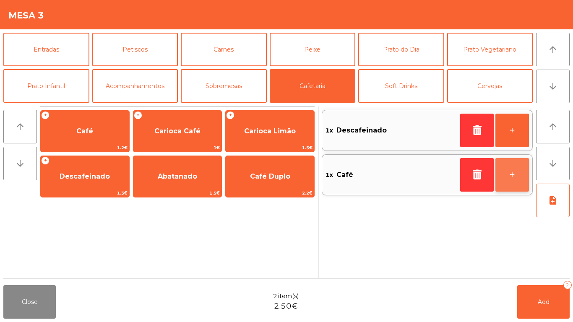
click at [517, 173] on button "+" at bounding box center [513, 175] width 34 height 34
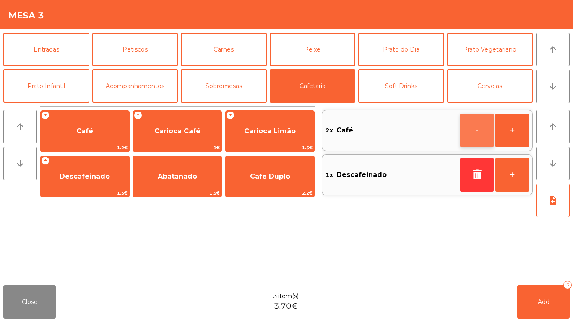
click at [487, 131] on button "-" at bounding box center [477, 131] width 34 height 34
click at [525, 182] on button "+" at bounding box center [513, 175] width 34 height 34
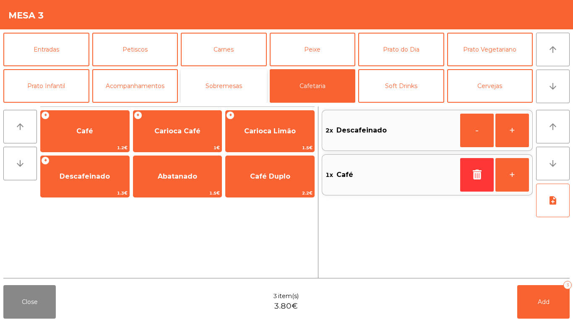
click at [227, 86] on button "Sobremesas" at bounding box center [224, 86] width 86 height 34
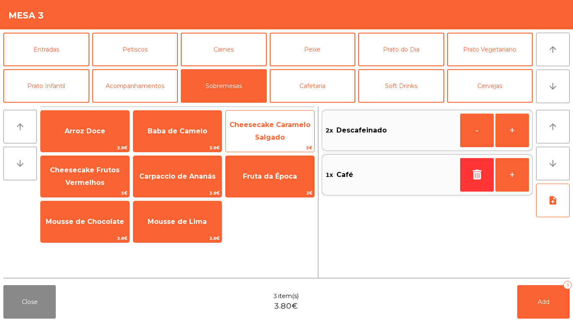
click at [275, 128] on span "Cheesecake Caramelo Salgado" at bounding box center [270, 131] width 81 height 21
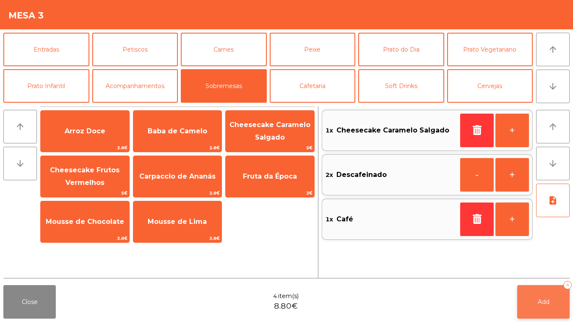
click at [544, 298] on span "Add" at bounding box center [544, 302] width 12 height 8
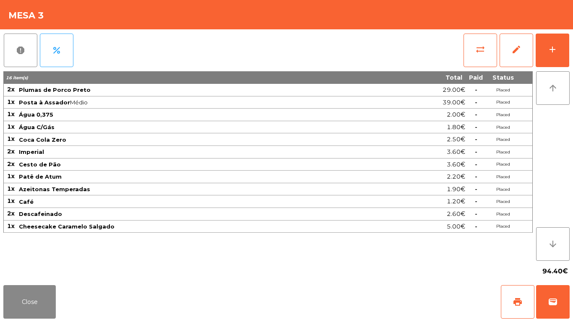
click at [4, 0] on div "Mesa 3" at bounding box center [286, 14] width 573 height 29
click at [29, 312] on button "Close" at bounding box center [29, 302] width 52 height 34
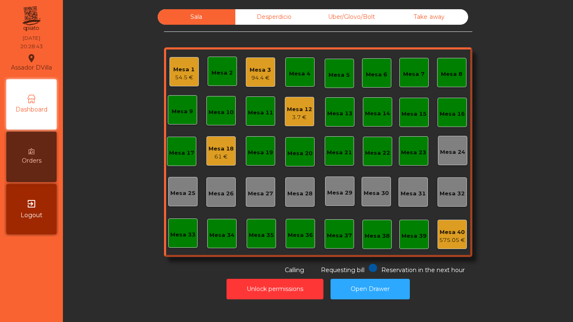
click at [297, 115] on div "3.7 €" at bounding box center [299, 117] width 25 height 8
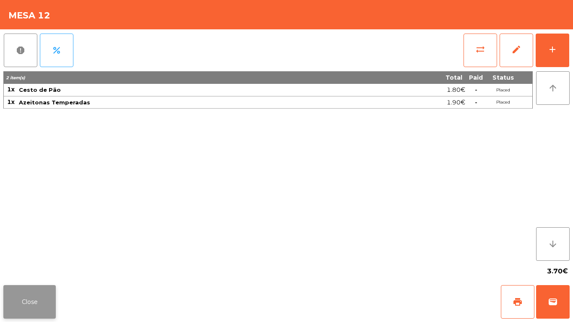
click at [6, 311] on button "Close" at bounding box center [29, 302] width 52 height 34
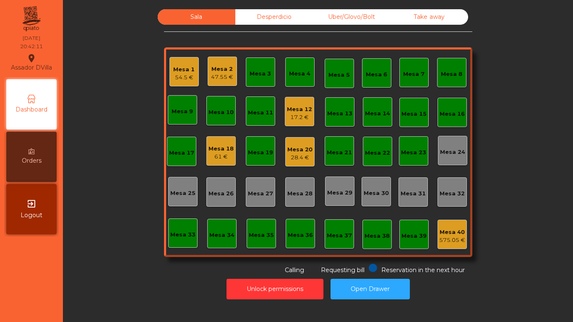
click at [175, 70] on div "Mesa 1" at bounding box center [183, 69] width 21 height 8
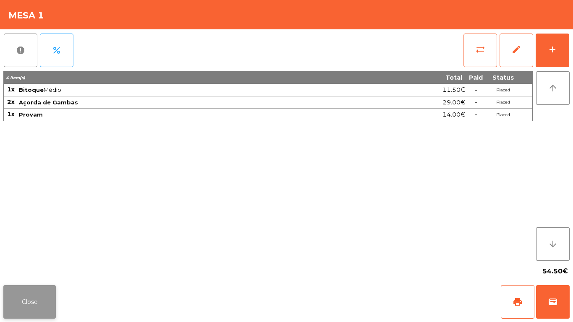
click at [17, 307] on button "Close" at bounding box center [29, 302] width 52 height 34
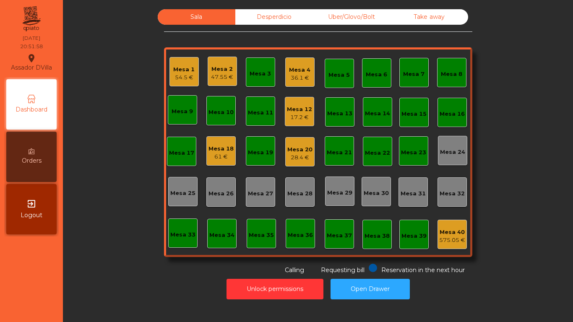
click at [298, 154] on div "28.4 €" at bounding box center [299, 158] width 25 height 8
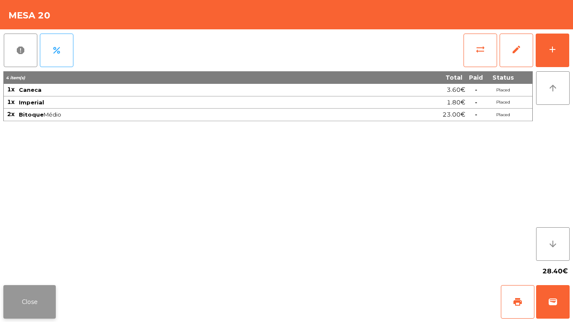
click at [52, 308] on button "Close" at bounding box center [29, 302] width 52 height 34
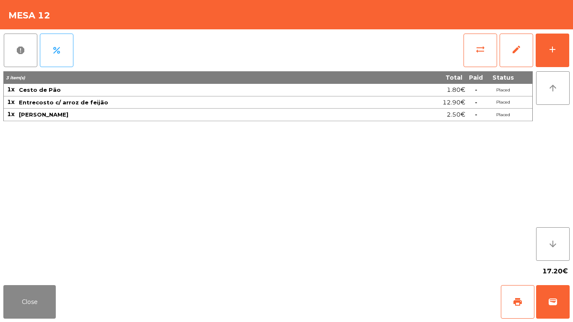
click at [573, 47] on div "report percent sync_alt edit add 3 item(s) Total Paid Status 1x Cesto de Pão 1.…" at bounding box center [286, 155] width 573 height 253
click at [569, 51] on button "add" at bounding box center [553, 51] width 34 height 34
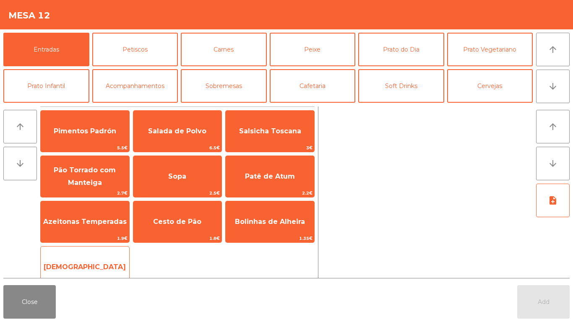
click at [80, 271] on span "[DEMOGRAPHIC_DATA]" at bounding box center [85, 267] width 89 height 23
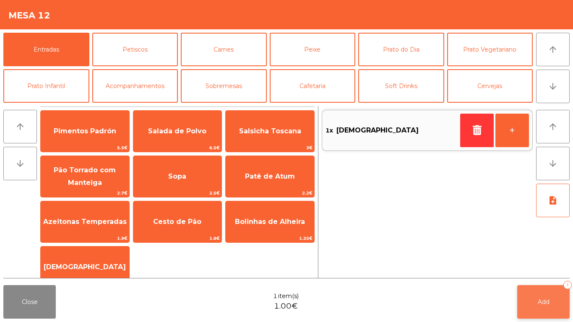
click at [540, 294] on button "Add 1" at bounding box center [543, 302] width 52 height 34
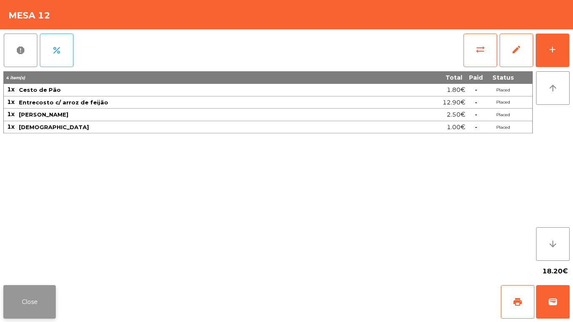
click at [18, 305] on button "Close" at bounding box center [29, 302] width 52 height 34
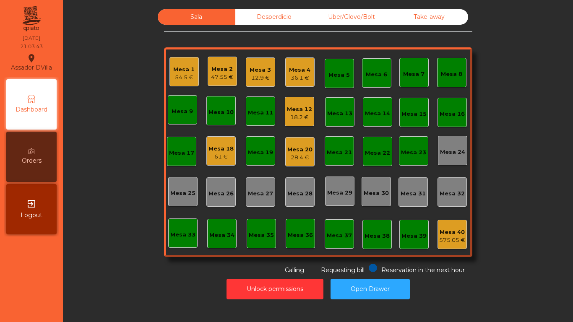
click at [297, 71] on div "Mesa 4" at bounding box center [299, 70] width 21 height 8
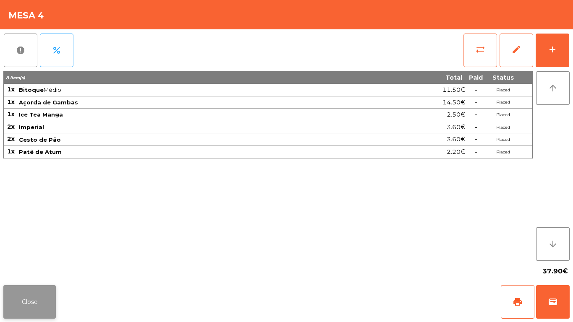
click at [37, 294] on button "Close" at bounding box center [29, 302] width 52 height 34
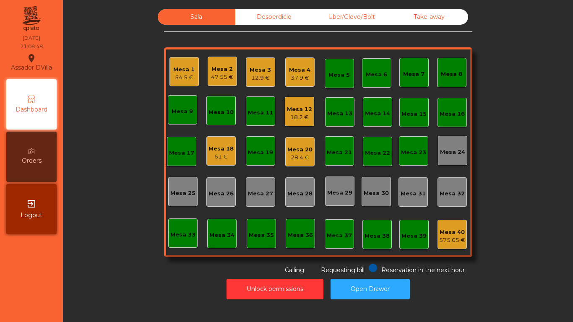
click at [456, 119] on div "Mesa 16" at bounding box center [452, 112] width 29 height 29
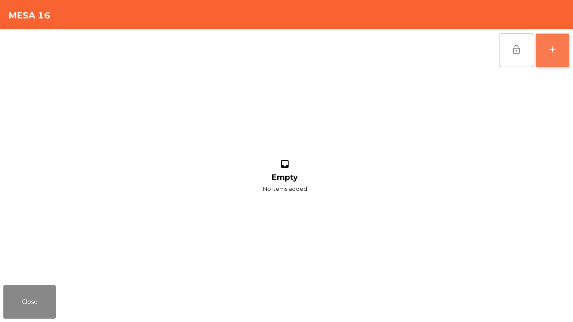
click at [569, 49] on button "add" at bounding box center [553, 51] width 34 height 34
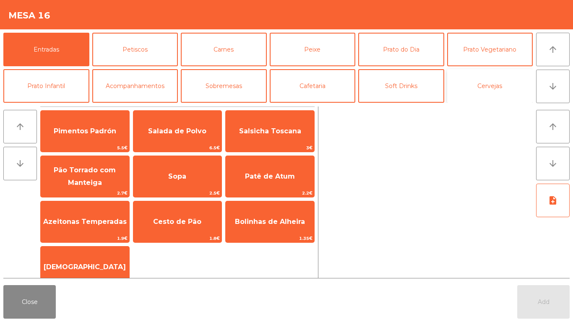
click at [488, 87] on button "Cervejas" at bounding box center [490, 86] width 86 height 34
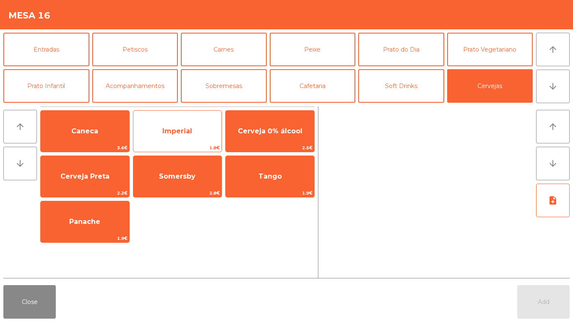
click at [180, 132] on span "Imperial" at bounding box center [177, 131] width 30 height 8
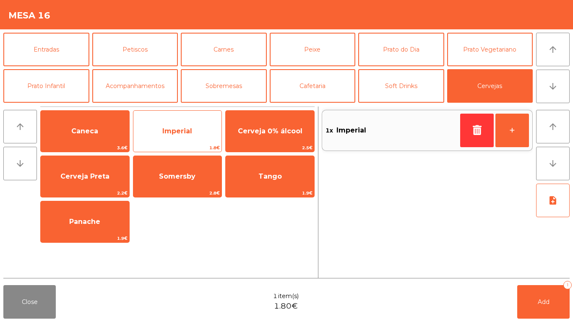
click at [185, 120] on span "Imperial" at bounding box center [177, 131] width 89 height 23
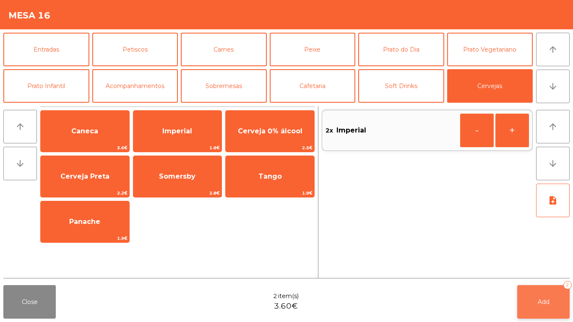
click at [543, 292] on button "Add 2" at bounding box center [543, 302] width 52 height 34
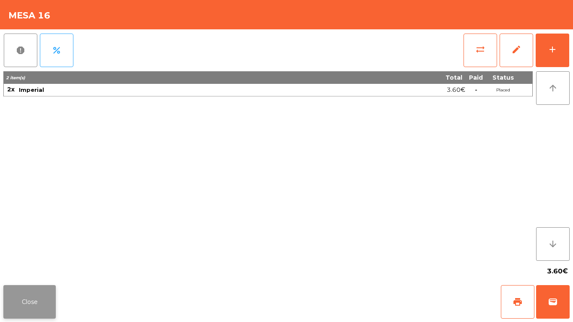
click at [28, 295] on button "Close" at bounding box center [29, 302] width 52 height 34
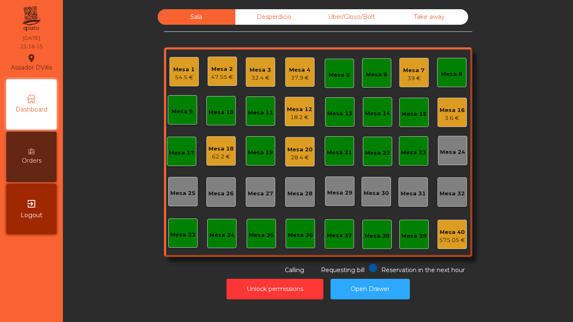
click at [415, 74] on div "39 €" at bounding box center [413, 78] width 21 height 8
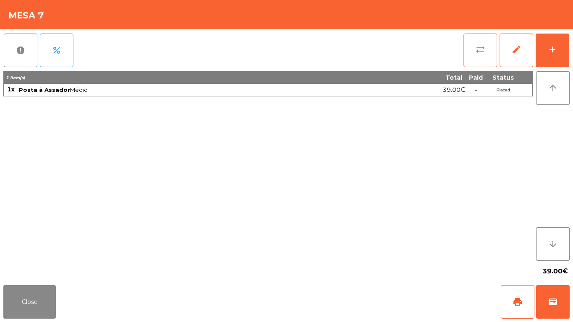
click at [572, 52] on div "report percent sync_alt edit add 1 item(s) Total Paid Status 1x Posta à Assador…" at bounding box center [286, 155] width 573 height 253
click at [573, 46] on div "report percent sync_alt edit add 1 item(s) Total Paid Status 1x Posta à Assador…" at bounding box center [286, 155] width 573 height 253
click at [569, 41] on button "add" at bounding box center [553, 51] width 34 height 34
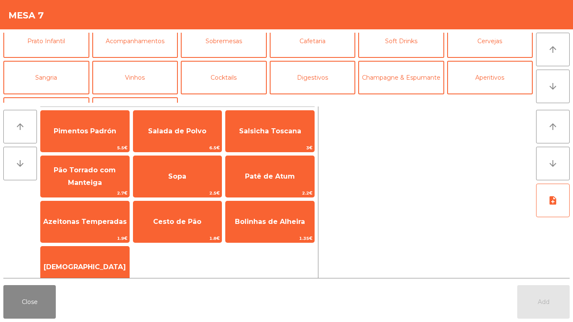
scroll to position [45, 0]
click at [31, 76] on button "Sangria" at bounding box center [46, 77] width 86 height 34
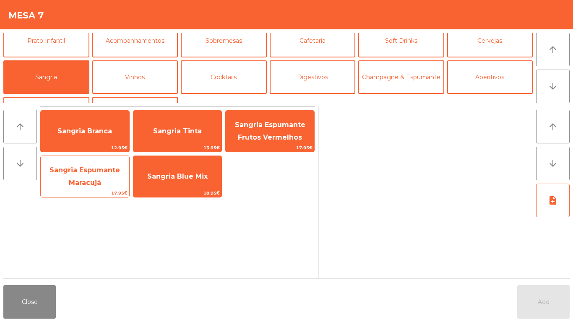
click at [65, 181] on span "Sangria Espumante Maracujá" at bounding box center [85, 177] width 89 height 36
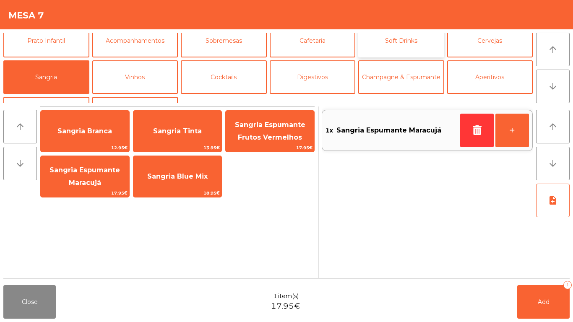
click at [415, 48] on button "Soft Drinks" at bounding box center [401, 41] width 86 height 34
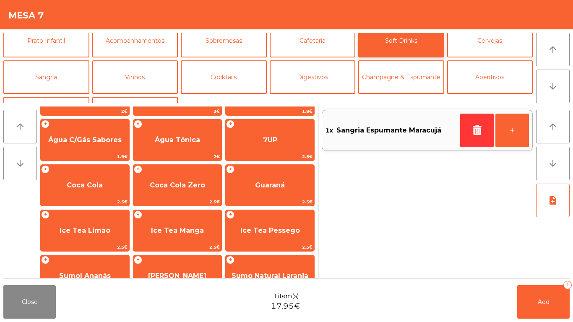
scroll to position [63, 0]
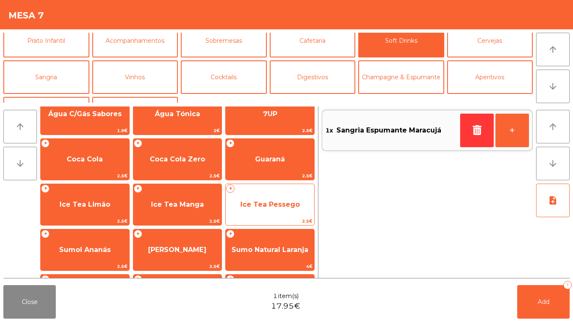
click at [276, 197] on span "Ice Tea Pessego" at bounding box center [270, 204] width 89 height 23
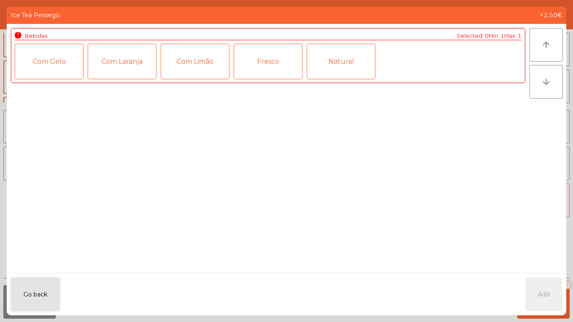
click at [345, 69] on div "Natural" at bounding box center [341, 62] width 69 height 36
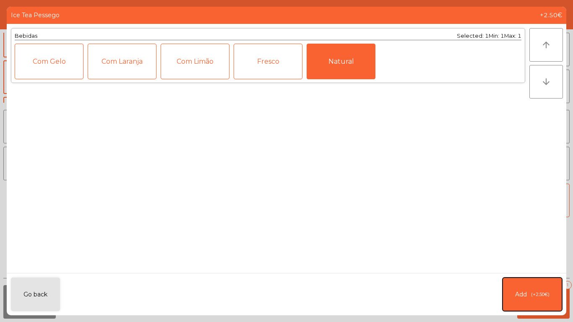
click at [542, 292] on span "(+2.50€)" at bounding box center [540, 294] width 18 height 7
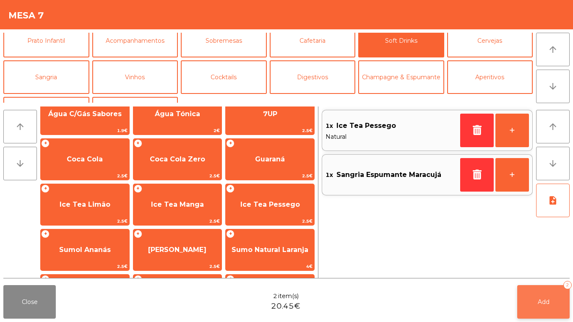
click at [533, 300] on button "Add 2" at bounding box center [543, 302] width 52 height 34
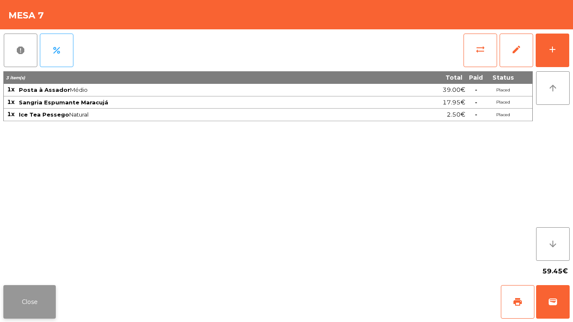
click at [38, 296] on button "Close" at bounding box center [29, 302] width 52 height 34
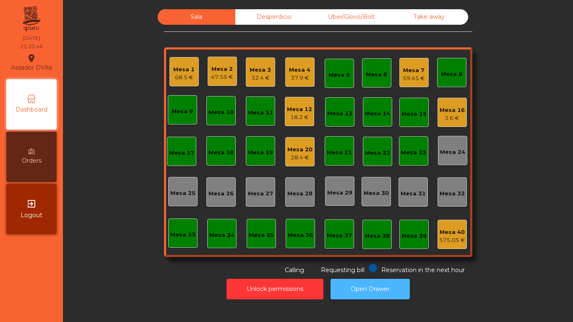
click at [366, 282] on button "Open Drawer" at bounding box center [370, 289] width 79 height 21
click at [296, 73] on div "Mesa 4" at bounding box center [299, 70] width 21 height 8
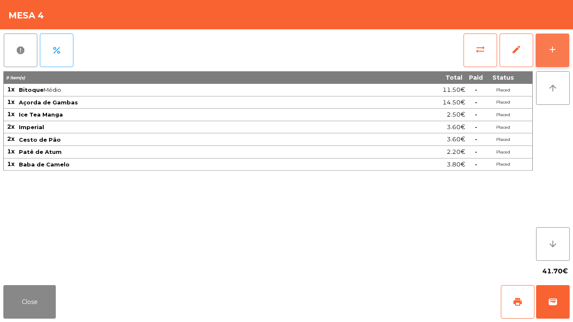
click at [554, 47] on div "add" at bounding box center [553, 49] width 10 height 10
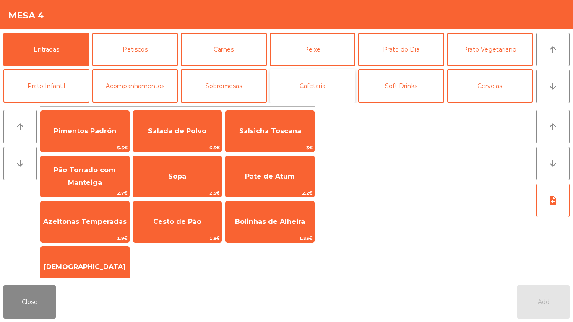
click at [302, 83] on button "Cafetaria" at bounding box center [313, 86] width 86 height 34
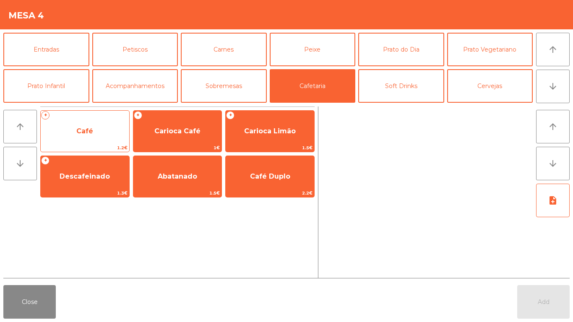
click at [78, 136] on span "Café" at bounding box center [85, 131] width 89 height 23
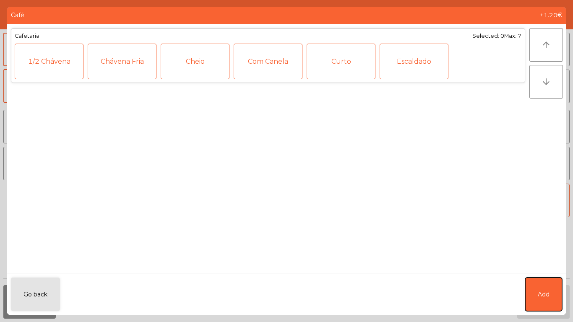
click at [544, 286] on button "Add" at bounding box center [543, 295] width 37 height 34
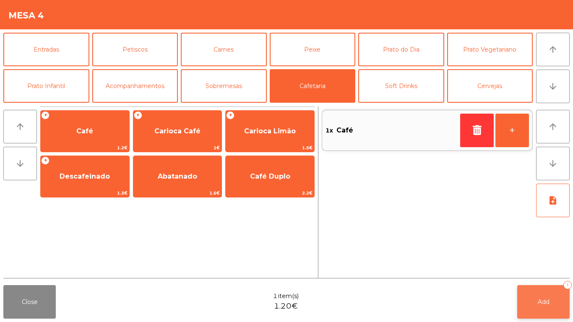
click at [533, 306] on button "Add 1" at bounding box center [543, 302] width 52 height 34
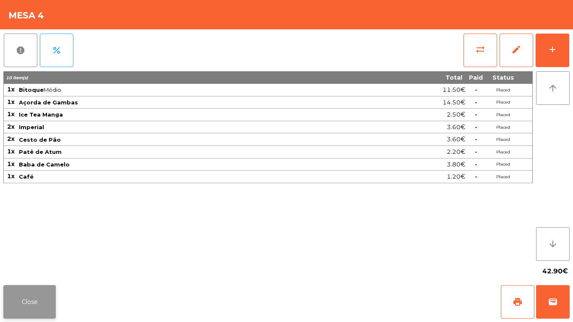
click at [33, 290] on button "Close" at bounding box center [29, 302] width 52 height 34
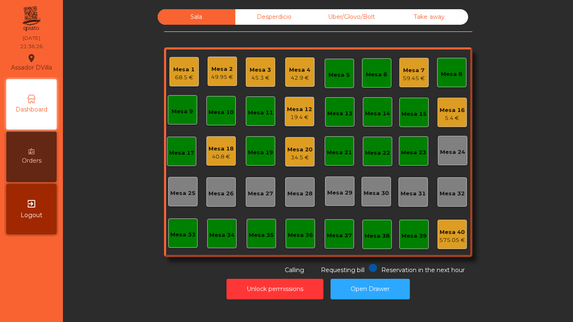
click at [173, 73] on div "Mesa 1" at bounding box center [183, 69] width 21 height 8
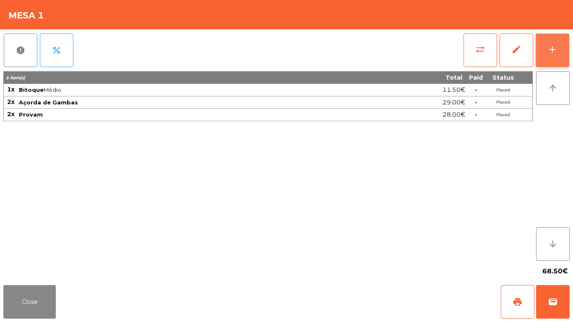
click at [566, 39] on button "add" at bounding box center [553, 51] width 34 height 34
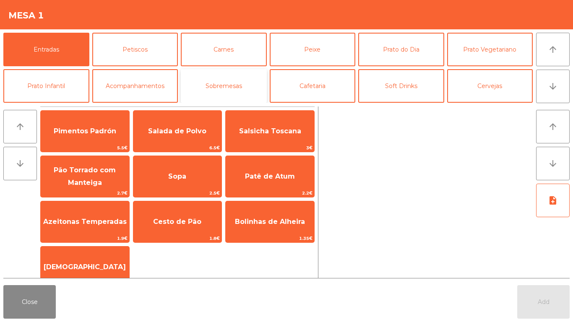
click at [237, 86] on button "Sobremesas" at bounding box center [224, 86] width 86 height 34
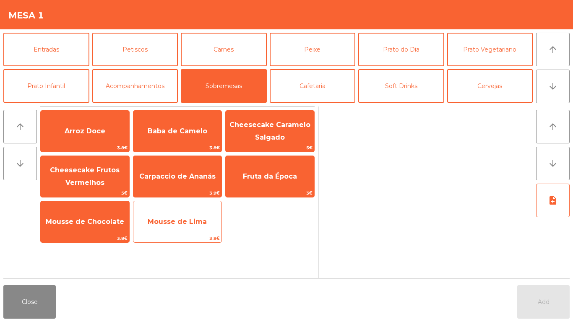
click at [181, 225] on span "Mousse de Lima" at bounding box center [177, 222] width 59 height 8
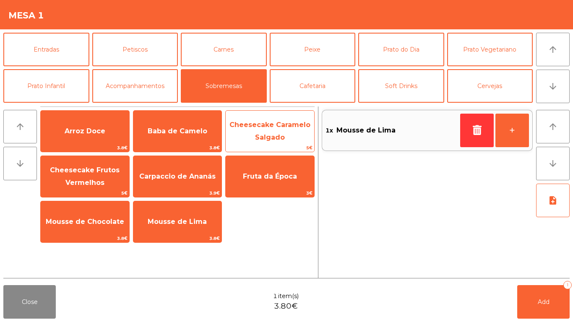
click at [281, 128] on span "Cheesecake Caramelo Salgado" at bounding box center [270, 131] width 81 height 21
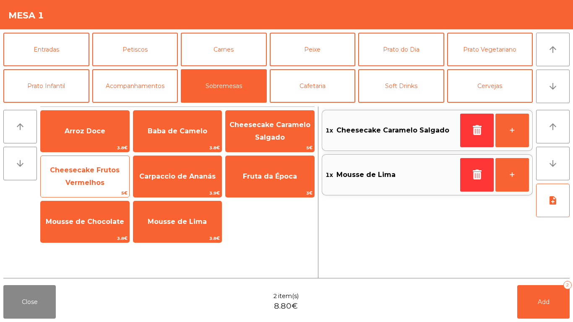
click at [91, 175] on span "Cheesecake Frutos Vermelhos" at bounding box center [85, 177] width 89 height 36
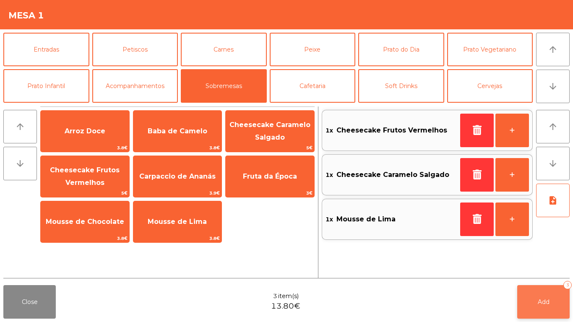
click at [541, 304] on span "Add" at bounding box center [544, 302] width 12 height 8
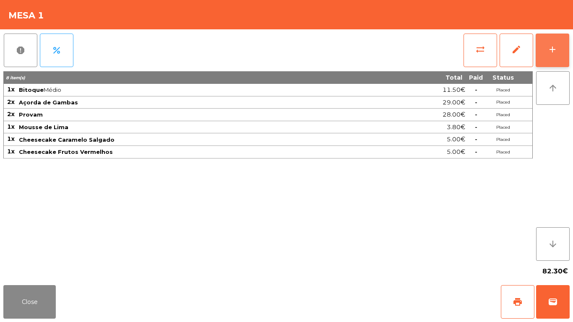
click at [567, 50] on button "add" at bounding box center [553, 51] width 34 height 34
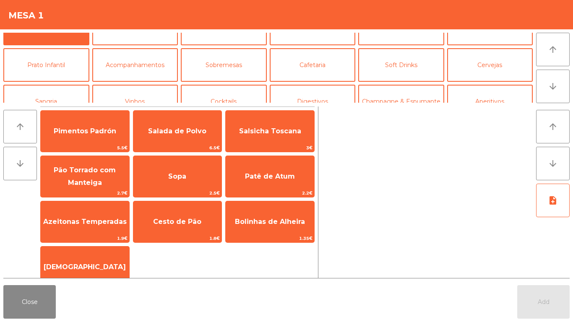
scroll to position [73, 0]
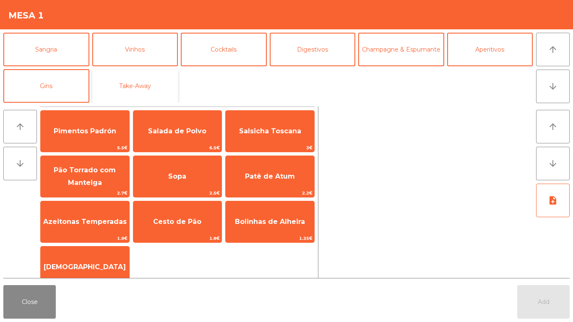
click at [149, 82] on button "Take-Away" at bounding box center [135, 86] width 86 height 34
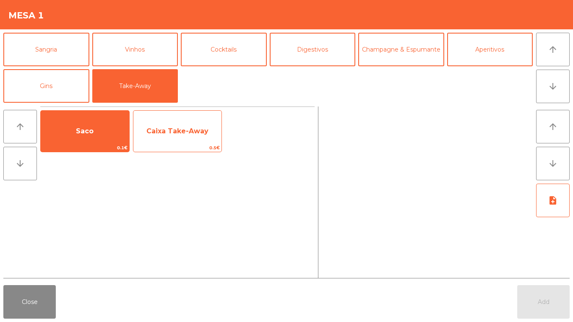
click at [174, 133] on span "Caixa Take-Away" at bounding box center [177, 131] width 62 height 8
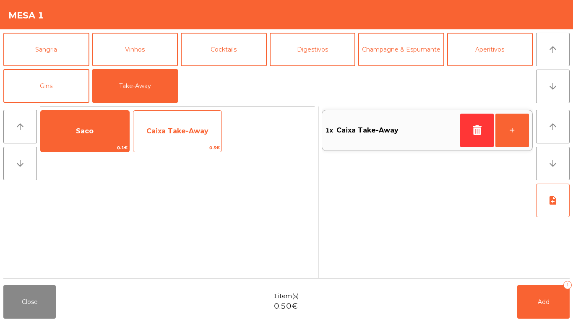
click at [190, 130] on span "Caixa Take-Away" at bounding box center [177, 131] width 62 height 8
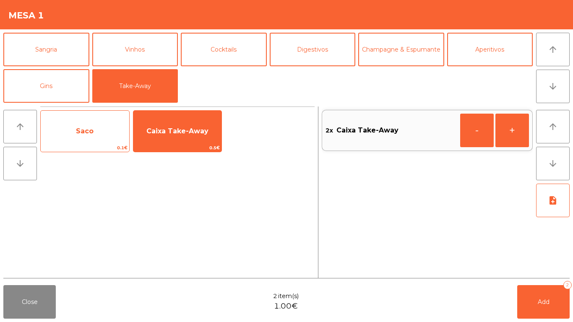
click at [91, 133] on span "Saco" at bounding box center [85, 131] width 18 height 8
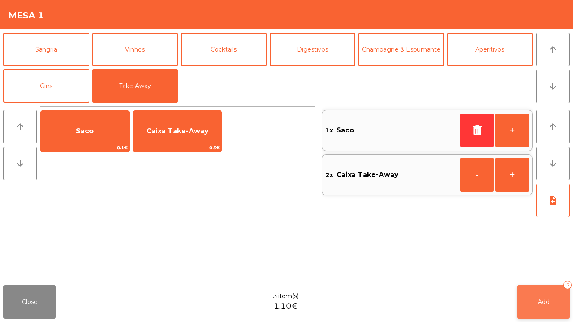
click at [540, 290] on button "Add 3" at bounding box center [543, 302] width 52 height 34
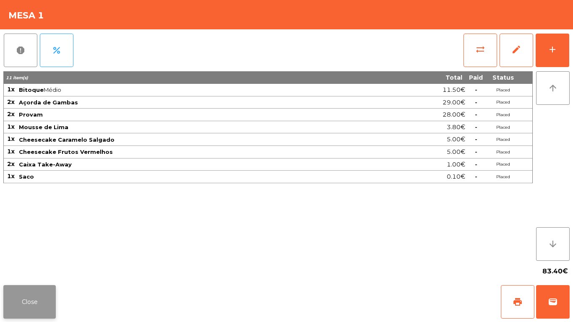
click at [40, 295] on button "Close" at bounding box center [29, 302] width 52 height 34
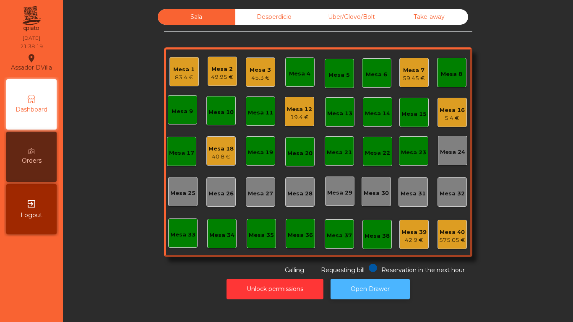
click at [386, 295] on button "Open Drawer" at bounding box center [370, 289] width 79 height 21
click at [168, 240] on div "Mesa 33" at bounding box center [182, 233] width 29 height 29
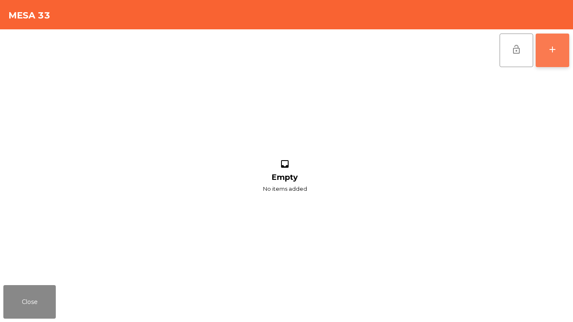
click at [562, 39] on button "add" at bounding box center [553, 51] width 34 height 34
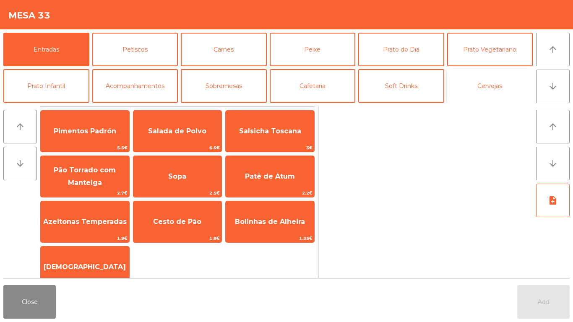
click at [501, 86] on button "Cervejas" at bounding box center [490, 86] width 86 height 34
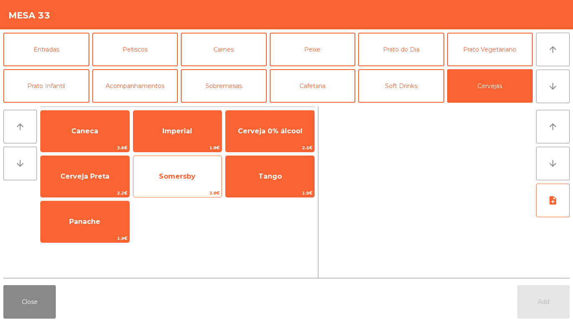
click at [192, 180] on span "Somersby" at bounding box center [177, 176] width 37 height 8
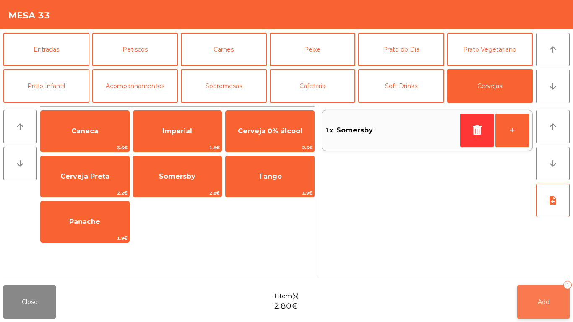
click at [533, 293] on button "Add 1" at bounding box center [543, 302] width 52 height 34
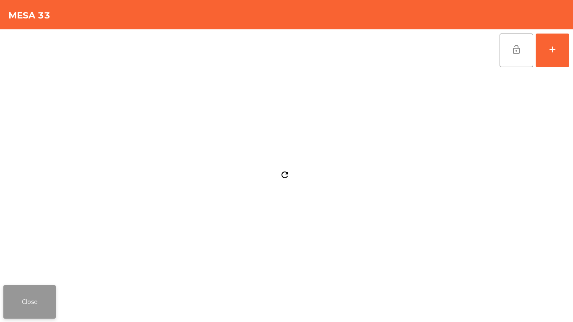
click at [14, 287] on button "Close" at bounding box center [29, 302] width 52 height 34
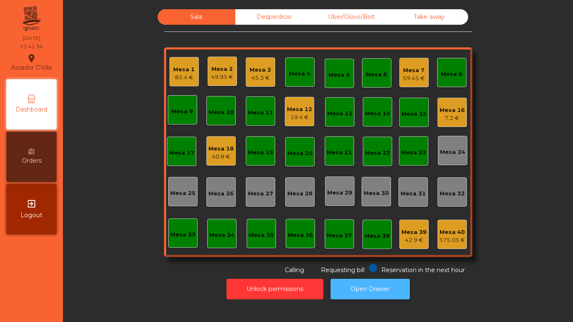
click at [358, 295] on button "Open Drawer" at bounding box center [370, 289] width 79 height 21
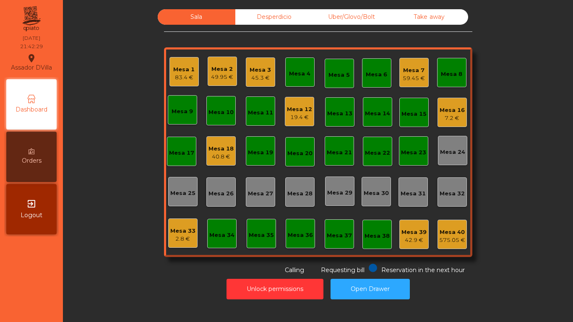
click at [164, 236] on div "Mesa 1 83.4 € Mesa 2 49.95 € Mesa 3 45.3 € Mesa 4 Mesa 5 Mesa 6 Mesa 7 59.45 € …" at bounding box center [318, 152] width 308 height 210
click at [182, 233] on div "Mesa 33" at bounding box center [182, 231] width 25 height 8
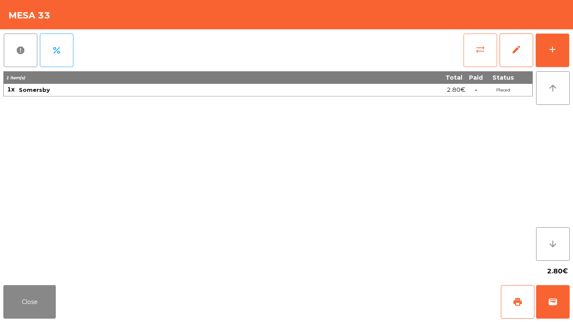
click at [477, 49] on span "sync_alt" at bounding box center [480, 49] width 10 height 10
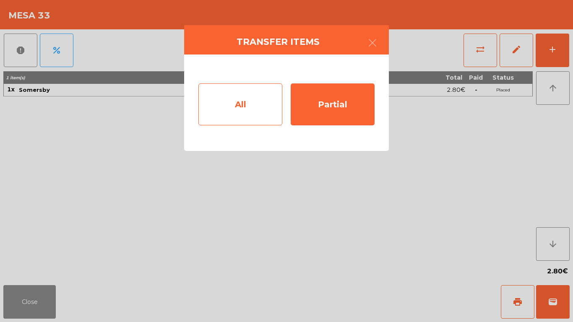
click at [265, 106] on div "All" at bounding box center [240, 105] width 84 height 42
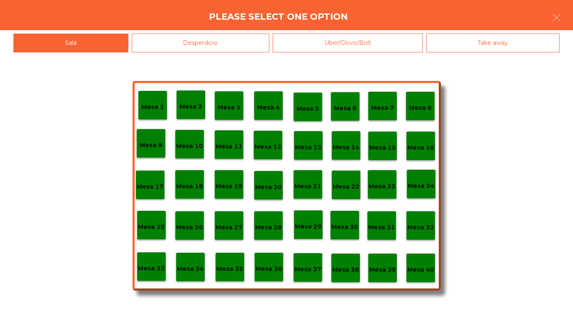
click at [425, 276] on div "Mesa 40" at bounding box center [420, 267] width 29 height 29
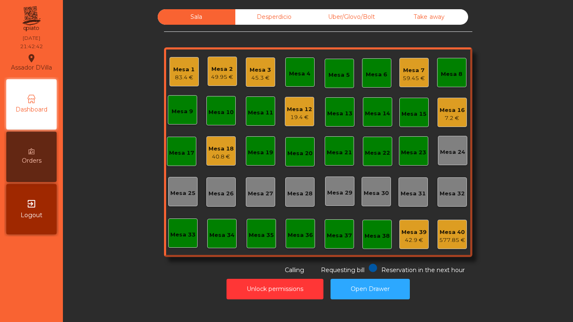
click at [229, 151] on div "Mesa 18" at bounding box center [221, 149] width 25 height 8
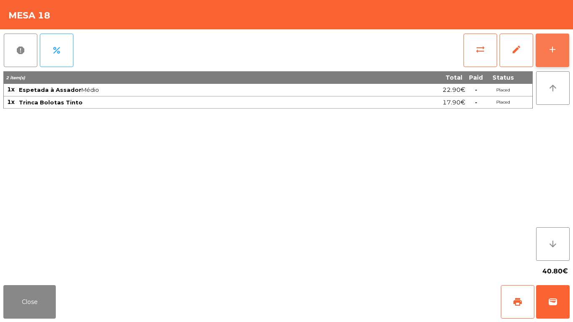
click at [550, 52] on div "add" at bounding box center [553, 49] width 10 height 10
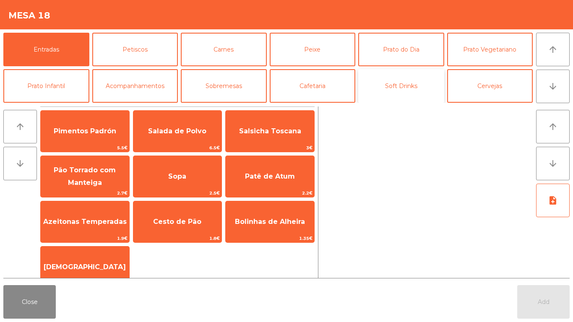
click at [415, 85] on button "Soft Drinks" at bounding box center [401, 86] width 86 height 34
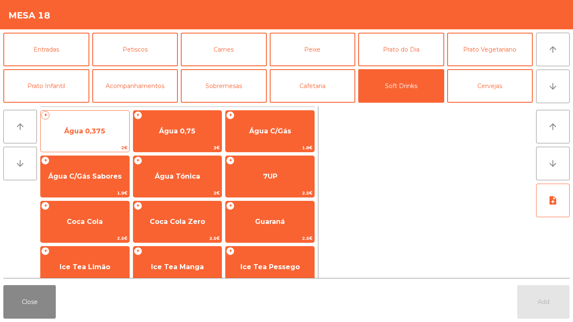
click at [118, 128] on span "Água 0,375" at bounding box center [85, 131] width 89 height 23
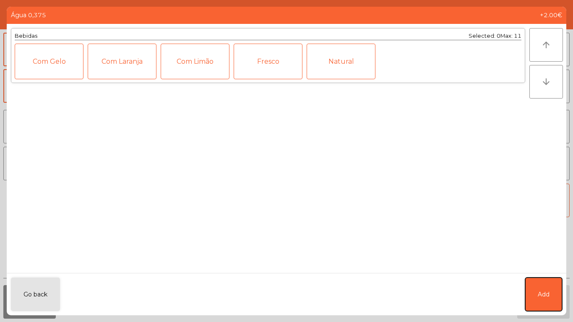
click at [547, 300] on button "Add" at bounding box center [543, 295] width 37 height 34
click at [547, 300] on span "Add" at bounding box center [544, 302] width 12 height 8
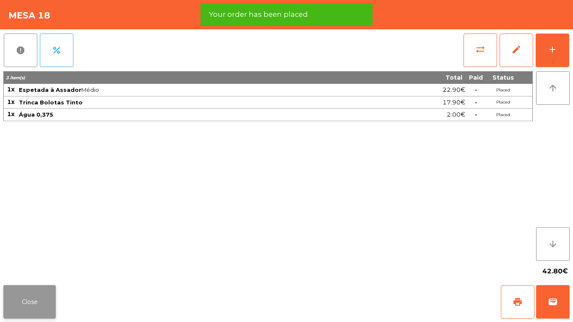
click at [28, 305] on button "Close" at bounding box center [29, 302] width 52 height 34
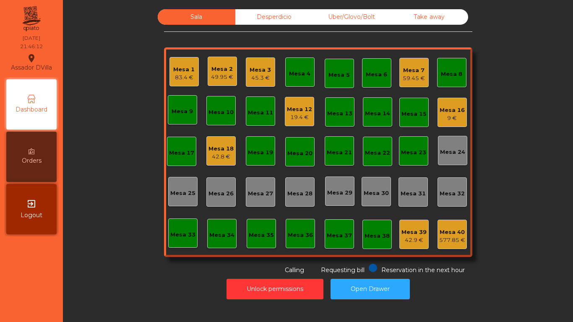
click at [246, 68] on div "Mesa 3 45.3 €" at bounding box center [260, 71] width 29 height 29
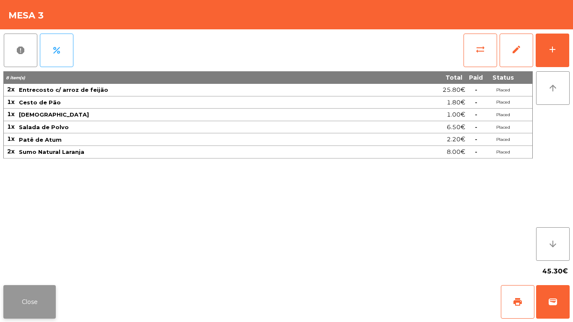
click at [18, 295] on button "Close" at bounding box center [29, 302] width 52 height 34
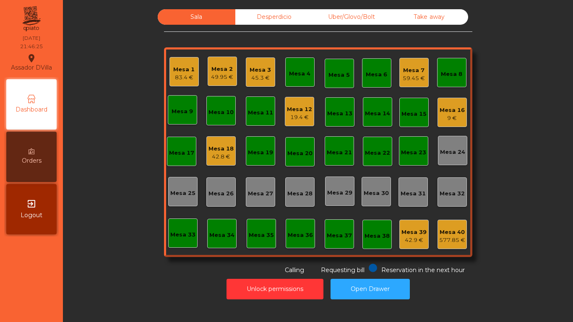
click at [220, 151] on div "Mesa 18" at bounding box center [221, 149] width 25 height 8
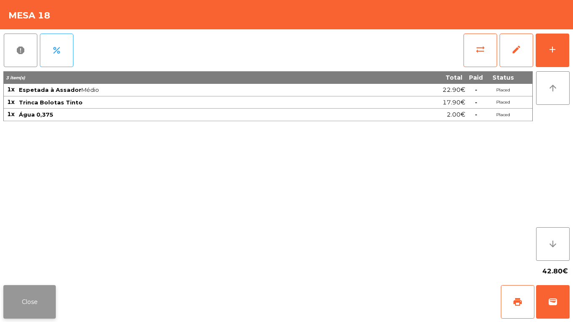
click at [28, 296] on button "Close" at bounding box center [29, 302] width 52 height 34
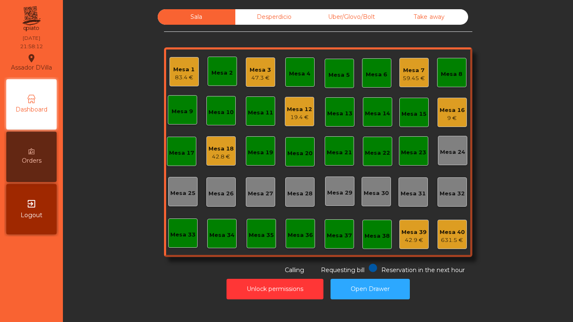
click at [411, 78] on div "59.45 €" at bounding box center [414, 78] width 22 height 8
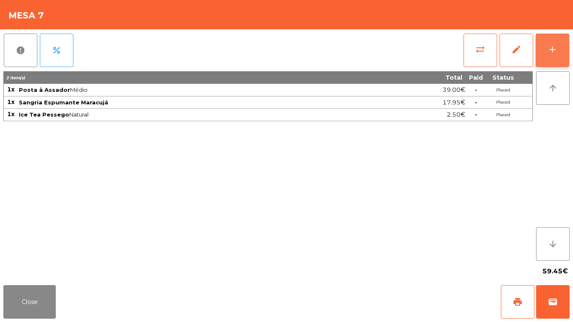
click at [564, 47] on button "add" at bounding box center [553, 51] width 34 height 34
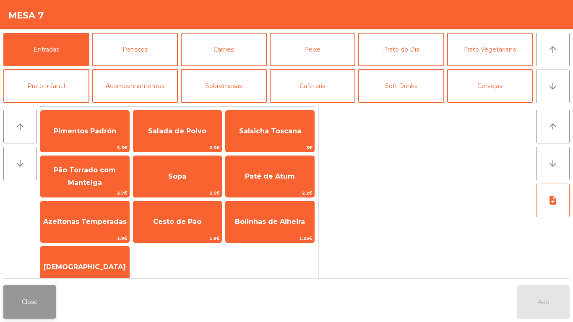
click at [38, 310] on button "Close" at bounding box center [29, 302] width 52 height 34
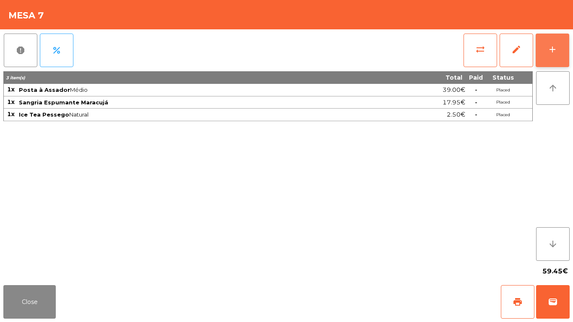
click at [554, 42] on button "add" at bounding box center [553, 51] width 34 height 34
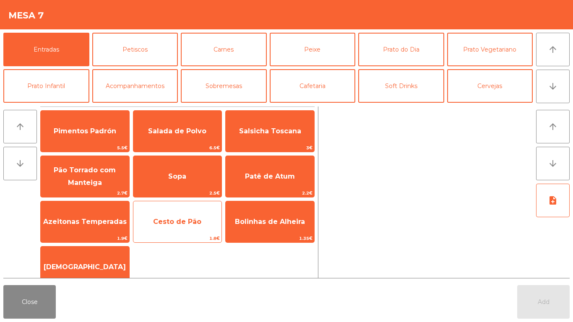
click at [172, 208] on div "Cesto de Pão 1.8€" at bounding box center [177, 222] width 89 height 42
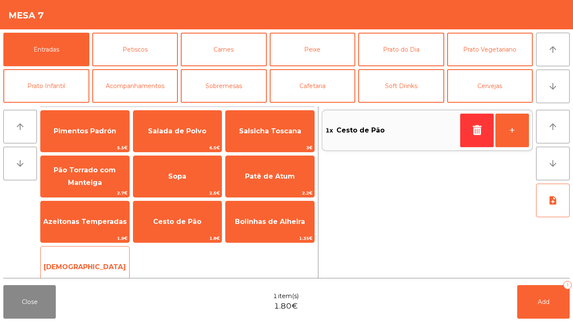
click at [83, 266] on span "[DEMOGRAPHIC_DATA]" at bounding box center [85, 267] width 82 height 8
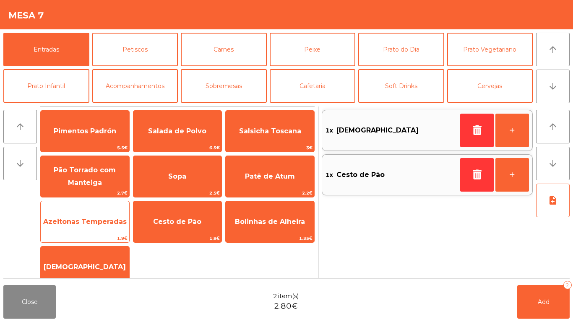
click at [94, 218] on span "Azeitonas Temperadas" at bounding box center [85, 222] width 84 height 8
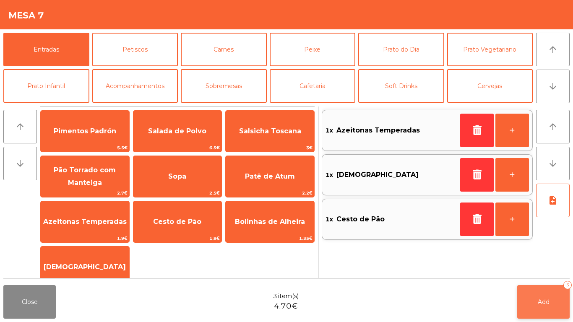
click at [542, 307] on button "Add 3" at bounding box center [543, 302] width 52 height 34
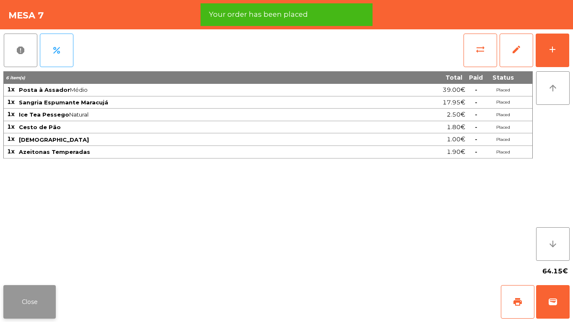
click at [34, 303] on button "Close" at bounding box center [29, 302] width 52 height 34
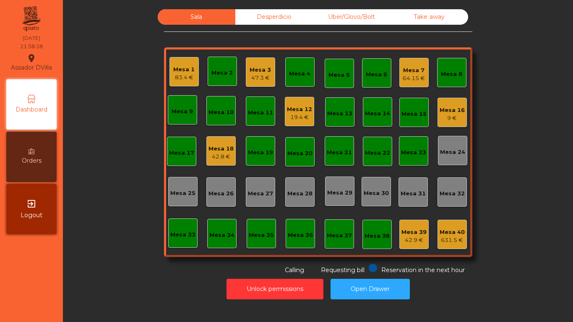
click at [221, 151] on div "Mesa 18" at bounding box center [221, 149] width 25 height 8
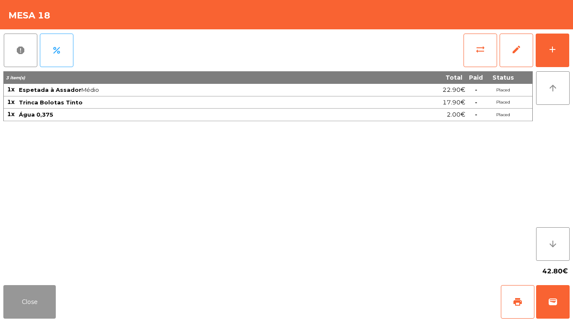
click at [49, 291] on button "Close" at bounding box center [29, 302] width 52 height 34
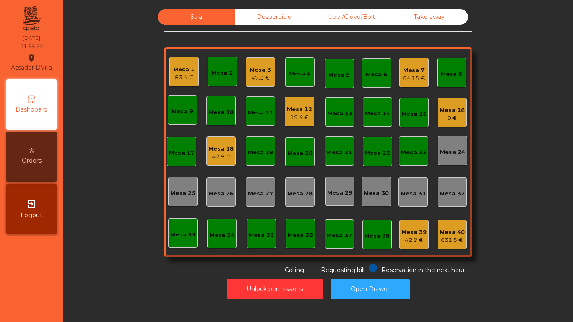
click at [42, 293] on nav "Assador DVilla location_on 30/08/2025 21:58:29 Dashboard Orders exit_to_app Log…" at bounding box center [31, 161] width 63 height 322
click at [412, 74] on div "Mesa 7" at bounding box center [414, 70] width 22 height 8
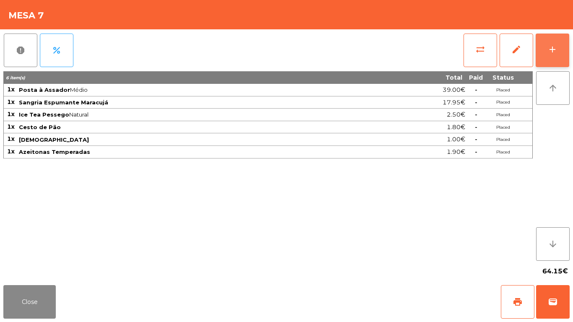
click at [553, 52] on div "add" at bounding box center [553, 49] width 10 height 10
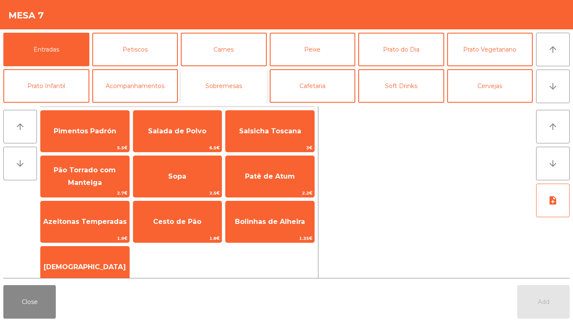
click at [242, 83] on button "Sobremesas" at bounding box center [224, 86] width 86 height 34
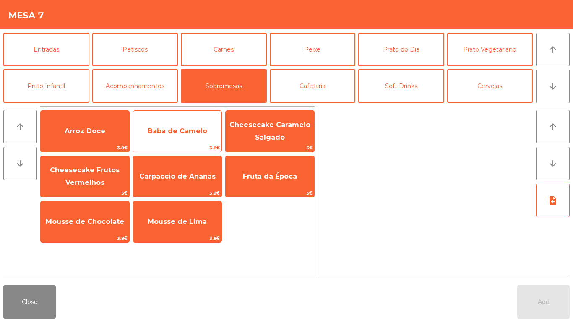
click at [150, 136] on span "Baba de Camelo" at bounding box center [177, 131] width 89 height 23
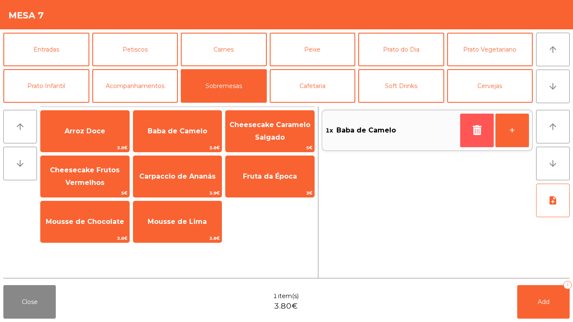
click at [475, 122] on button "button" at bounding box center [477, 131] width 34 height 34
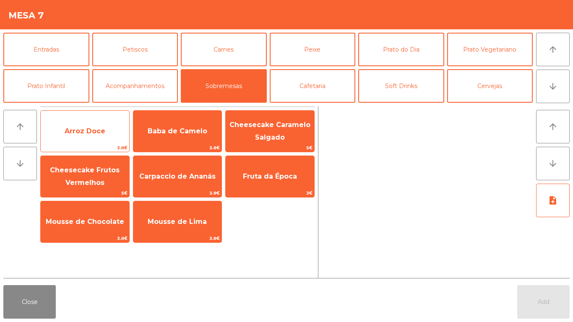
drag, startPoint x: 102, startPoint y: 170, endPoint x: 102, endPoint y: 149, distance: 20.6
click at [102, 170] on span "Cheesecake Frutos Vermelhos" at bounding box center [85, 176] width 70 height 21
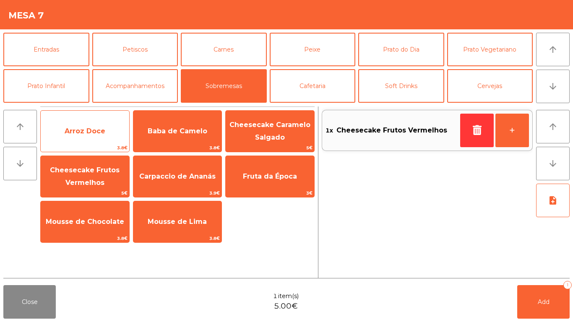
click at [100, 141] on span "Arroz Doce" at bounding box center [85, 131] width 89 height 23
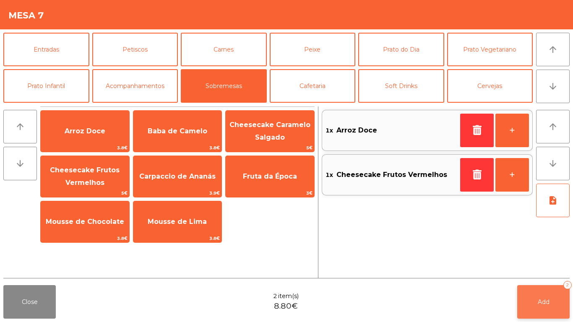
click at [555, 315] on button "Add 2" at bounding box center [543, 302] width 52 height 34
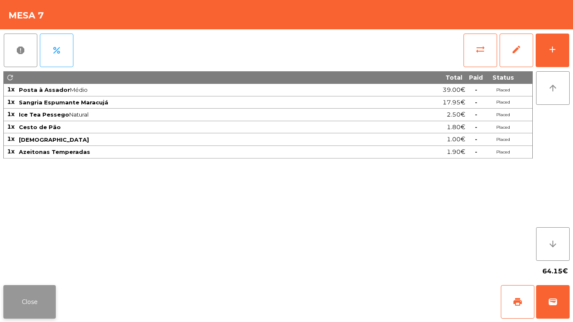
click at [20, 307] on button "Close" at bounding box center [29, 302] width 52 height 34
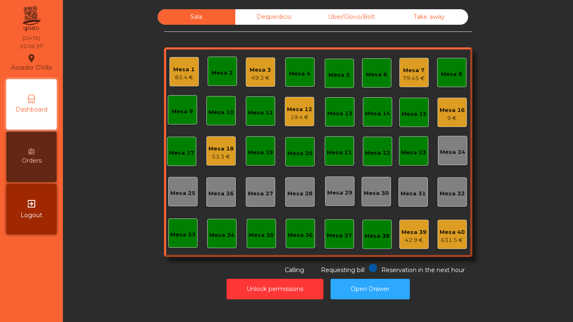
click at [470, 104] on div "Sala Desperdicio Uber/Glovo/Bolt Take away Mesa 1 83.4 € Mesa 2 Mesa 3 49.3 € M…" at bounding box center [318, 142] width 488 height 266
click at [462, 108] on div "Mesa 16 9 €" at bounding box center [452, 112] width 29 height 29
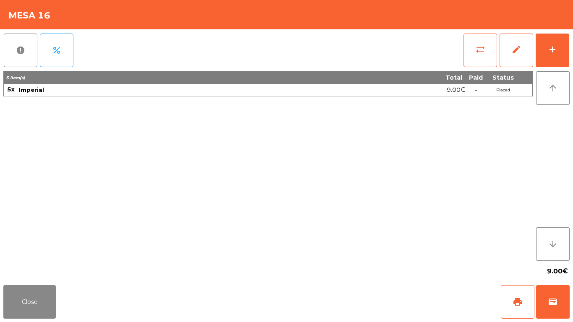
click at [571, 39] on div "report percent sync_alt edit add 5 item(s) Total Paid Status 5x Imperial 9.00€ …" at bounding box center [286, 155] width 573 height 253
click at [561, 49] on button "add" at bounding box center [553, 51] width 34 height 34
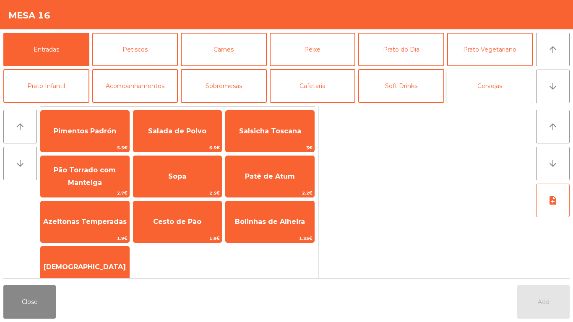
click at [490, 79] on button "Cervejas" at bounding box center [490, 86] width 86 height 34
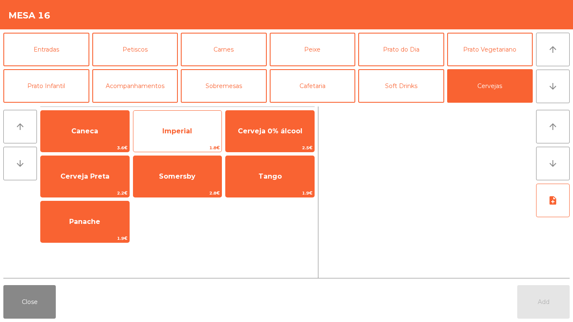
click at [177, 132] on span "Imperial" at bounding box center [177, 131] width 30 height 8
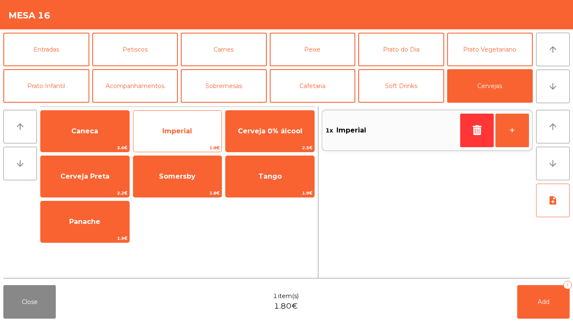
click at [176, 123] on span "Imperial" at bounding box center [177, 131] width 89 height 23
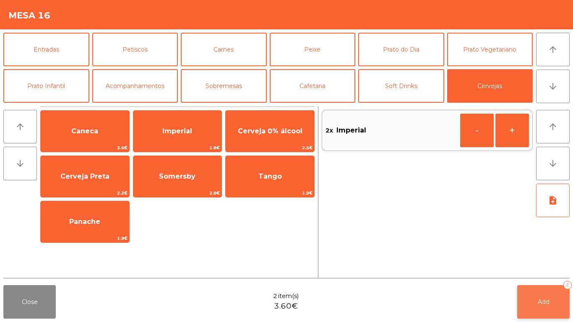
click at [531, 301] on button "Add 2" at bounding box center [543, 302] width 52 height 34
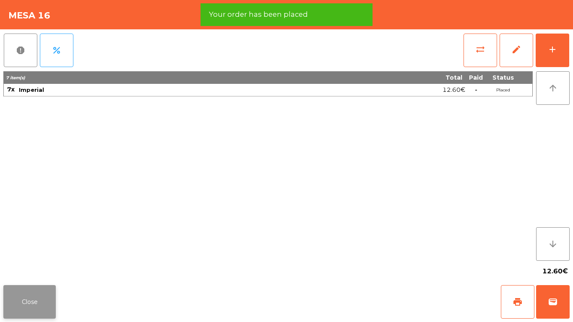
click at [12, 296] on button "Close" at bounding box center [29, 302] width 52 height 34
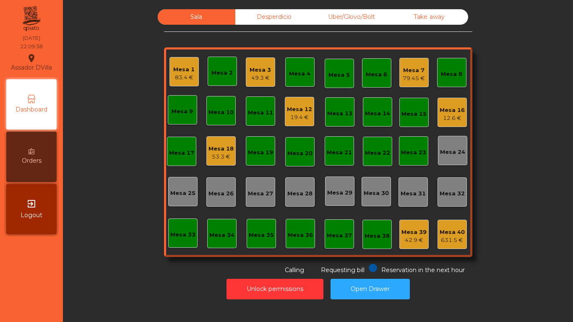
click at [460, 105] on div "Mesa 16 12.6 €" at bounding box center [452, 113] width 25 height 20
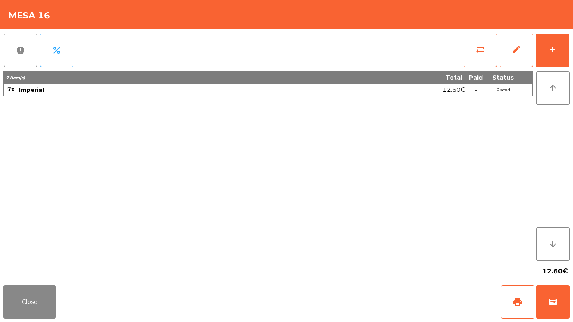
click at [571, 55] on div "report percent sync_alt edit add 7 item(s) Total Paid Status 7x Imperial 12.60€…" at bounding box center [286, 155] width 573 height 253
click at [563, 39] on button "add" at bounding box center [553, 51] width 34 height 34
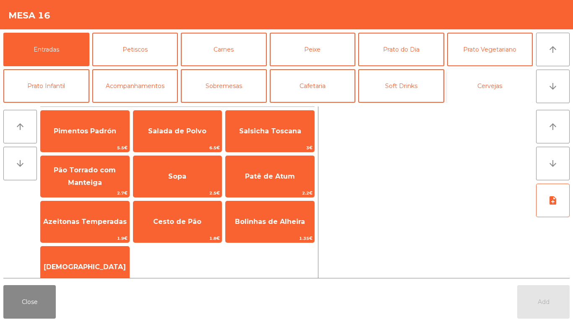
click at [475, 87] on button "Cervejas" at bounding box center [490, 86] width 86 height 34
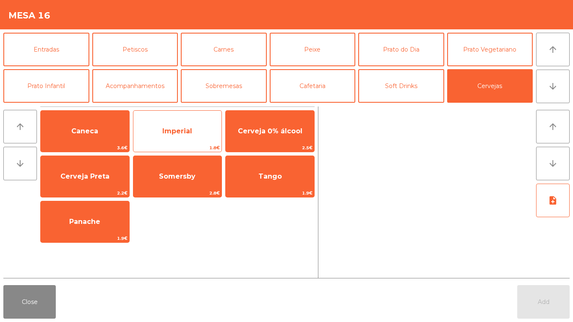
click at [184, 130] on span "Imperial" at bounding box center [177, 131] width 30 height 8
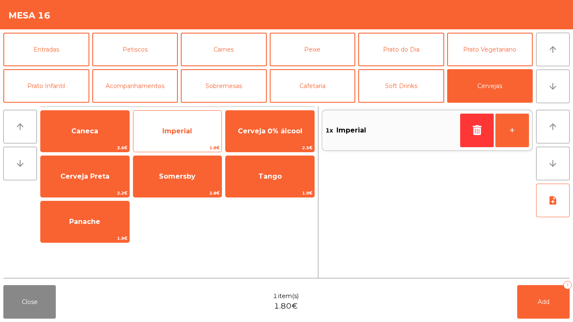
click at [182, 138] on span "Imperial" at bounding box center [177, 131] width 89 height 23
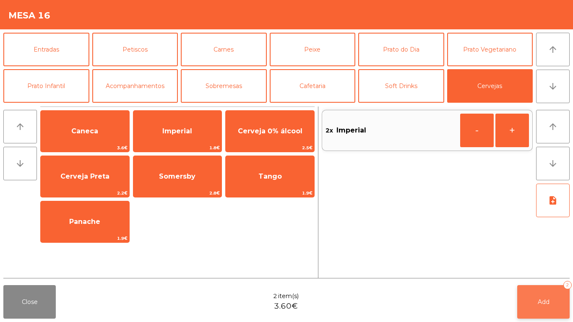
click at [550, 295] on button "Add 2" at bounding box center [543, 302] width 52 height 34
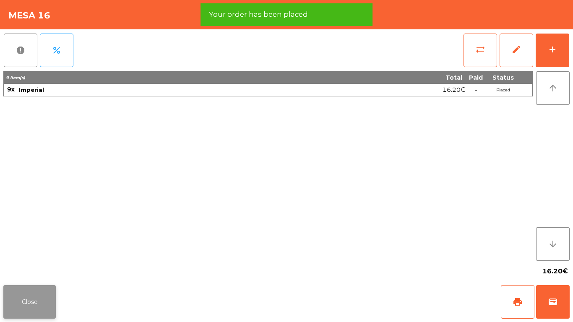
click at [40, 306] on button "Close" at bounding box center [29, 302] width 52 height 34
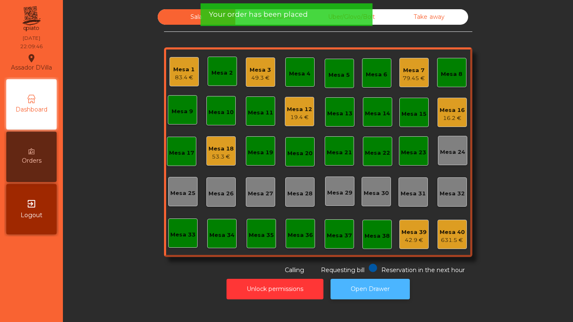
click at [381, 295] on button "Open Drawer" at bounding box center [370, 289] width 79 height 21
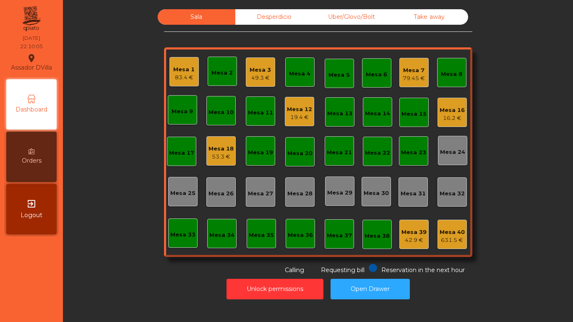
click at [454, 116] on div "16.2 €" at bounding box center [452, 118] width 25 height 8
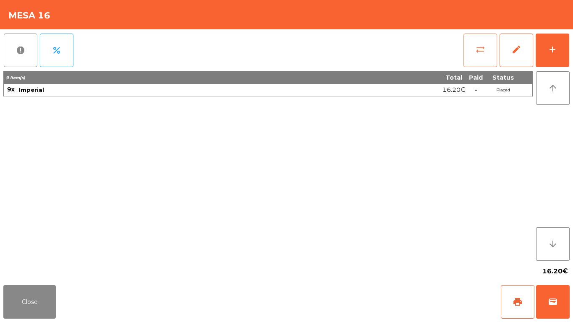
click at [475, 40] on button "sync_alt" at bounding box center [481, 51] width 34 height 34
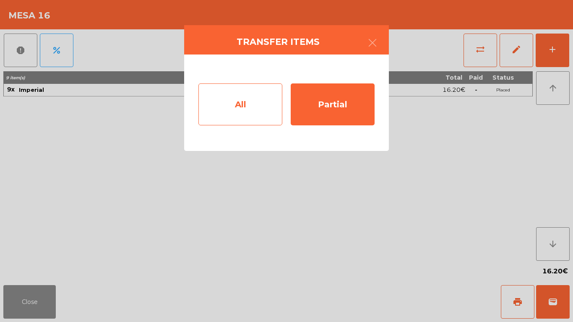
click at [238, 101] on div "All" at bounding box center [240, 105] width 84 height 42
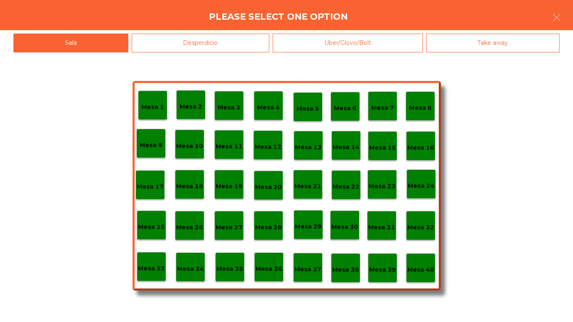
click at [355, 267] on p "Mesa 38" at bounding box center [345, 270] width 27 height 10
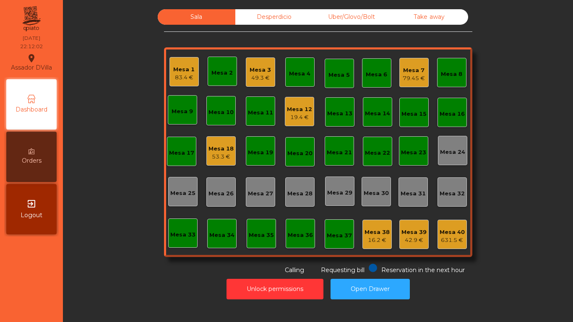
click at [416, 71] on div "Mesa 7" at bounding box center [414, 70] width 22 height 8
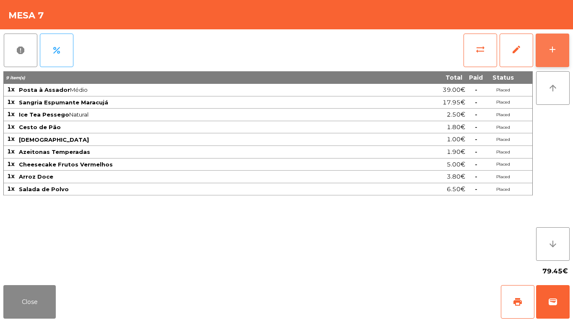
click at [565, 50] on button "add" at bounding box center [553, 51] width 34 height 34
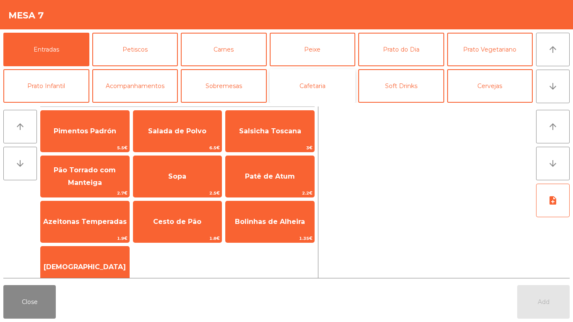
click at [331, 87] on button "Cafetaria" at bounding box center [313, 86] width 86 height 34
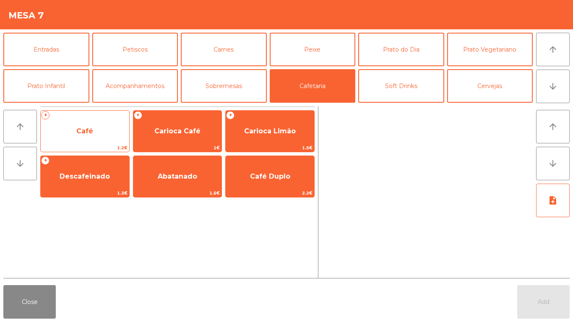
click at [95, 125] on span "Café" at bounding box center [85, 131] width 89 height 23
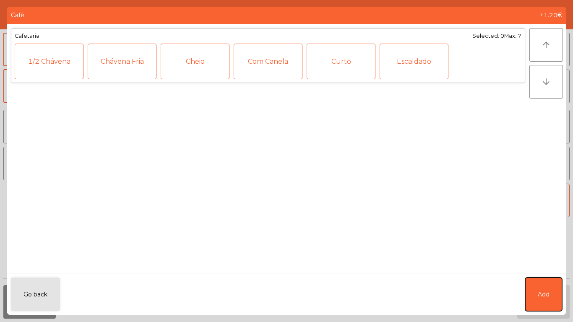
click at [541, 289] on button "Add" at bounding box center [543, 295] width 37 height 34
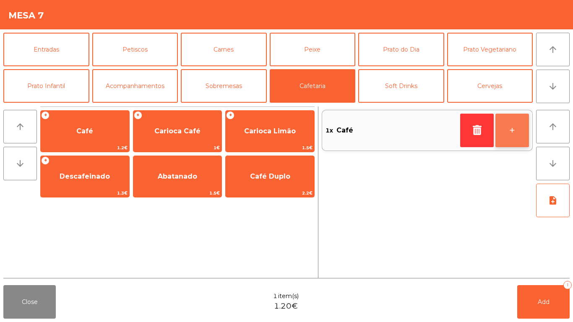
click at [516, 131] on button "+" at bounding box center [513, 131] width 34 height 34
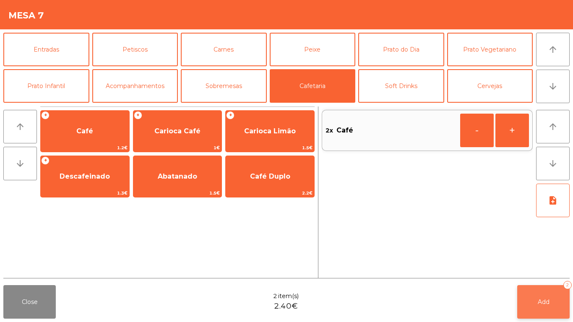
click at [548, 298] on button "Add 2" at bounding box center [543, 302] width 52 height 34
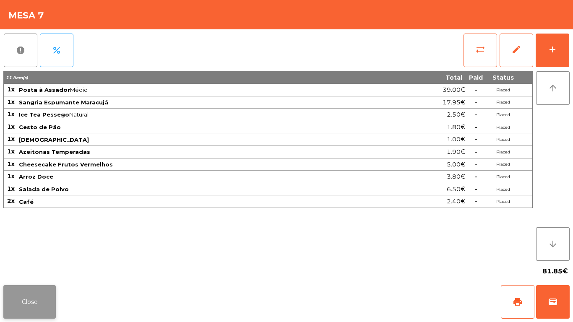
click at [29, 293] on button "Close" at bounding box center [29, 302] width 52 height 34
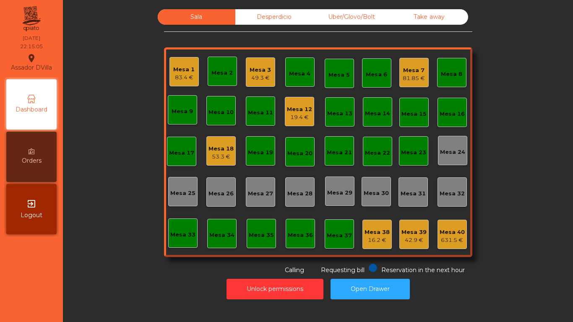
click at [454, 227] on div "Mesa 40 631.5 €" at bounding box center [452, 235] width 25 height 20
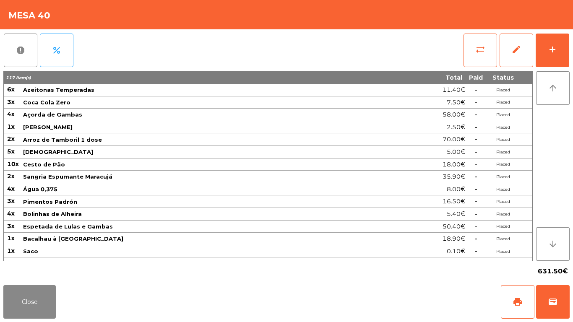
click at [573, 41] on div "report percent sync_alt edit add 117 item(s) Total Paid Status 6x Azeitonas Tem…" at bounding box center [286, 155] width 573 height 253
click at [548, 52] on div "add" at bounding box center [553, 49] width 10 height 10
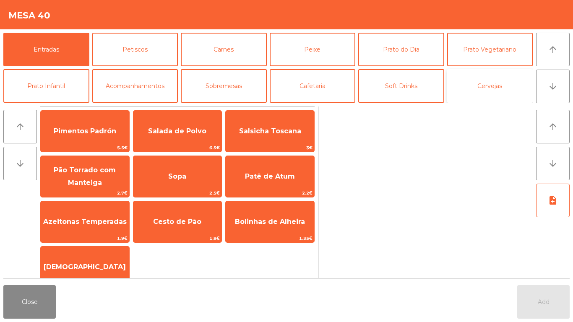
click at [514, 83] on button "Cervejas" at bounding box center [490, 86] width 86 height 34
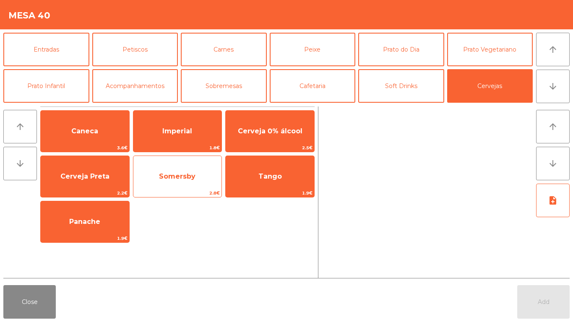
click at [181, 177] on span "Somersby" at bounding box center [177, 176] width 37 height 8
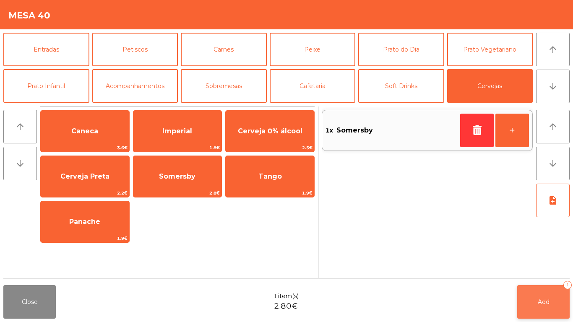
click at [530, 296] on button "Add 1" at bounding box center [543, 302] width 52 height 34
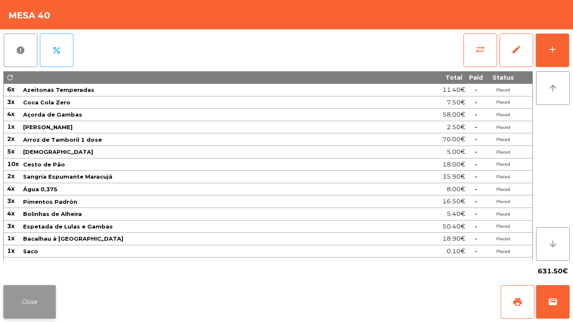
click at [34, 292] on button "Close" at bounding box center [29, 302] width 52 height 34
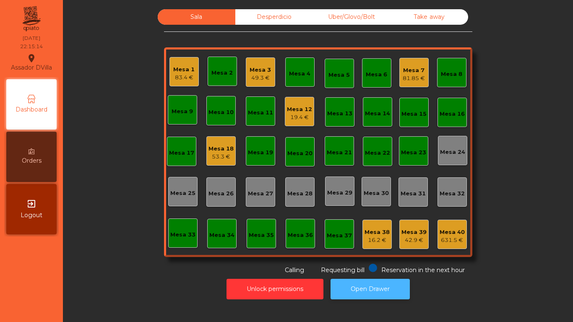
click at [378, 282] on button "Open Drawer" at bounding box center [370, 289] width 79 height 21
click at [258, 69] on div "Mesa 3" at bounding box center [260, 70] width 21 height 8
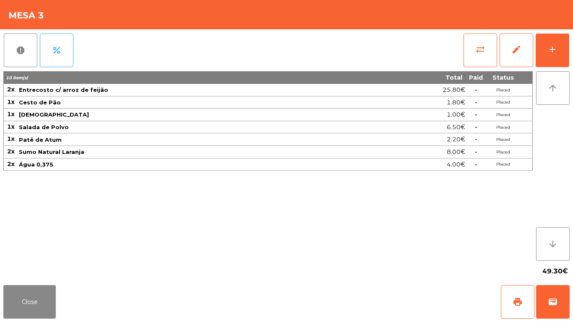
click at [573, 39] on div "report percent sync_alt edit add 10 item(s) Total Paid Status 2x Entrecosto c/ …" at bounding box center [286, 155] width 573 height 253
click at [562, 47] on button "add" at bounding box center [553, 51] width 34 height 34
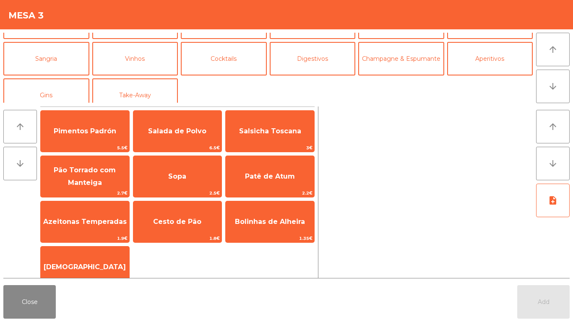
scroll to position [71, 0]
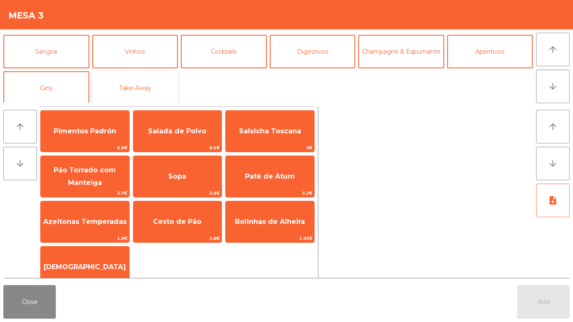
click at [141, 82] on button "Take-Away" at bounding box center [135, 88] width 86 height 34
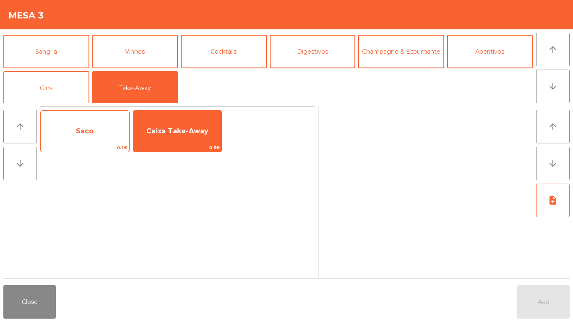
click at [87, 120] on span "Saco" at bounding box center [85, 131] width 89 height 23
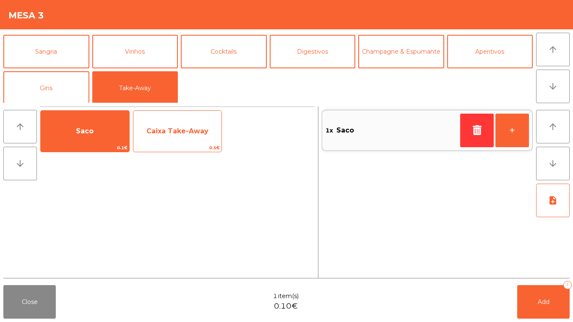
click at [170, 119] on div "Caixa Take-Away 0.5€" at bounding box center [177, 131] width 89 height 42
click at [178, 133] on span "Caixa Take-Away" at bounding box center [177, 131] width 62 height 8
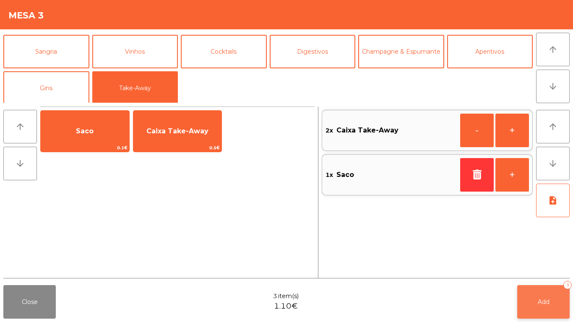
click at [543, 300] on span "Add" at bounding box center [544, 302] width 12 height 8
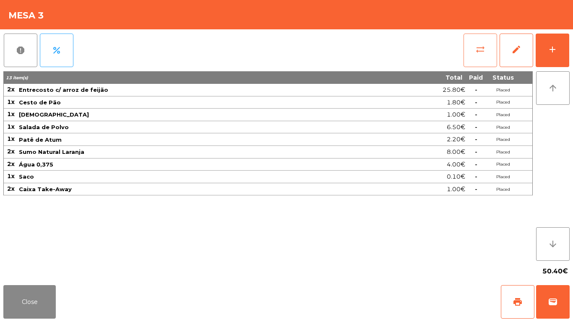
click at [488, 53] on button "sync_alt" at bounding box center [481, 51] width 34 height 34
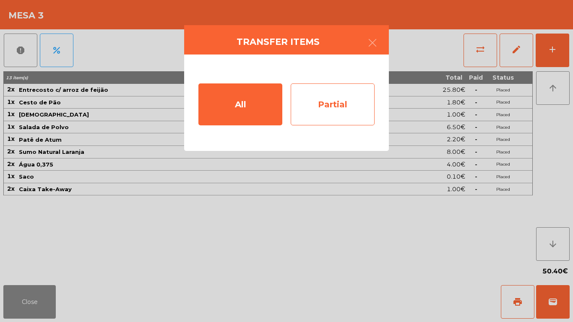
click at [351, 110] on div "Partial" at bounding box center [333, 105] width 84 height 42
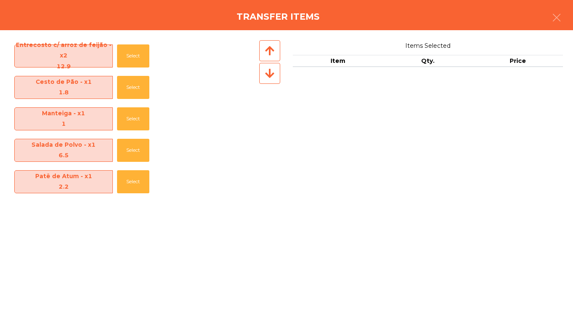
click at [70, 157] on div "6.5" at bounding box center [64, 155] width 98 height 11
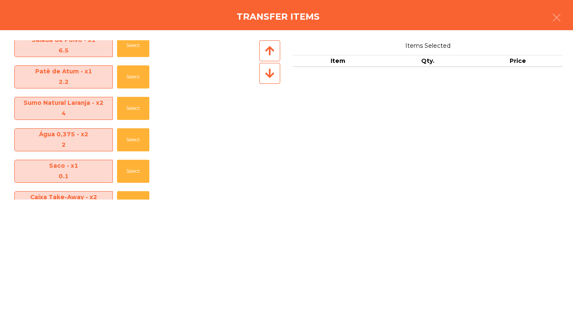
scroll to position [124, 0]
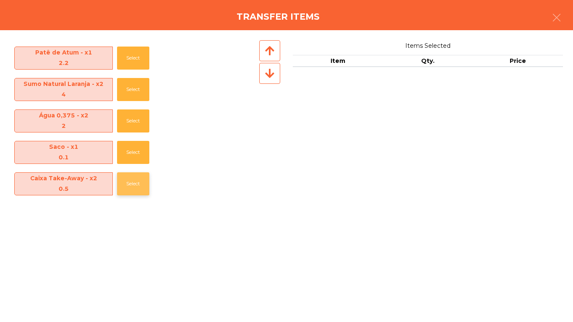
click at [129, 184] on button "Select" at bounding box center [133, 183] width 32 height 23
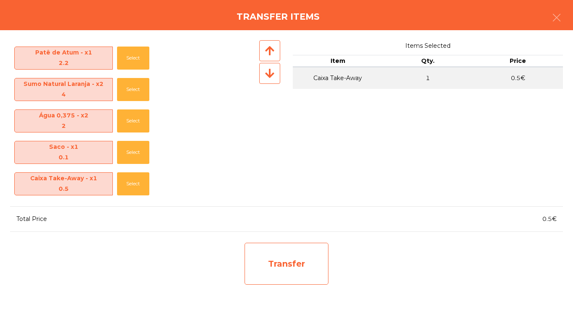
click at [273, 265] on div "Transfer" at bounding box center [287, 264] width 84 height 42
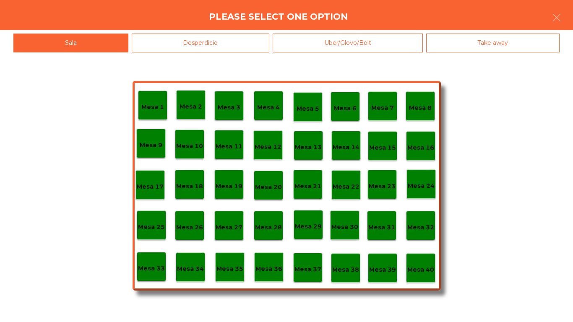
click at [188, 38] on div "Desperdicio" at bounding box center [201, 43] width 138 height 19
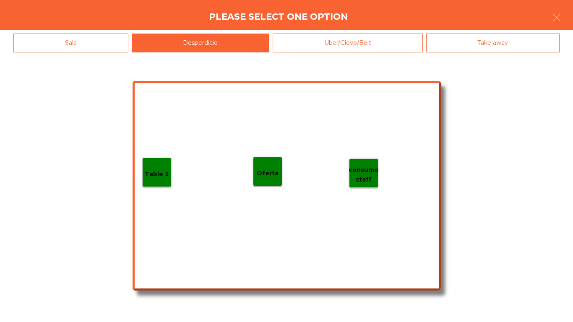
click at [143, 168] on div "Table 1" at bounding box center [156, 172] width 29 height 29
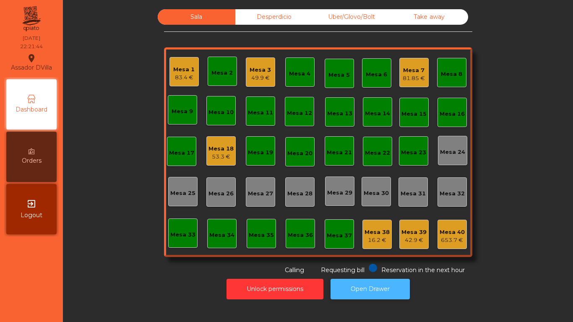
click at [379, 283] on button "Open Drawer" at bounding box center [370, 289] width 79 height 21
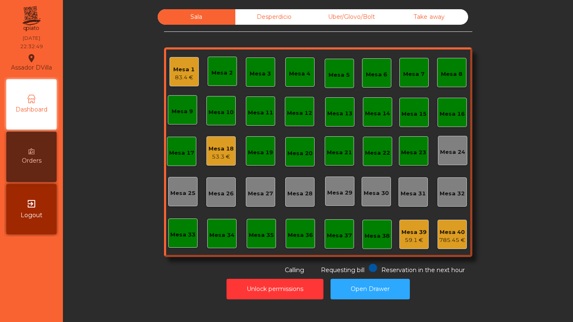
click at [215, 154] on div "53.3 €" at bounding box center [221, 157] width 25 height 8
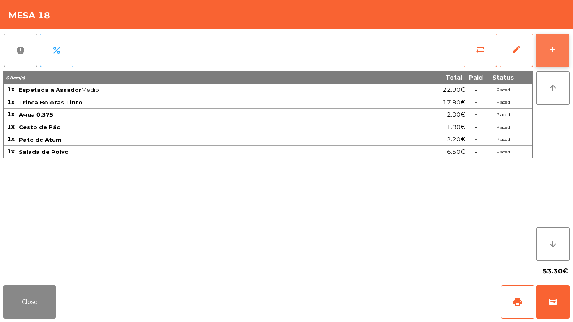
click at [561, 50] on button "add" at bounding box center [553, 51] width 34 height 34
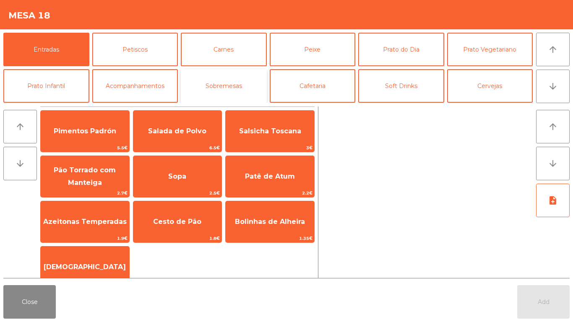
click at [235, 76] on button "Sobremesas" at bounding box center [224, 86] width 86 height 34
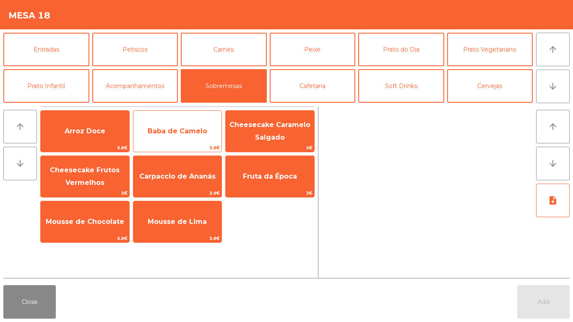
click at [174, 129] on span "Baba de Camelo" at bounding box center [178, 131] width 60 height 8
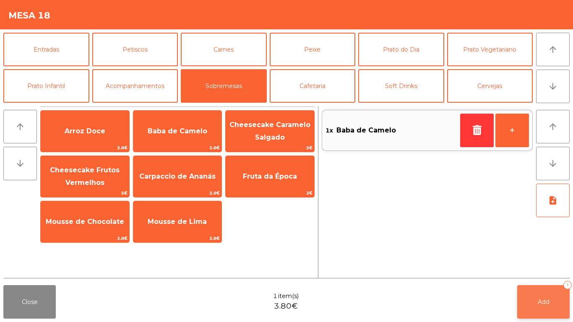
click at [553, 291] on button "Add 1" at bounding box center [543, 302] width 52 height 34
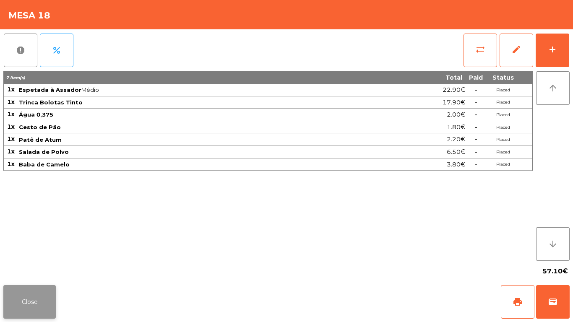
click at [37, 294] on button "Close" at bounding box center [29, 302] width 52 height 34
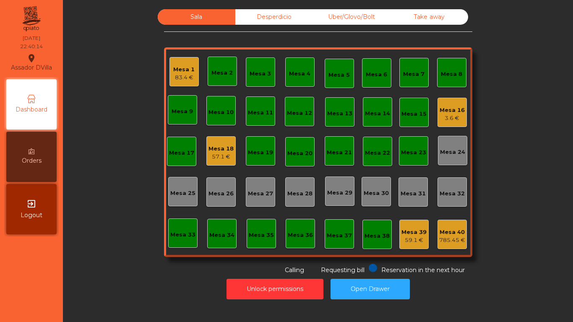
click at [226, 164] on div "Mesa 18 57.1 €" at bounding box center [220, 150] width 29 height 29
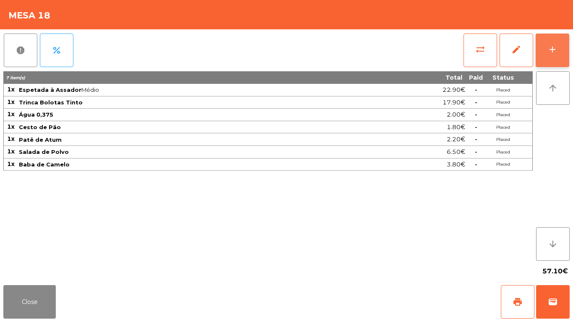
click at [554, 38] on button "add" at bounding box center [553, 51] width 34 height 34
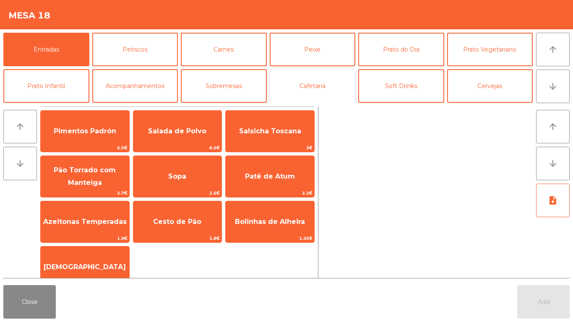
click at [304, 78] on button "Cafetaria" at bounding box center [313, 86] width 86 height 34
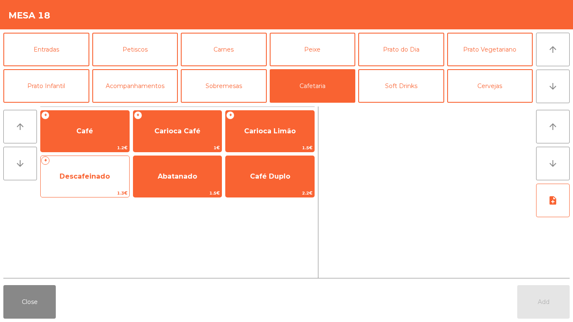
click at [70, 183] on span "Descafeinado" at bounding box center [85, 176] width 89 height 23
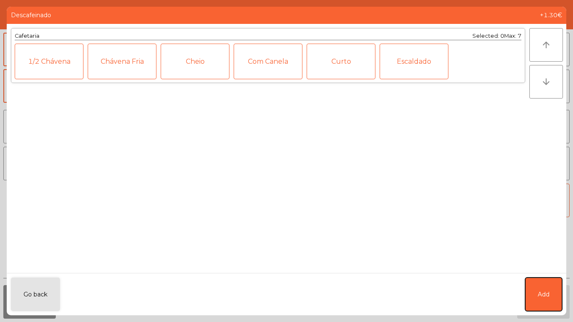
click at [550, 279] on button "Add" at bounding box center [543, 295] width 37 height 34
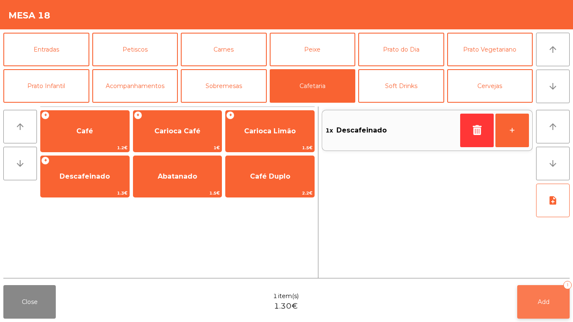
click at [544, 294] on button "Add 1" at bounding box center [543, 302] width 52 height 34
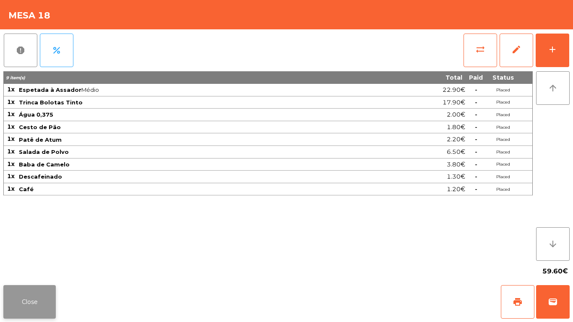
click at [37, 300] on button "Close" at bounding box center [29, 302] width 52 height 34
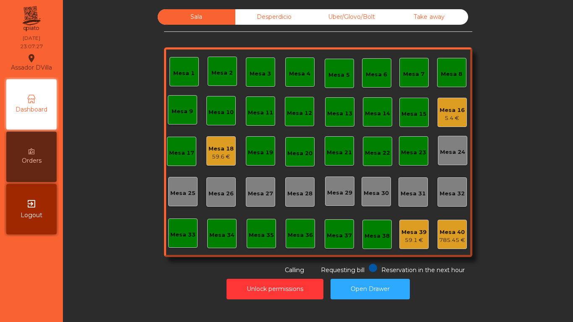
click at [352, 272] on span "Requesting bill" at bounding box center [343, 270] width 44 height 8
click at [376, 285] on button "Open Drawer" at bounding box center [370, 289] width 79 height 21
click at [217, 148] on div "Mesa 18" at bounding box center [221, 149] width 25 height 8
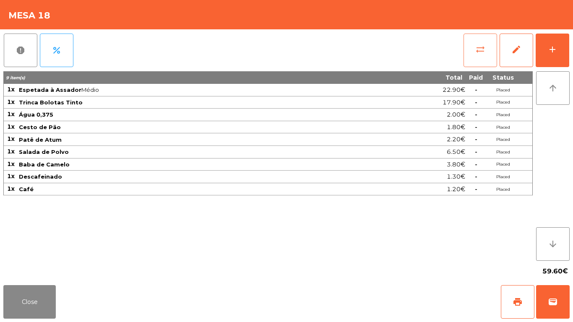
click at [488, 49] on button "sync_alt" at bounding box center [481, 51] width 34 height 34
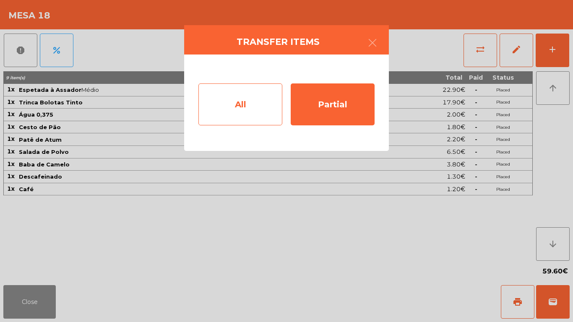
click at [254, 107] on div "All" at bounding box center [240, 105] width 84 height 42
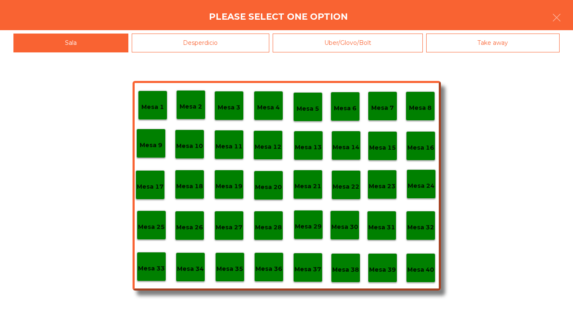
click at [424, 267] on p "Mesa 40" at bounding box center [420, 270] width 27 height 10
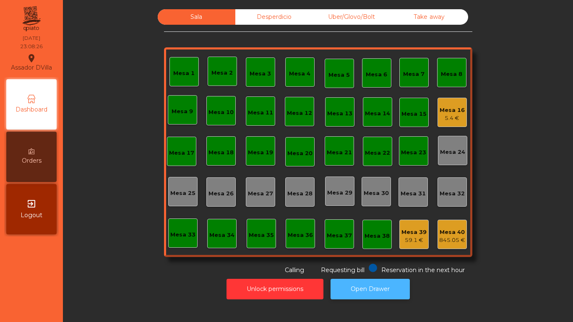
click at [386, 296] on button "Open Drawer" at bounding box center [370, 289] width 79 height 21
drag, startPoint x: 66, startPoint y: 322, endPoint x: 459, endPoint y: 104, distance: 448.9
click at [505, 81] on div "Sala Desperdicio Uber/Glovo/Bolt Take away Mesa 1 Mesa 2 [GEOGRAPHIC_DATA] 4 [G…" at bounding box center [318, 142] width 488 height 266
click at [453, 108] on div "Mesa 16" at bounding box center [452, 110] width 25 height 8
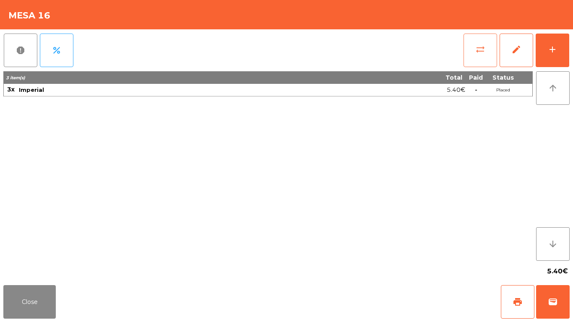
click at [479, 44] on button "sync_alt" at bounding box center [481, 51] width 34 height 34
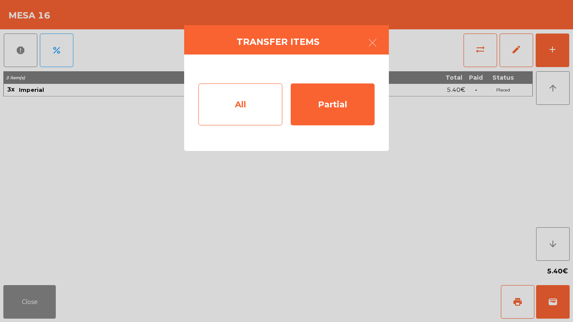
click at [209, 104] on div "All" at bounding box center [240, 105] width 84 height 42
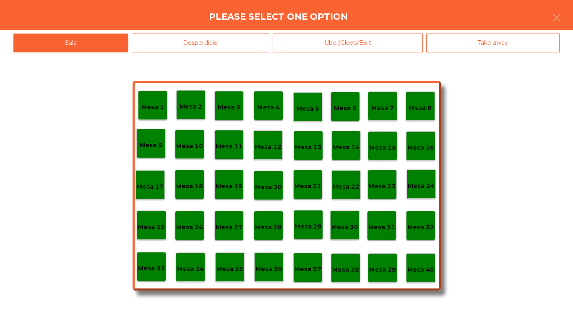
click at [427, 269] on p "Mesa 40" at bounding box center [420, 270] width 27 height 10
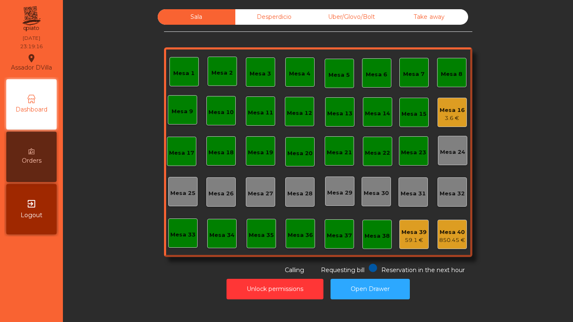
click at [504, 269] on div "Sala Desperdicio Uber/Glovo/Bolt Take away Mesa 1 Mesa 2 [GEOGRAPHIC_DATA] 4 [G…" at bounding box center [318, 142] width 488 height 266
drag, startPoint x: 491, startPoint y: 192, endPoint x: 380, endPoint y: 287, distance: 145.8
click at [380, 287] on button "Open Drawer" at bounding box center [370, 289] width 79 height 21
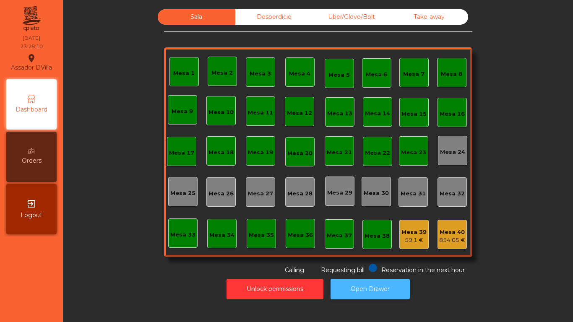
click at [375, 292] on button "Open Drawer" at bounding box center [370, 289] width 79 height 21
click at [368, 282] on button "Open Drawer" at bounding box center [370, 289] width 79 height 21
click at [381, 281] on button "Open Drawer" at bounding box center [370, 289] width 79 height 21
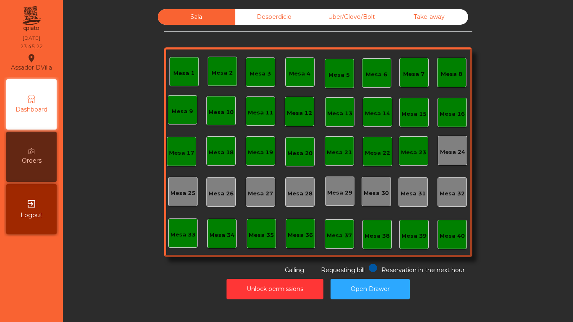
click at [561, 245] on div "Sala Desperdicio Uber/Glovo/Bolt Take away Mesa 1 Mesa 2 Mesa 3 [GEOGRAPHIC_DAT…" at bounding box center [318, 156] width 500 height 295
click at [255, 285] on button "Unlock permissions" at bounding box center [275, 289] width 97 height 21
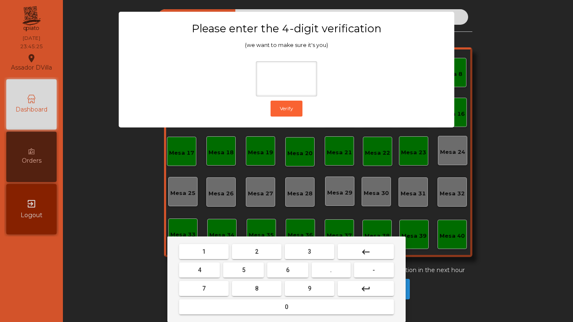
click at [256, 252] on span "2" at bounding box center [256, 251] width 3 height 7
click at [204, 272] on button "4" at bounding box center [199, 270] width 41 height 15
drag, startPoint x: 295, startPoint y: 271, endPoint x: 307, endPoint y: 291, distance: 23.8
click at [295, 271] on button "6" at bounding box center [287, 270] width 41 height 15
click at [308, 291] on button "9" at bounding box center [310, 288] width 50 height 15
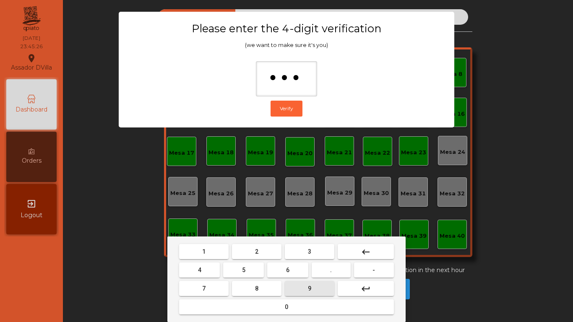
type input "****"
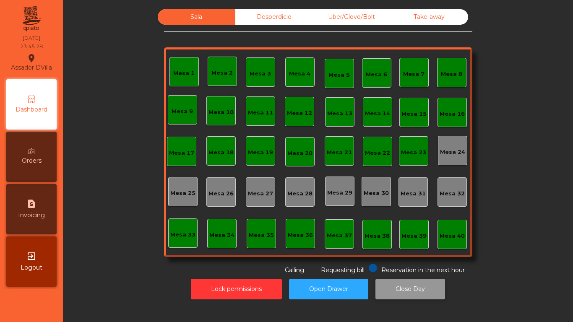
click at [383, 290] on button "Close Day" at bounding box center [411, 289] width 70 height 21
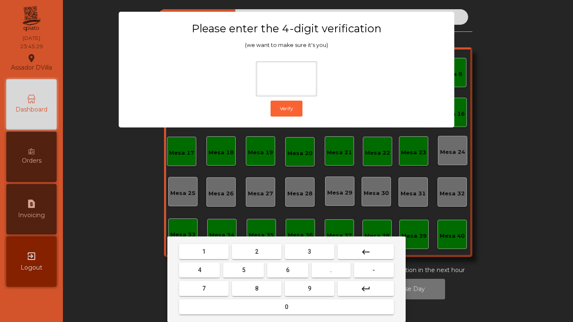
click at [260, 250] on button "2" at bounding box center [257, 251] width 50 height 15
click at [202, 269] on button "4" at bounding box center [199, 270] width 41 height 15
drag, startPoint x: 285, startPoint y: 268, endPoint x: 290, endPoint y: 274, distance: 7.8
click at [290, 274] on button "6" at bounding box center [287, 270] width 41 height 15
click at [303, 284] on button "9" at bounding box center [310, 288] width 50 height 15
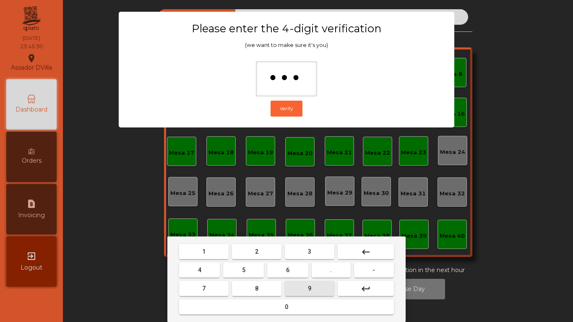
type input "****"
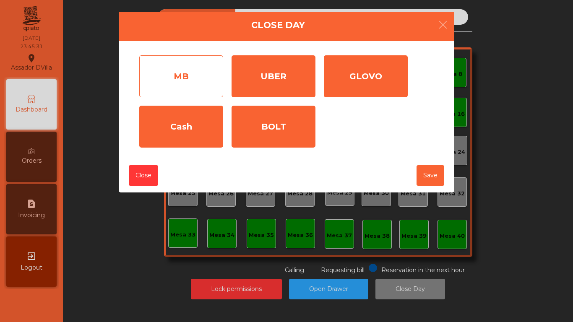
click at [203, 84] on div "MB" at bounding box center [181, 76] width 84 height 42
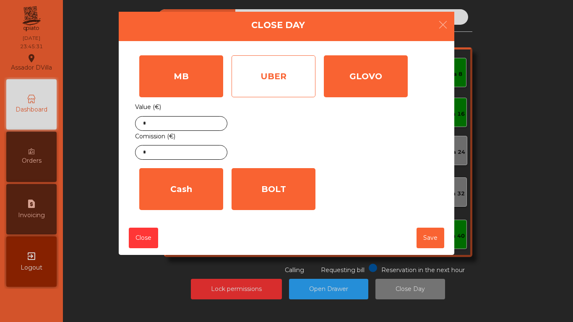
click at [263, 82] on div "UBER" at bounding box center [274, 76] width 84 height 42
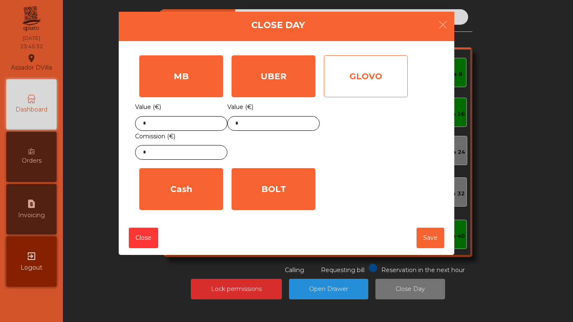
click at [333, 80] on div "GLOVO" at bounding box center [366, 76] width 84 height 42
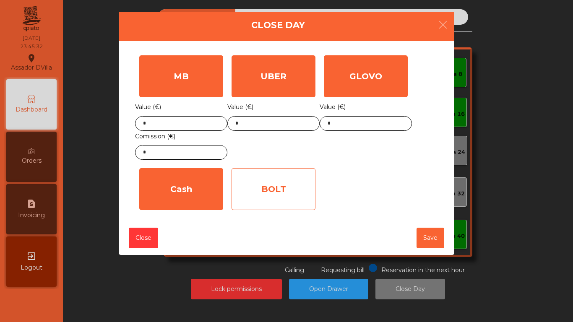
drag, startPoint x: 256, startPoint y: 223, endPoint x: 257, endPoint y: 200, distance: 23.5
click at [257, 218] on div "MB Value (€) * Comission (€) * UBER Value (€) * GLOVO Value (€) * Cash Value (€…" at bounding box center [287, 131] width 336 height 180
click at [257, 198] on div "BOLT" at bounding box center [274, 189] width 84 height 42
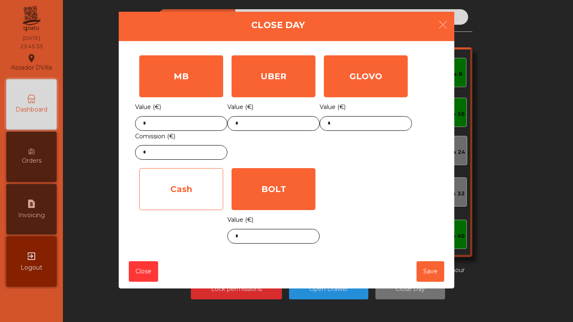
click at [173, 201] on div "Cash" at bounding box center [181, 189] width 84 height 42
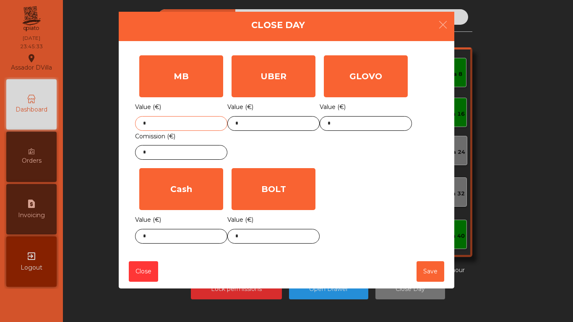
click at [183, 122] on input "*" at bounding box center [181, 123] width 92 height 15
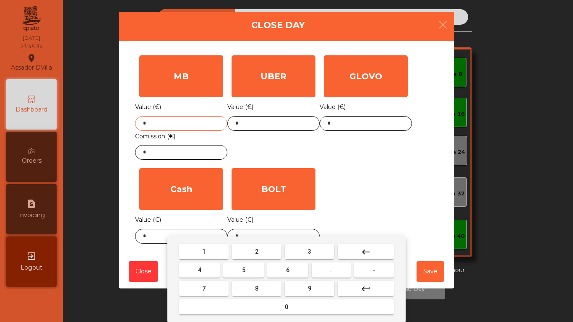
drag, startPoint x: 183, startPoint y: 122, endPoint x: 188, endPoint y: 125, distance: 6.1
click at [185, 123] on input "*" at bounding box center [181, 123] width 92 height 15
type input "******"
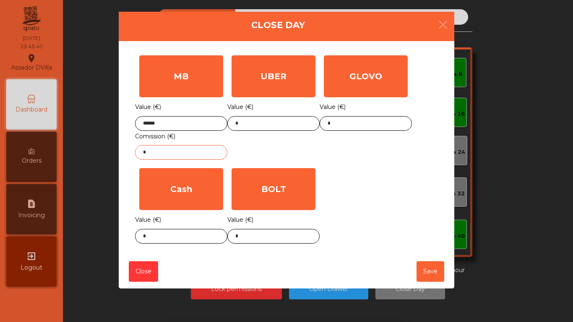
click at [175, 156] on input "*" at bounding box center [181, 152] width 92 height 15
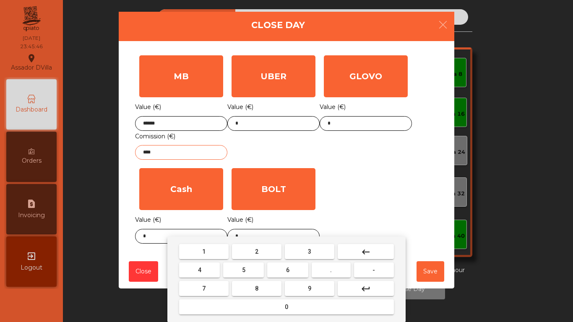
type input "****"
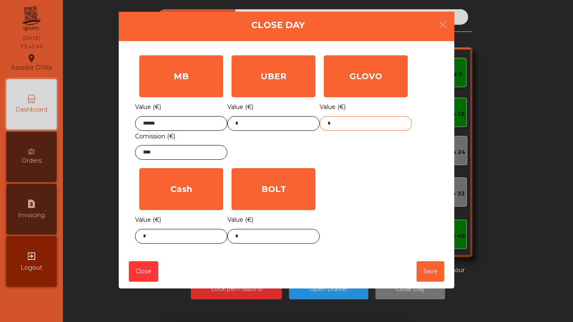
click at [364, 123] on input "*" at bounding box center [366, 123] width 92 height 15
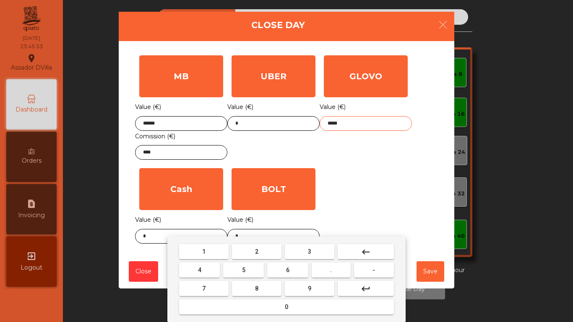
type input "*****"
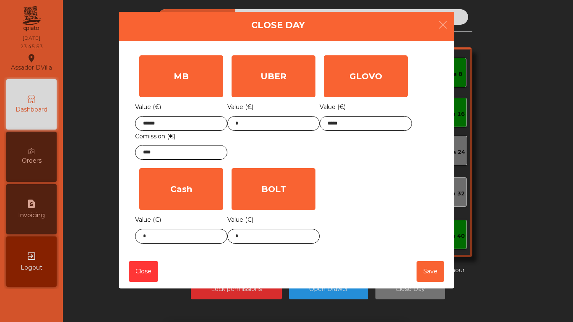
drag, startPoint x: 355, startPoint y: 176, endPoint x: 324, endPoint y: 183, distance: 31.9
click at [355, 175] on div "MB Value (€) ****** Comission (€) **** UBER Value (€) * GLOVO Value (€) ***** C…" at bounding box center [286, 149] width 303 height 197
click at [271, 238] on body "Assador DVilla location_on [DATE] 23:45:53 Dashboard Orders request_page Invoic…" at bounding box center [286, 161] width 573 height 322
click at [269, 237] on body "Assador DVilla location_on [DATE] 23:45:54 Dashboard Orders request_page Invoic…" at bounding box center [286, 161] width 573 height 322
click at [269, 237] on div "1 2 3 keyboard_backspace 4 5 6 . - 7 8 9 keyboard_return 0" at bounding box center [286, 280] width 573 height 86
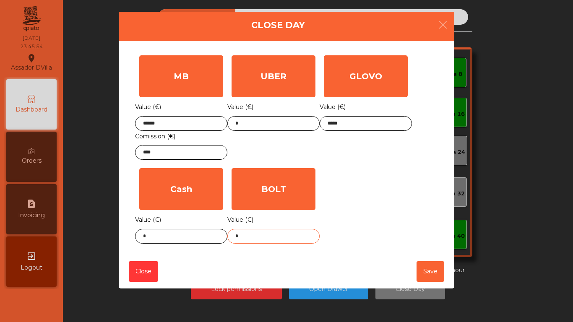
click at [268, 235] on input "*" at bounding box center [273, 236] width 92 height 15
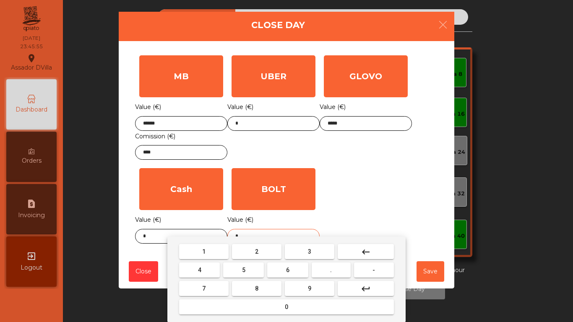
click at [267, 234] on input "*" at bounding box center [273, 236] width 92 height 15
type input "*****"
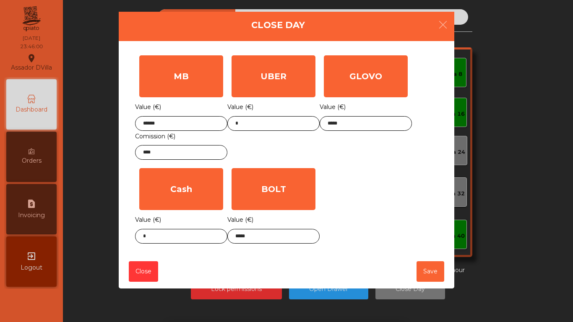
click at [351, 180] on div "MB Value (€) ****** Comission (€) **** UBER Value (€) * GLOVO Value (€) ***** C…" at bounding box center [286, 149] width 303 height 197
click at [172, 232] on input "*" at bounding box center [181, 236] width 92 height 15
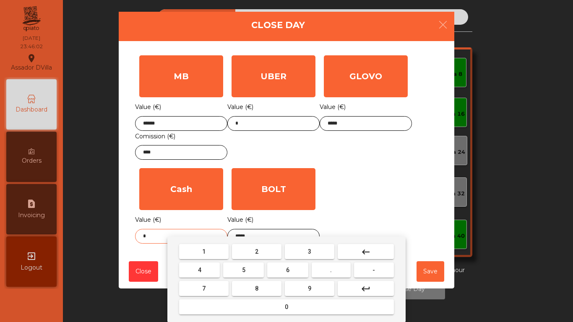
click at [172, 232] on input "*" at bounding box center [181, 236] width 92 height 15
type input "****"
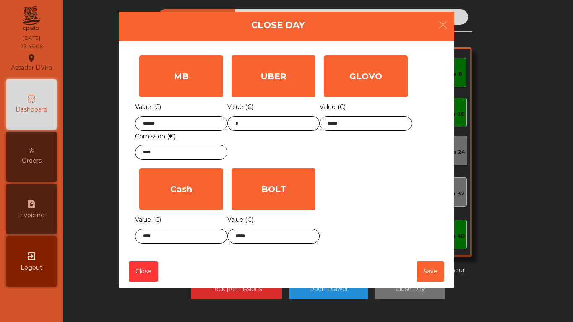
click at [399, 159] on div "GLOVO Value (€) *****" at bounding box center [366, 107] width 92 height 113
click at [432, 267] on button "Save" at bounding box center [431, 271] width 28 height 21
